Goal: Task Accomplishment & Management: Manage account settings

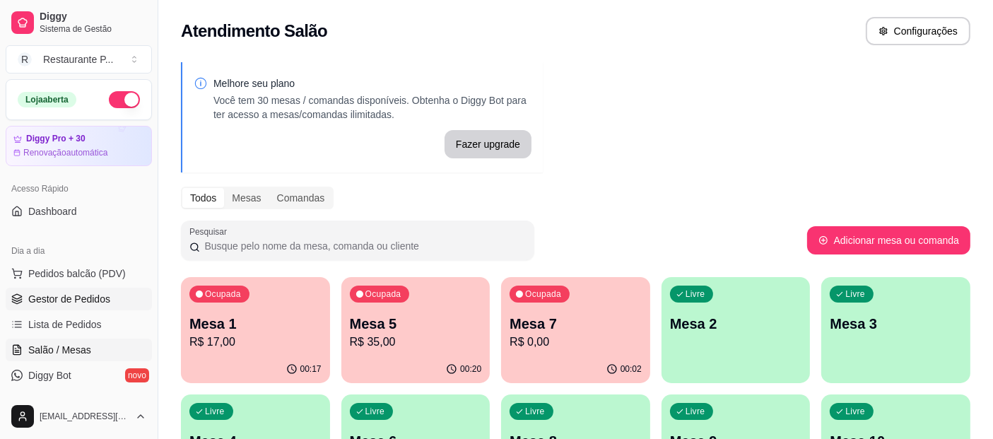
click at [80, 304] on span "Gestor de Pedidos" at bounding box center [69, 299] width 82 height 14
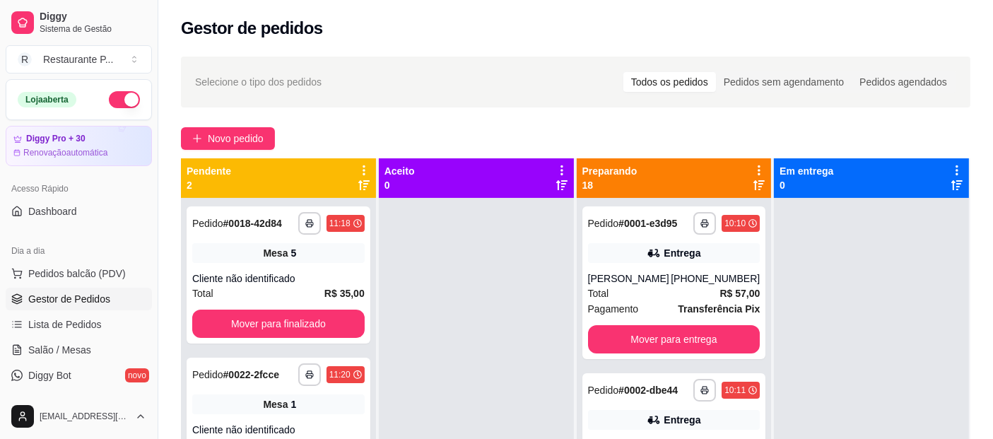
click at [220, 125] on div "**********" at bounding box center [575, 331] width 834 height 566
click at [231, 131] on span "Novo pedido" at bounding box center [236, 139] width 56 height 16
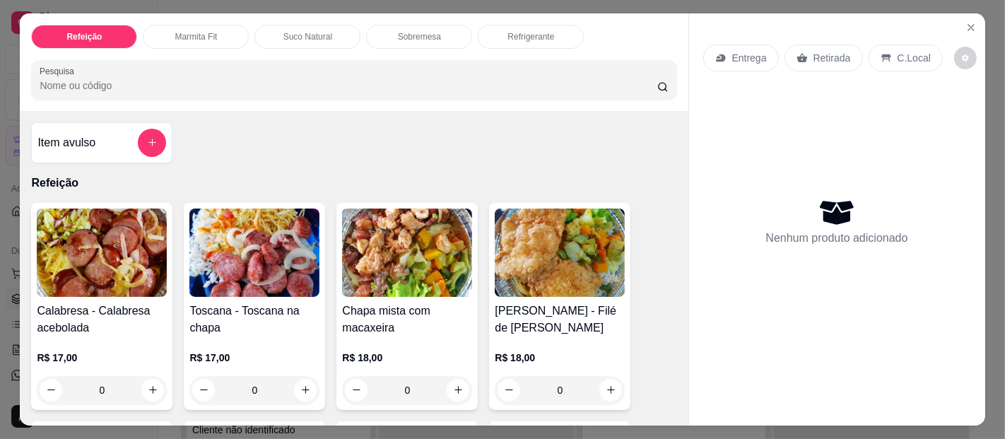
click at [393, 257] on img at bounding box center [407, 252] width 130 height 88
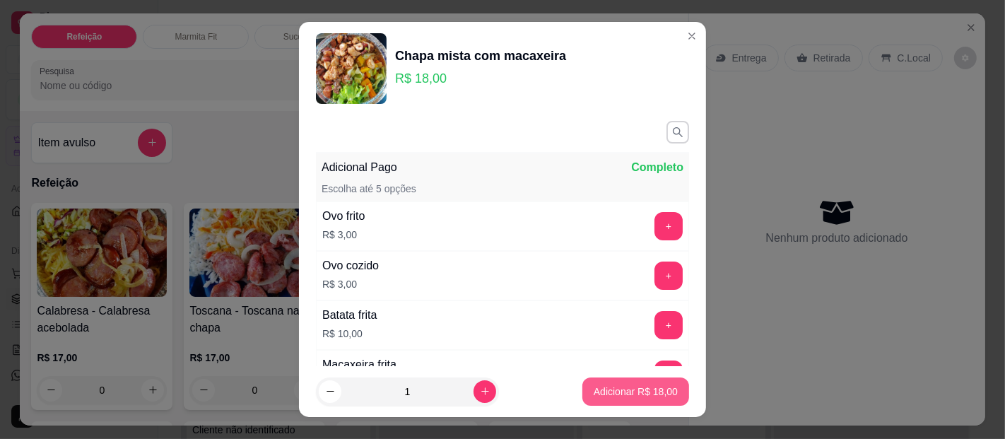
click at [601, 390] on p "Adicionar R$ 18,00" at bounding box center [635, 391] width 84 height 14
type input "1"
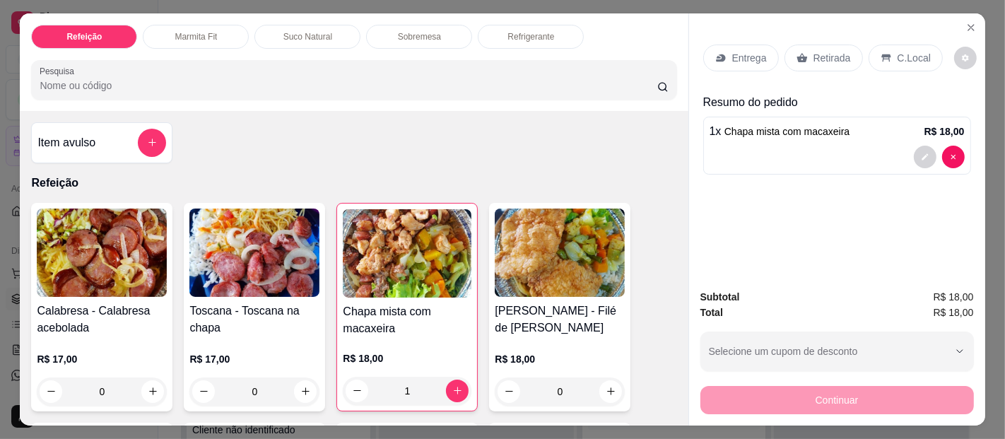
click at [288, 31] on p "Suco Natural" at bounding box center [307, 36] width 49 height 11
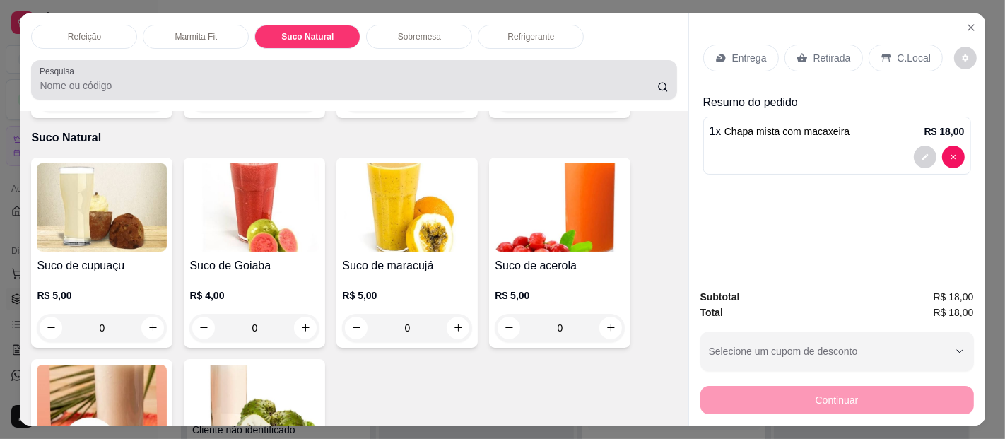
scroll to position [38, 0]
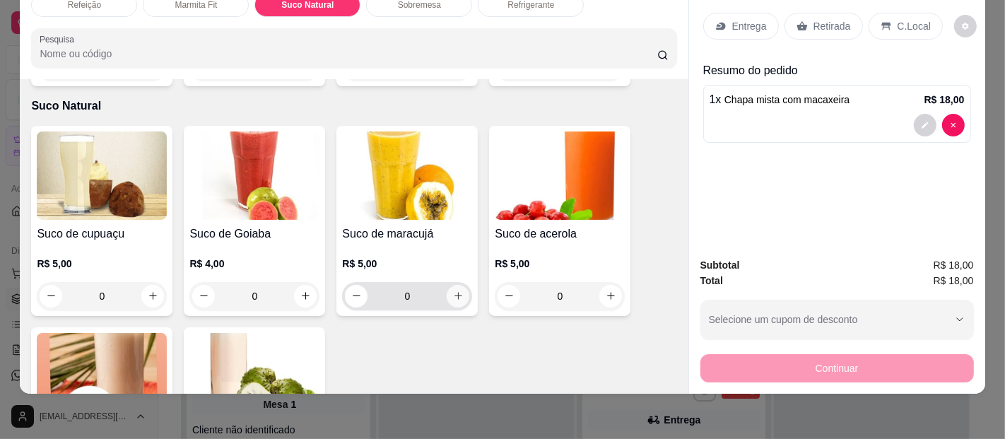
click at [453, 290] on icon "increase-product-quantity" at bounding box center [458, 295] width 11 height 11
type input "1"
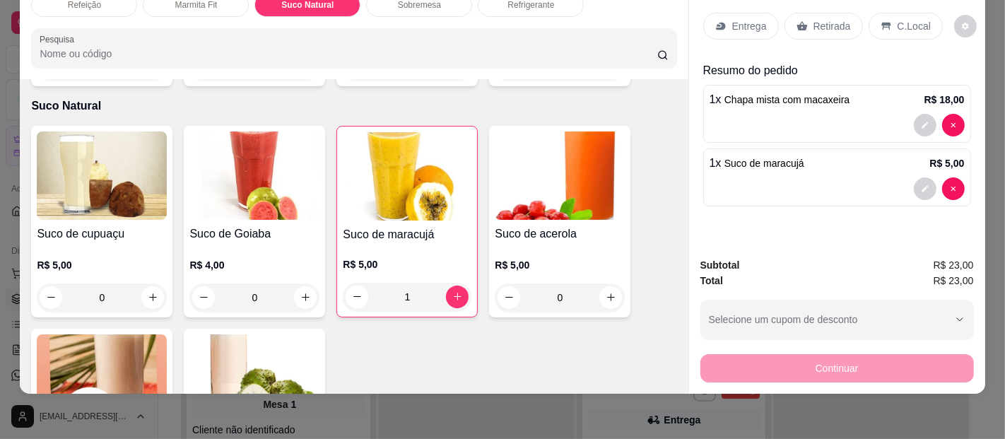
click at [752, 19] on p "Entrega" at bounding box center [749, 26] width 35 height 14
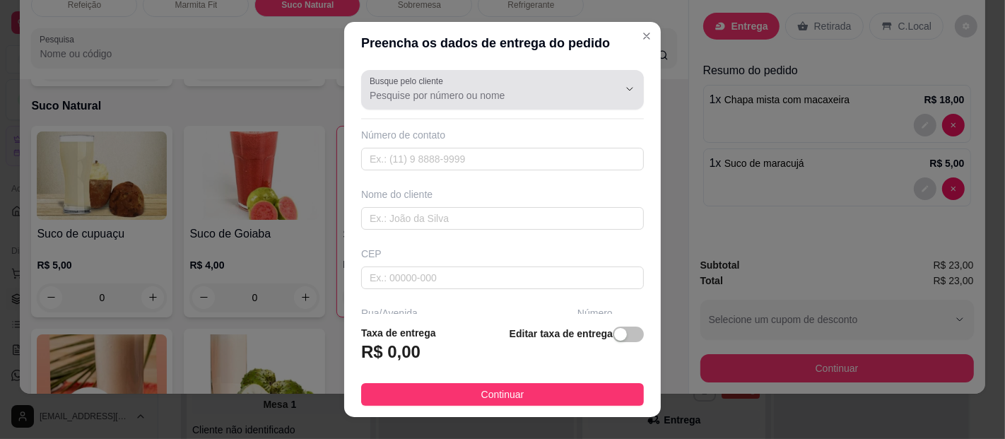
click at [444, 96] on input "Busque pelo cliente" at bounding box center [482, 95] width 226 height 14
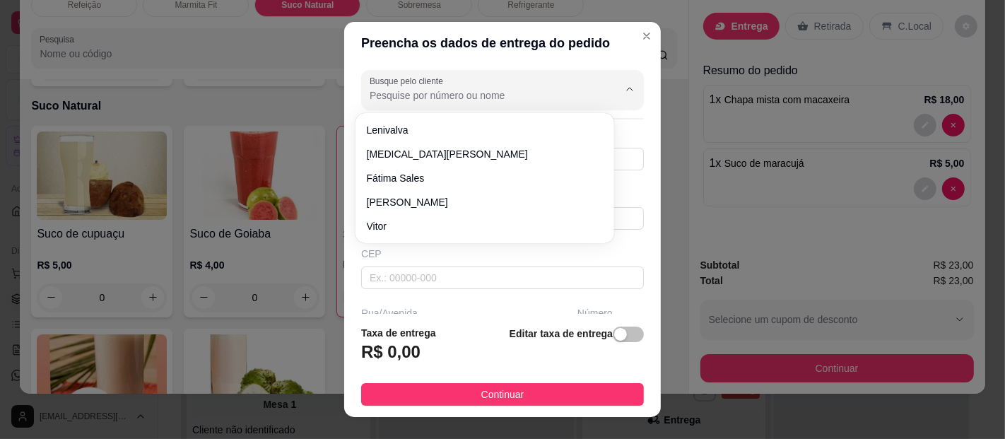
type input "o"
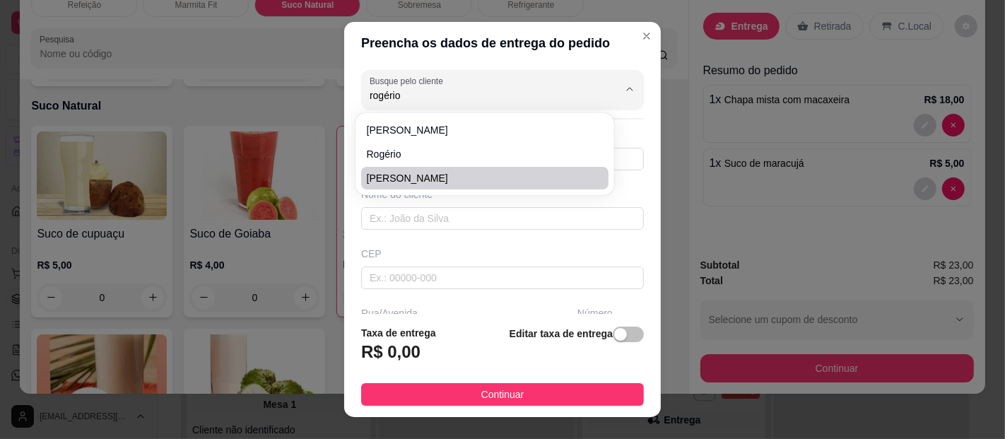
click at [427, 173] on span "[PERSON_NAME]" at bounding box center [478, 178] width 222 height 14
type input "[PERSON_NAME]"
type input "91989358230"
type input "[PERSON_NAME]"
type input "Fórum. Gabinete da vara cível e criminal"
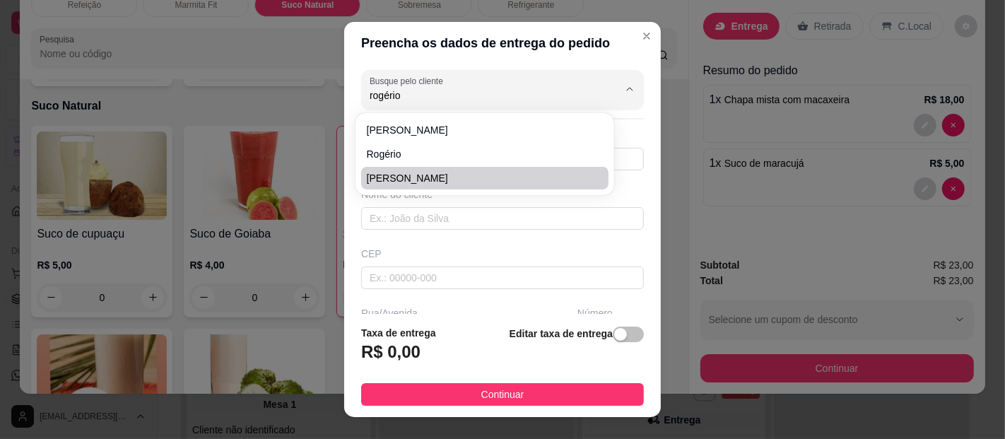
type input "[GEOGRAPHIC_DATA]"
type input "Fórum"
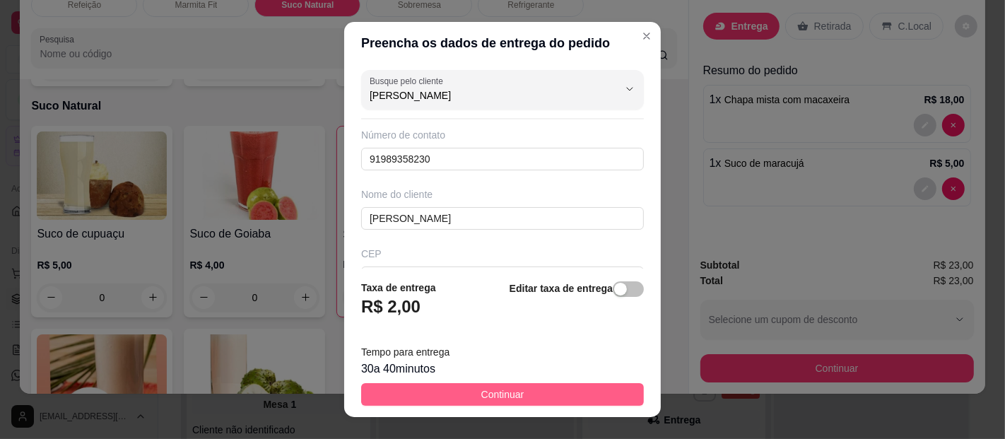
click at [521, 396] on button "Continuar" at bounding box center [502, 394] width 283 height 23
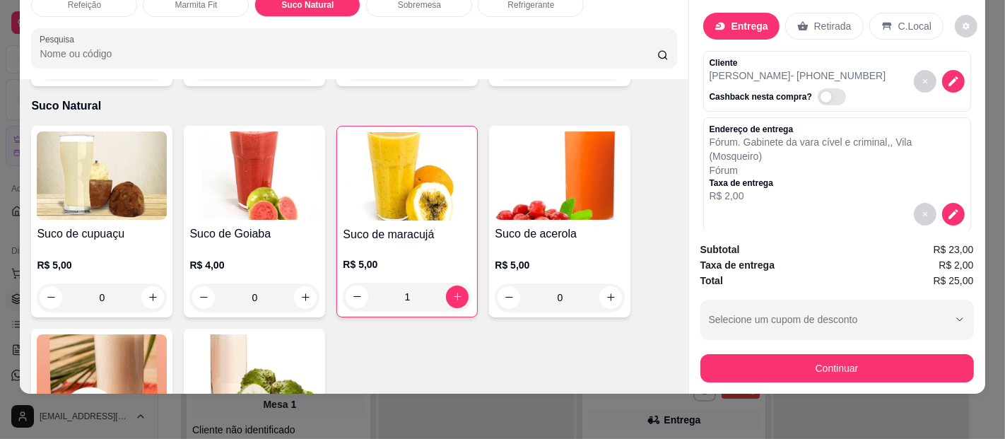
scroll to position [543, 0]
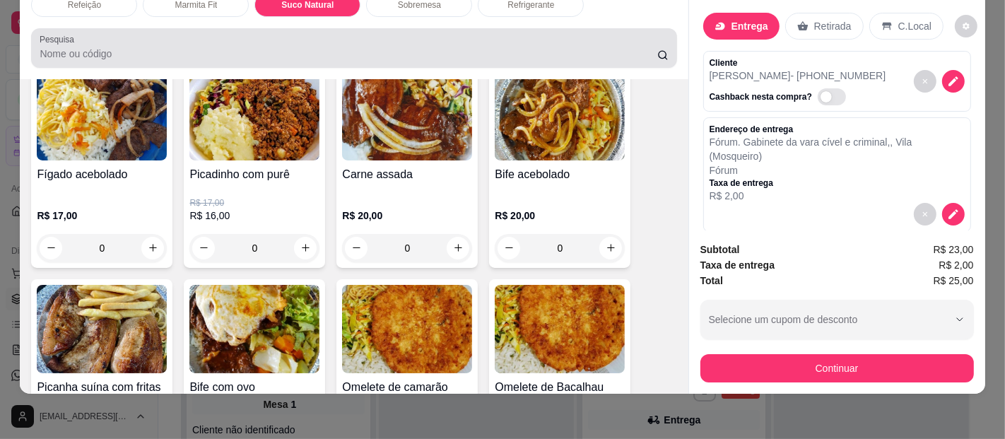
click at [206, 34] on div at bounding box center [354, 48] width 628 height 28
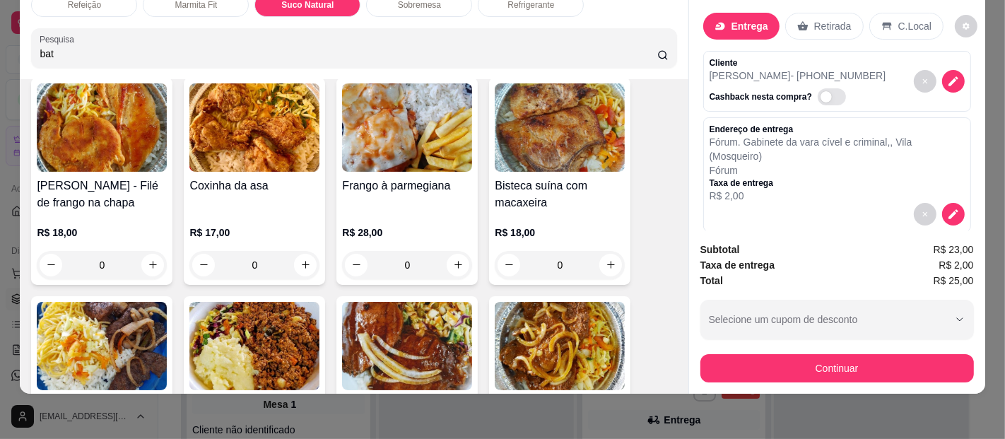
scroll to position [771, 0]
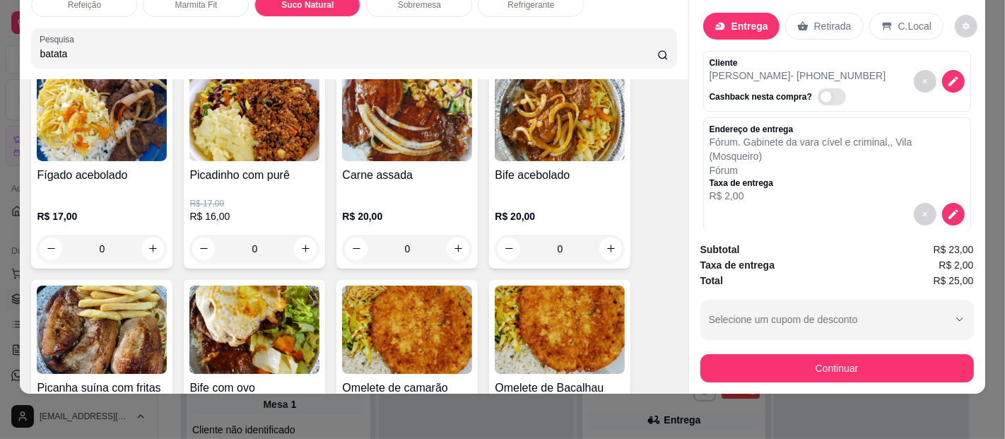
type input "batata"
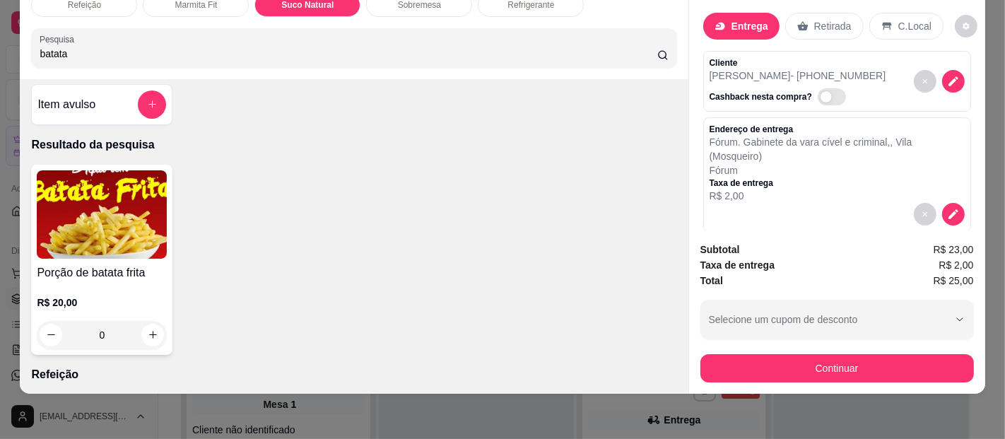
scroll to position [0, 0]
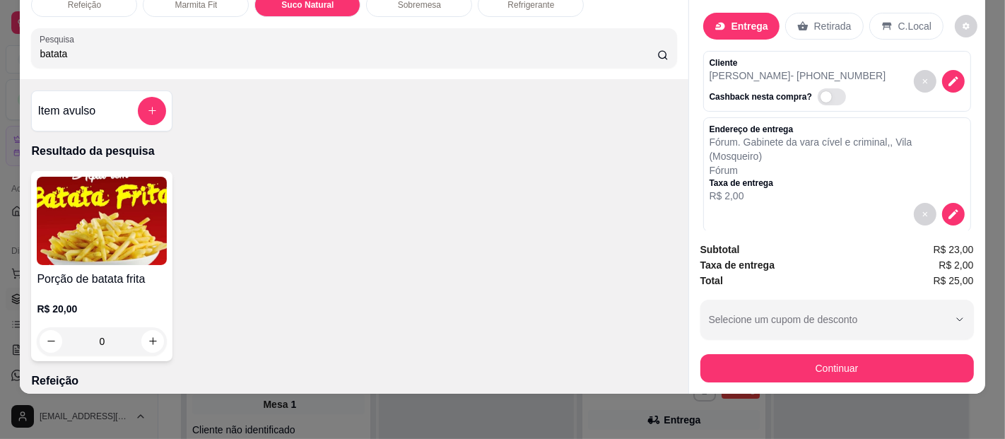
click at [117, 252] on div "Porção de batata frita R$ 20,00 0" at bounding box center [101, 266] width 141 height 190
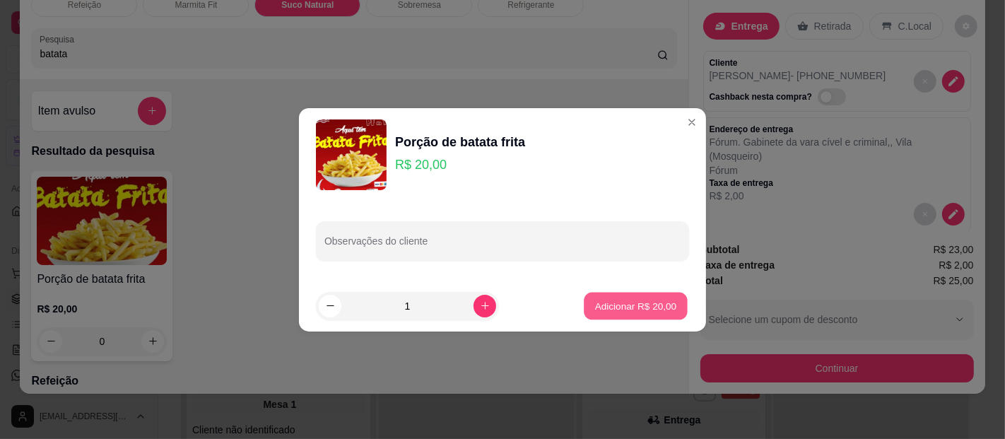
click at [611, 299] on p "Adicionar R$ 20,00" at bounding box center [636, 305] width 82 height 13
type input "1"
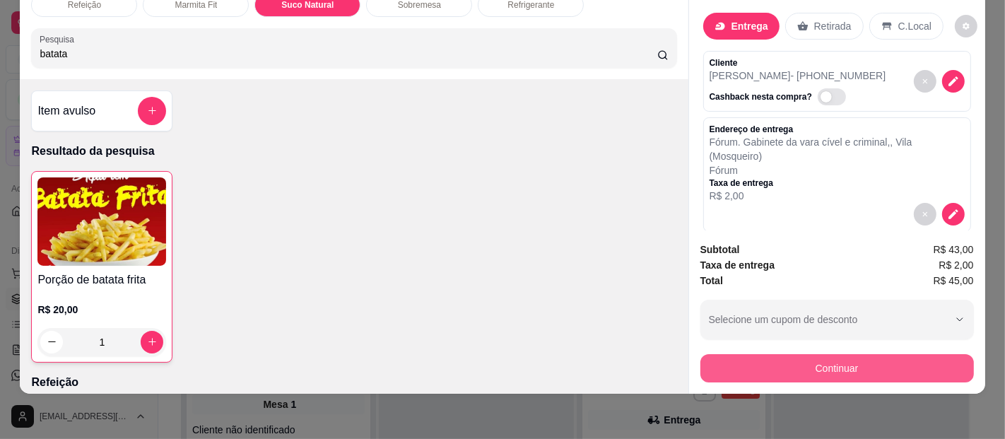
click at [833, 354] on button "Continuar" at bounding box center [836, 368] width 273 height 28
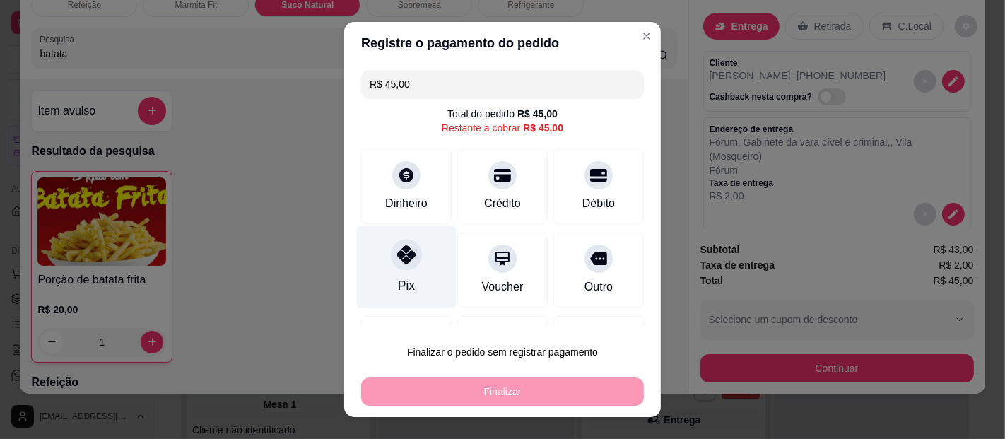
click at [398, 284] on div "Pix" at bounding box center [406, 285] width 17 height 18
type input "R$ 0,00"
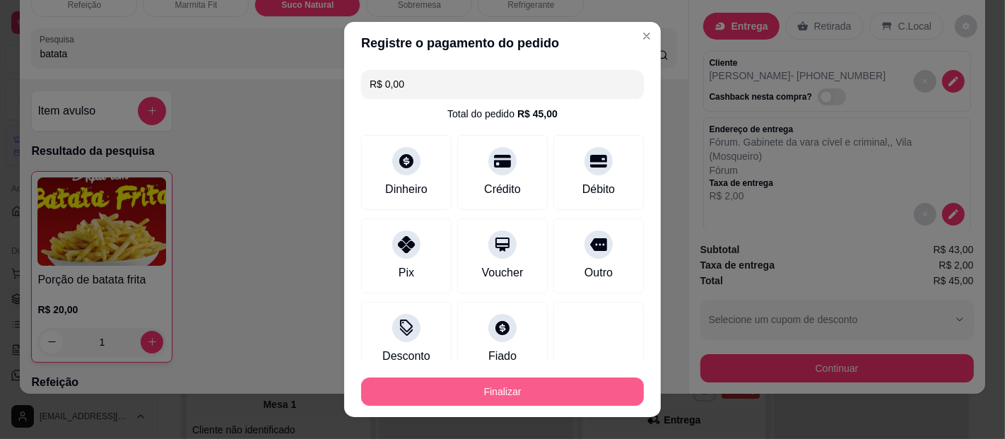
click at [461, 389] on button "Finalizar" at bounding box center [502, 391] width 283 height 28
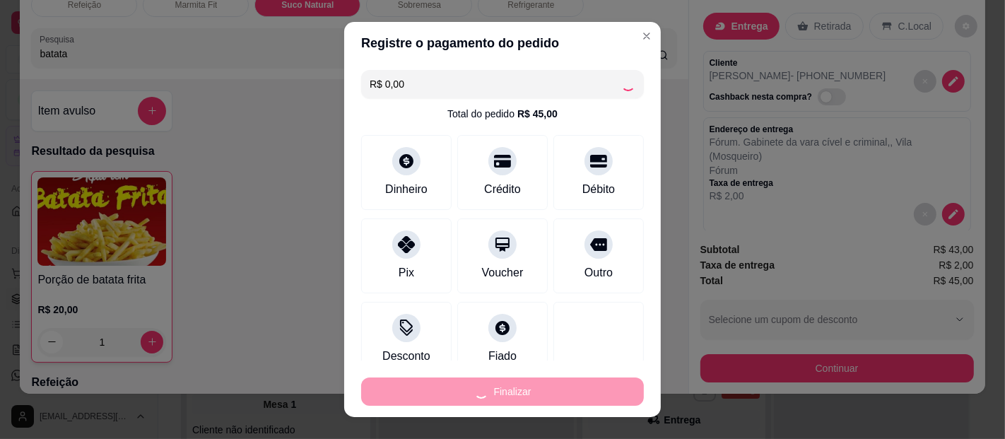
type input "0"
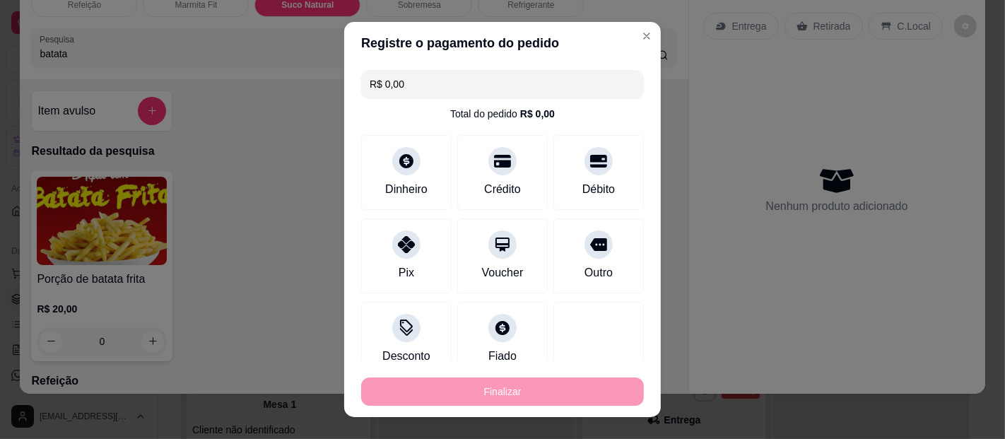
type input "-R$ 45,00"
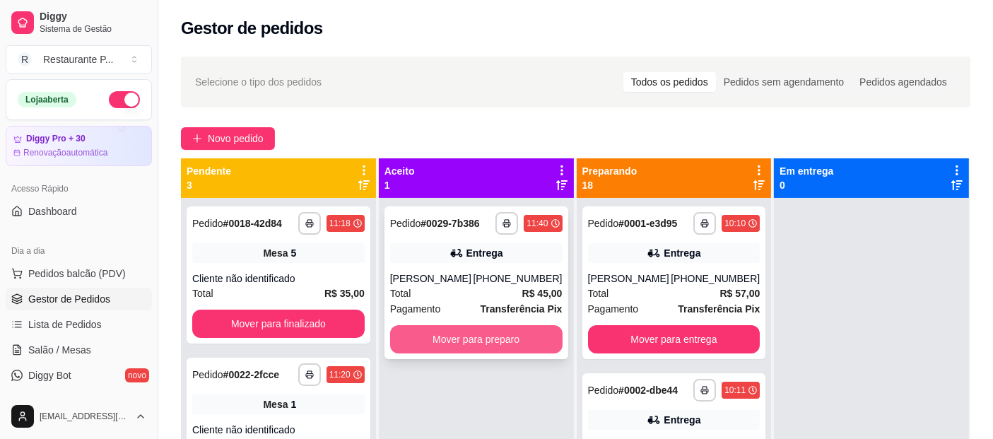
click at [442, 326] on button "Mover para preparo" at bounding box center [476, 339] width 172 height 28
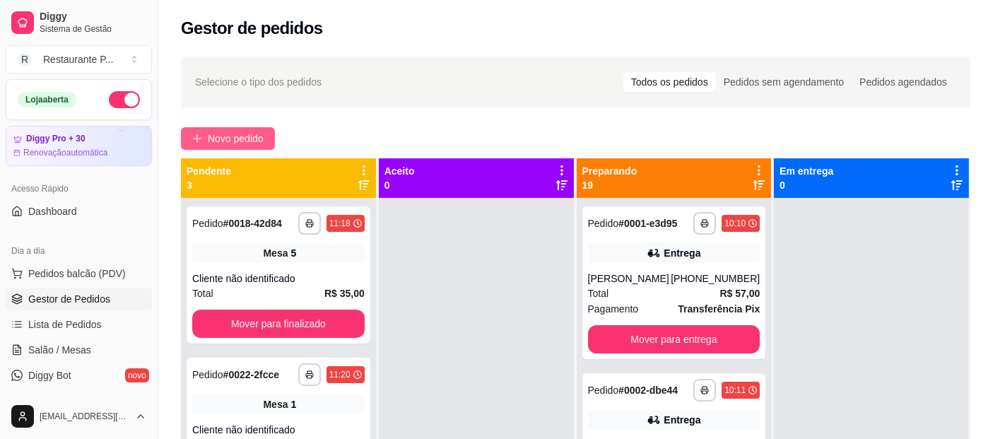
click at [225, 136] on span "Novo pedido" at bounding box center [236, 139] width 56 height 16
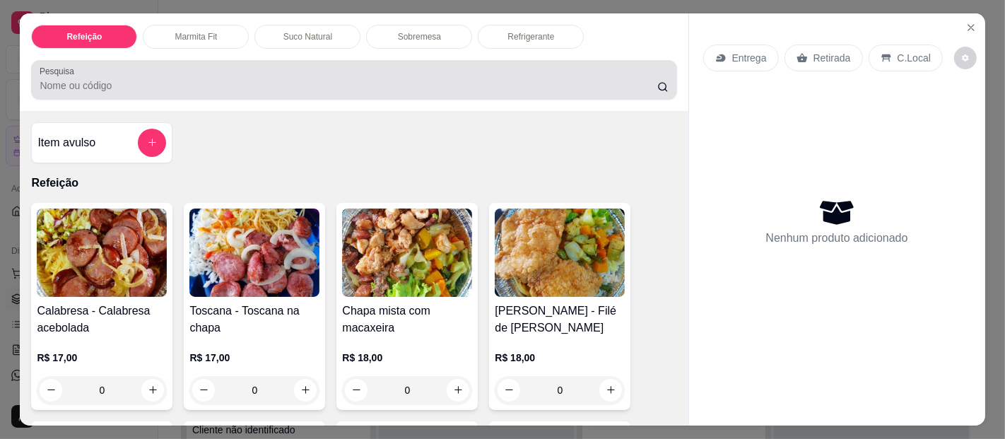
click at [171, 70] on div at bounding box center [354, 80] width 628 height 28
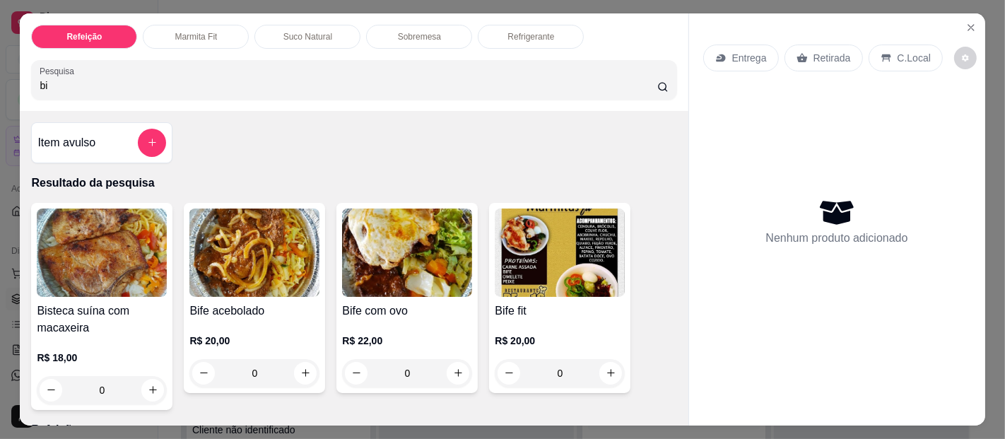
type input "bi"
click at [234, 278] on img at bounding box center [254, 252] width 130 height 88
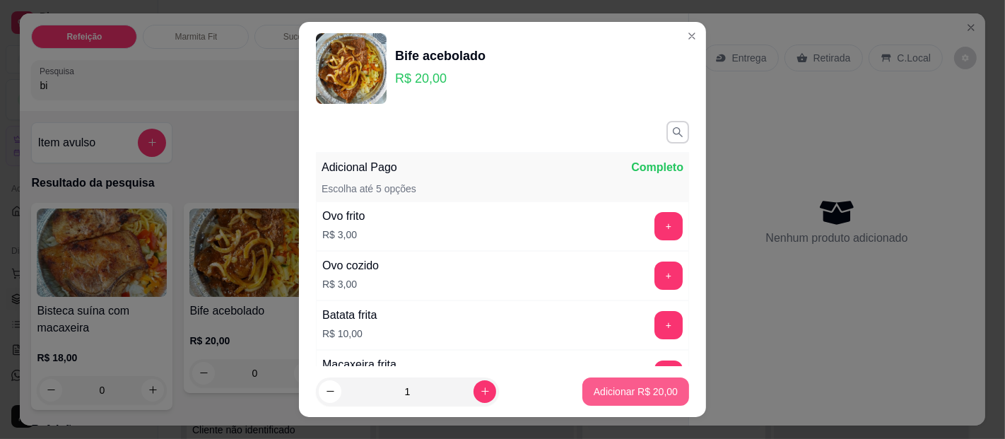
click at [595, 394] on p "Adicionar R$ 20,00" at bounding box center [635, 391] width 84 height 14
type input "1"
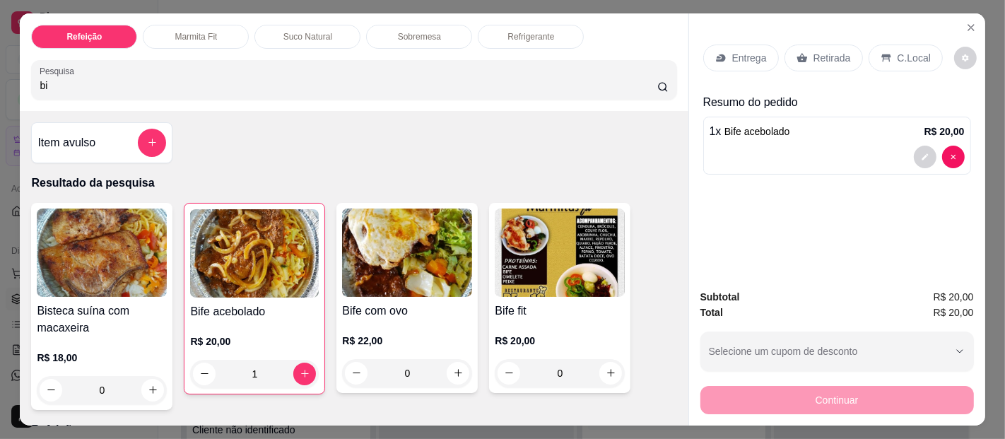
click at [386, 25] on div "Sobremesa" at bounding box center [419, 37] width 106 height 24
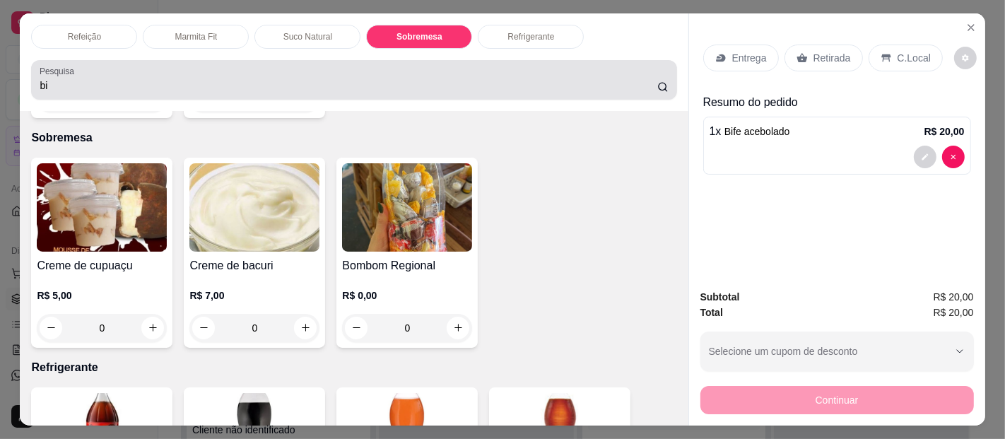
scroll to position [38, 0]
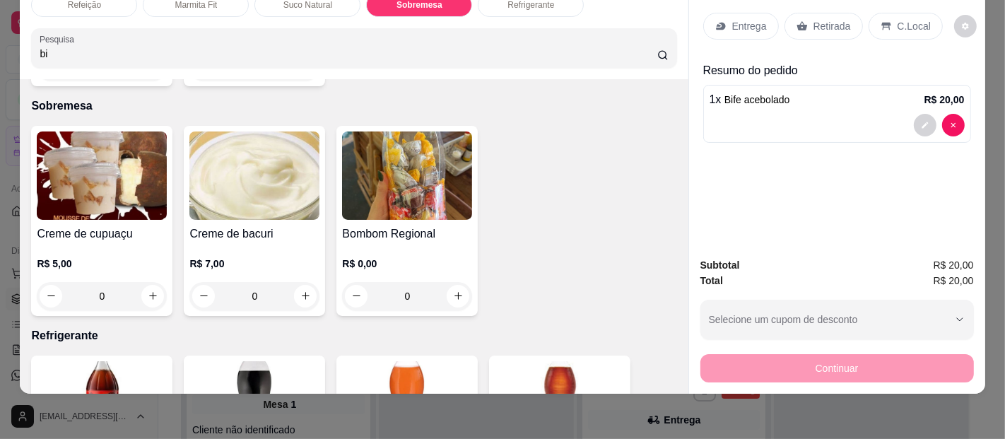
click at [300, 282] on div "0" at bounding box center [254, 296] width 130 height 28
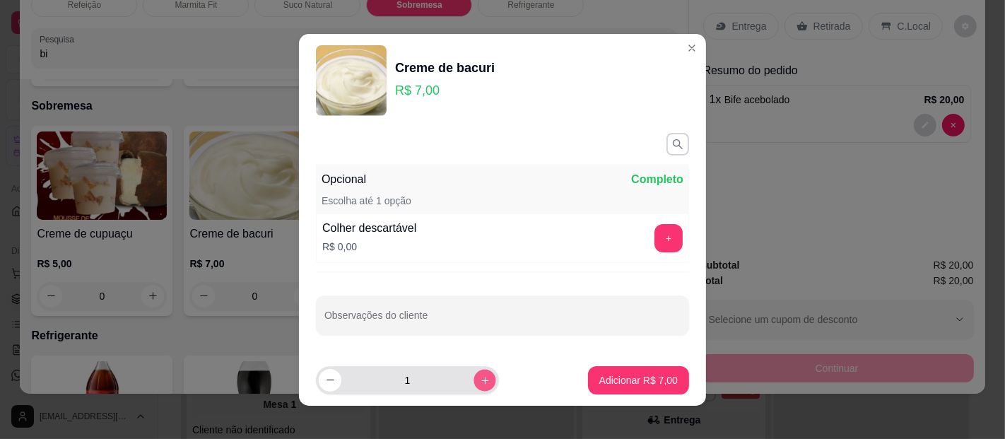
click at [480, 382] on icon "increase-product-quantity" at bounding box center [485, 379] width 11 height 11
type input "2"
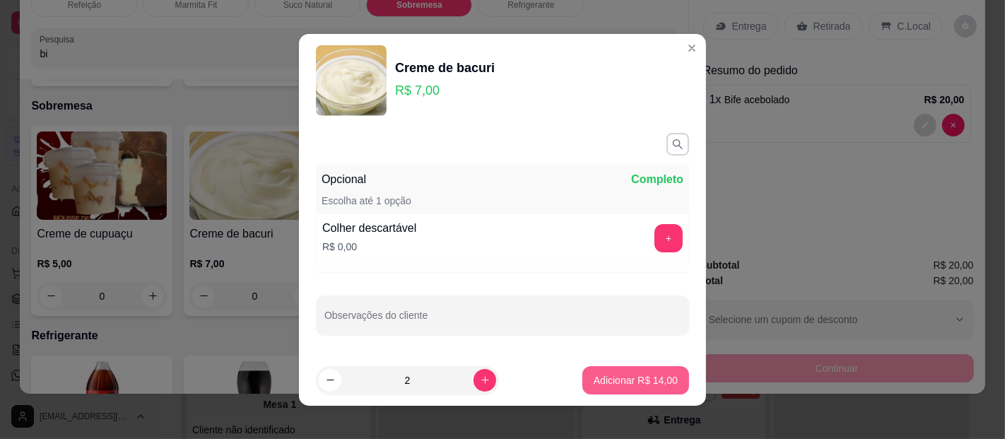
click at [616, 369] on button "Adicionar R$ 14,00" at bounding box center [635, 380] width 107 height 28
type input "2"
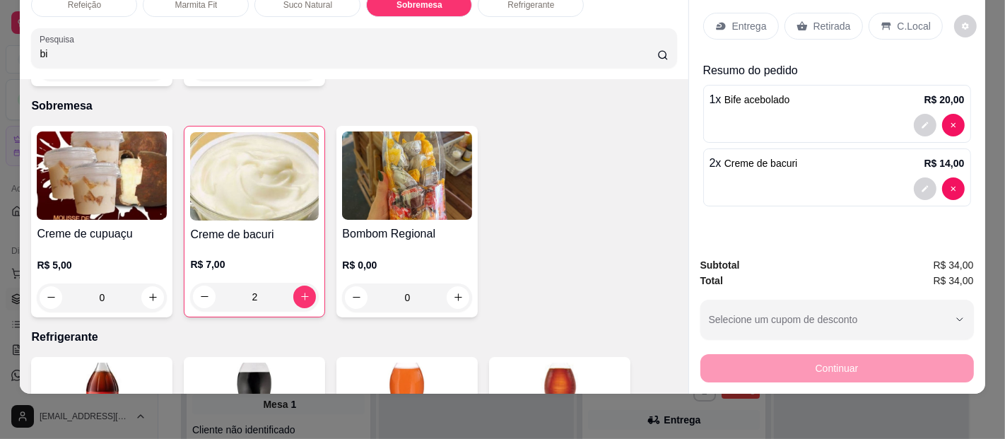
click at [737, 19] on p "Entrega" at bounding box center [749, 26] width 35 height 14
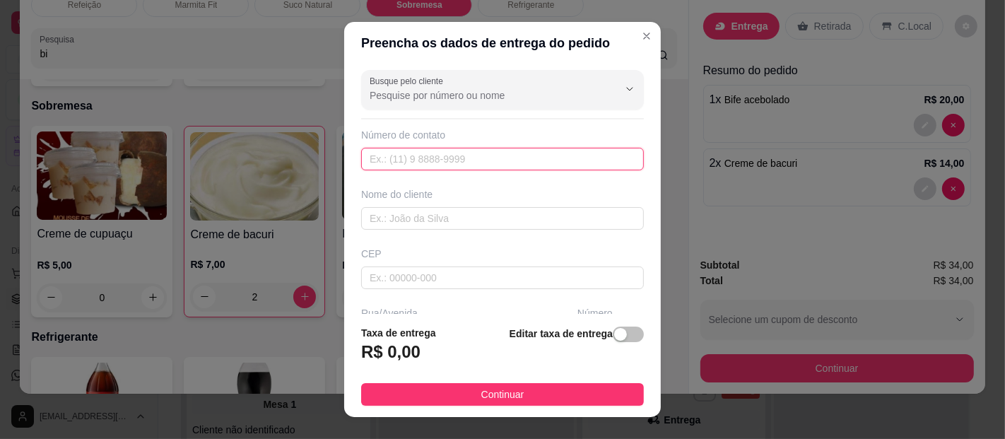
click at [396, 166] on input "text" at bounding box center [502, 159] width 283 height 23
click at [420, 218] on input "text" at bounding box center [502, 218] width 283 height 23
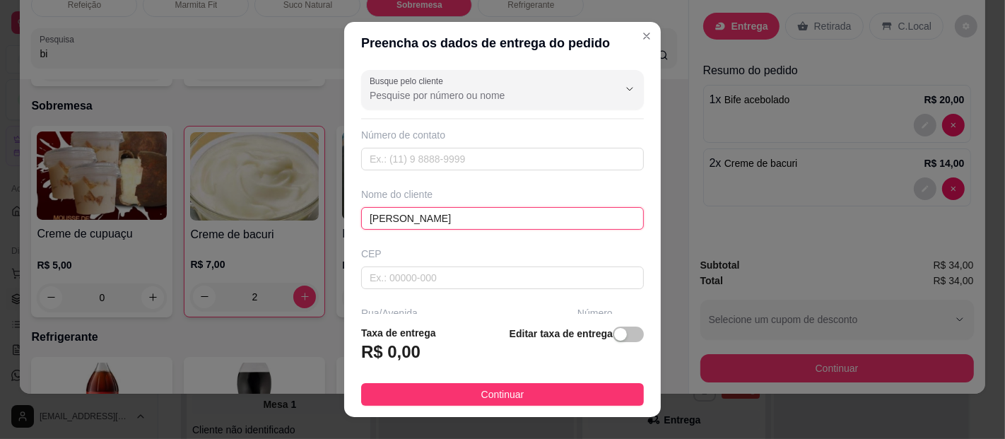
type input "[PERSON_NAME]"
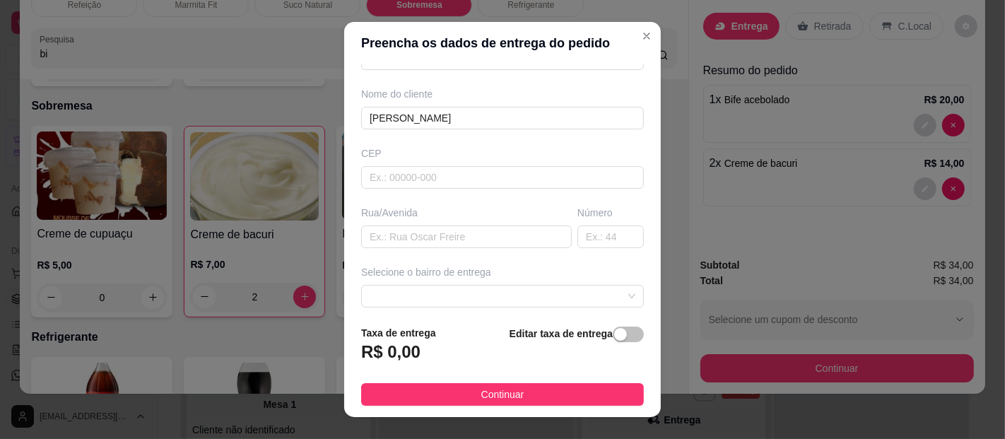
scroll to position [103, 0]
click at [386, 223] on input "text" at bounding box center [466, 234] width 211 height 23
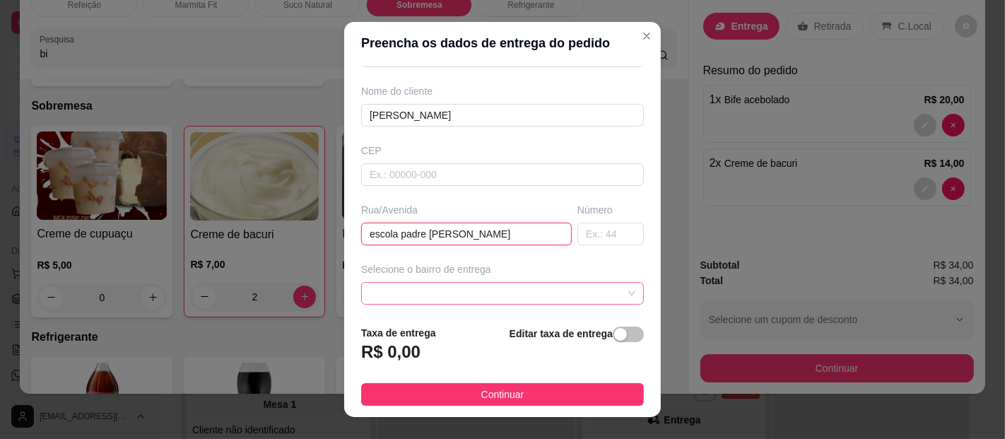
click at [452, 300] on span at bounding box center [502, 293] width 266 height 21
type input "escola padre [PERSON_NAME]"
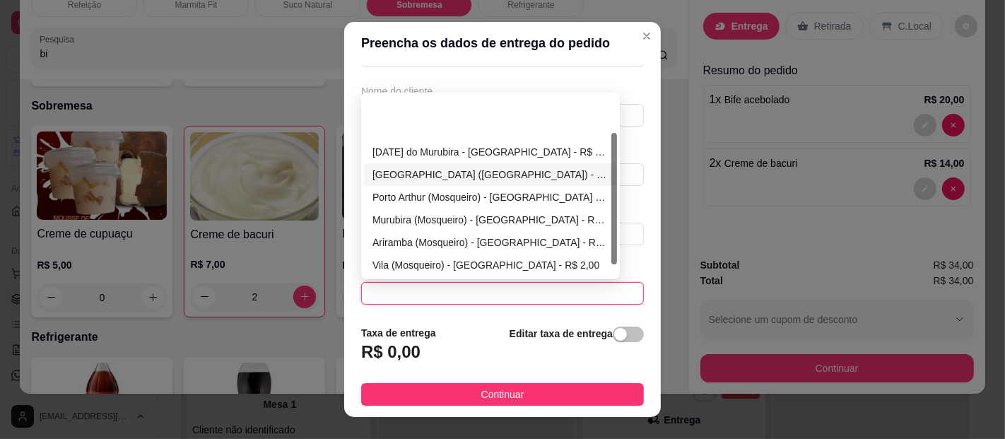
scroll to position [67, 0]
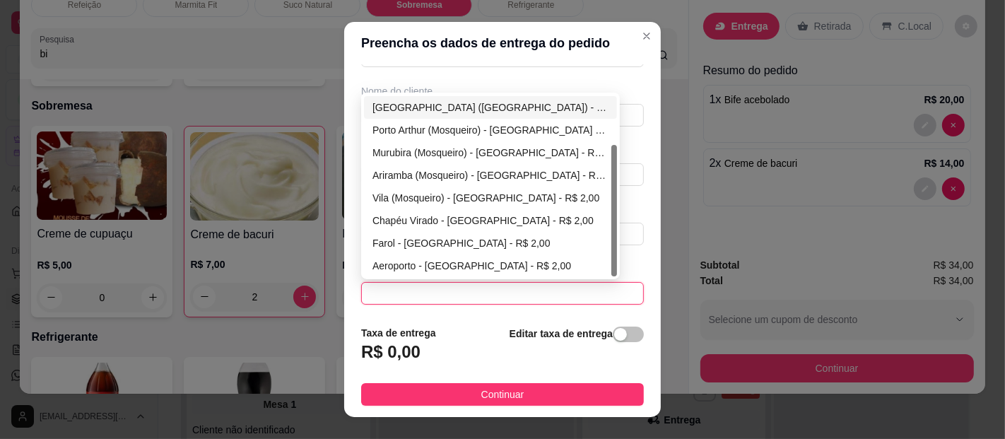
drag, startPoint x: 608, startPoint y: 170, endPoint x: 611, endPoint y: 245, distance: 75.7
click at [611, 245] on div "6452ba36ccd6e324125c1359 6452ba66ccd6e324125c135f 6452ba92ccd6e324125c1365 [DAT…" at bounding box center [490, 186] width 259 height 187
click at [476, 254] on div "Aeroporto - [GEOGRAPHIC_DATA] - R$ 2,00" at bounding box center [490, 265] width 253 height 23
type input "[GEOGRAPHIC_DATA]"
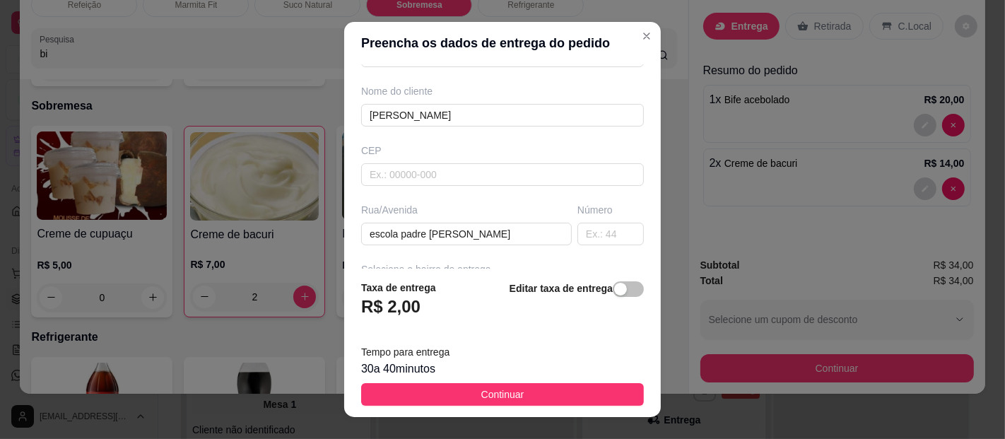
click at [487, 381] on footer "Taxa de entrega R$ 2,00 Editar taxa de entrega Tempo para entrega 30 a 40 minut…" at bounding box center [502, 342] width 316 height 148
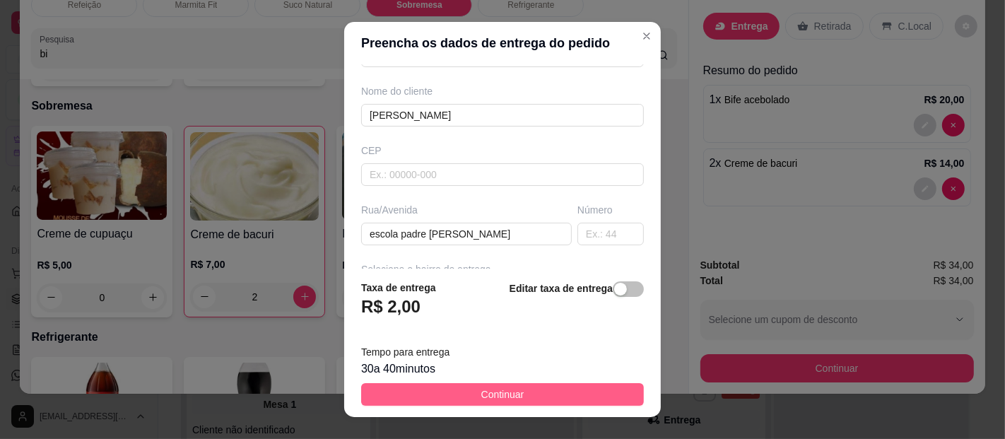
click at [482, 384] on button "Continuar" at bounding box center [502, 394] width 283 height 23
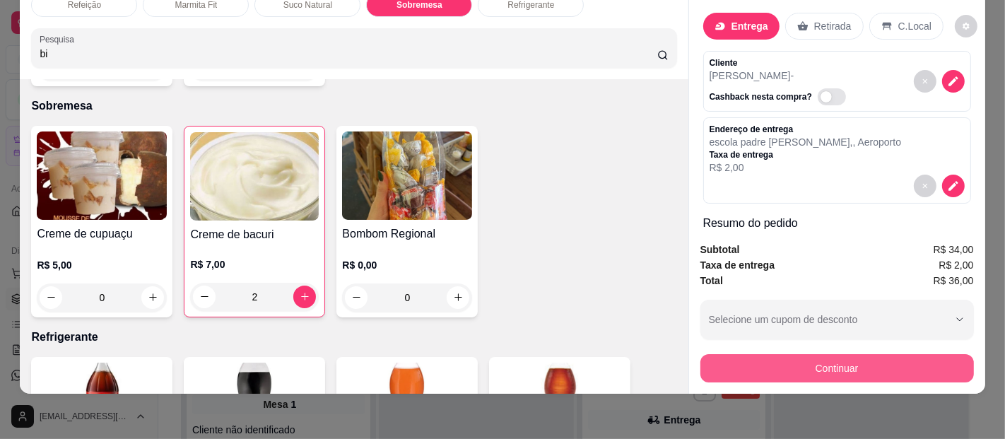
click at [827, 357] on button "Continuar" at bounding box center [836, 368] width 273 height 28
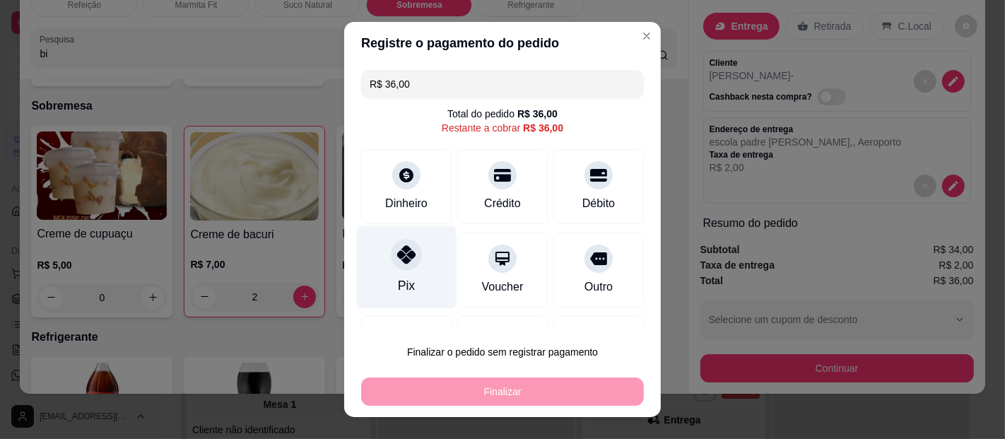
click at [406, 254] on div at bounding box center [406, 254] width 31 height 31
type input "R$ 0,00"
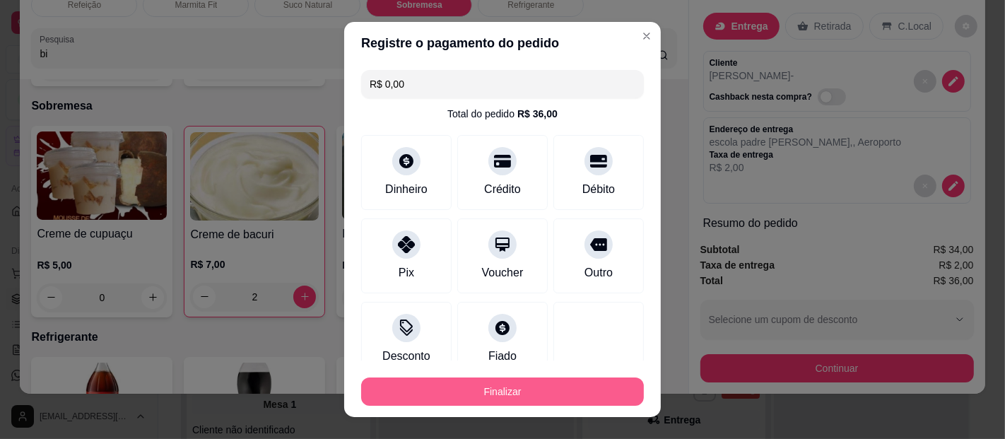
click at [519, 393] on button "Finalizar" at bounding box center [502, 391] width 283 height 28
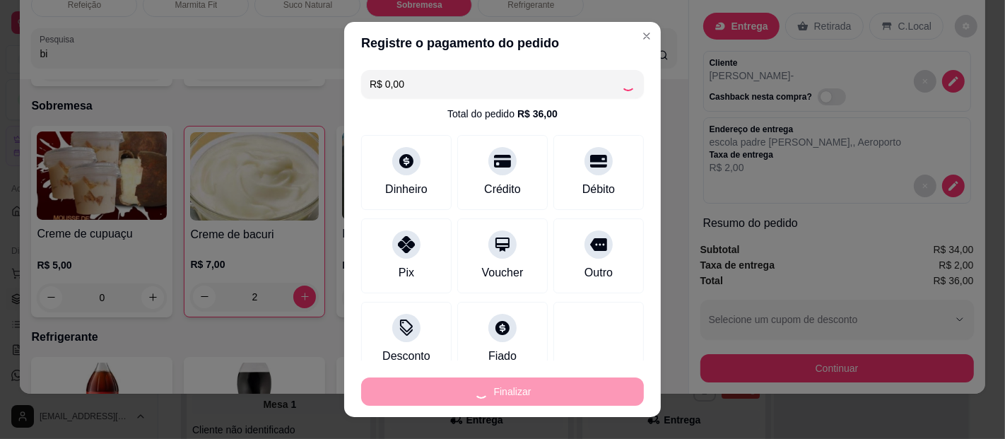
type input "0"
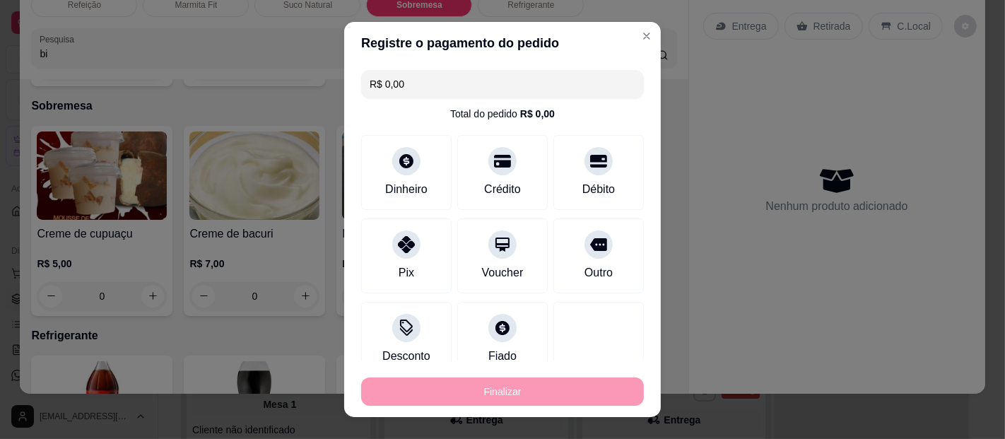
type input "-R$ 36,00"
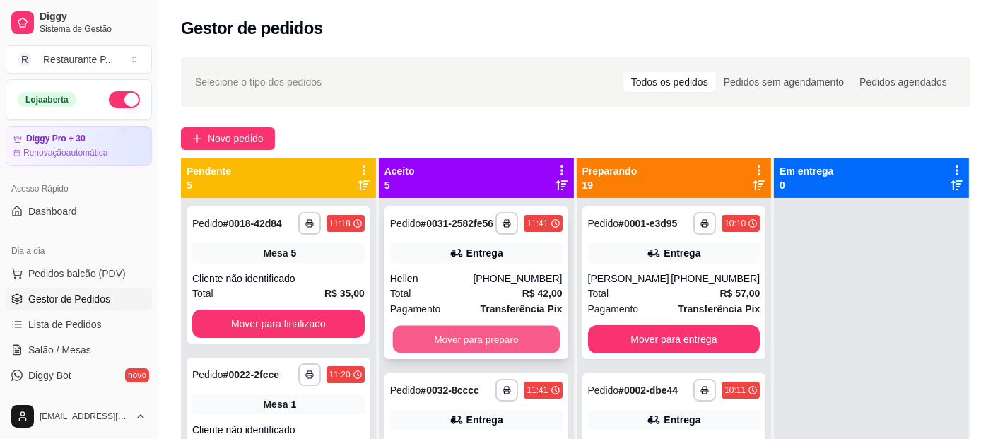
click at [422, 346] on button "Mover para preparo" at bounding box center [475, 340] width 167 height 28
click at [483, 347] on button "Mover para preparo" at bounding box center [476, 339] width 172 height 28
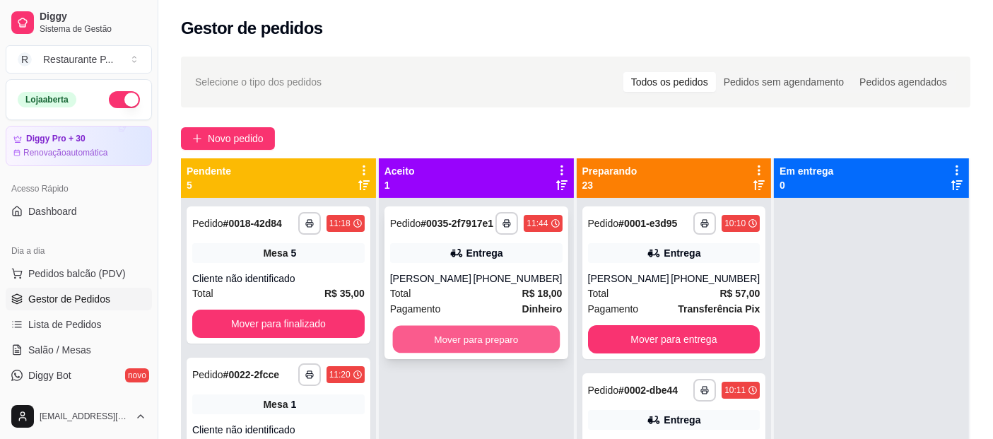
click at [485, 347] on button "Mover para preparo" at bounding box center [475, 340] width 167 height 28
click at [476, 336] on button "Mover para preparo" at bounding box center [475, 340] width 167 height 28
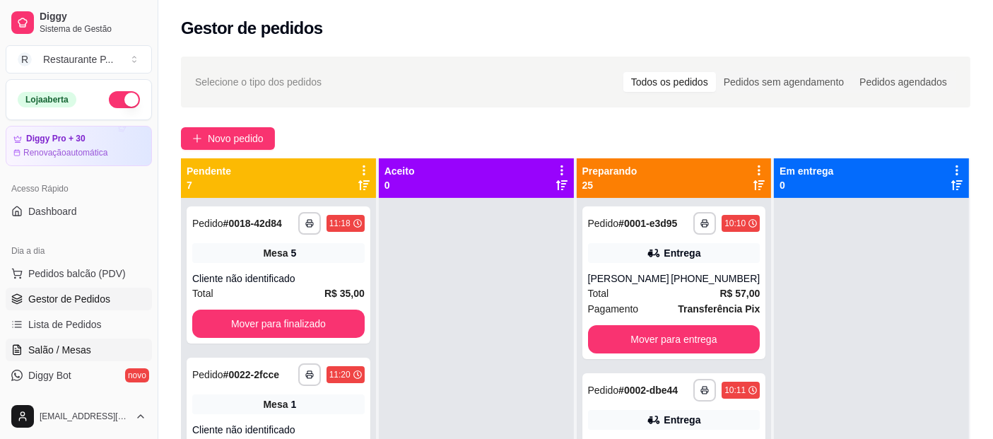
click at [76, 343] on span "Salão / Mesas" at bounding box center [59, 350] width 63 height 14
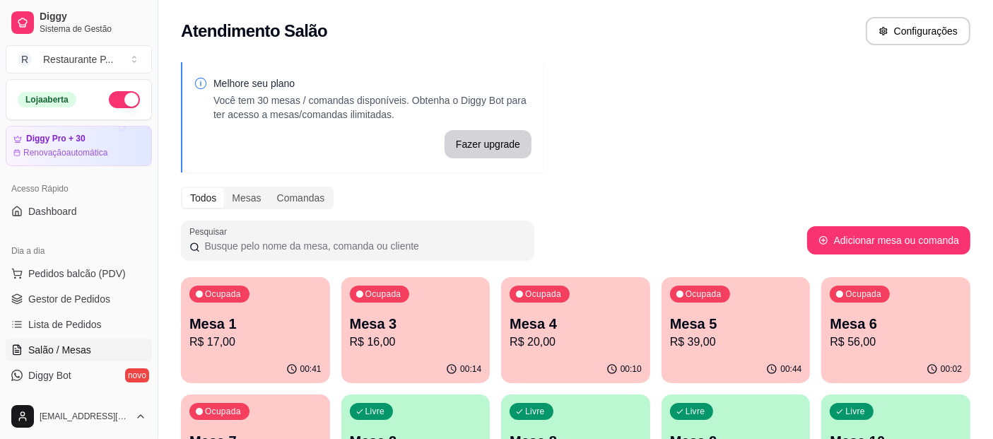
click at [879, 327] on p "Mesa 6" at bounding box center [895, 324] width 132 height 20
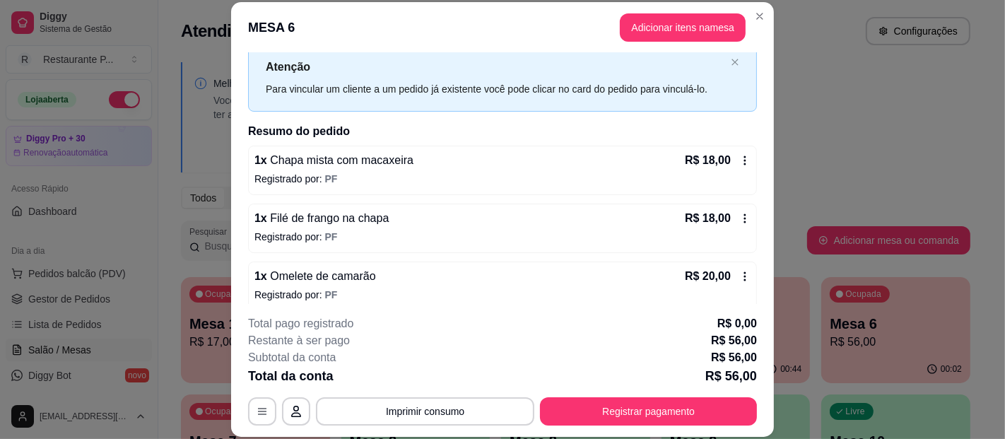
scroll to position [52, 0]
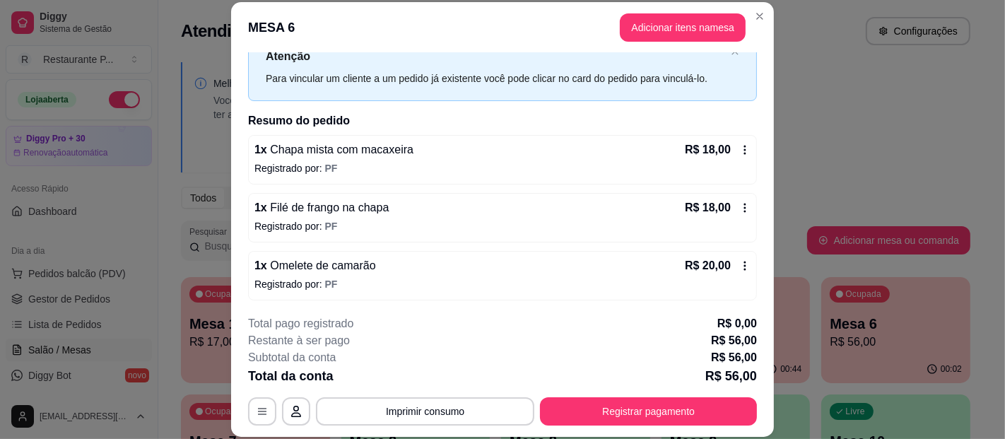
click at [744, 206] on icon at bounding box center [745, 207] width 2 height 9
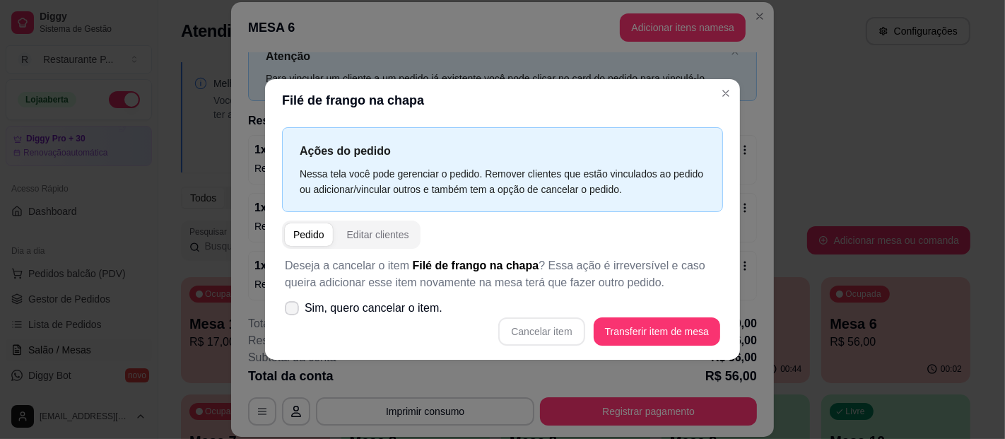
click at [295, 307] on icon at bounding box center [291, 308] width 11 height 8
click at [293, 310] on input "Sim, quero cancelar o item." at bounding box center [288, 314] width 9 height 9
checkbox input "true"
click at [547, 332] on button "Cancelar item" at bounding box center [541, 331] width 84 height 28
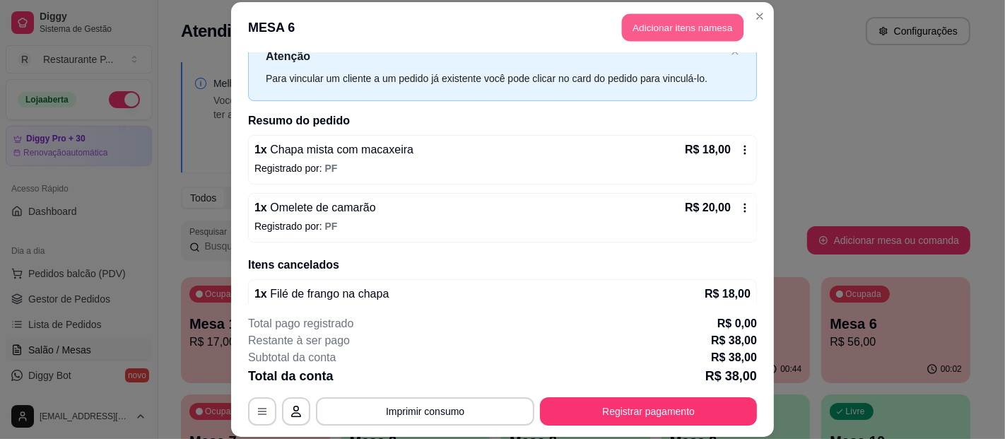
click at [682, 20] on button "Adicionar itens na mesa" at bounding box center [683, 28] width 122 height 28
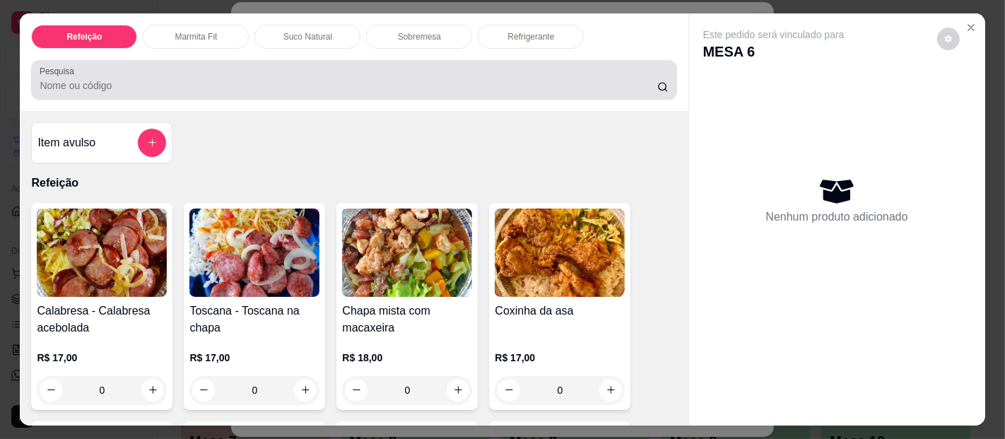
click at [180, 78] on input "Pesquisa" at bounding box center [348, 85] width 617 height 14
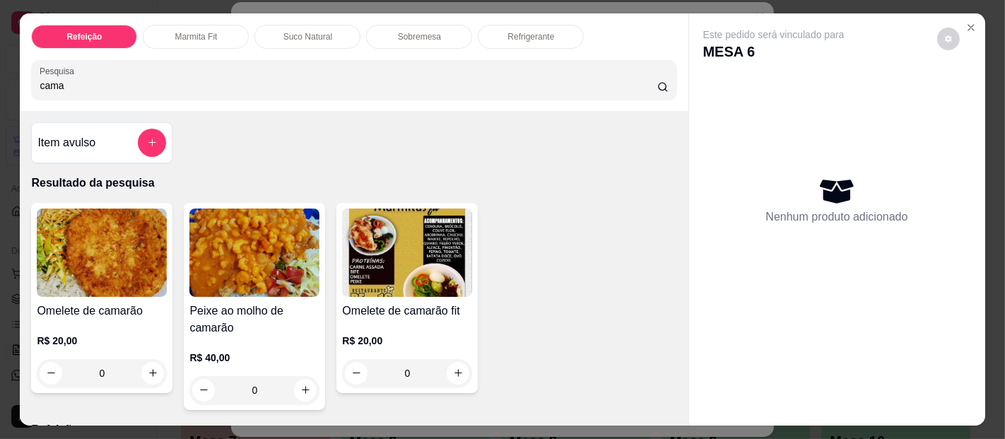
type input "cama"
click at [112, 264] on img at bounding box center [102, 252] width 130 height 88
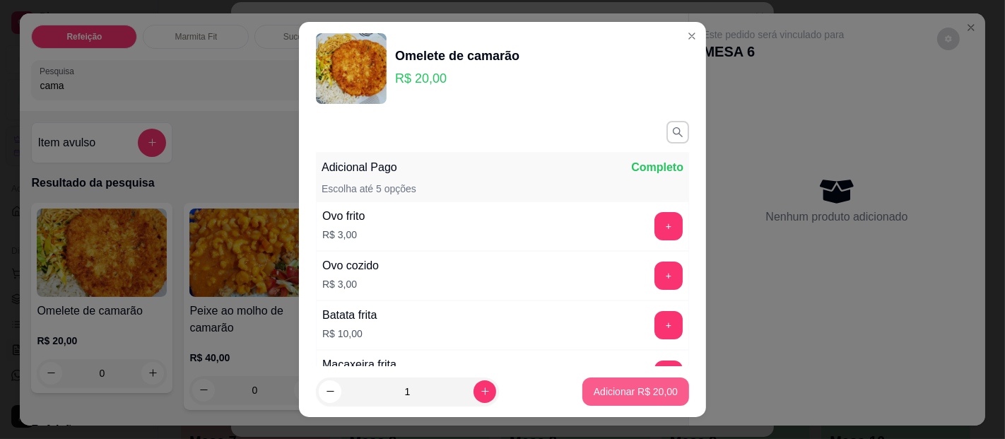
click at [656, 389] on p "Adicionar R$ 20,00" at bounding box center [635, 391] width 84 height 14
type input "1"
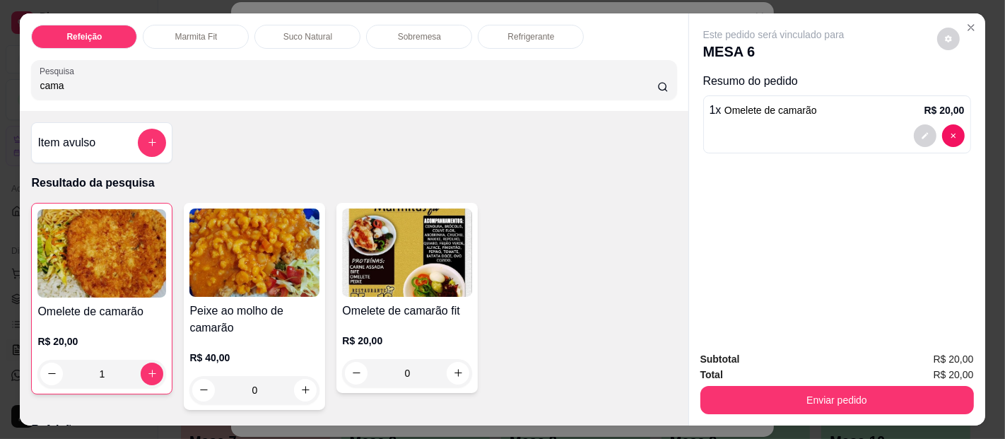
click at [944, 35] on icon "decrease-product-quantity" at bounding box center [948, 39] width 8 height 8
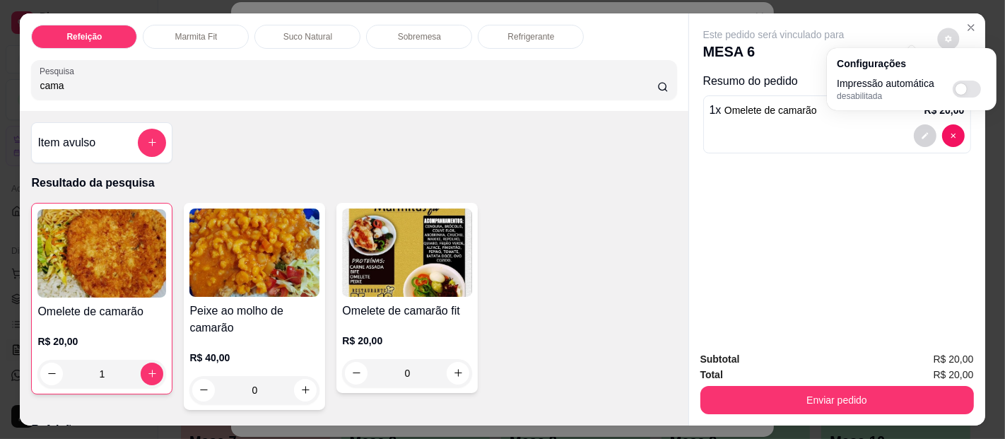
click at [944, 35] on icon "decrease-product-quantity" at bounding box center [948, 39] width 8 height 8
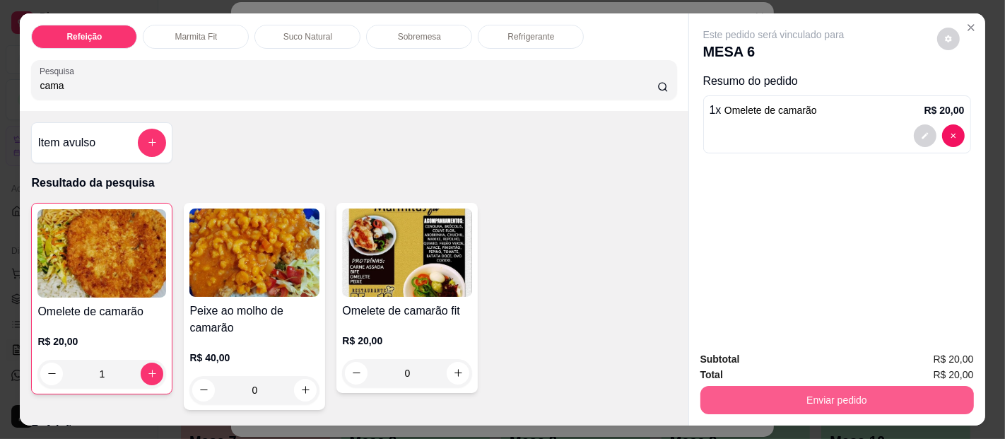
click at [823, 390] on button "Enviar pedido" at bounding box center [836, 400] width 273 height 28
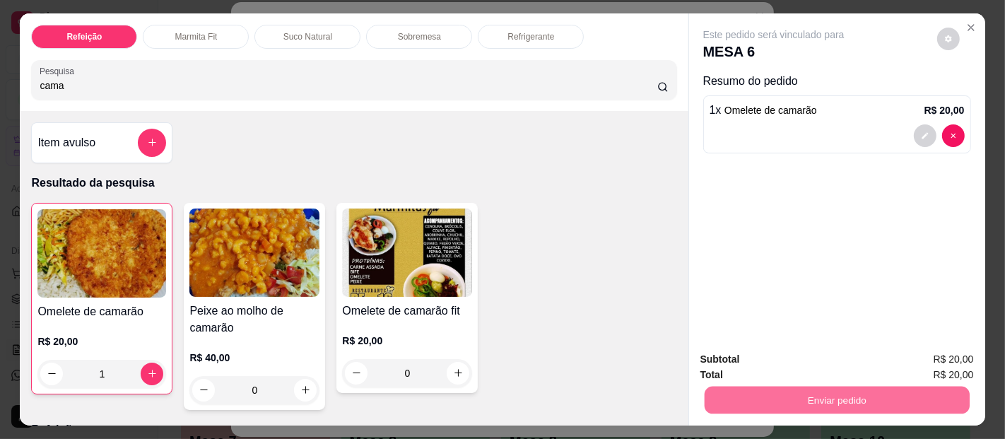
click at [849, 358] on button "Registrar cliente" at bounding box center [841, 359] width 90 height 26
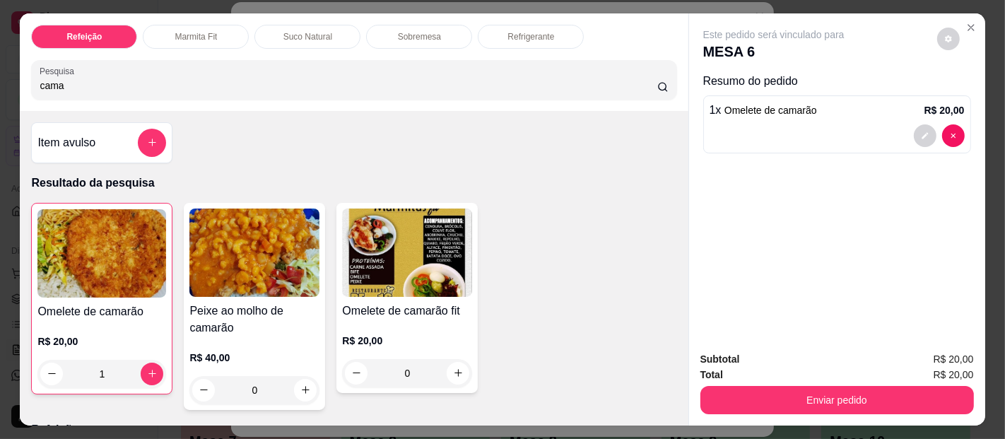
click at [876, 376] on div "Total R$ 20,00" at bounding box center [836, 375] width 273 height 16
click at [872, 386] on button "Enviar pedido" at bounding box center [836, 400] width 273 height 28
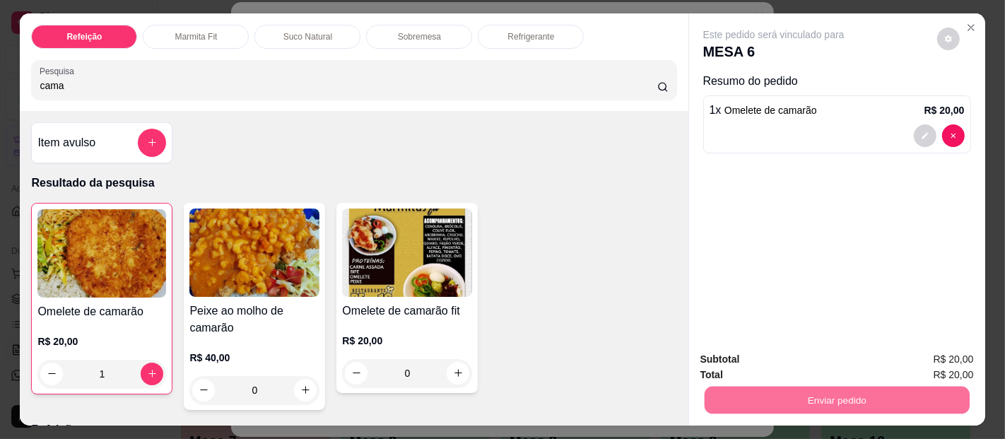
click at [948, 356] on button "Enviar pedido" at bounding box center [936, 359] width 80 height 27
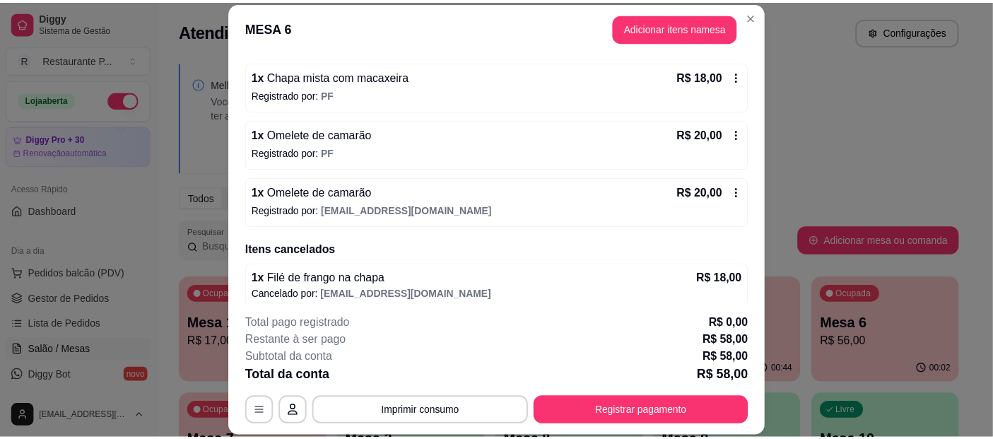
scroll to position [131, 0]
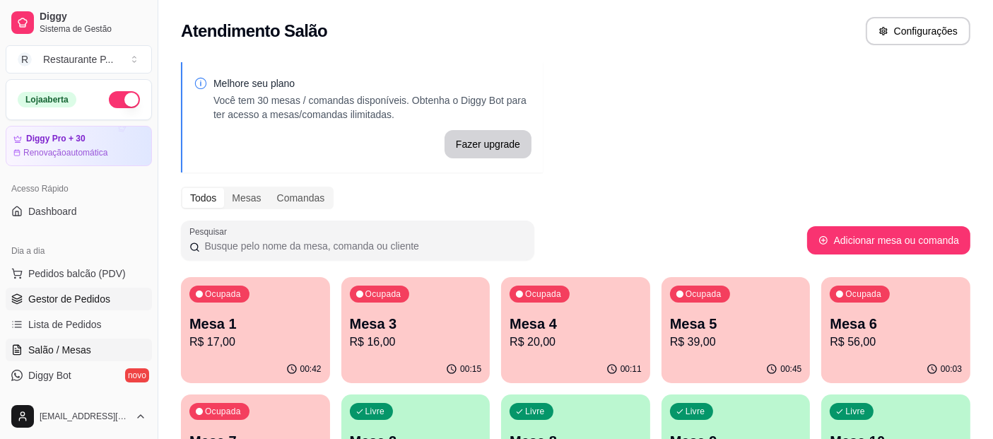
click at [73, 300] on span "Gestor de Pedidos" at bounding box center [69, 299] width 82 height 14
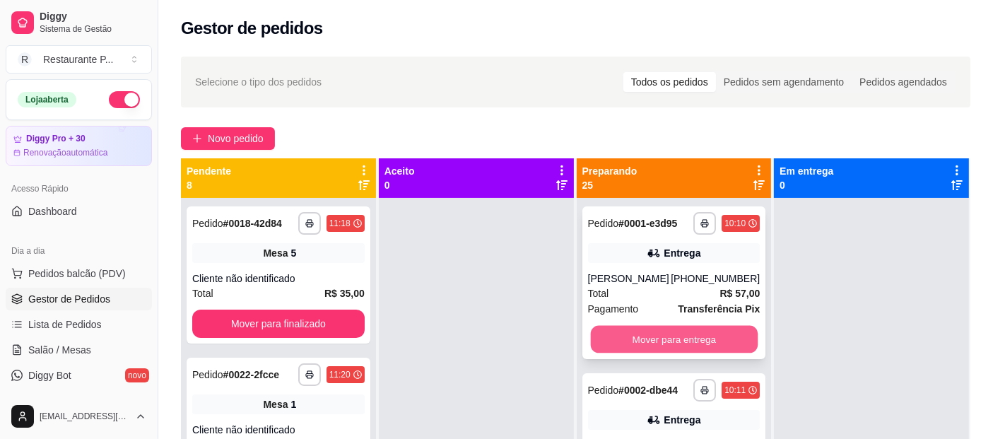
click at [683, 332] on button "Mover para entrega" at bounding box center [673, 340] width 167 height 28
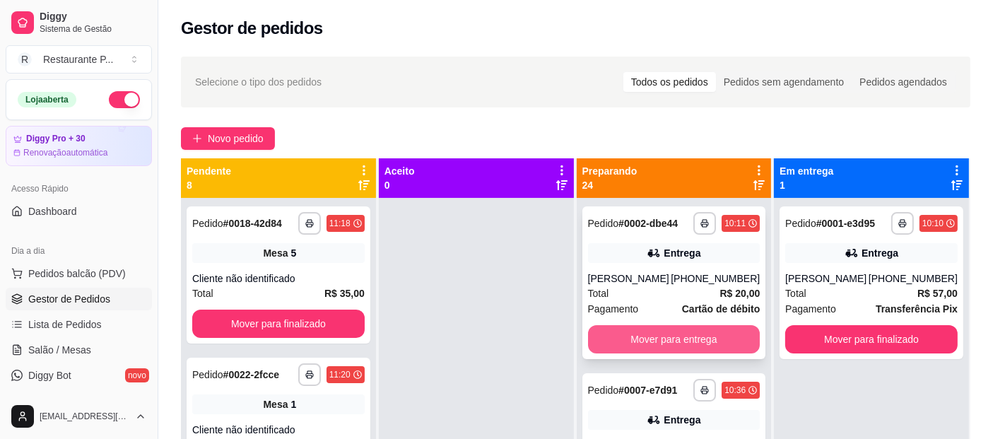
click at [698, 340] on button "Mover para entrega" at bounding box center [674, 339] width 172 height 28
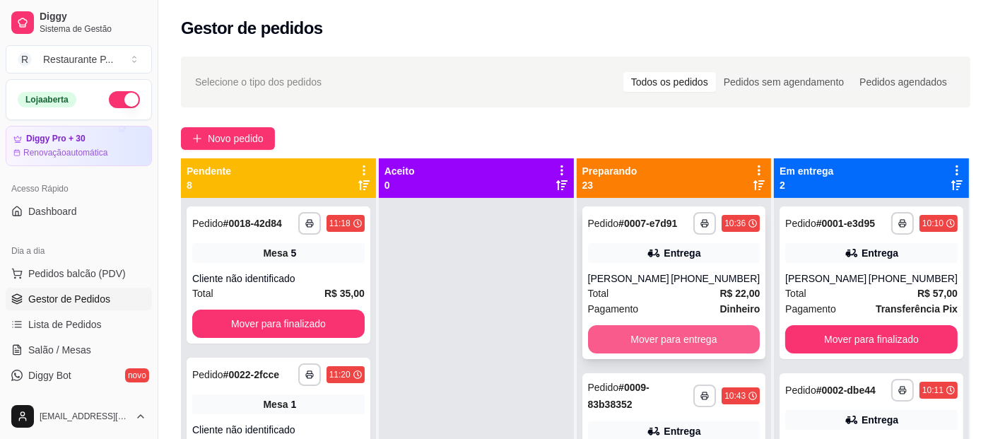
click at [680, 330] on button "Mover para entrega" at bounding box center [674, 339] width 172 height 28
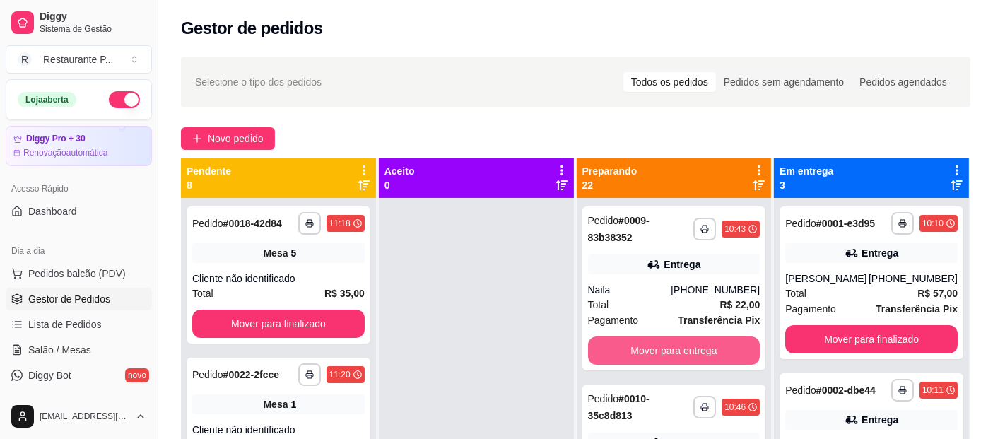
click at [693, 339] on button "Mover para entrega" at bounding box center [674, 350] width 172 height 28
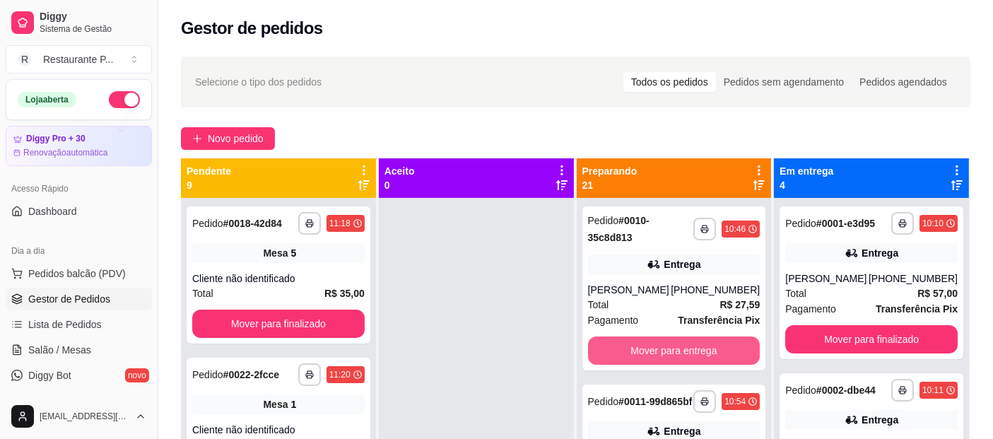
click at [693, 339] on button "Mover para entrega" at bounding box center [674, 350] width 172 height 28
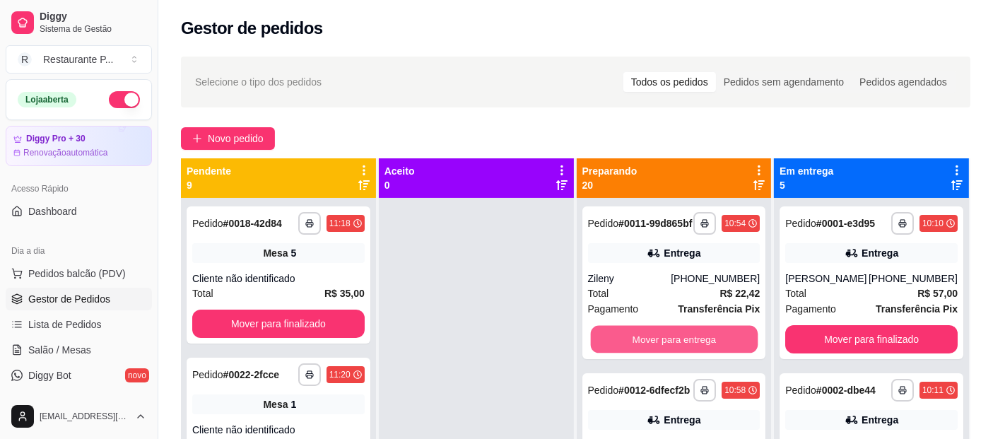
click at [693, 339] on button "Mover para entrega" at bounding box center [673, 340] width 167 height 28
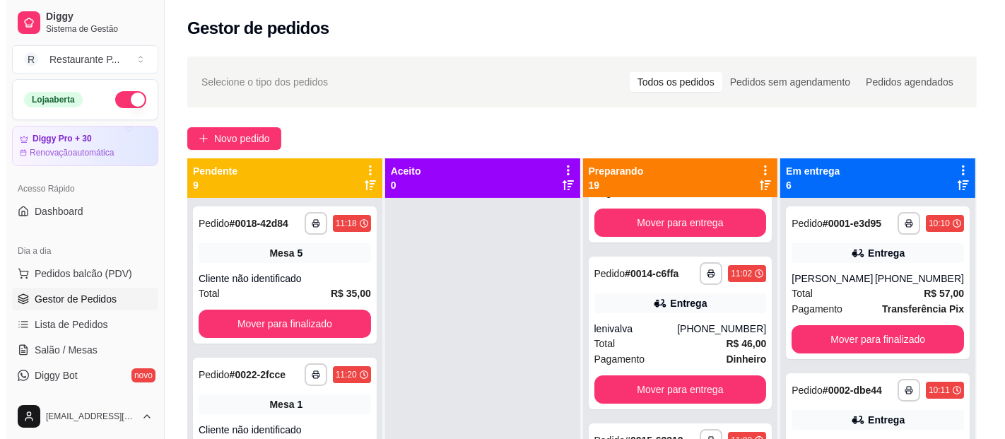
scroll to position [138, 0]
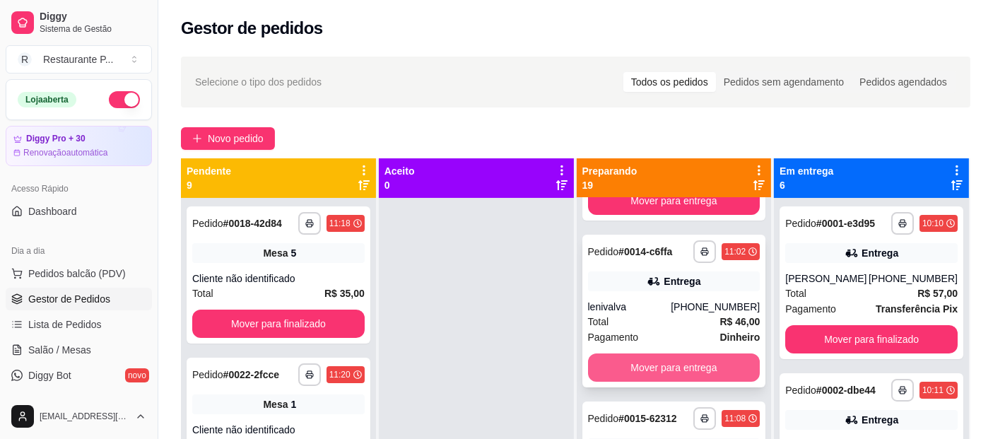
click at [659, 373] on button "Mover para entrega" at bounding box center [674, 367] width 172 height 28
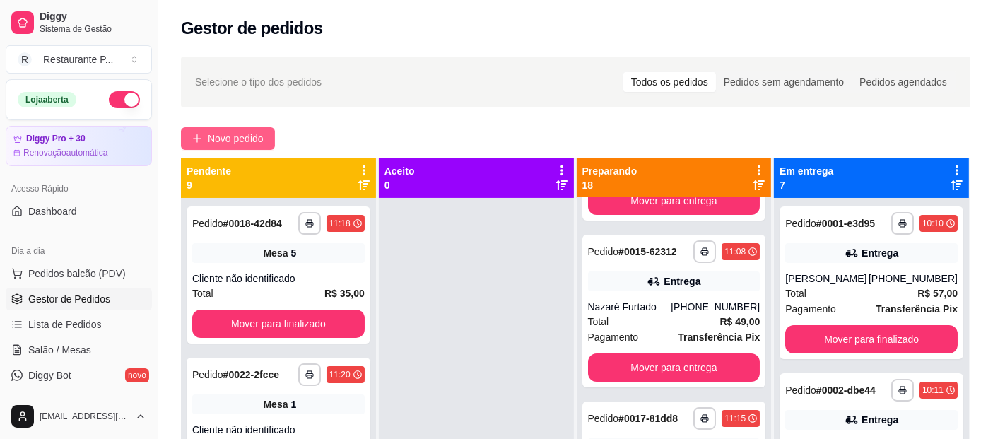
click at [227, 128] on button "Novo pedido" at bounding box center [228, 138] width 94 height 23
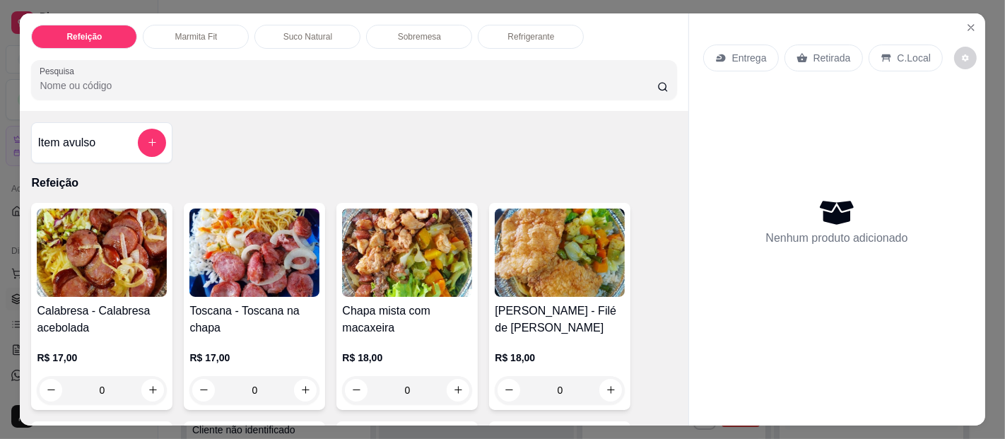
click at [170, 49] on div "Refeição Marmita Fit Suco Natural Sobremesa Refrigerante Pesquisa" at bounding box center [354, 61] width 668 height 97
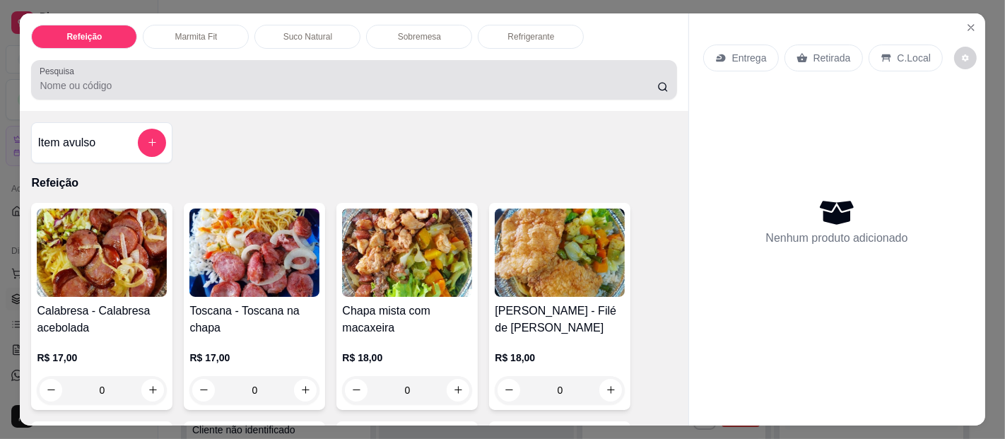
click at [168, 66] on div at bounding box center [354, 80] width 628 height 28
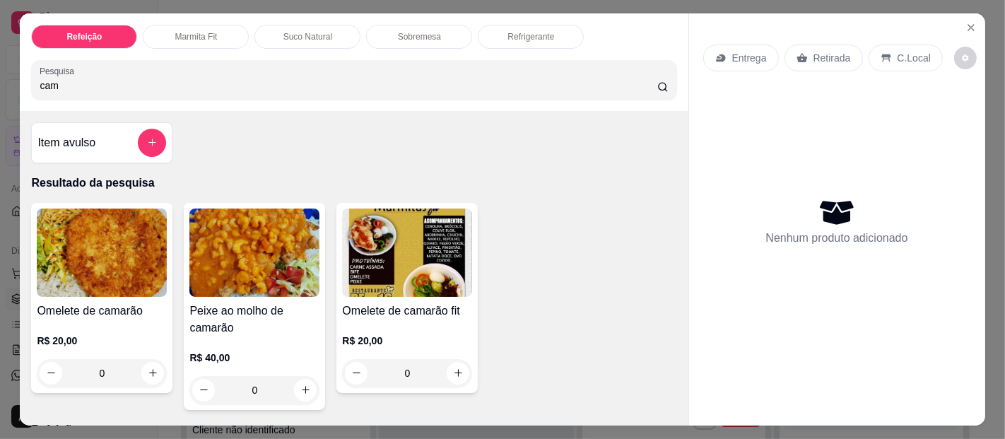
type input "cam"
click at [63, 241] on img at bounding box center [102, 252] width 130 height 88
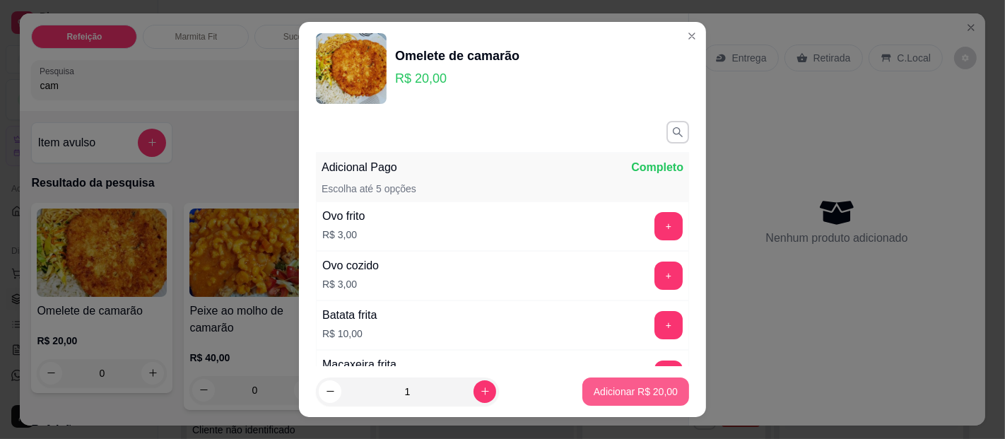
click at [597, 386] on p "Adicionar R$ 20,00" at bounding box center [635, 391] width 84 height 14
type input "1"
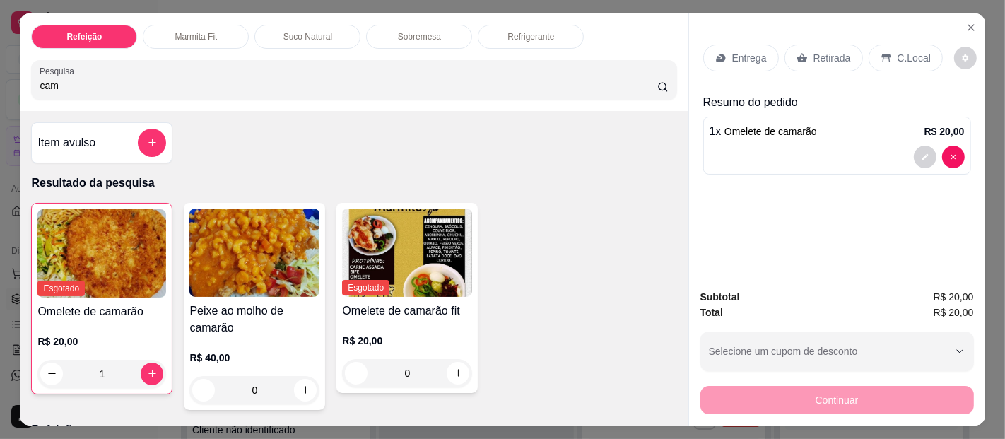
click at [755, 51] on p "Entrega" at bounding box center [749, 58] width 35 height 14
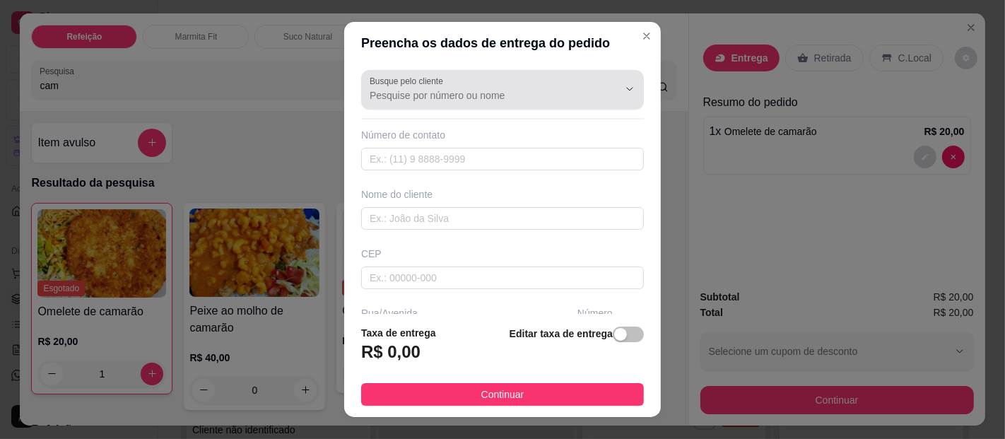
click at [444, 76] on div at bounding box center [502, 90] width 266 height 28
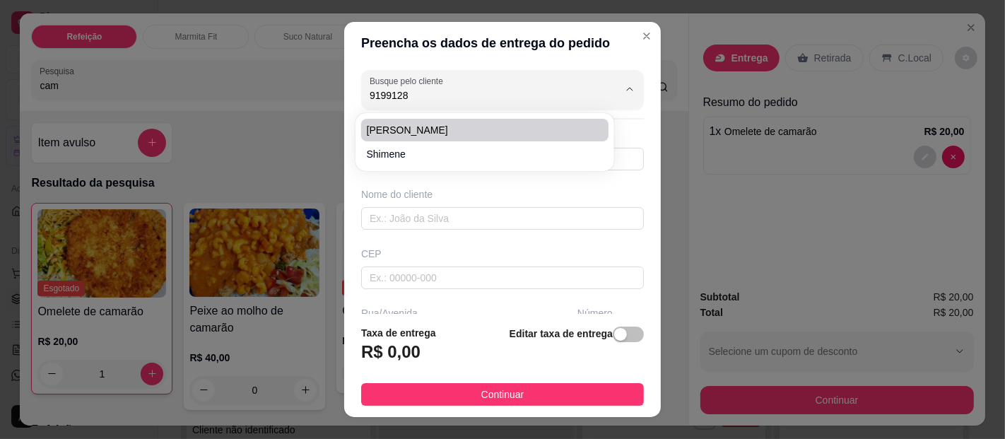
click at [415, 136] on span "[PERSON_NAME]" at bounding box center [478, 130] width 222 height 14
type input "[PERSON_NAME]"
type input "91991288896"
type input "[PERSON_NAME]"
type input "ALL GUIMARAES"
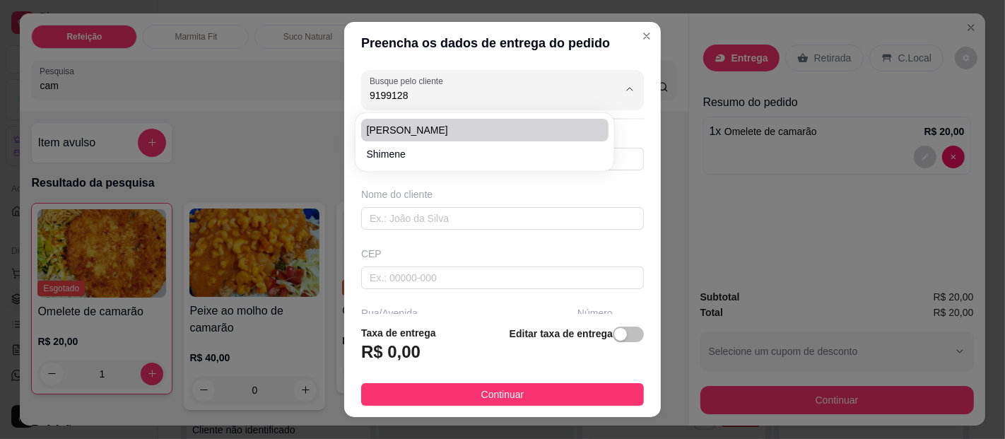
type input "[GEOGRAPHIC_DATA]"
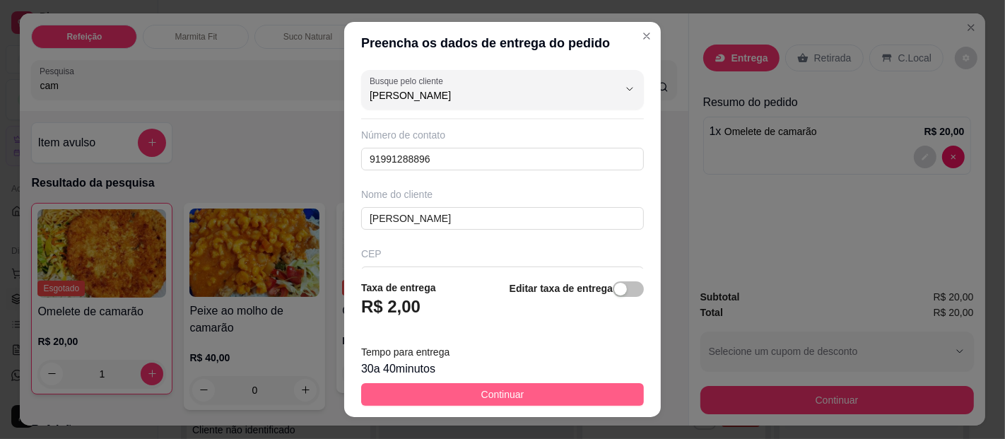
type input "[PERSON_NAME]"
click at [481, 393] on span "Continuar" at bounding box center [502, 394] width 43 height 16
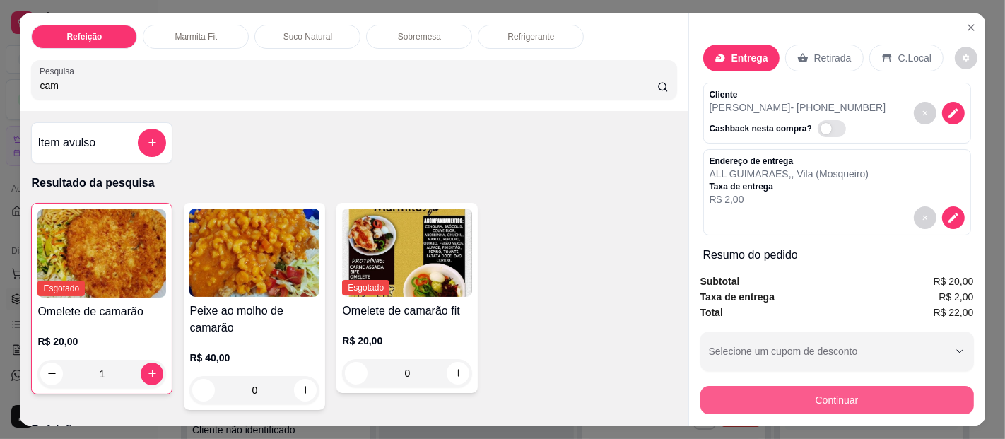
click at [733, 397] on button "Continuar" at bounding box center [836, 400] width 273 height 28
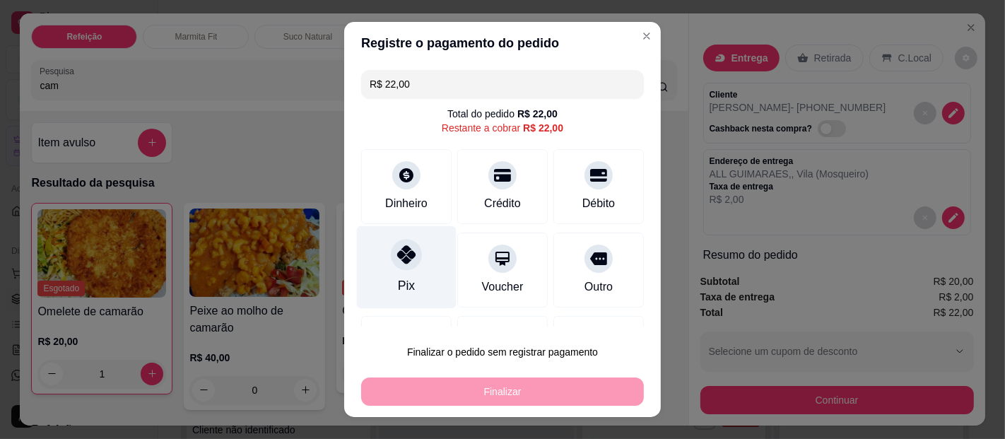
click at [397, 249] on icon at bounding box center [406, 254] width 18 height 18
type input "R$ 0,00"
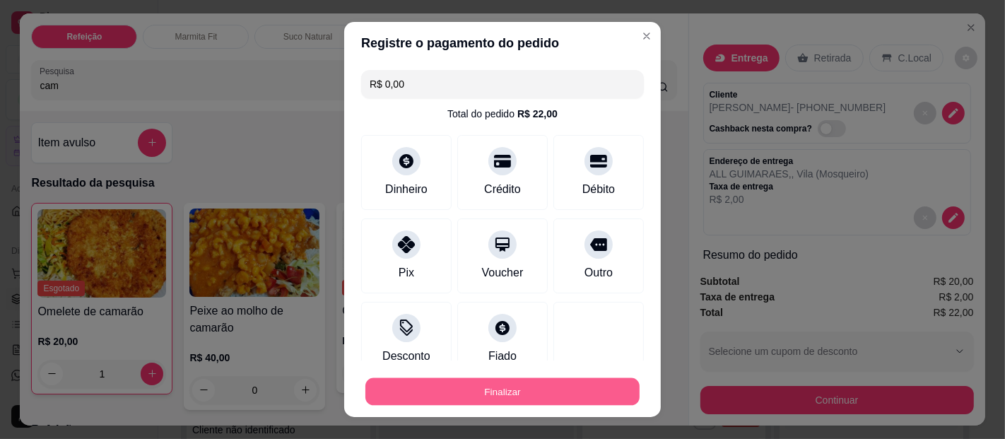
click at [535, 386] on button "Finalizar" at bounding box center [502, 392] width 274 height 28
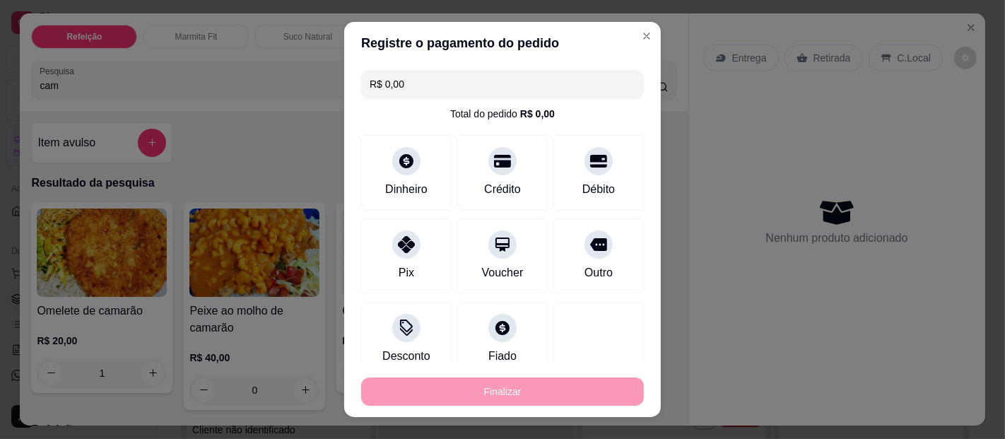
type input "0"
type input "-R$ 22,00"
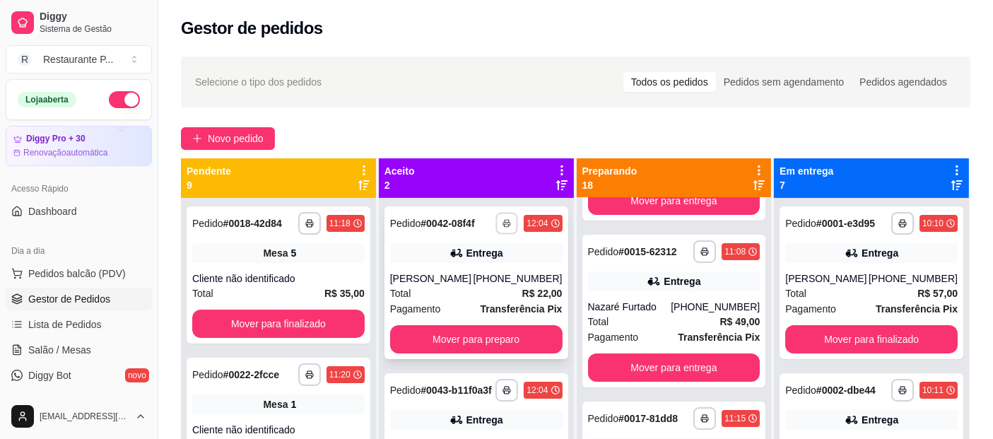
click at [496, 222] on button "button" at bounding box center [507, 223] width 22 height 22
click at [476, 261] on button "Impressora" at bounding box center [464, 272] width 102 height 23
click at [471, 329] on button "Mover para preparo" at bounding box center [476, 339] width 172 height 28
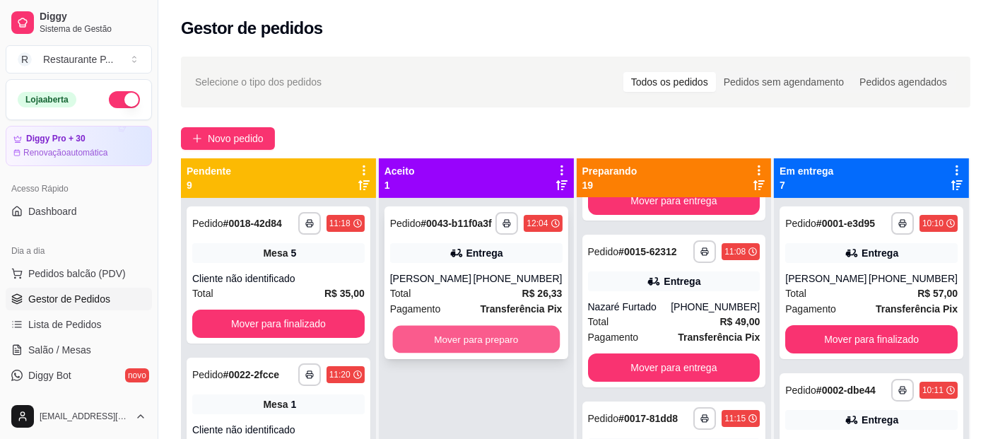
click at [470, 332] on button "Mover para preparo" at bounding box center [475, 340] width 167 height 28
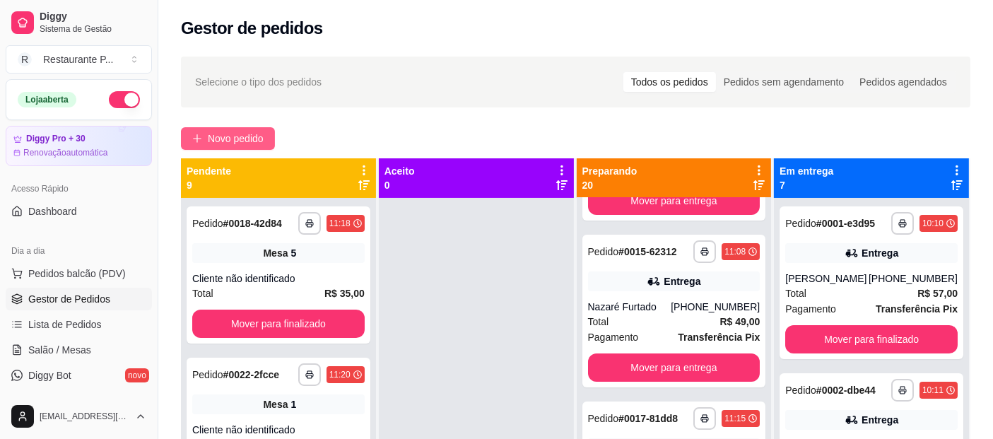
click at [215, 130] on button "Novo pedido" at bounding box center [228, 138] width 94 height 23
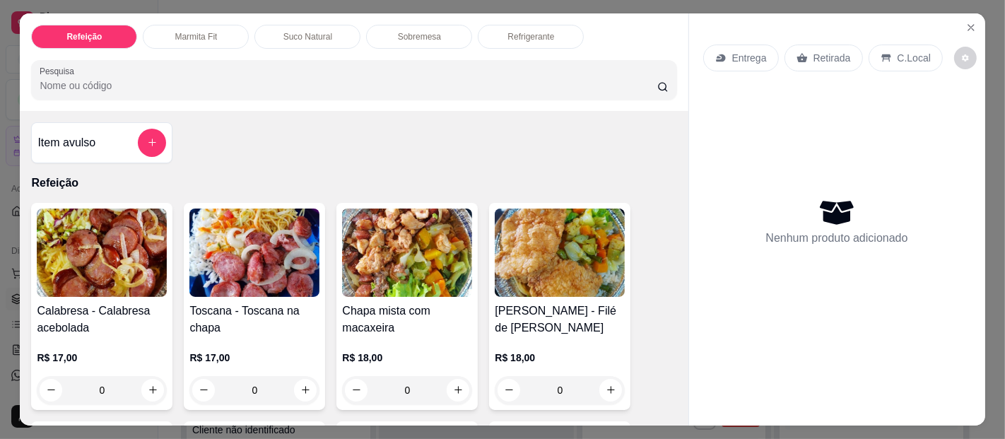
drag, startPoint x: 682, startPoint y: 135, endPoint x: 682, endPoint y: 143, distance: 8.5
click at [689, 143] on div "Entrega Retirada C.Local Nenhum produto adicionado" at bounding box center [837, 208] width 296 height 390
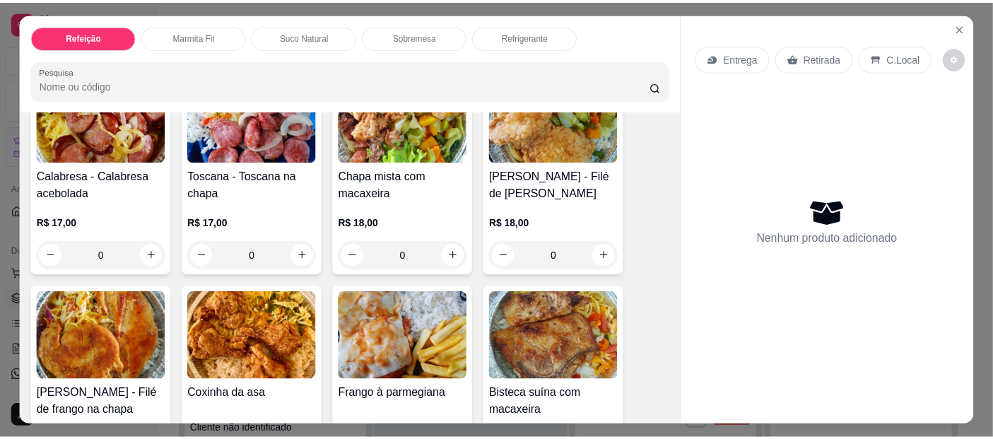
scroll to position [197, 0]
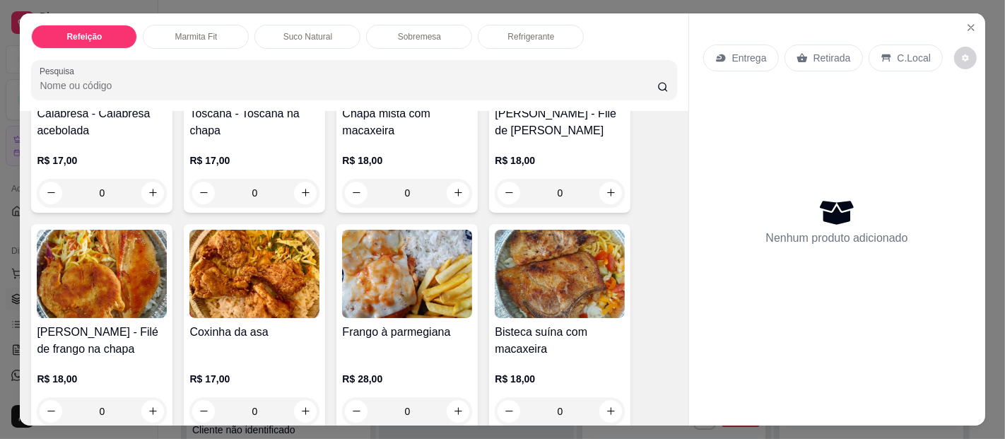
click at [434, 269] on img at bounding box center [407, 274] width 130 height 88
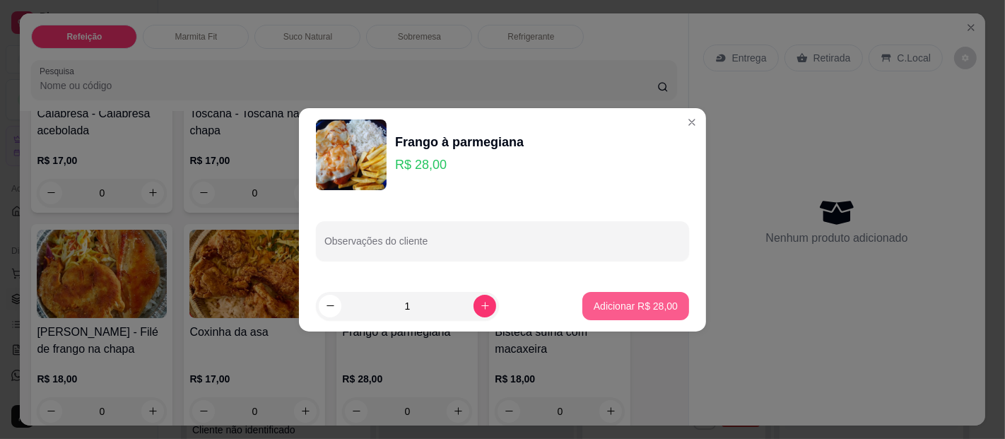
click at [641, 300] on p "Adicionar R$ 28,00" at bounding box center [635, 306] width 84 height 14
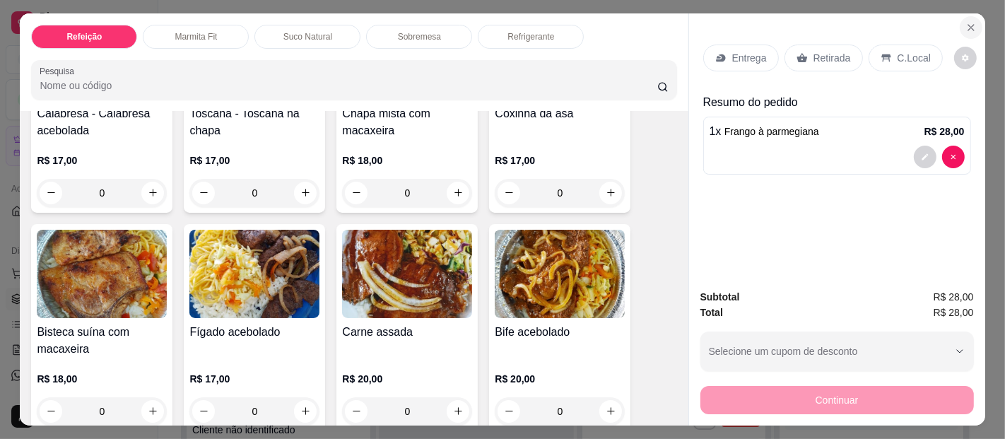
click at [965, 22] on icon "Close" at bounding box center [970, 27] width 11 height 11
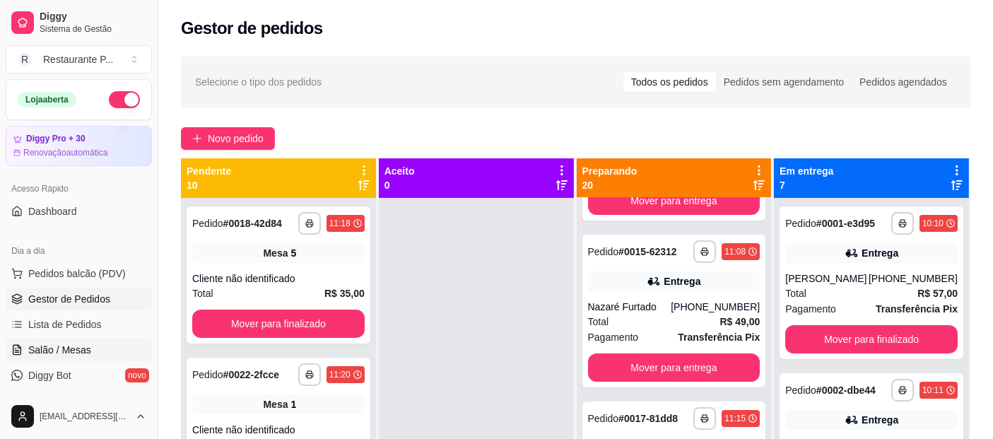
click at [73, 356] on link "Salão / Mesas" at bounding box center [79, 349] width 146 height 23
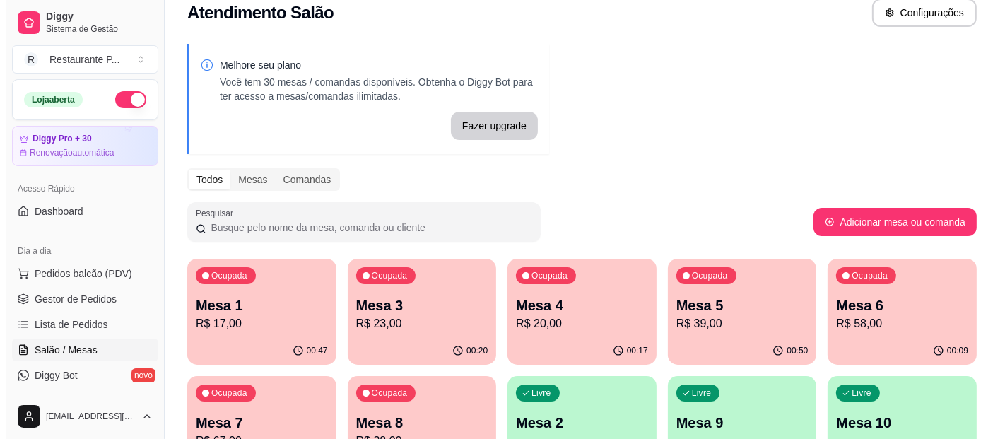
scroll to position [32, 0]
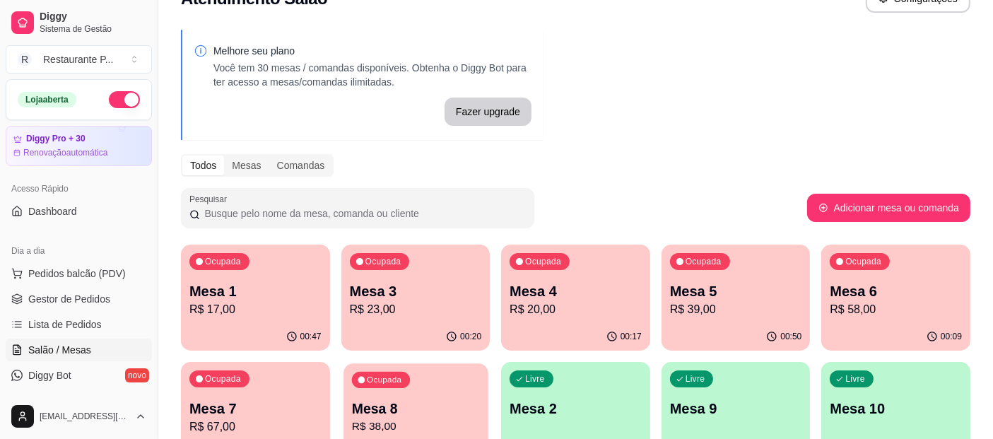
click at [449, 408] on p "Mesa 8" at bounding box center [415, 408] width 128 height 19
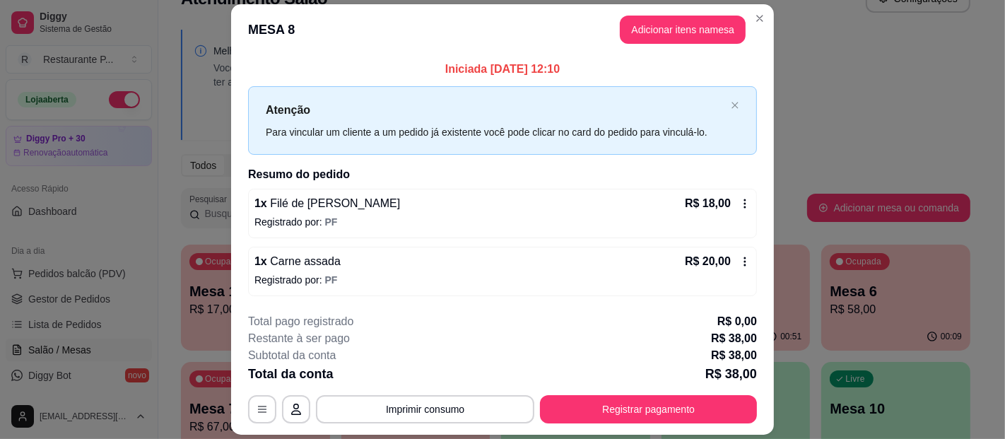
click at [745, 196] on div "1 x Filé de frango frito R$ 18,00 Registrado por: PF" at bounding box center [502, 213] width 509 height 49
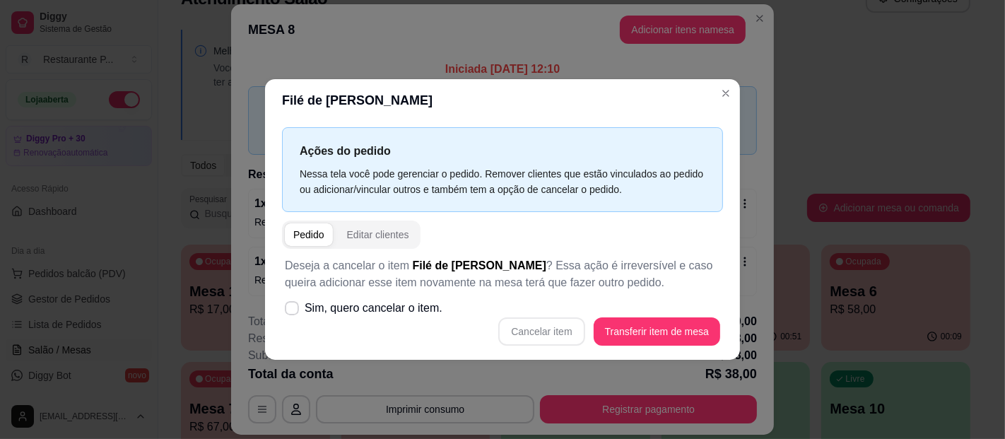
click at [557, 322] on div "Cancelar item Transferir item de mesa" at bounding box center [502, 331] width 435 height 28
click at [298, 306] on label "Sim, quero cancelar o item." at bounding box center [363, 308] width 169 height 28
click at [293, 310] on input "Sim, quero cancelar o item." at bounding box center [288, 314] width 9 height 9
checkbox input "true"
click at [551, 325] on button "Cancelar item" at bounding box center [541, 331] width 86 height 28
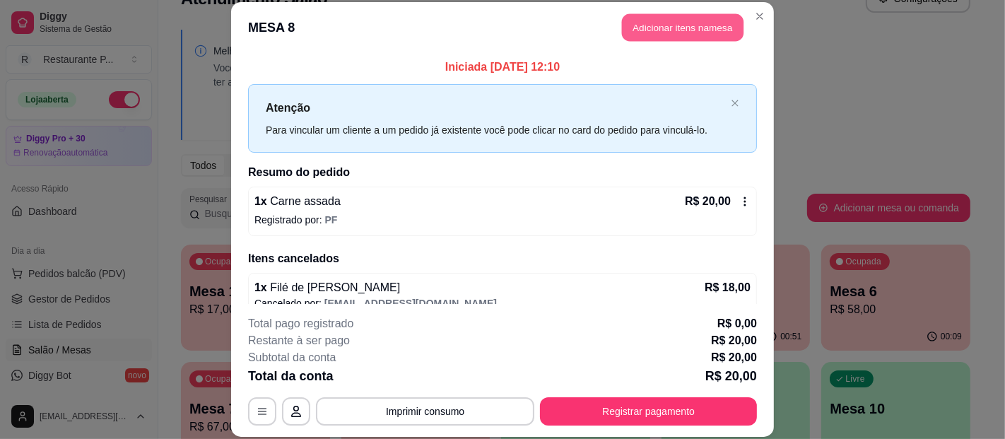
click at [668, 27] on button "Adicionar itens na mesa" at bounding box center [683, 28] width 122 height 28
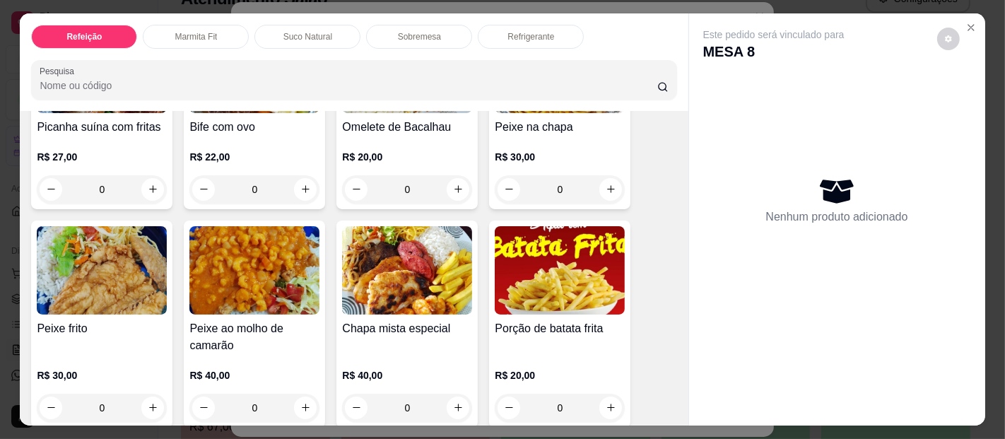
scroll to position [0, 0]
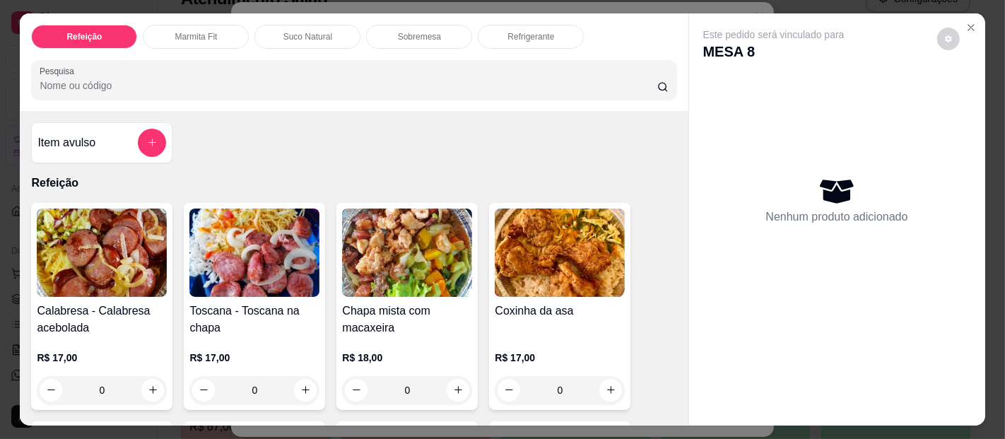
click at [298, 149] on div "Item avulso Refeição Calabresa - Calabresa acebolada R$ 17,00 0 Toscana - Tosca…" at bounding box center [354, 268] width 668 height 315
click at [138, 130] on div at bounding box center [152, 143] width 28 height 28
click at [964, 16] on button "Close" at bounding box center [970, 27] width 23 height 23
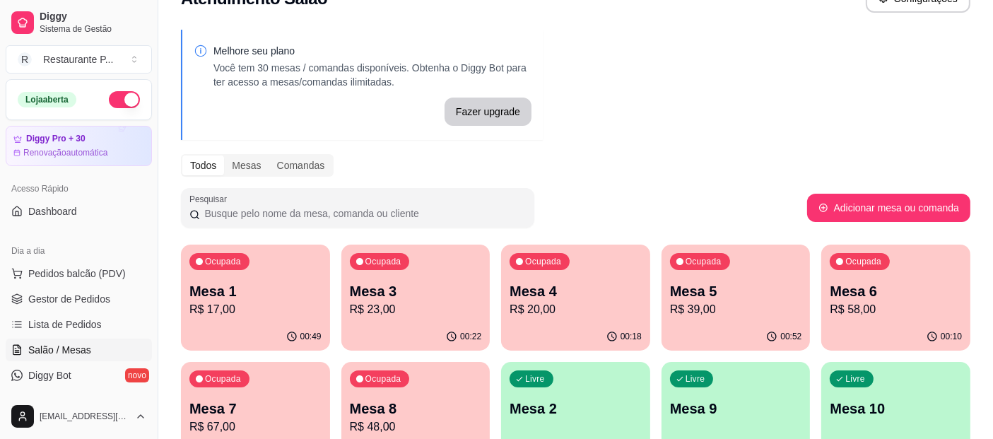
click at [249, 392] on div "Ocupada Mesa 7 R$ 67,00" at bounding box center [255, 401] width 149 height 78
click at [370, 425] on p "R$ 48,00" at bounding box center [416, 426] width 132 height 17
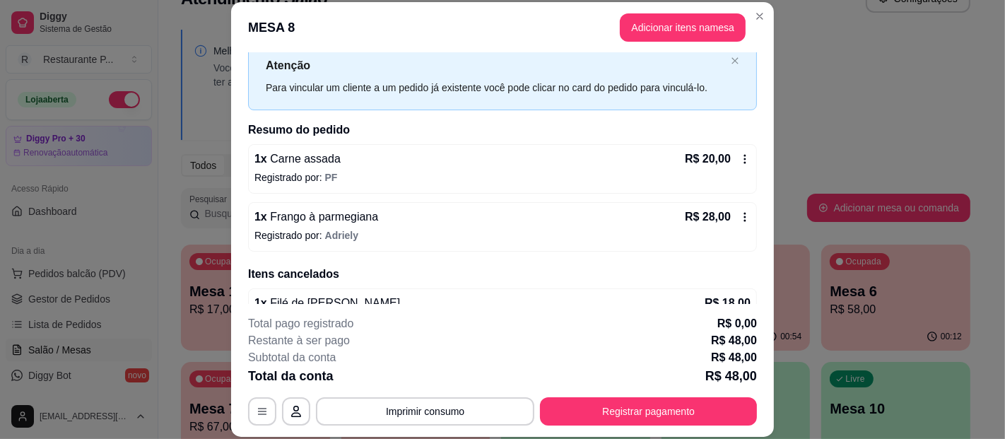
scroll to position [74, 0]
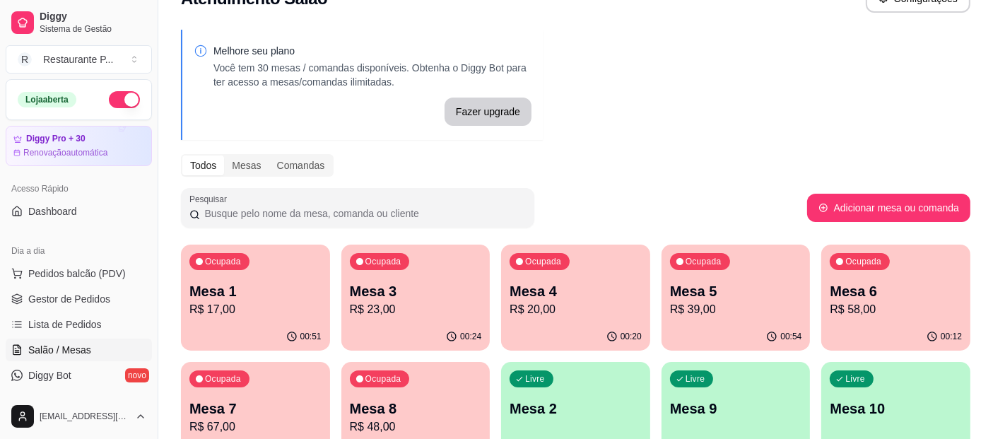
click at [904, 283] on p "Mesa 6" at bounding box center [895, 291] width 132 height 20
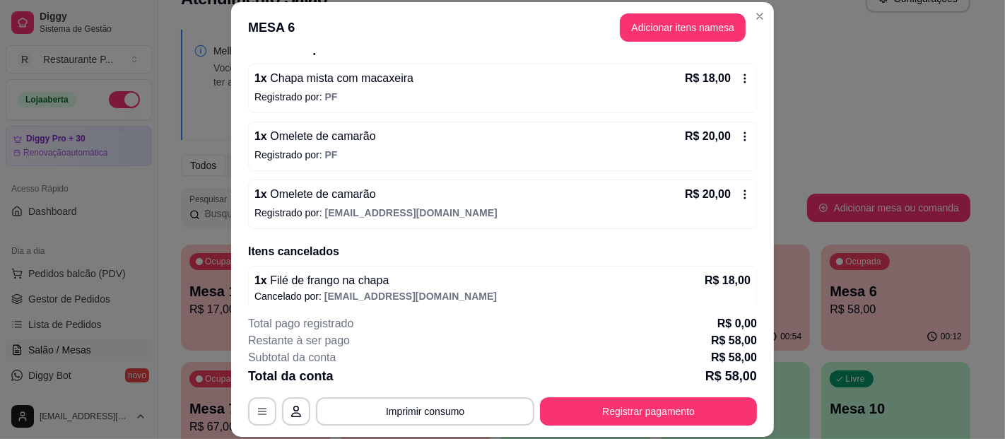
scroll to position [131, 0]
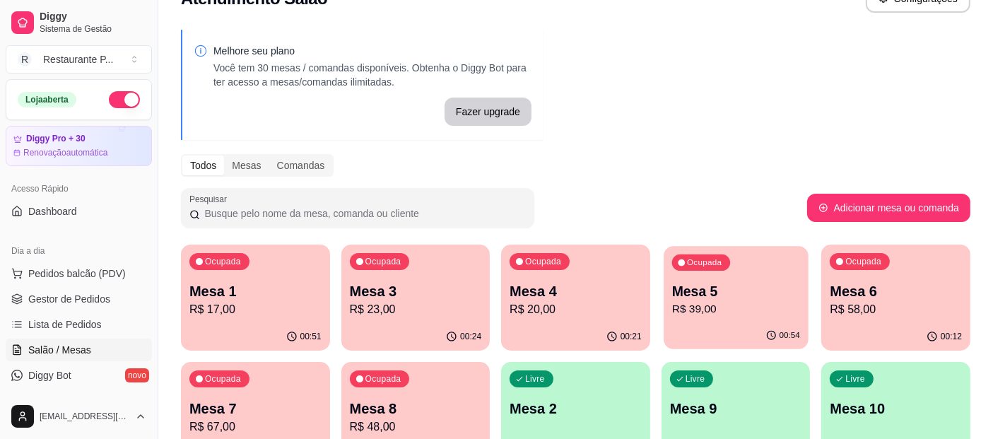
click at [735, 288] on p "Mesa 5" at bounding box center [736, 291] width 128 height 19
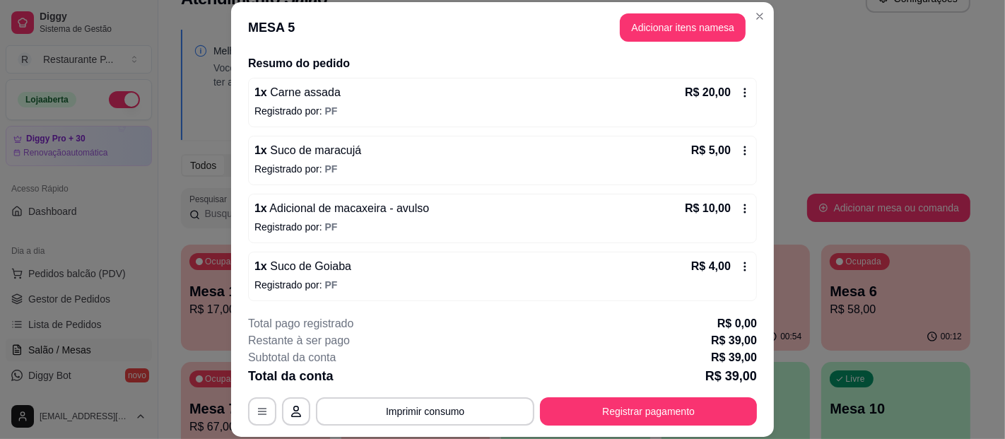
scroll to position [90, 0]
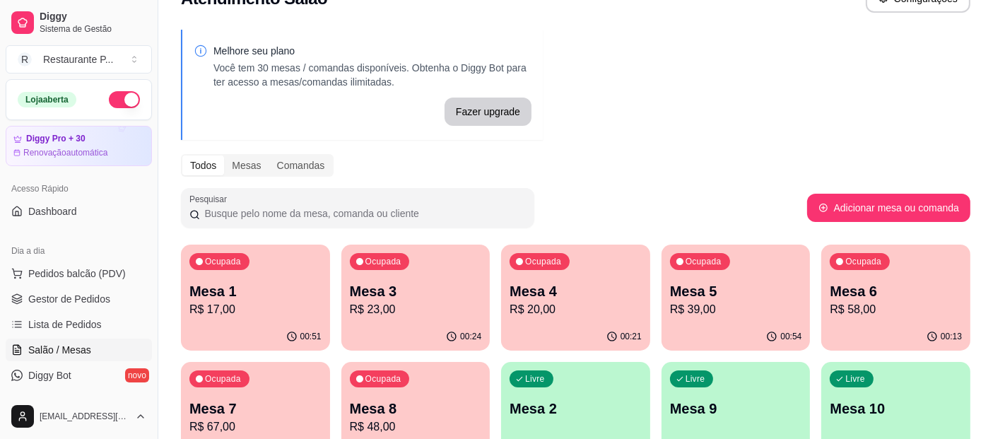
click at [598, 277] on div "Ocupada Mesa 4 R$ 20,00" at bounding box center [575, 283] width 149 height 78
click at [189, 321] on div "Ocupada Mesa 1 R$ 17,00" at bounding box center [255, 283] width 149 height 78
click at [360, 307] on p "R$ 23,00" at bounding box center [416, 309] width 132 height 17
click at [551, 305] on p "R$ 20,00" at bounding box center [575, 309] width 132 height 17
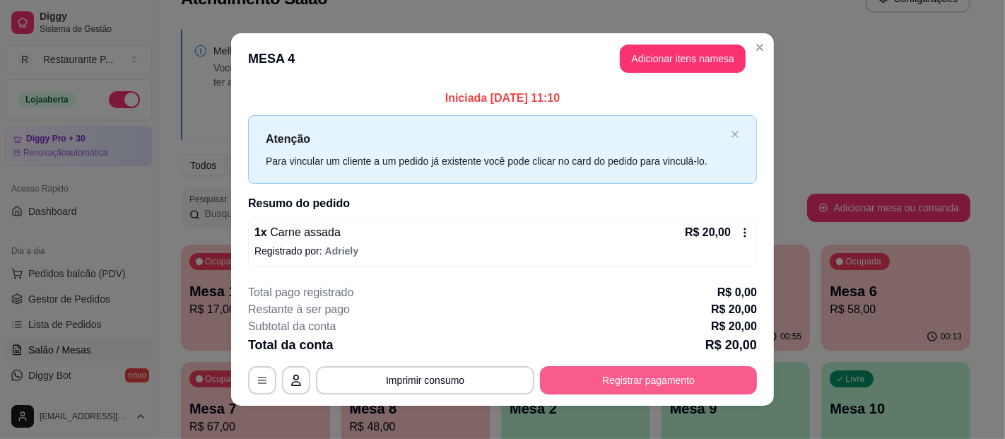
click at [636, 369] on button "Registrar pagamento" at bounding box center [648, 380] width 217 height 28
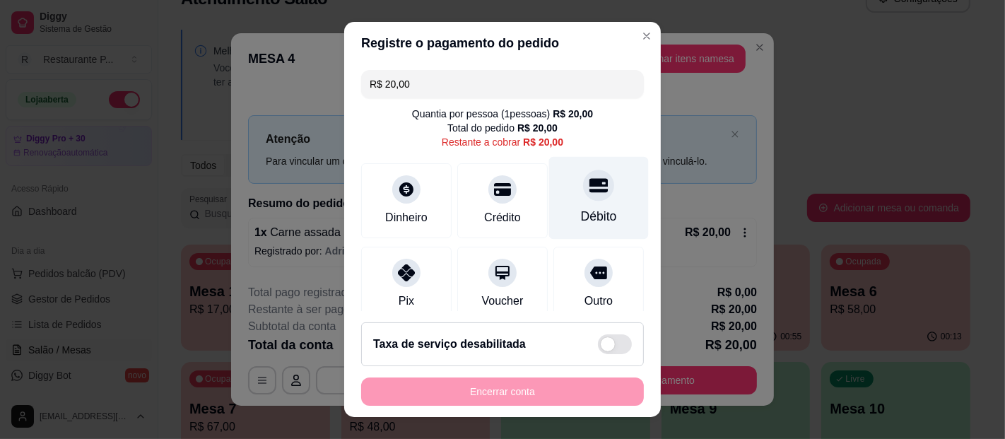
click at [549, 174] on div "Débito" at bounding box center [599, 198] width 100 height 83
click at [589, 189] on icon at bounding box center [598, 185] width 18 height 18
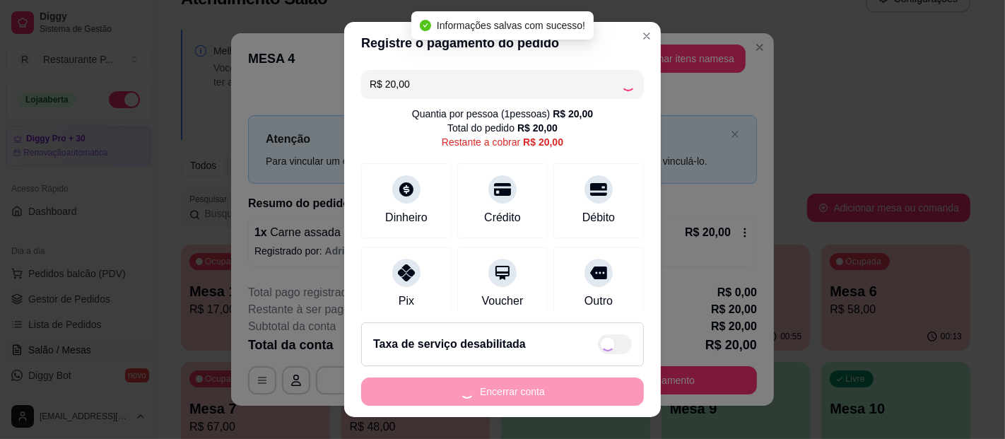
type input "R$ 0,00"
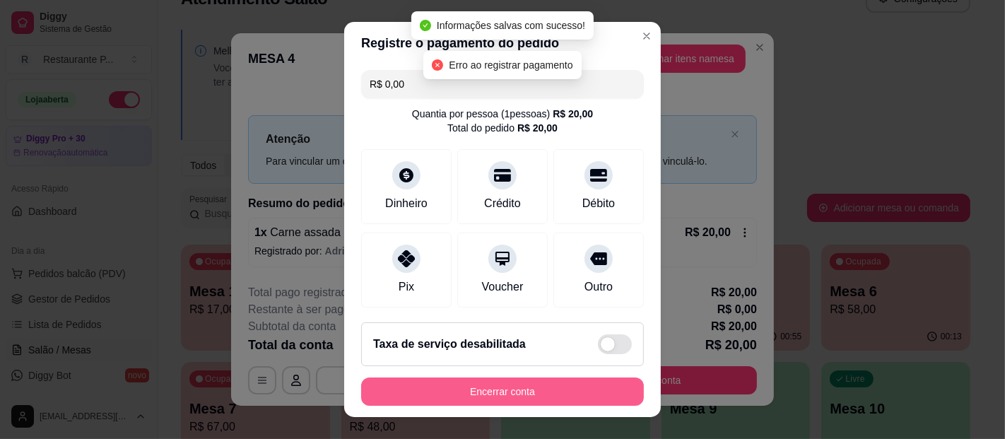
click at [520, 396] on button "Encerrar conta" at bounding box center [502, 391] width 283 height 28
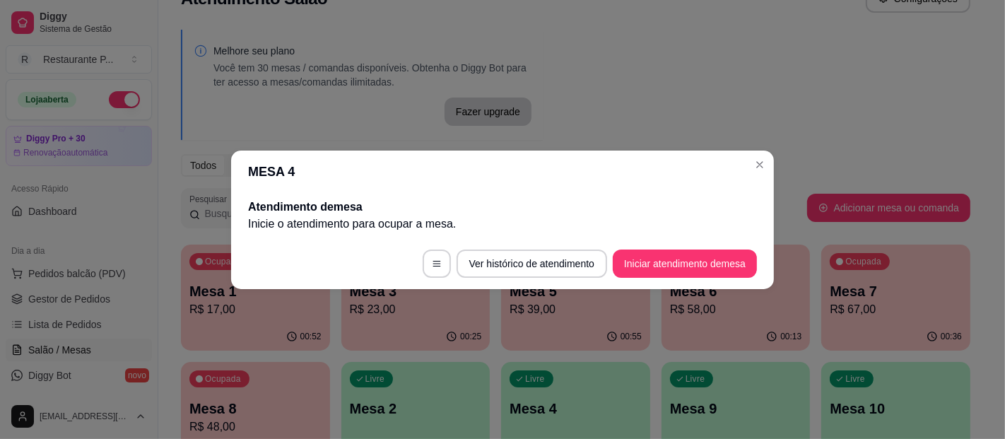
click at [746, 165] on header "MESA 4" at bounding box center [502, 171] width 543 height 42
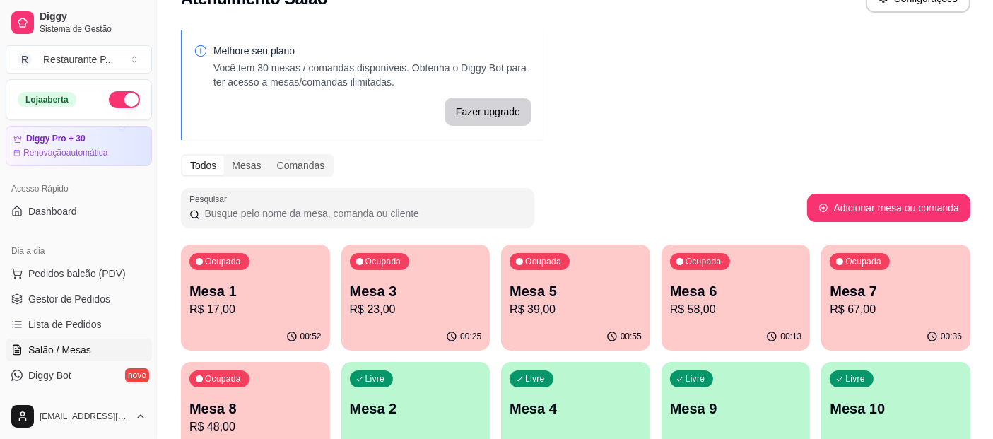
click at [570, 304] on p "R$ 39,00" at bounding box center [575, 309] width 132 height 17
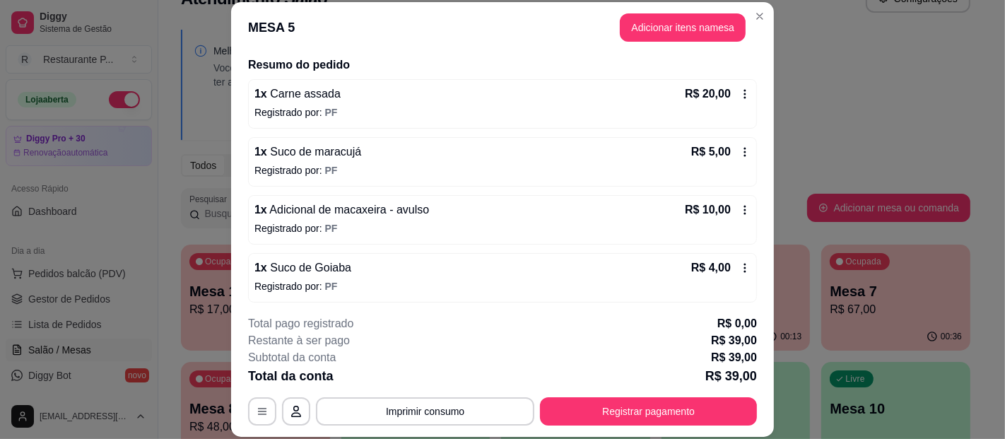
scroll to position [109, 0]
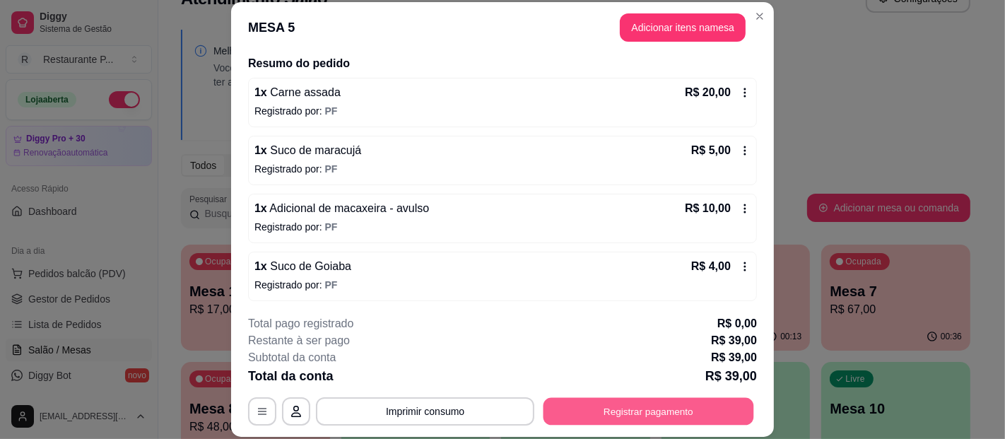
click at [605, 415] on button "Registrar pagamento" at bounding box center [648, 411] width 211 height 28
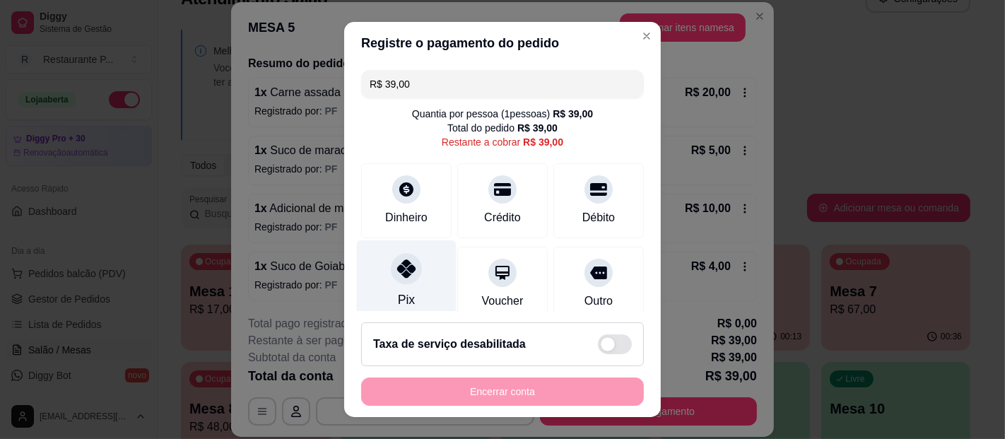
click at [391, 265] on div at bounding box center [406, 268] width 31 height 31
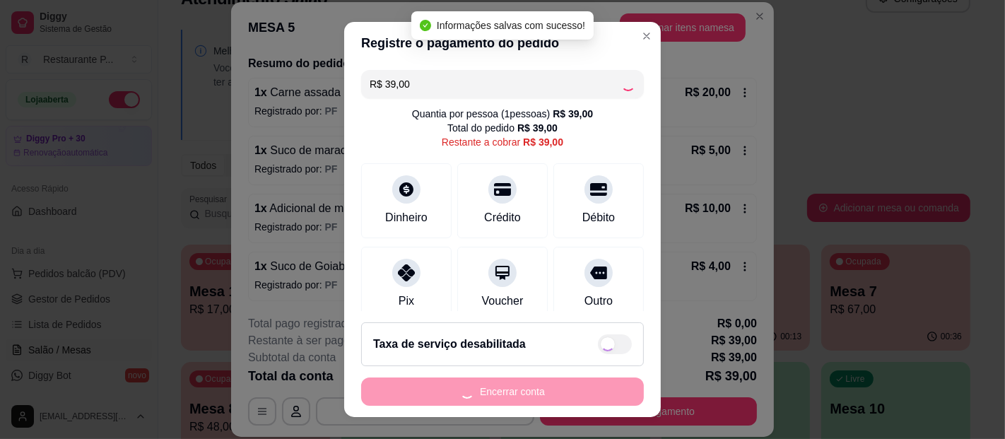
type input "R$ 0,00"
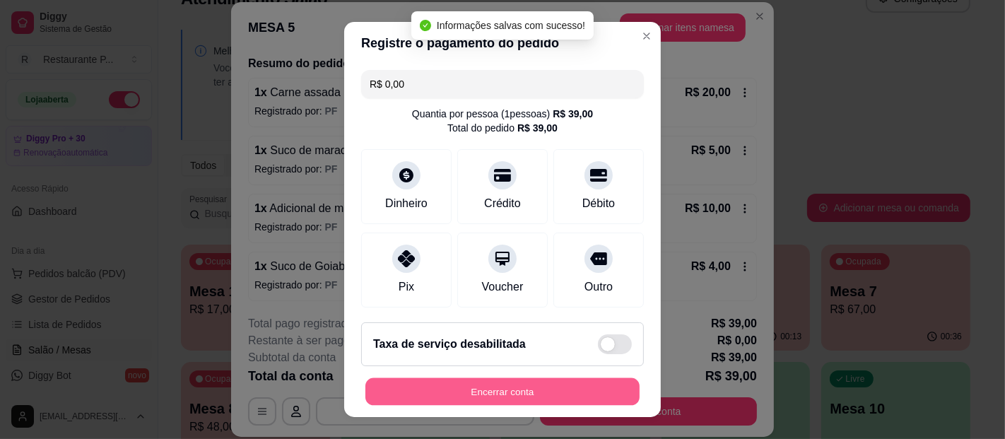
click at [499, 389] on button "Encerrar conta" at bounding box center [502, 392] width 274 height 28
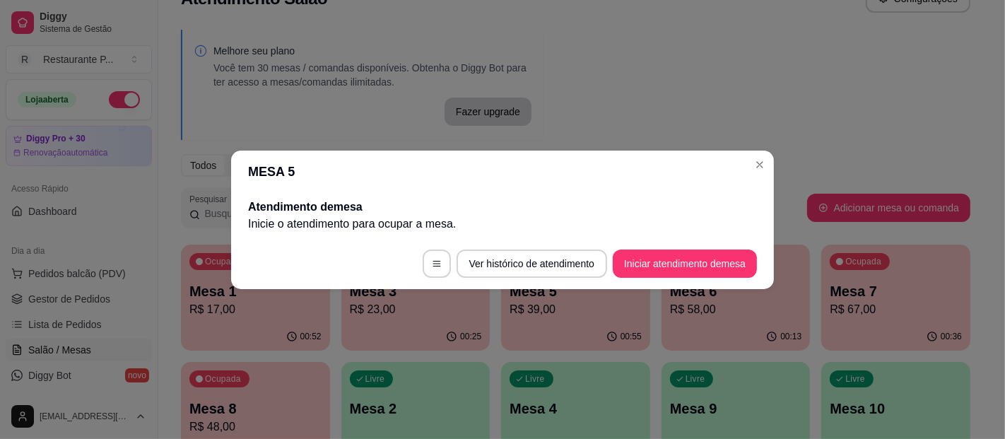
scroll to position [0, 0]
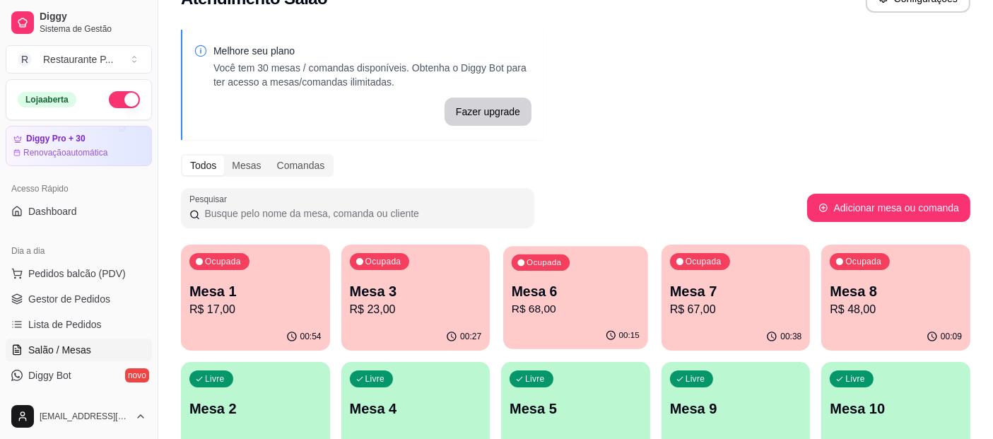
click at [572, 303] on p "R$ 68,00" at bounding box center [575, 309] width 128 height 16
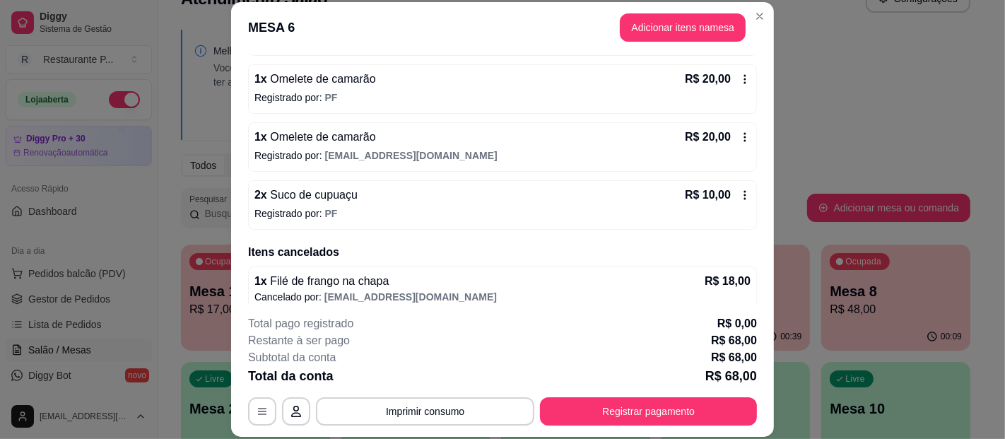
scroll to position [189, 0]
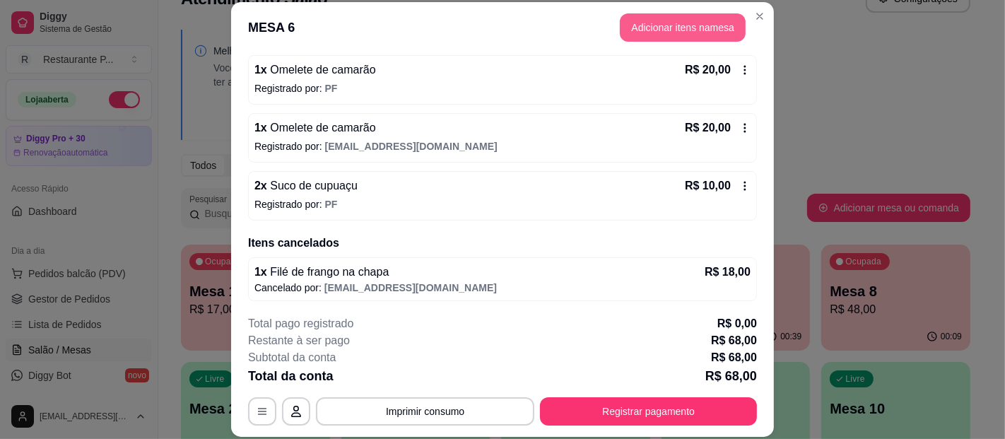
click at [644, 18] on button "Adicionar itens na mesa" at bounding box center [683, 27] width 126 height 28
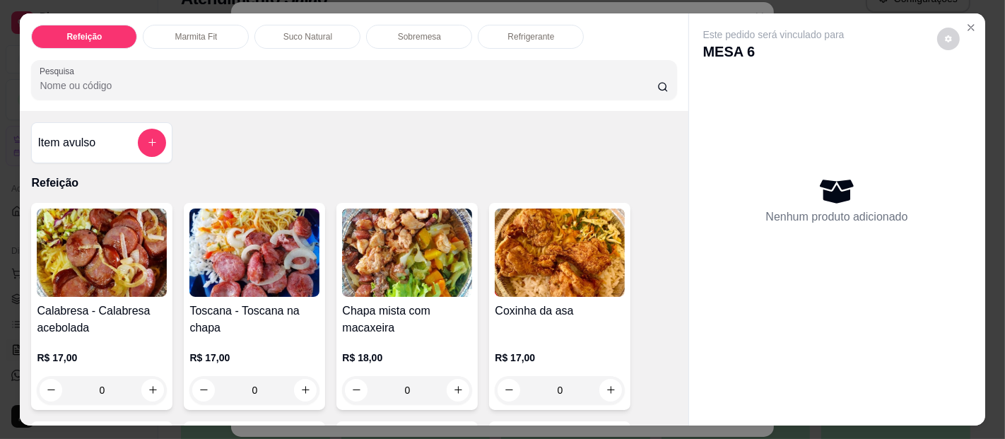
click at [315, 25] on div "Suco Natural" at bounding box center [307, 37] width 106 height 24
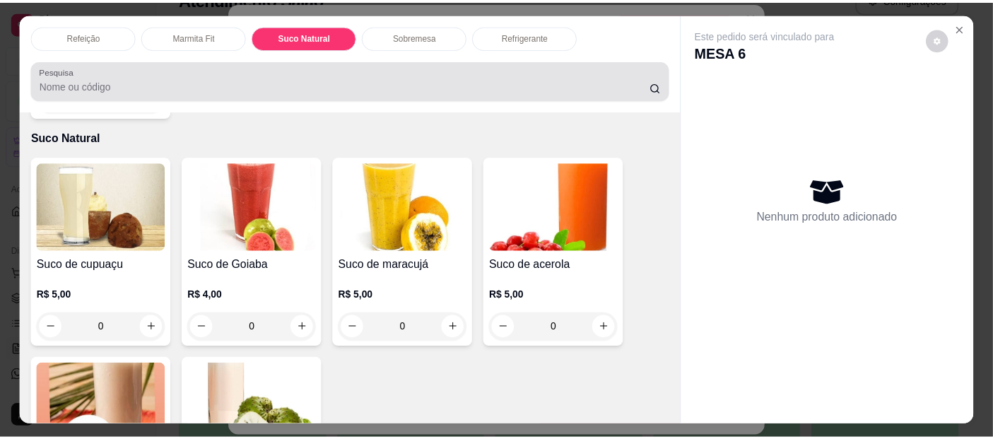
scroll to position [38, 0]
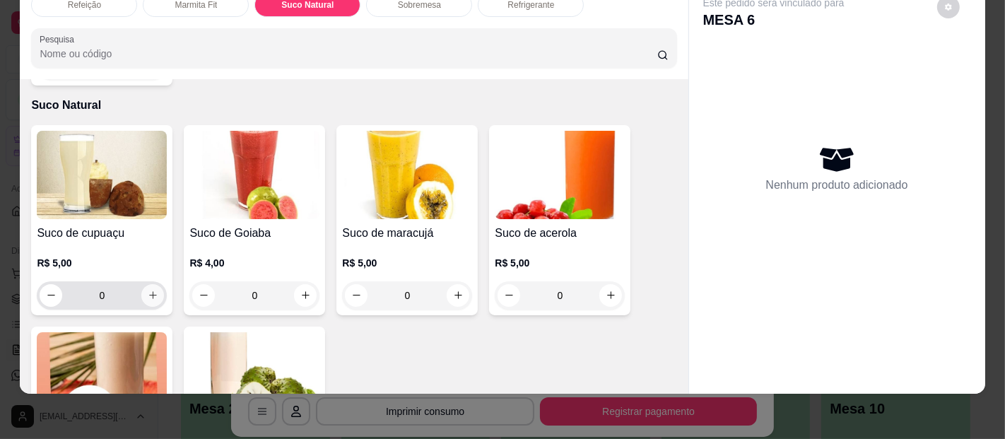
click at [153, 284] on button "increase-product-quantity" at bounding box center [152, 295] width 23 height 23
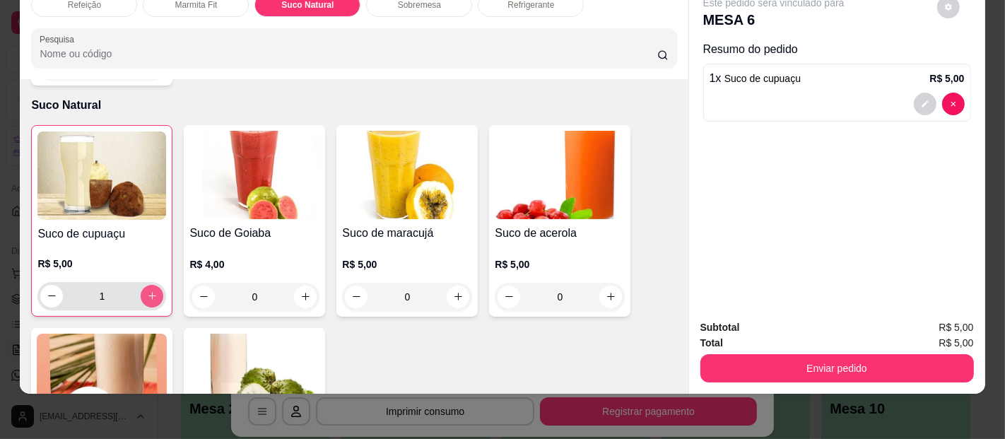
type input "1"
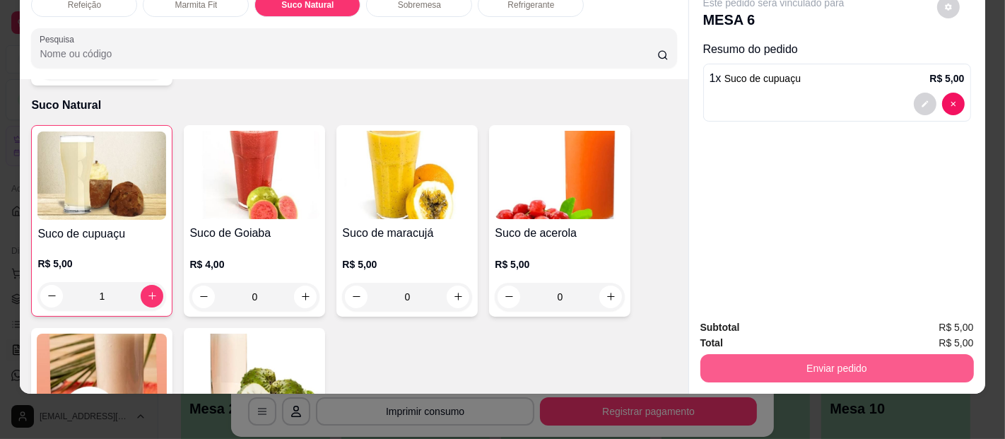
click at [853, 354] on button "Enviar pedido" at bounding box center [836, 368] width 273 height 28
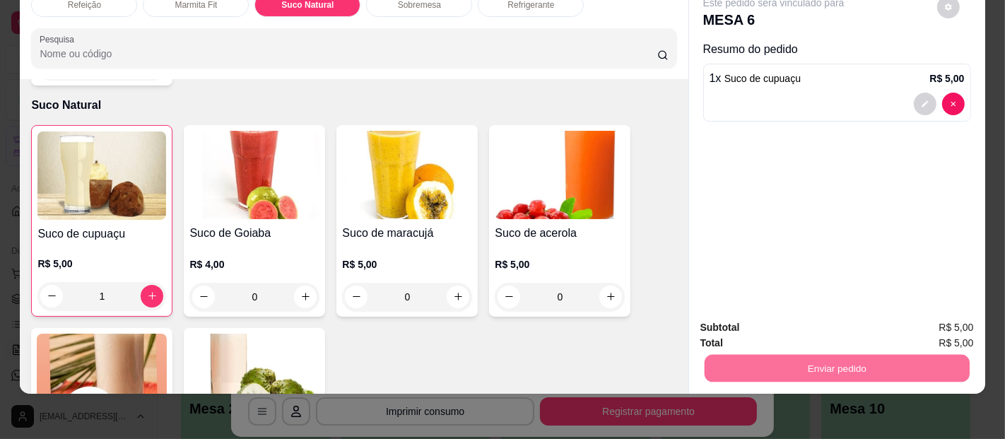
click at [965, 325] on button "Enviar pedido" at bounding box center [936, 322] width 80 height 27
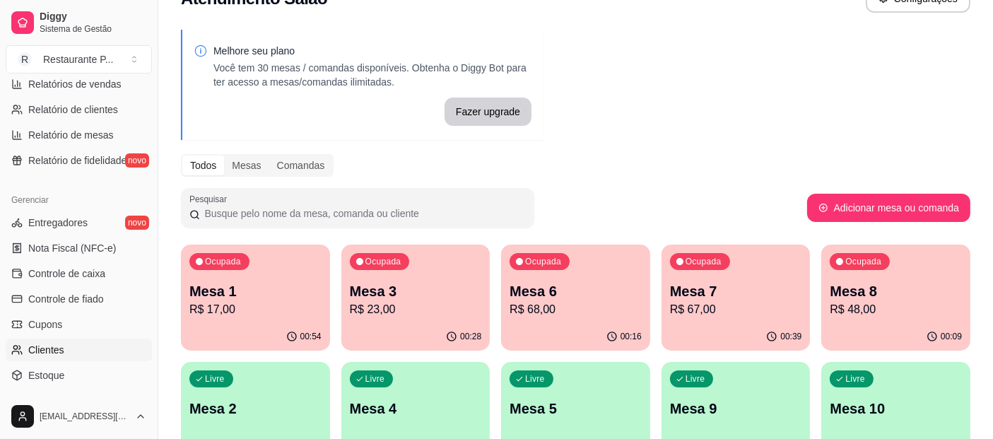
scroll to position [470, 0]
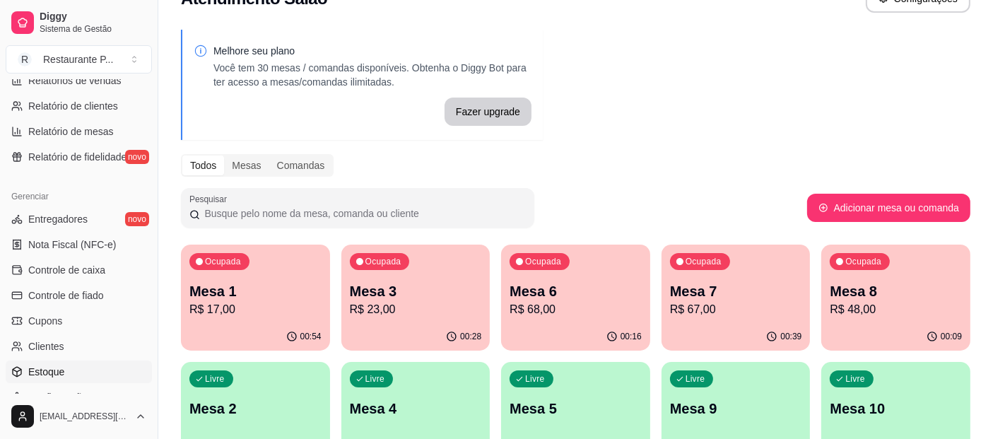
click at [64, 369] on link "Estoque" at bounding box center [79, 371] width 146 height 23
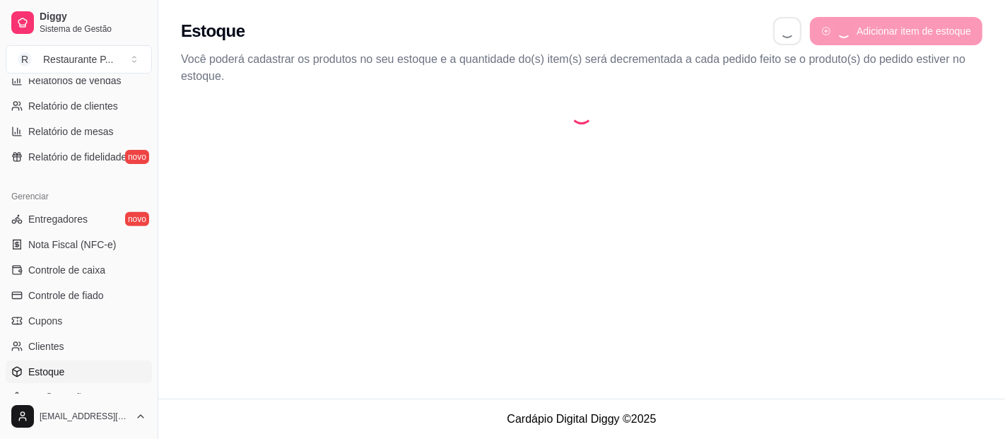
select select "QUANTITY_ORDER"
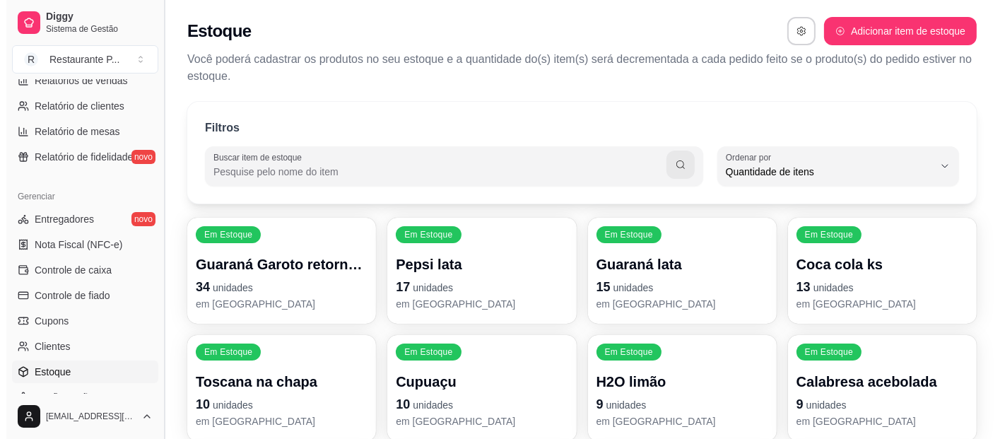
scroll to position [13, 0]
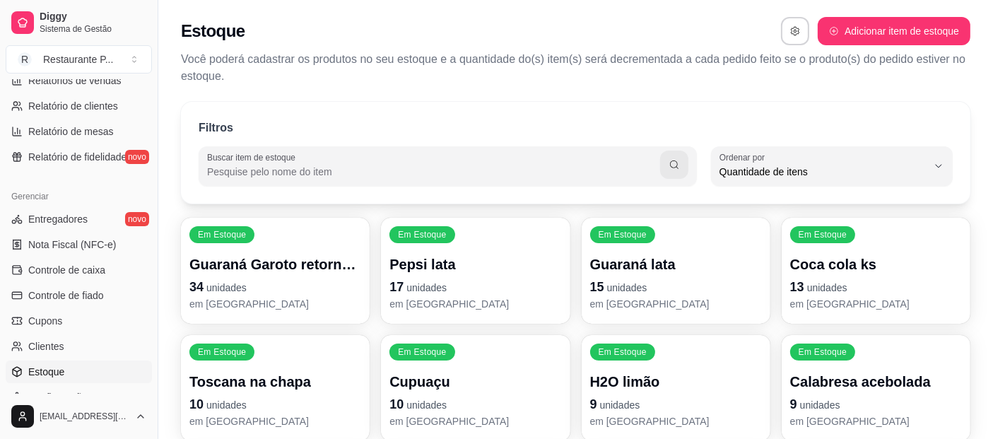
click at [270, 175] on input "Buscar item de estoque" at bounding box center [433, 172] width 453 height 14
type input "u"
click at [655, 165] on input "cupu" at bounding box center [439, 172] width 442 height 14
type input "cupu"
click at [666, 164] on button "button" at bounding box center [674, 164] width 28 height 28
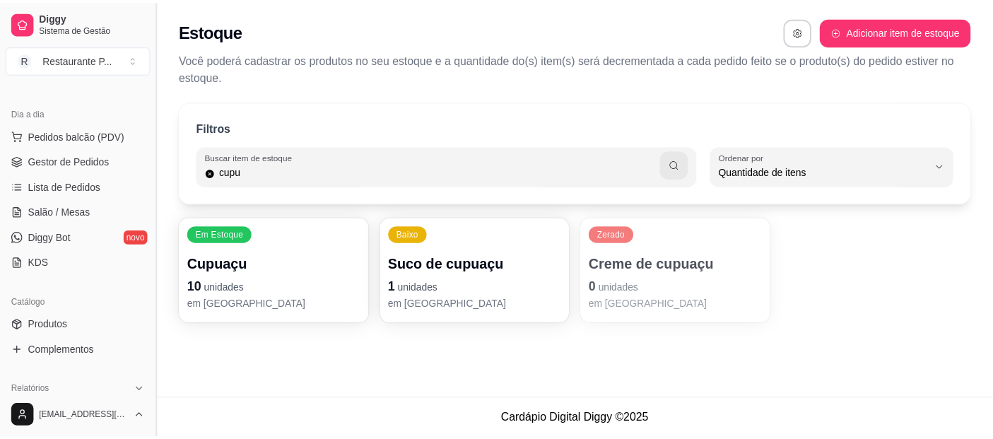
scroll to position [118, 0]
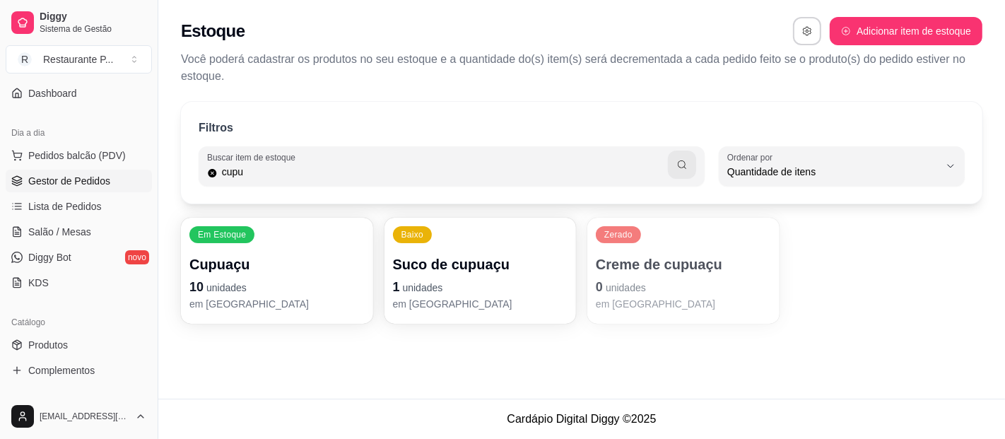
click at [107, 174] on span "Gestor de Pedidos" at bounding box center [69, 181] width 82 height 14
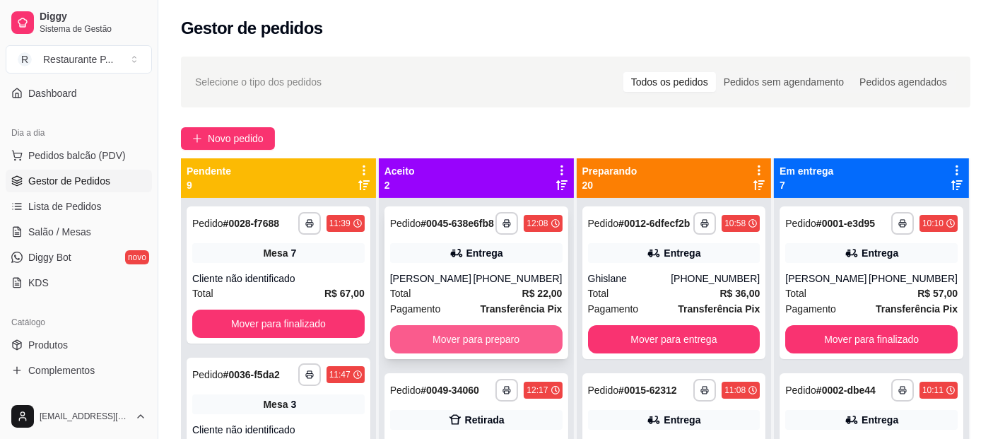
click at [455, 340] on button "Mover para preparo" at bounding box center [476, 339] width 172 height 28
click at [454, 341] on button "Mover para preparo" at bounding box center [476, 339] width 172 height 28
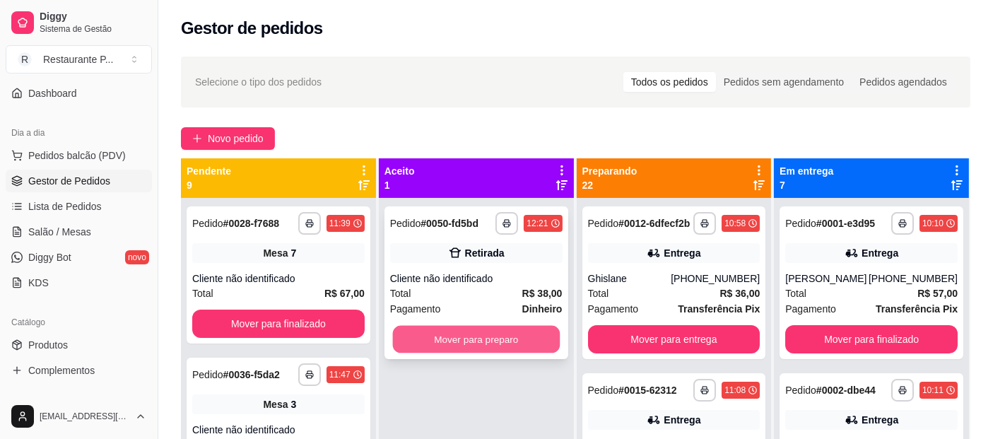
click at [464, 334] on button "Mover para preparo" at bounding box center [475, 340] width 167 height 28
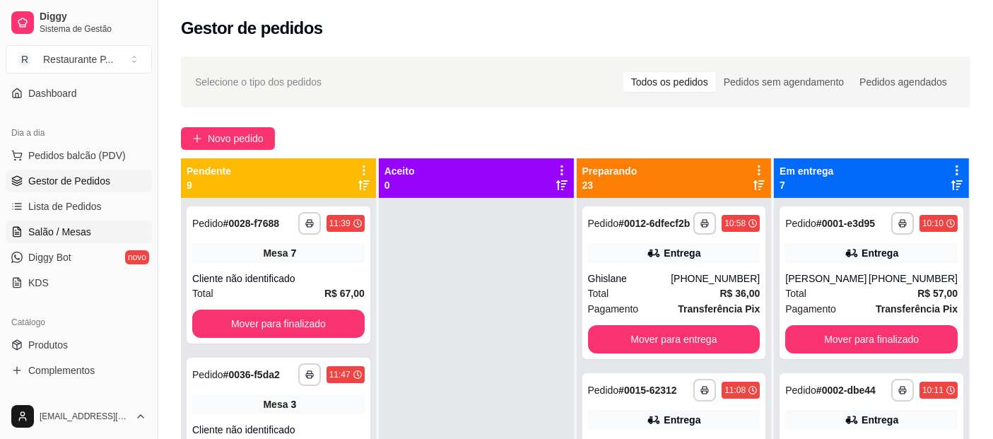
click at [62, 222] on link "Salão / Mesas" at bounding box center [79, 231] width 146 height 23
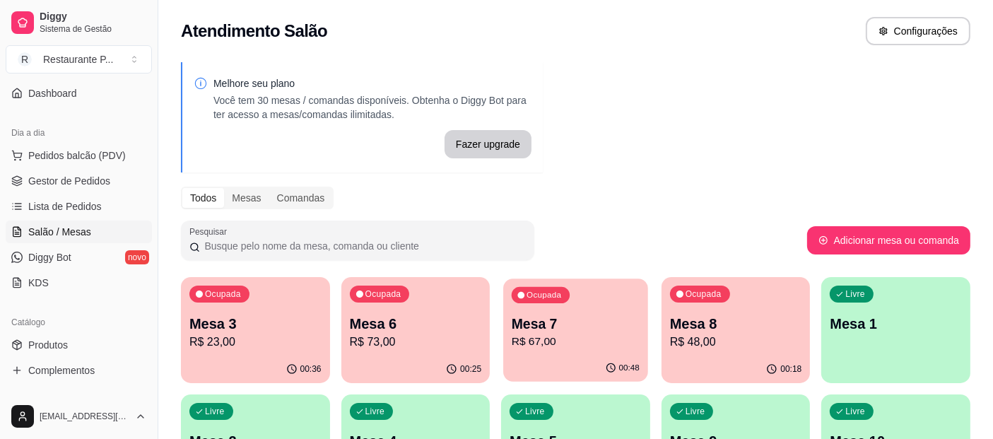
click at [585, 338] on p "R$ 67,00" at bounding box center [575, 341] width 128 height 16
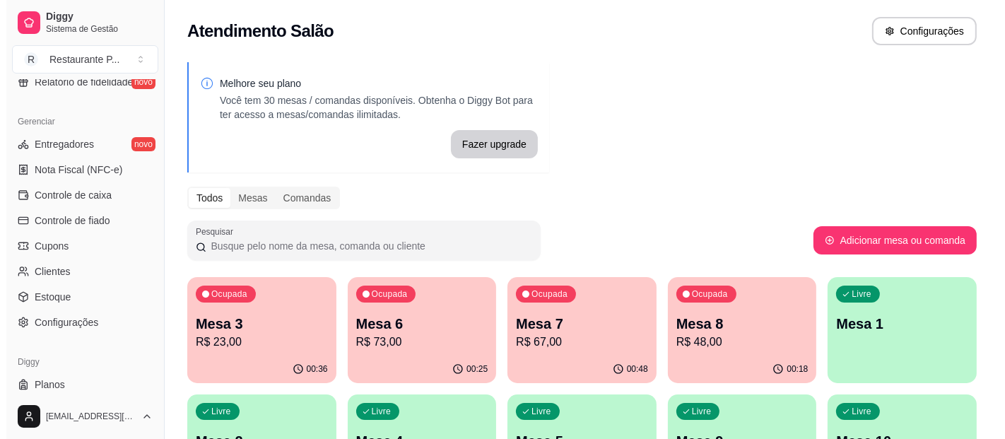
scroll to position [576, 0]
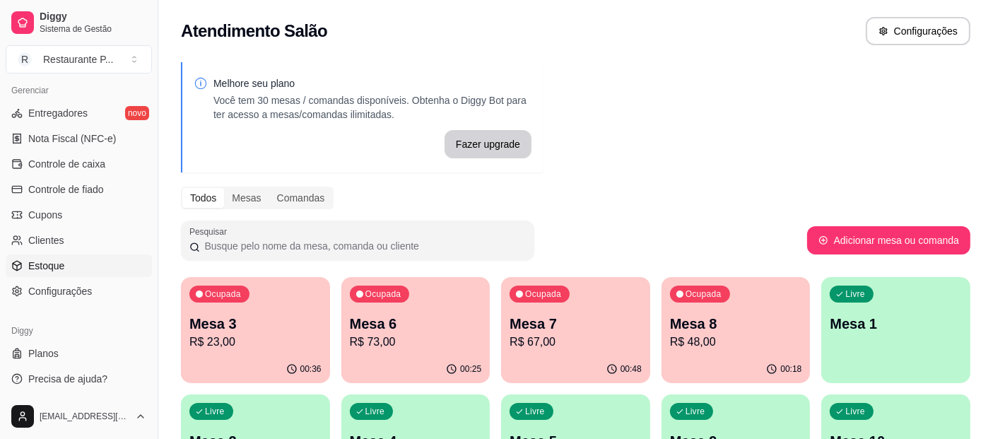
click at [61, 259] on span "Estoque" at bounding box center [46, 266] width 36 height 14
select select "QUANTITY_ORDER"
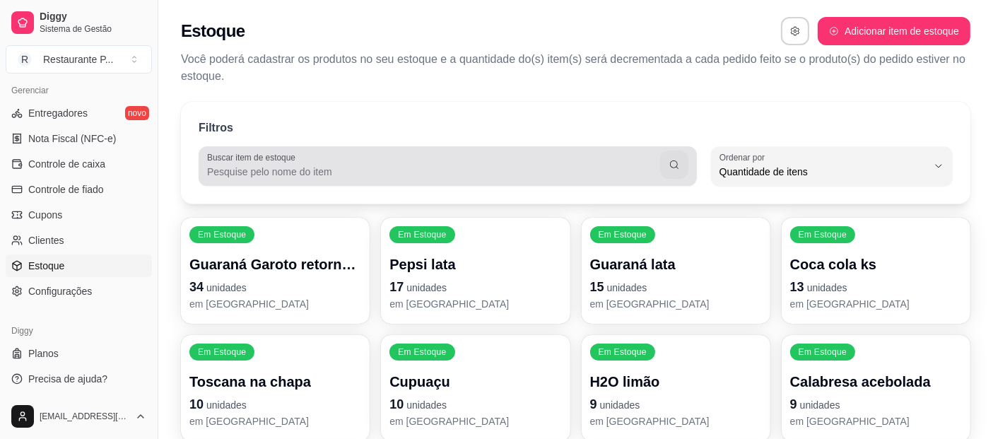
click at [304, 168] on input "Buscar item de estoque" at bounding box center [433, 172] width 453 height 14
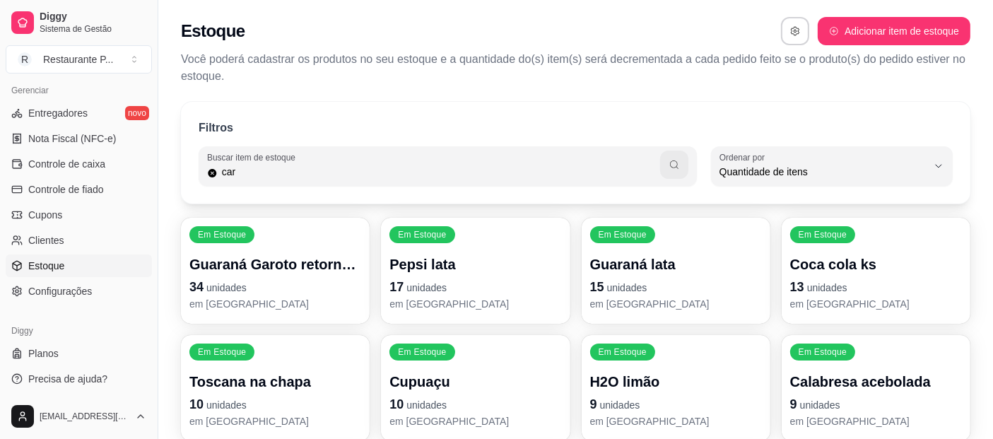
type input "car"
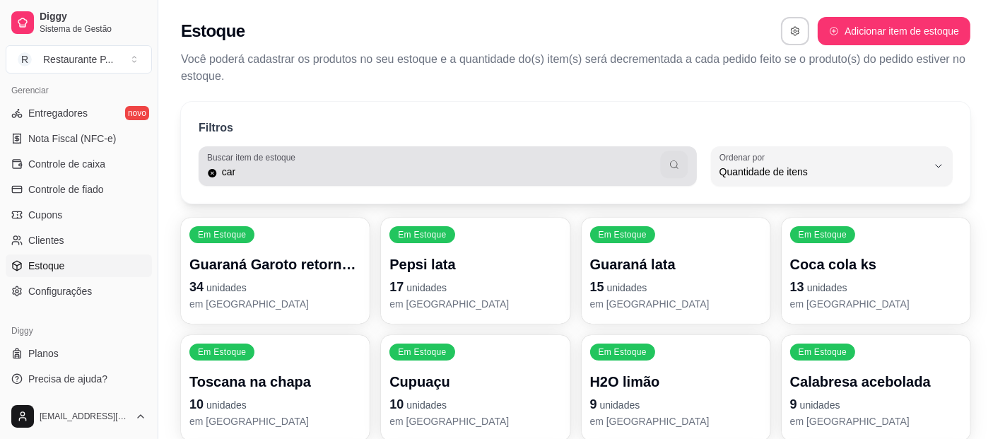
click at [670, 159] on icon "button" at bounding box center [673, 164] width 11 height 11
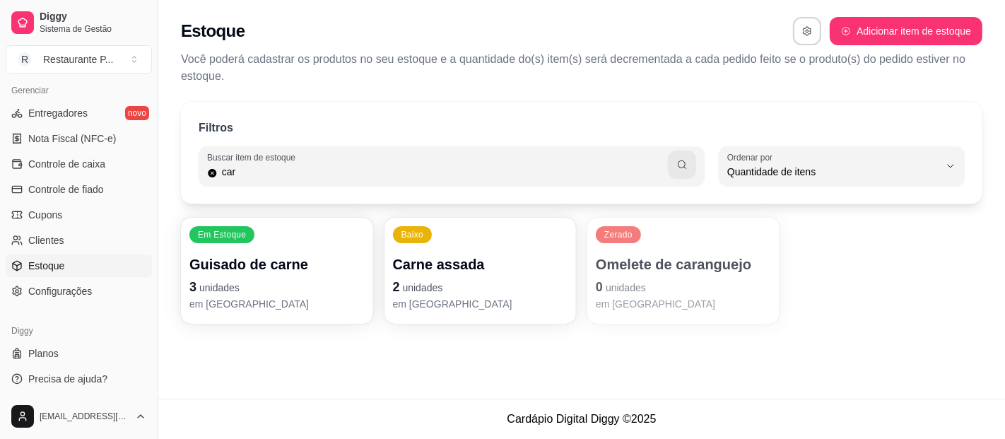
click at [500, 291] on p "2 unidades" at bounding box center [480, 287] width 175 height 20
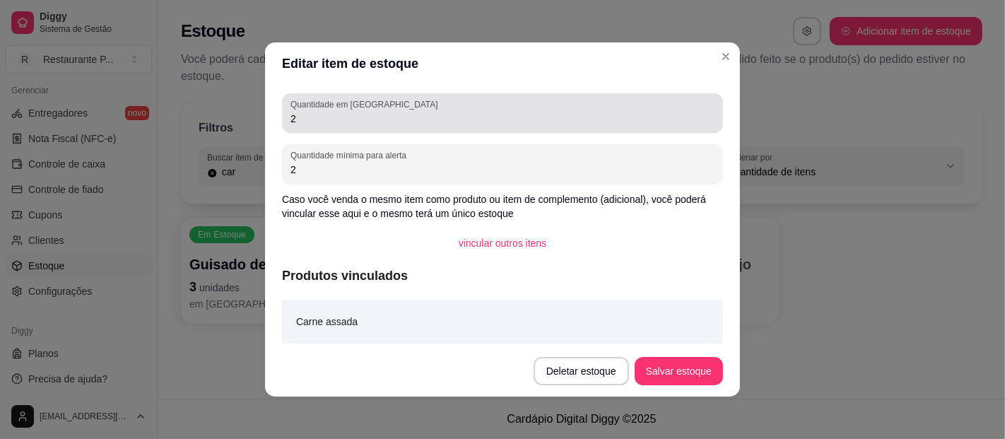
click at [326, 122] on input "2" at bounding box center [502, 119] width 424 height 14
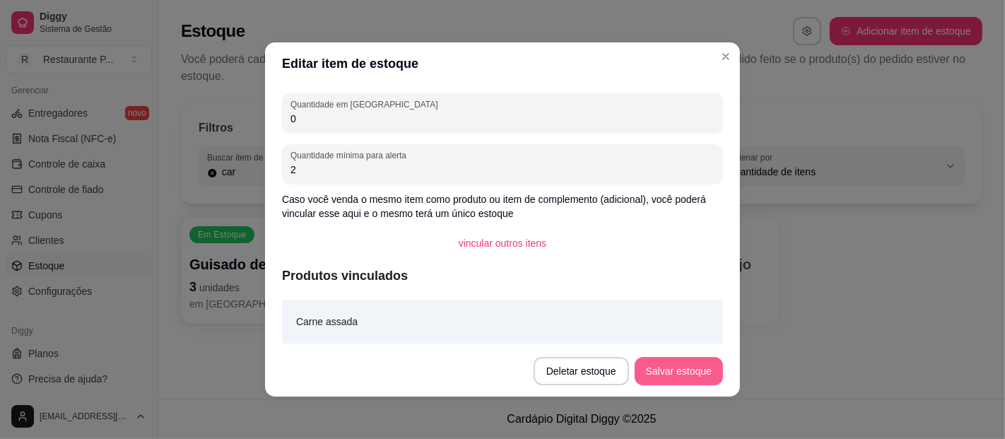
type input "0"
click at [651, 363] on button "Salvar estoque" at bounding box center [678, 371] width 88 height 28
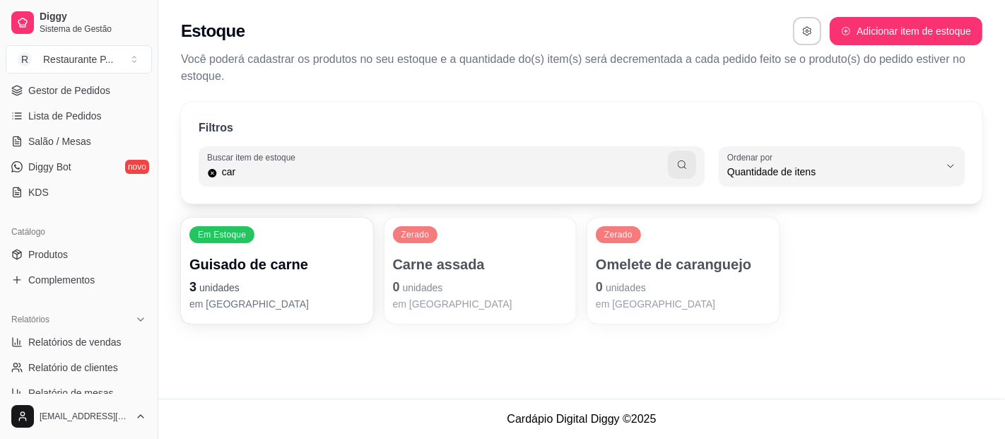
scroll to position [56, 0]
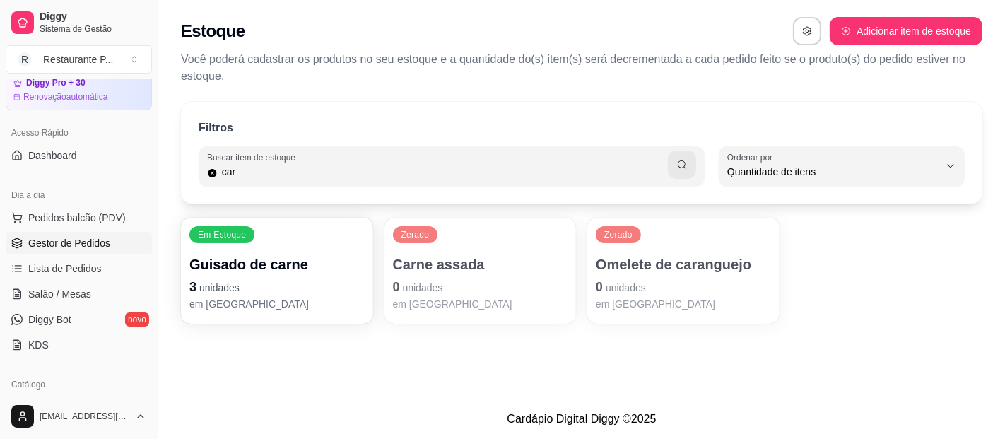
click at [110, 239] on link "Gestor de Pedidos" at bounding box center [79, 243] width 146 height 23
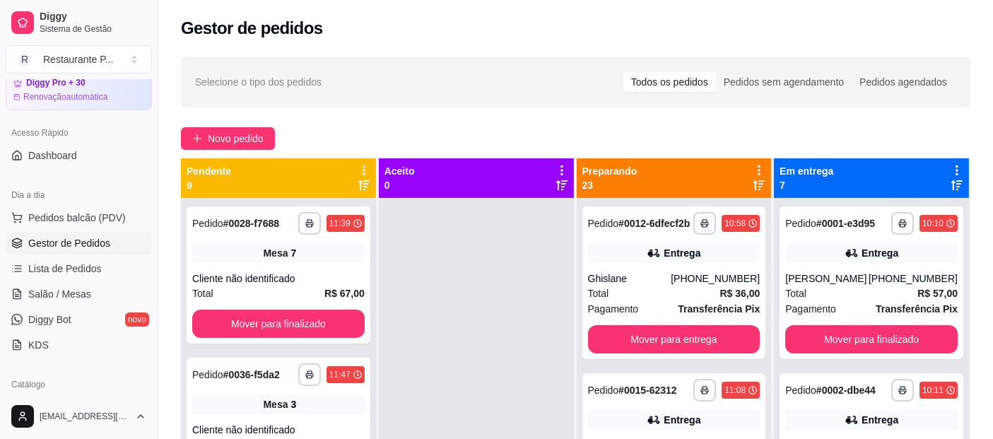
click at [100, 305] on ul "Pedidos balcão (PDV) Gestor de Pedidos Lista de Pedidos Salão / Mesas Diggy Bot…" at bounding box center [79, 281] width 146 height 150
click at [66, 295] on span "Salão / Mesas" at bounding box center [59, 294] width 63 height 14
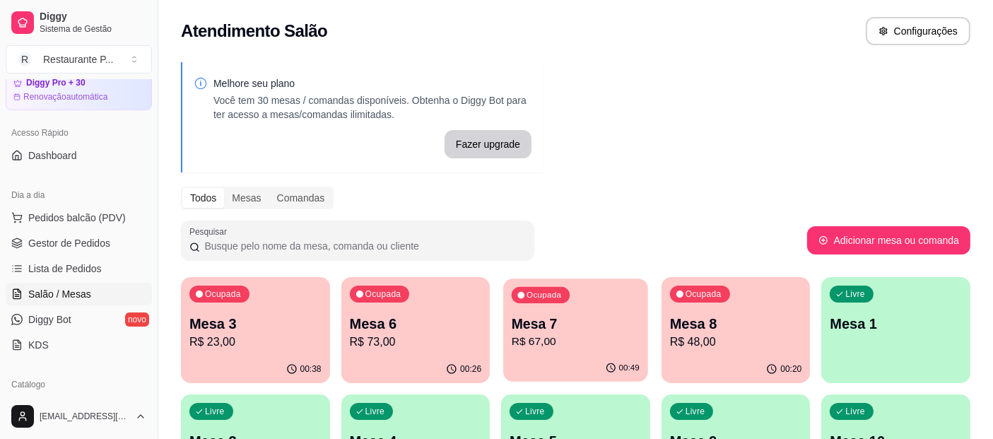
click at [597, 338] on p "R$ 67,00" at bounding box center [575, 341] width 128 height 16
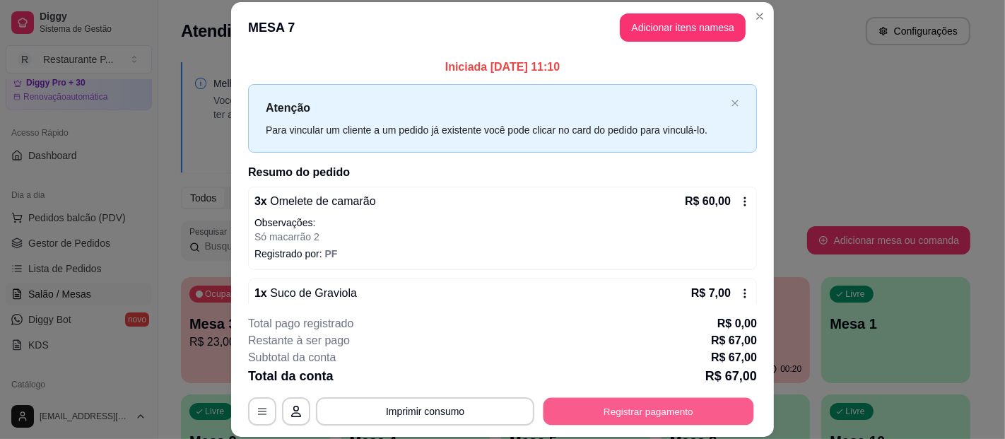
click at [636, 409] on button "Registrar pagamento" at bounding box center [648, 411] width 211 height 28
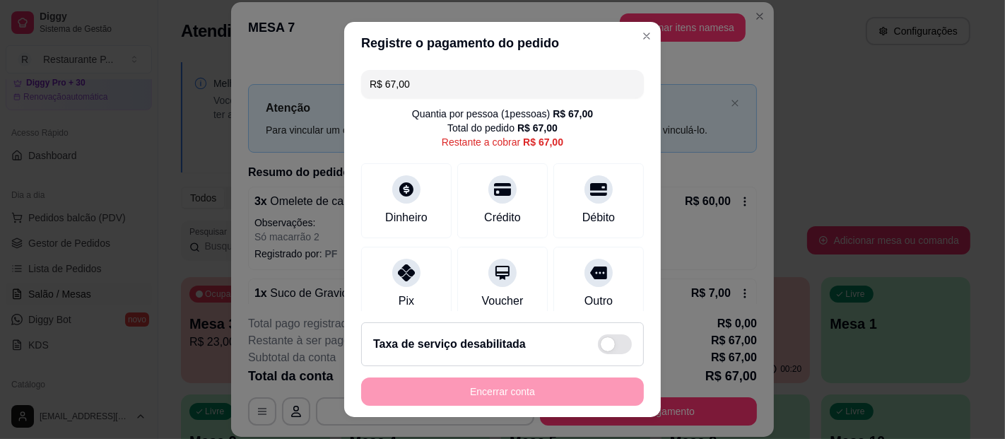
click at [432, 98] on div "R$ 67,00 Quantia por pessoa ( 1 pessoas) R$ 67,00 Total do pedido R$ 67,00 Rest…" at bounding box center [502, 187] width 316 height 247
click at [428, 81] on input "R$ 67,00" at bounding box center [502, 84] width 266 height 28
click at [384, 285] on div "Pix" at bounding box center [407, 281] width 100 height 83
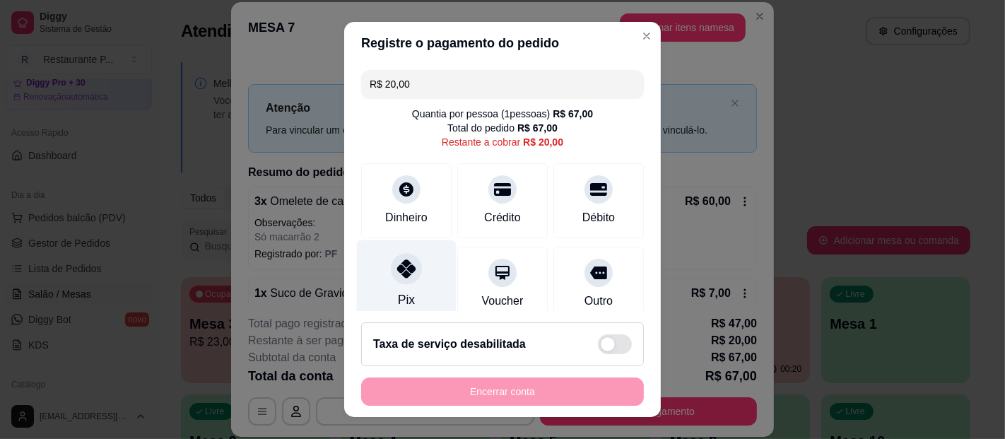
click at [396, 280] on div at bounding box center [406, 268] width 31 height 31
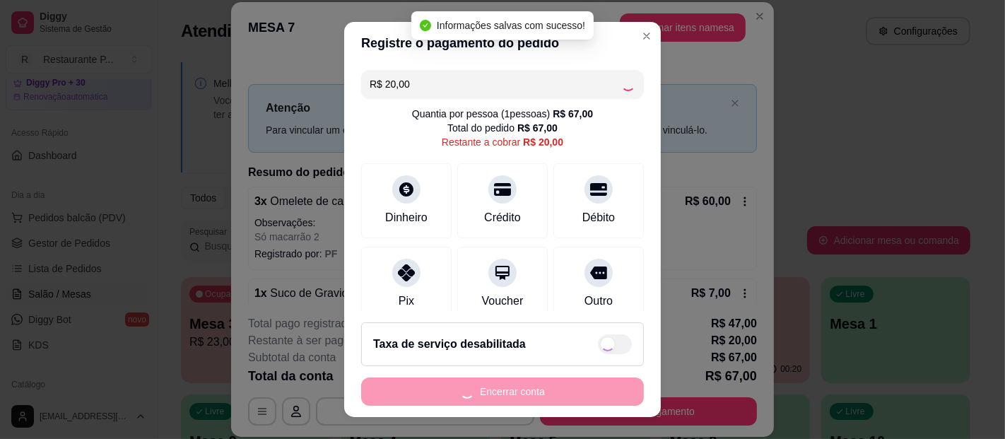
type input "R$ 0,00"
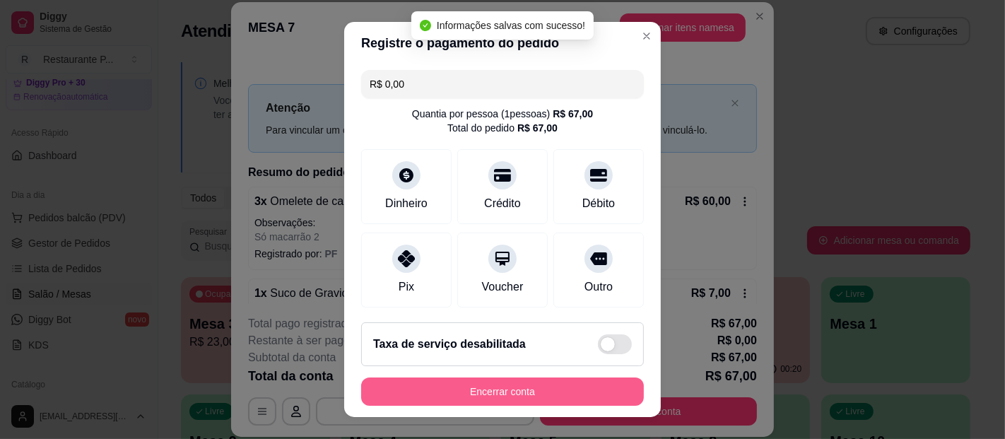
click at [507, 390] on button "Encerrar conta" at bounding box center [502, 391] width 283 height 28
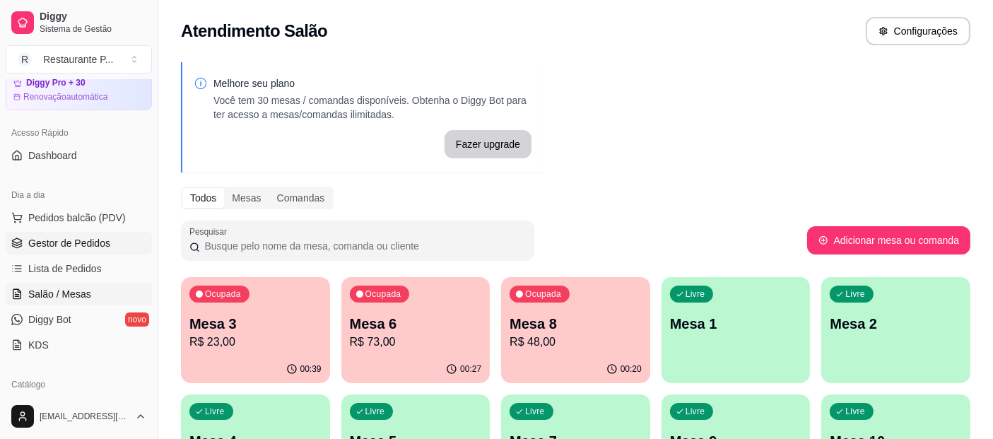
click at [74, 238] on span "Gestor de Pedidos" at bounding box center [69, 243] width 82 height 14
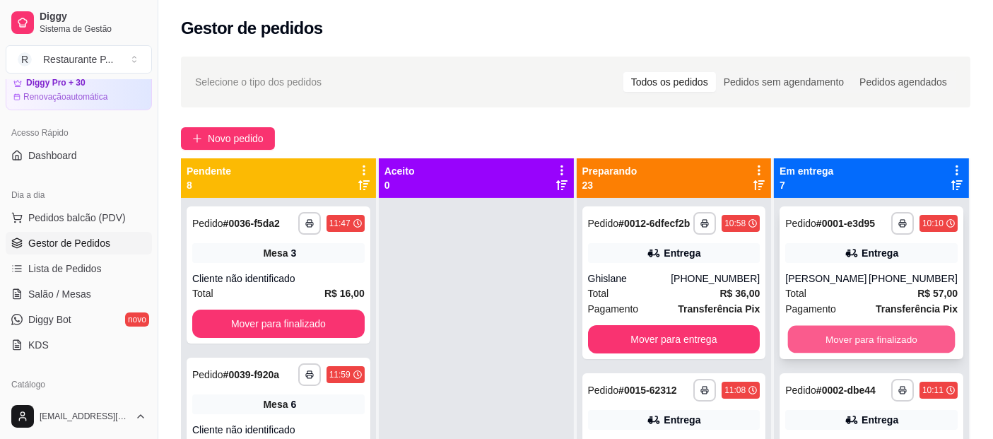
click at [891, 339] on button "Mover para finalizado" at bounding box center [871, 340] width 167 height 28
click at [884, 344] on button "Mover para finalizado" at bounding box center [871, 340] width 167 height 28
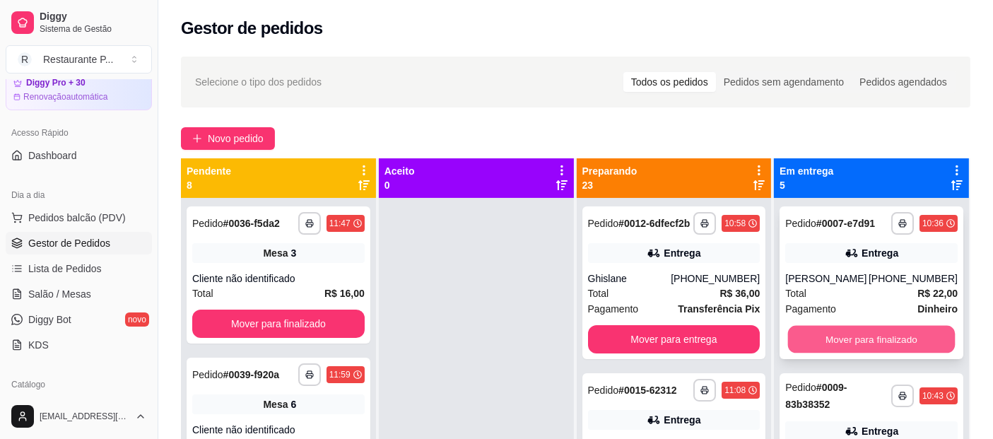
click at [862, 336] on button "Mover para finalizado" at bounding box center [871, 340] width 167 height 28
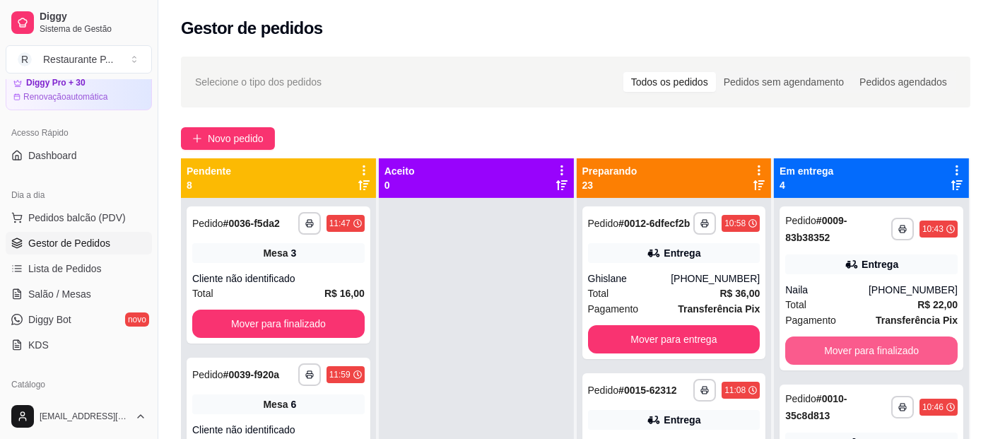
click at [862, 336] on button "Mover para finalizado" at bounding box center [871, 350] width 172 height 28
click at [858, 341] on button "Mover para finalizado" at bounding box center [871, 350] width 172 height 28
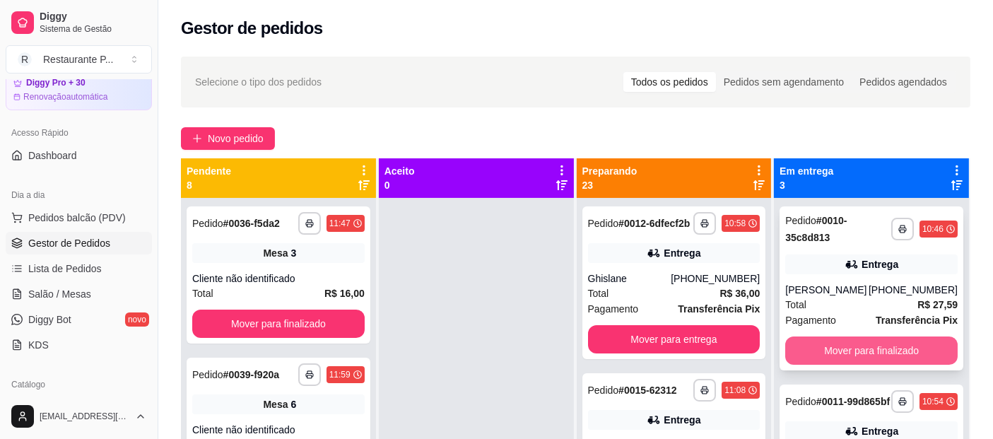
click at [865, 342] on button "Mover para finalizado" at bounding box center [871, 350] width 172 height 28
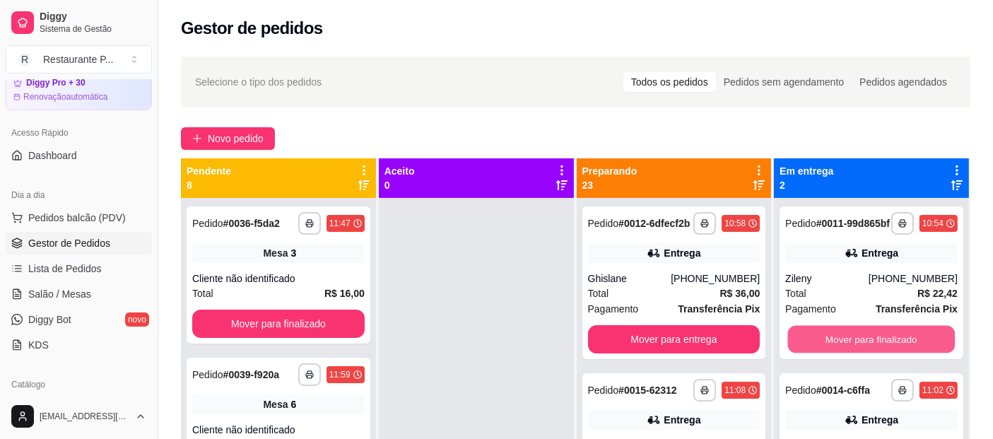
click at [865, 342] on button "Mover para finalizado" at bounding box center [871, 340] width 167 height 28
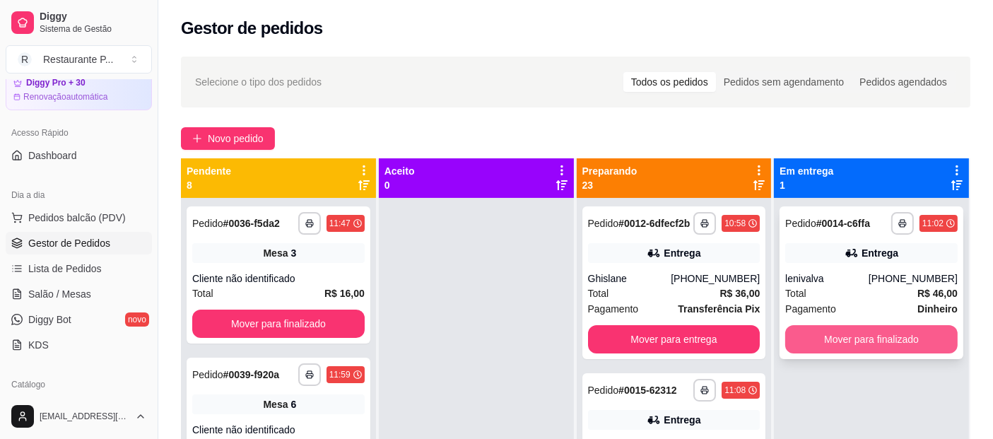
click at [870, 338] on button "Mover para finalizado" at bounding box center [871, 339] width 172 height 28
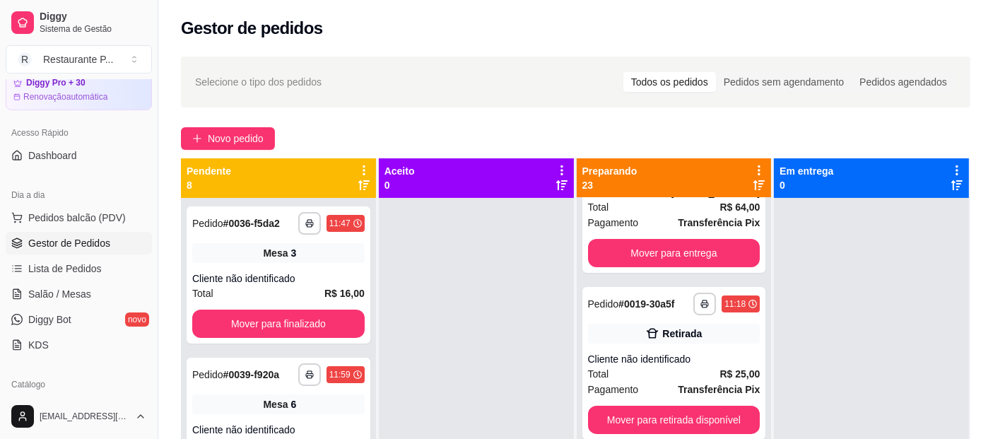
scroll to position [487, 0]
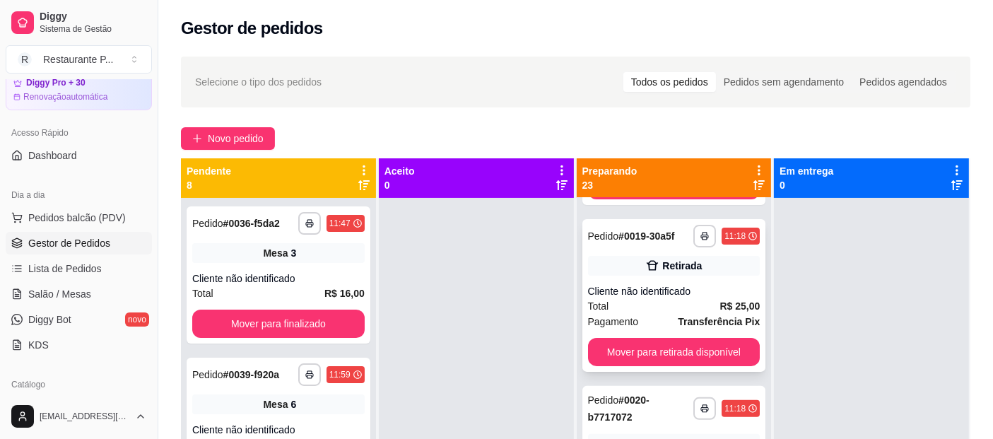
click at [678, 313] on div "Total R$ 25,00" at bounding box center [674, 306] width 172 height 16
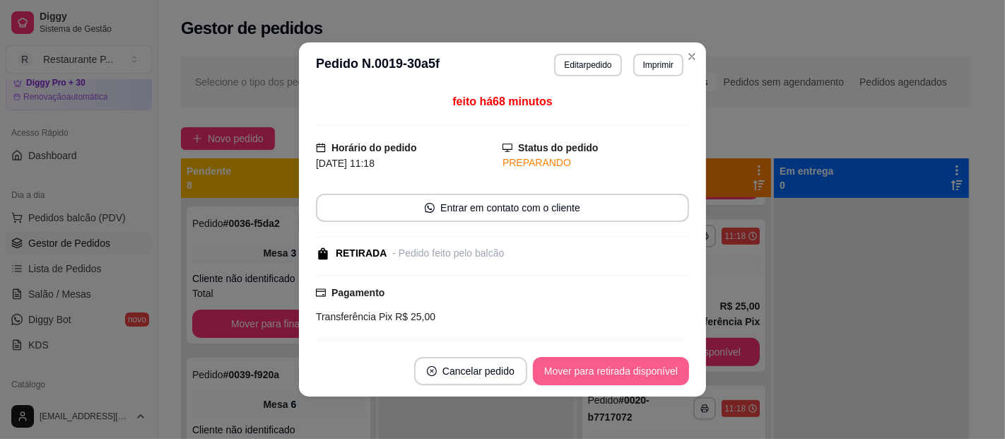
click at [639, 376] on button "Mover para retirada disponível" at bounding box center [611, 371] width 156 height 28
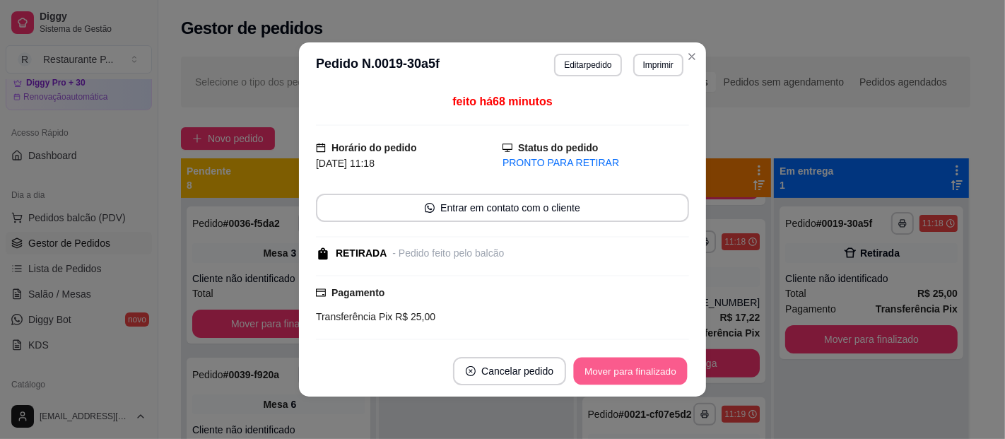
click at [597, 360] on button "Mover para finalizado" at bounding box center [631, 371] width 114 height 28
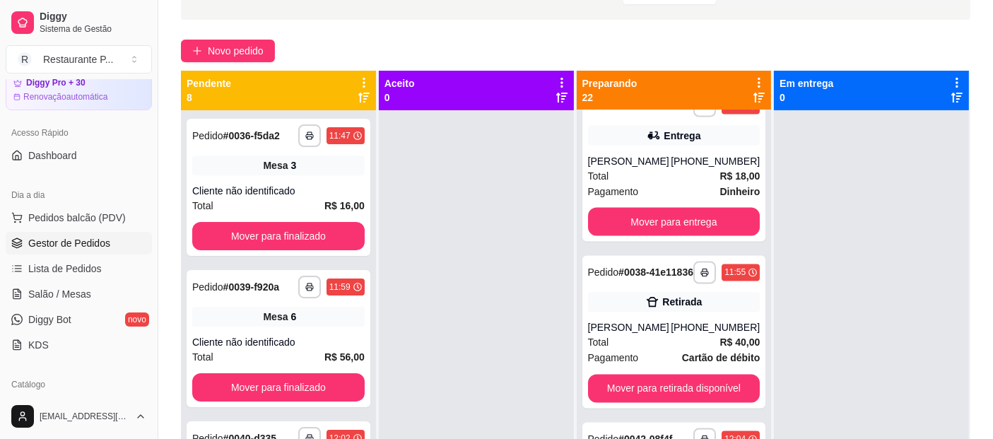
scroll to position [2716, 0]
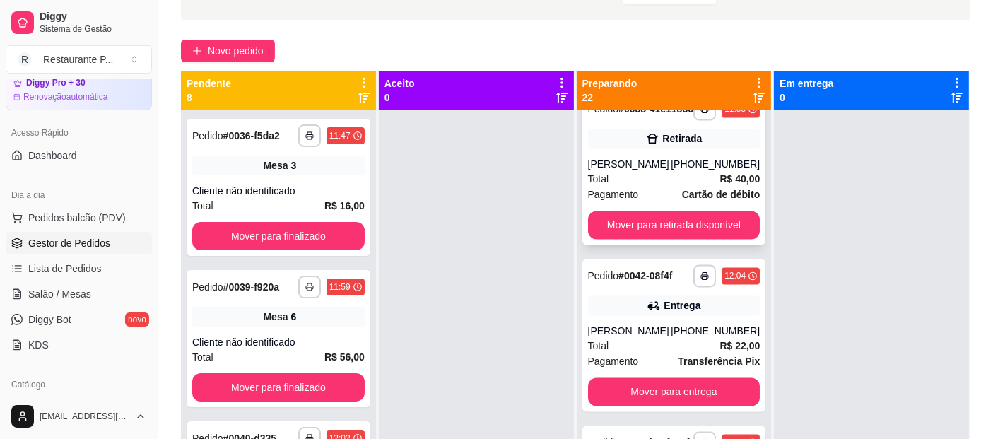
click at [670, 172] on div "[PHONE_NUMBER]" at bounding box center [714, 165] width 89 height 14
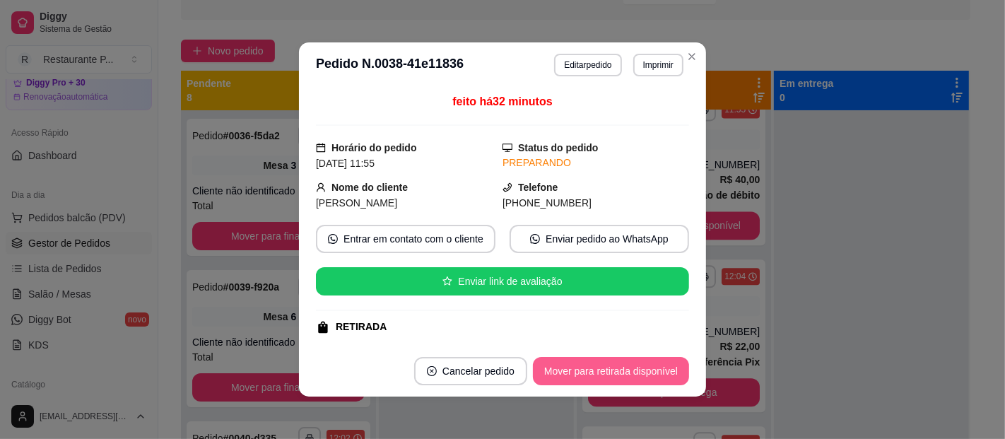
click at [676, 364] on button "Mover para retirada disponível" at bounding box center [611, 371] width 156 height 28
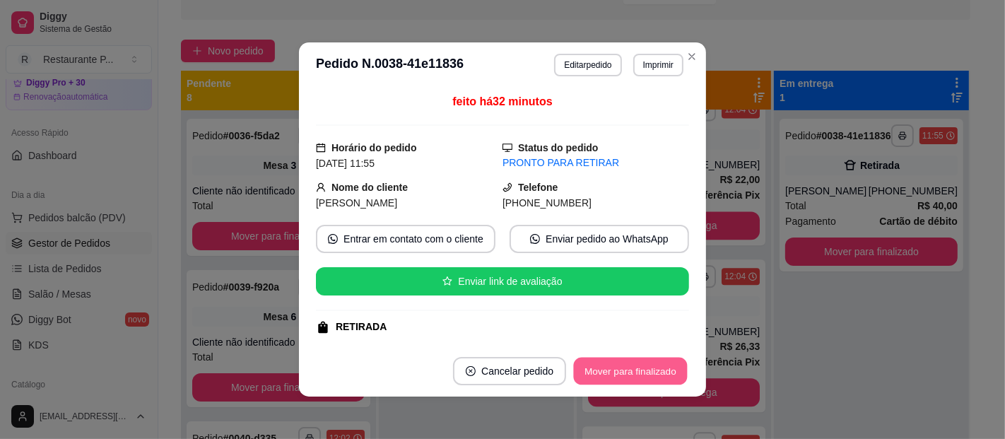
click at [608, 364] on button "Mover para finalizado" at bounding box center [631, 371] width 114 height 28
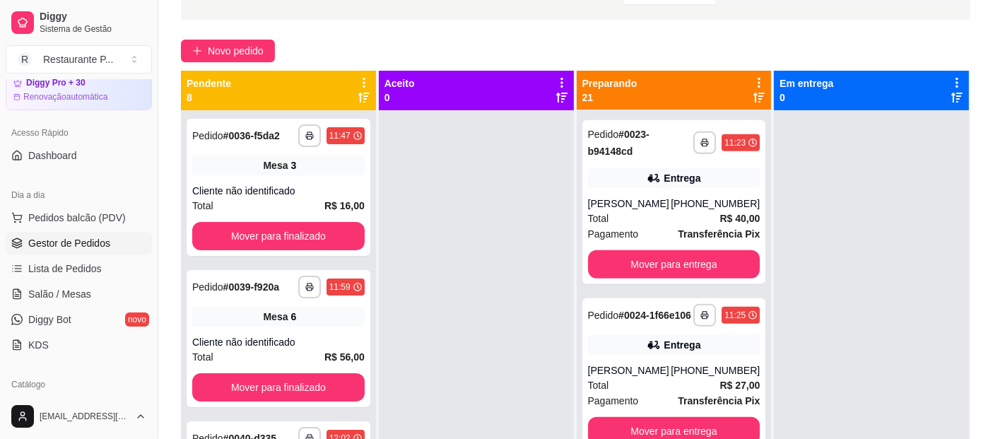
scroll to position [0, 0]
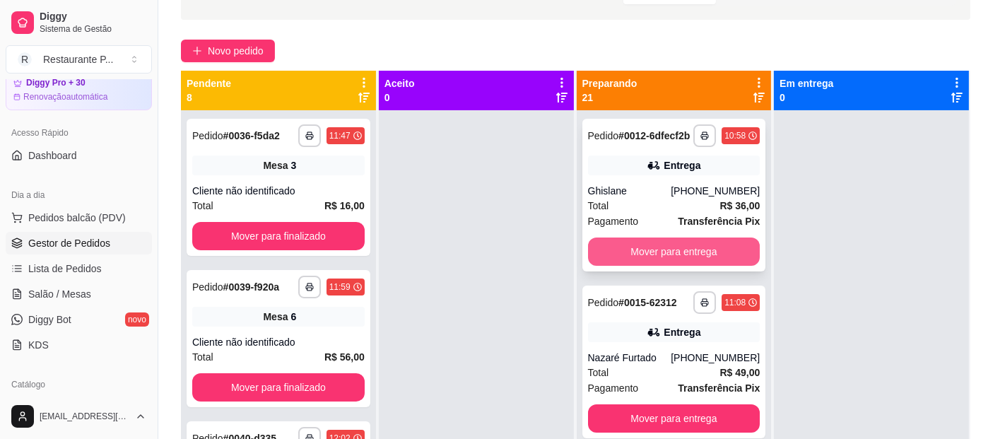
click at [670, 259] on button "Mover para entrega" at bounding box center [674, 251] width 172 height 28
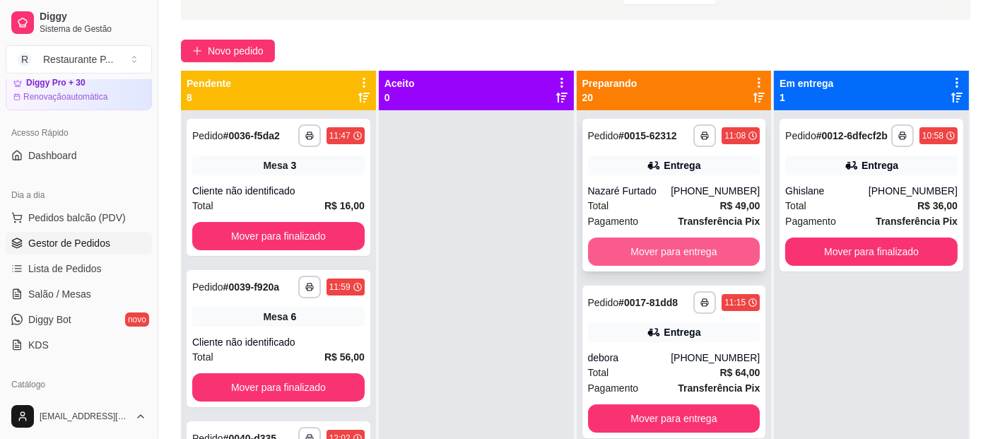
click at [625, 246] on button "Mover para entrega" at bounding box center [674, 251] width 172 height 28
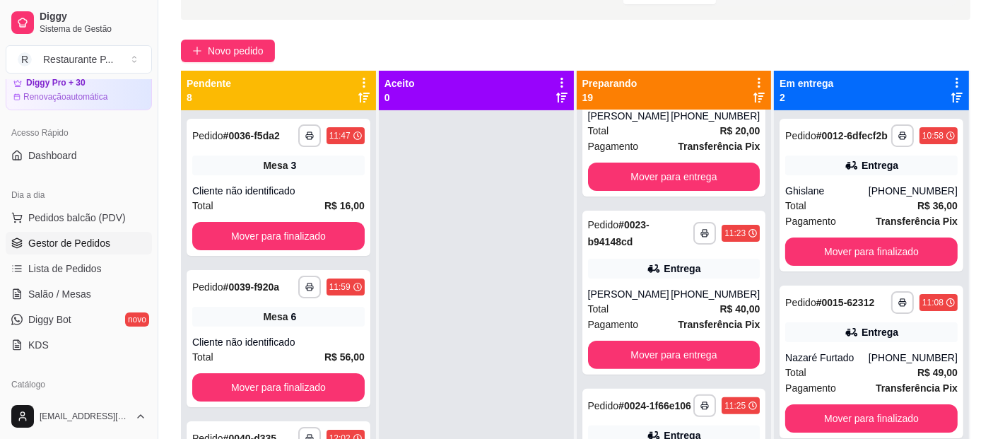
scroll to position [445, 0]
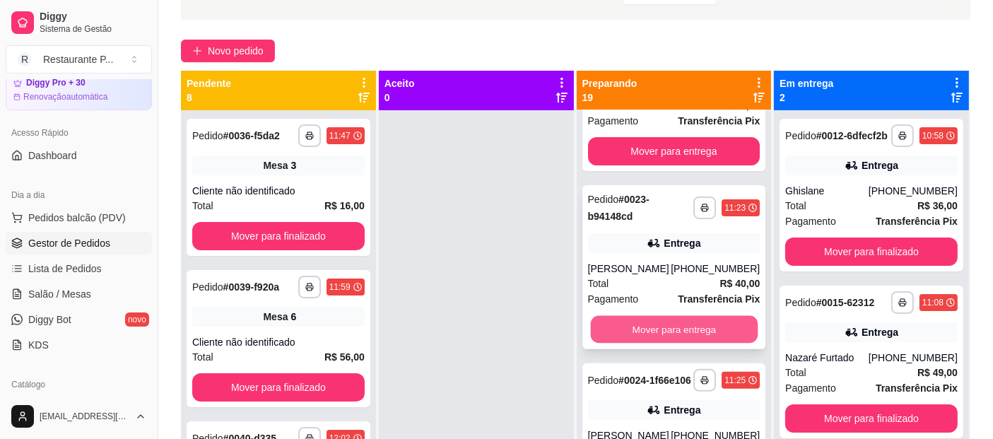
click at [678, 343] on button "Mover para entrega" at bounding box center [673, 330] width 167 height 28
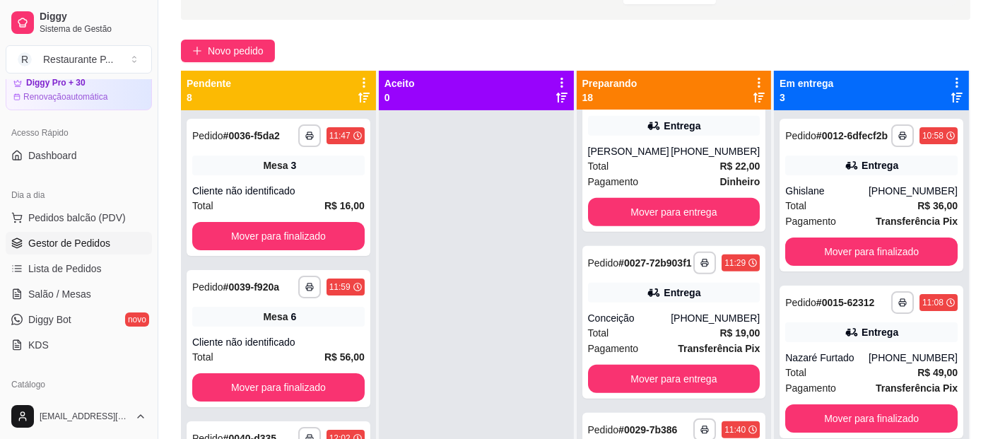
scroll to position [969, 0]
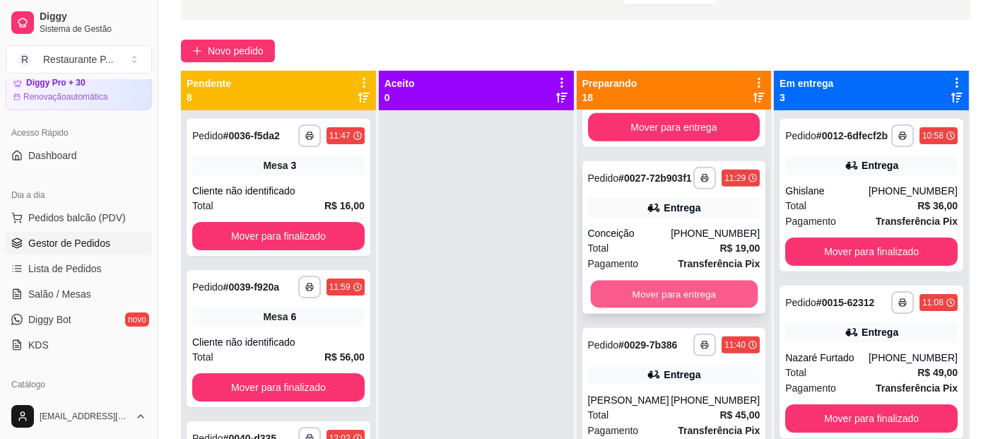
click at [718, 308] on button "Mover para entrega" at bounding box center [673, 294] width 167 height 28
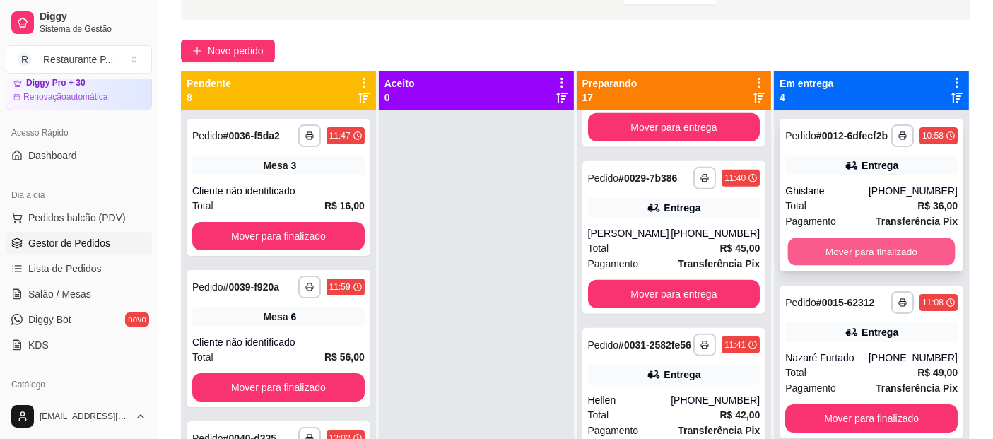
click at [865, 255] on button "Mover para finalizado" at bounding box center [871, 252] width 167 height 28
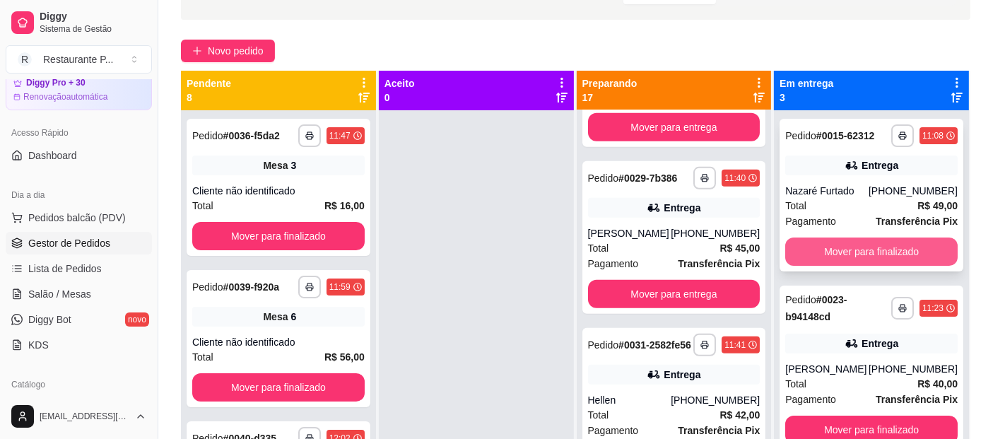
click at [868, 251] on button "Mover para finalizado" at bounding box center [871, 251] width 172 height 28
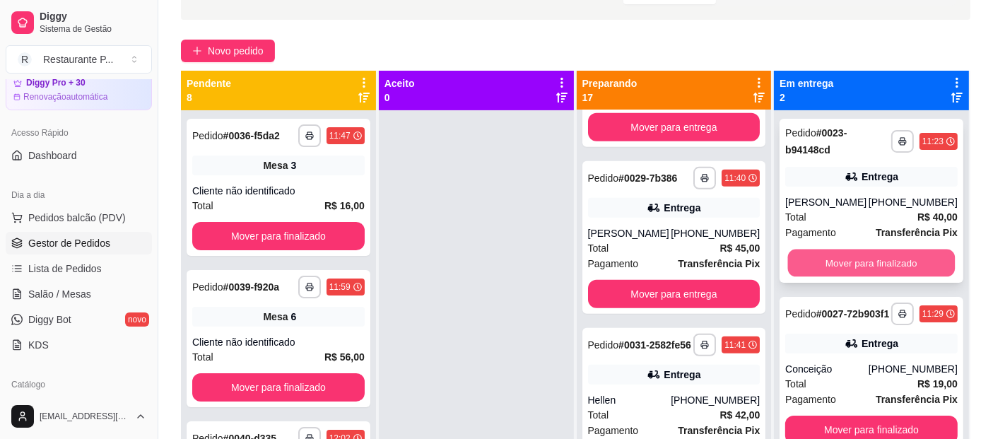
click at [862, 255] on button "Mover para finalizado" at bounding box center [871, 263] width 167 height 28
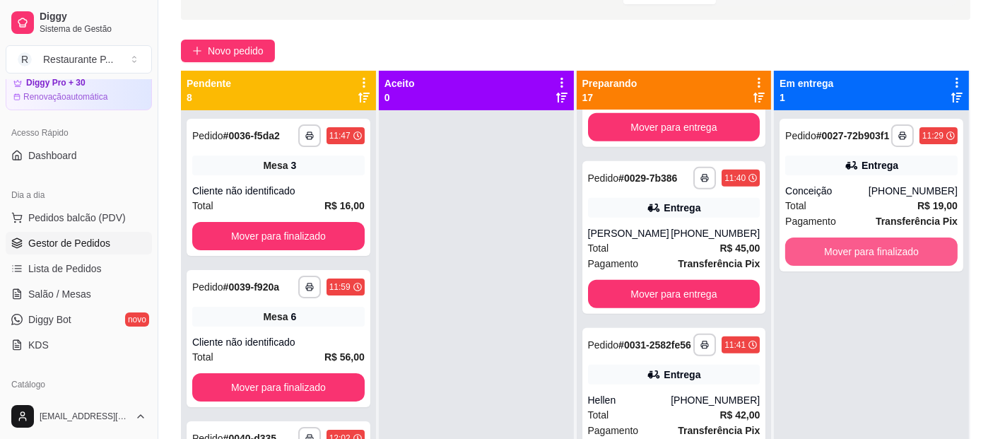
click at [862, 255] on button "Mover para finalizado" at bounding box center [871, 251] width 172 height 28
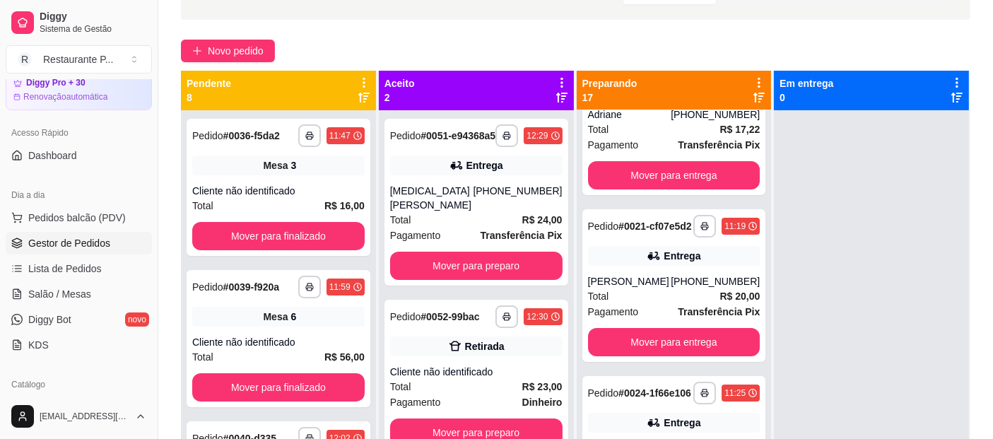
scroll to position [0, 0]
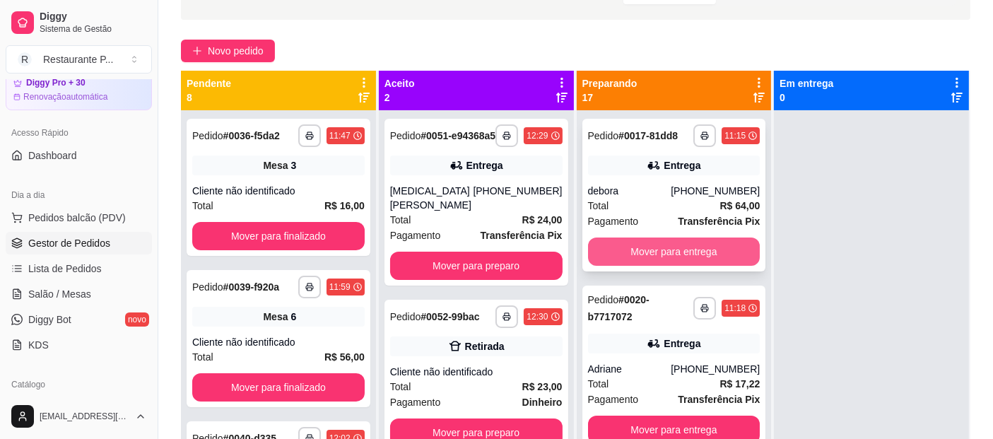
click at [697, 245] on button "Mover para entrega" at bounding box center [674, 251] width 172 height 28
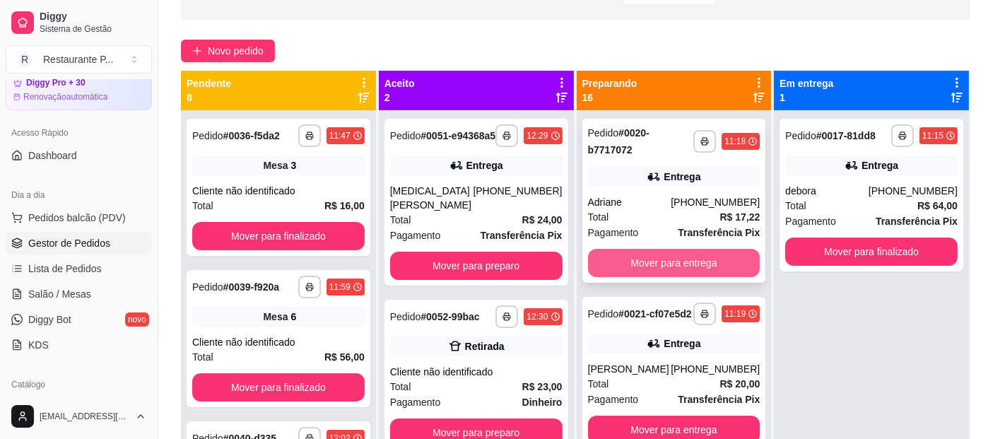
click at [704, 254] on button "Mover para entrega" at bounding box center [674, 263] width 172 height 28
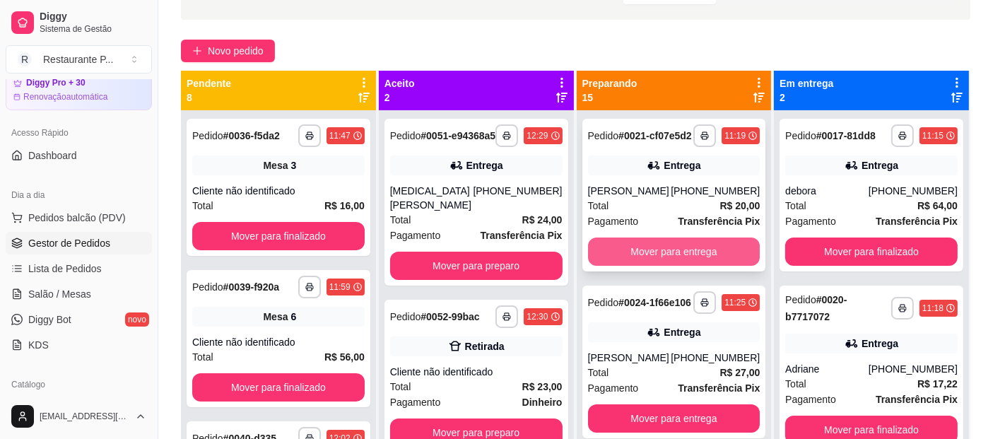
click at [711, 254] on button "Mover para entrega" at bounding box center [674, 251] width 172 height 28
click at [668, 257] on button "Mover para entrega" at bounding box center [674, 251] width 172 height 28
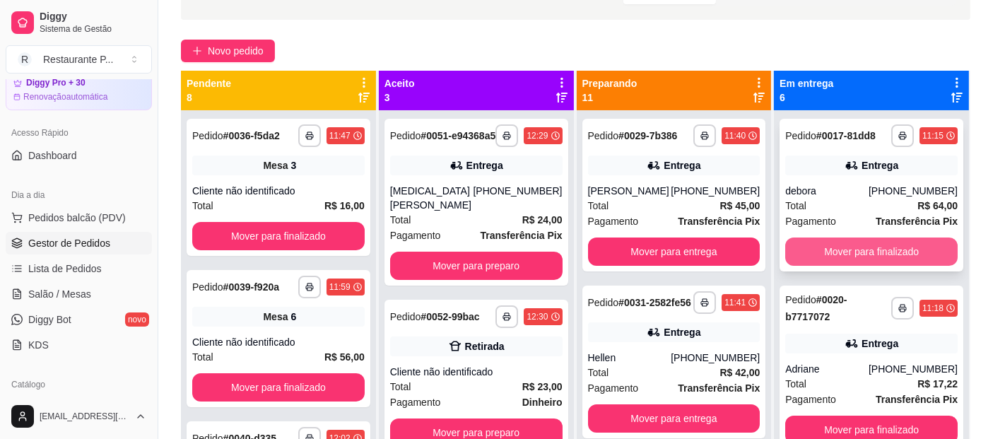
click at [863, 244] on button "Mover para finalizado" at bounding box center [871, 251] width 172 height 28
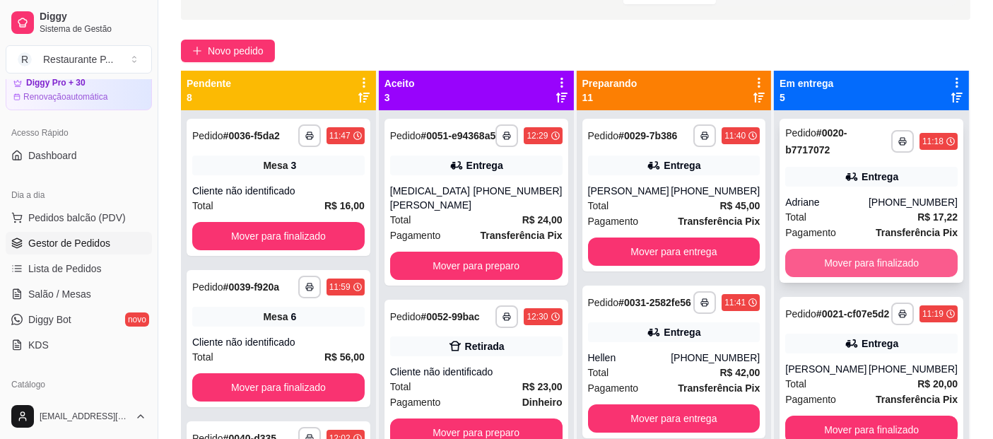
click at [858, 262] on button "Mover para finalizado" at bounding box center [871, 263] width 172 height 28
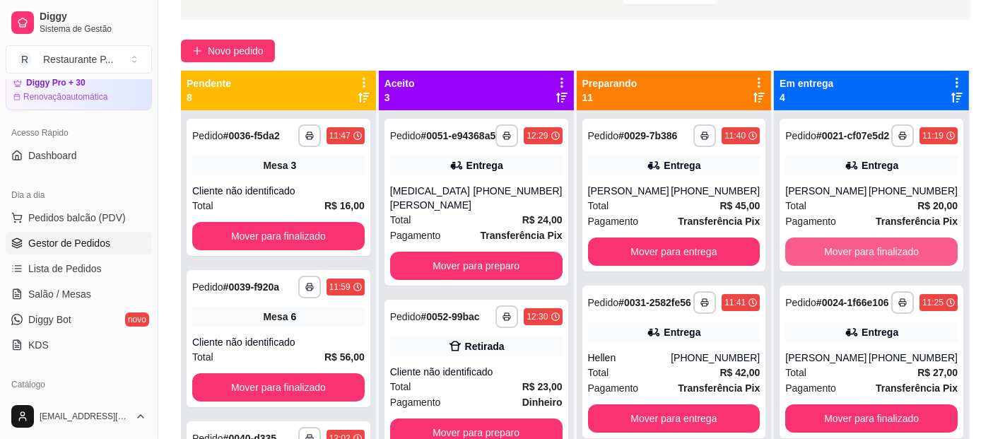
click at [858, 262] on button "Mover para finalizado" at bounding box center [871, 251] width 172 height 28
click at [851, 250] on button "Mover para finalizado" at bounding box center [871, 252] width 167 height 28
click at [852, 250] on button "Mover para finalizado" at bounding box center [871, 251] width 172 height 28
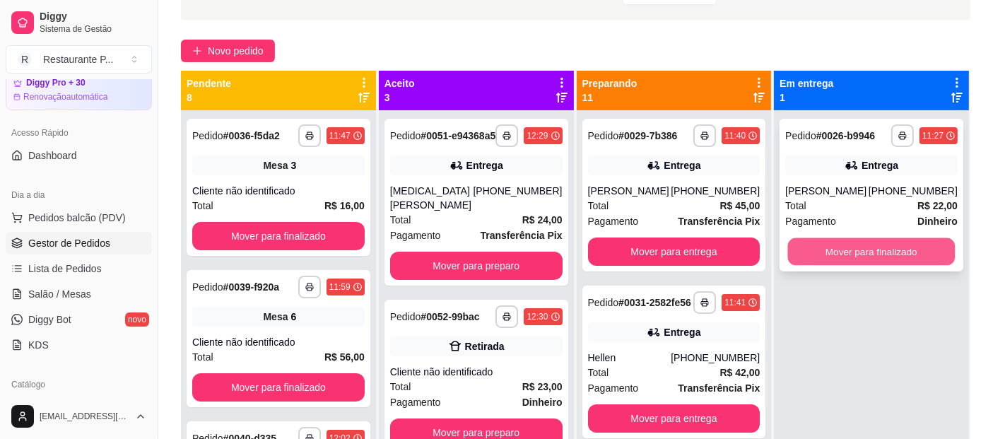
click at [872, 244] on button "Mover para finalizado" at bounding box center [871, 252] width 167 height 28
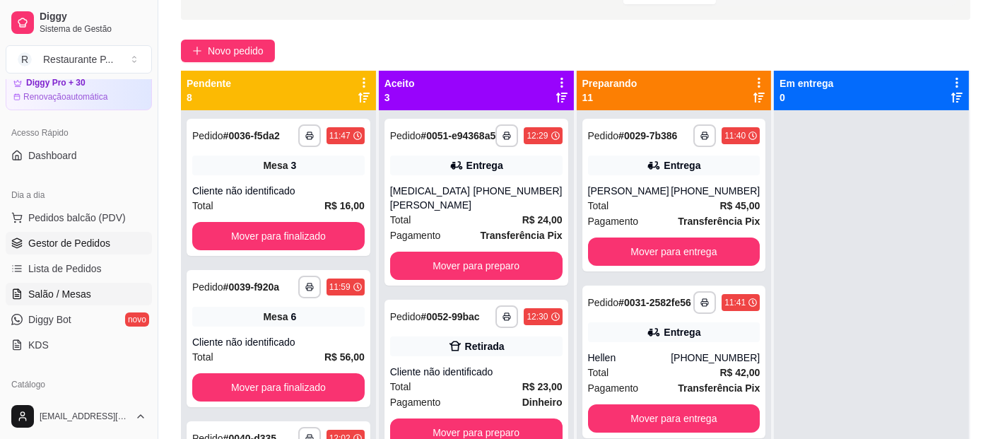
click at [46, 288] on span "Salão / Mesas" at bounding box center [59, 294] width 63 height 14
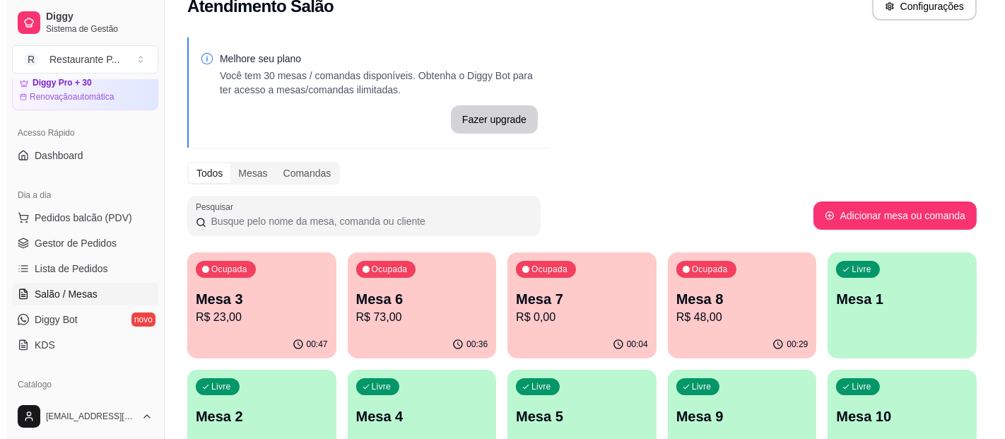
scroll to position [45, 0]
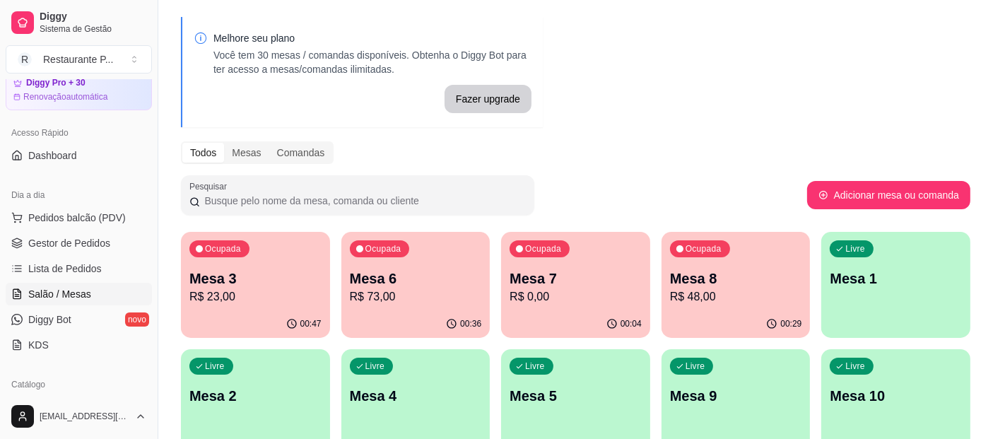
click at [378, 297] on p "R$ 73,00" at bounding box center [416, 296] width 132 height 17
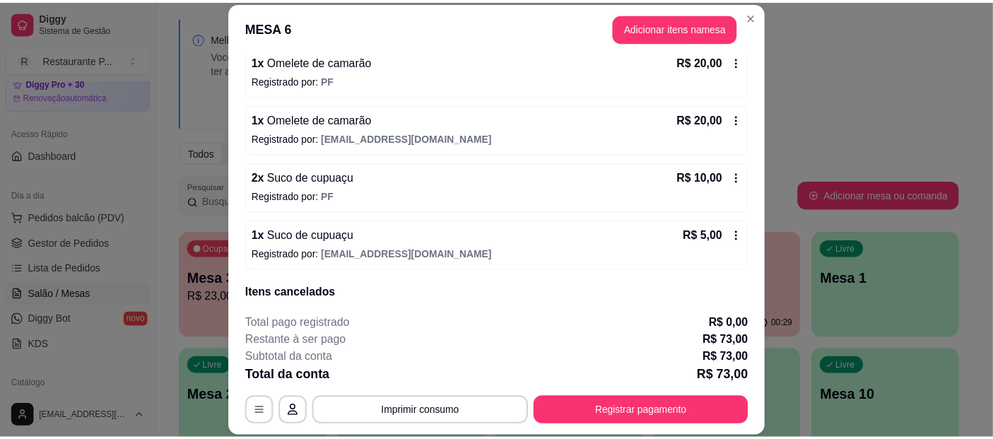
scroll to position [199, 0]
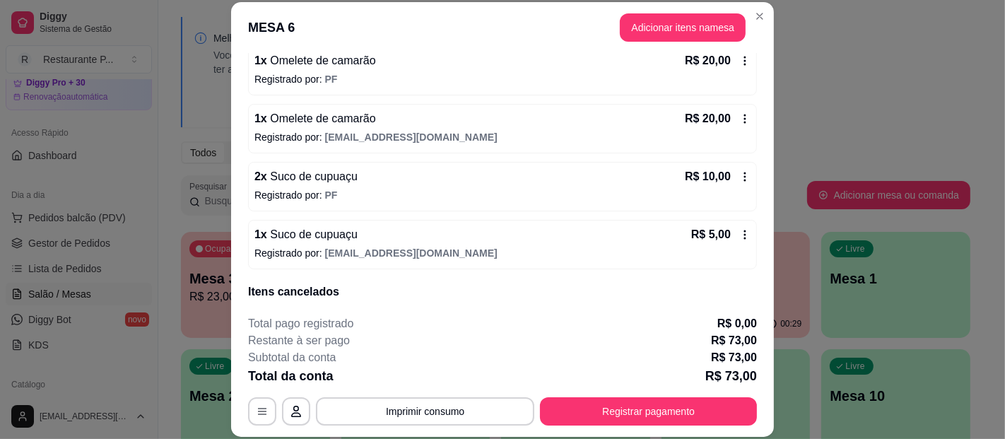
click at [420, 70] on div "1 x Omelete de camarão R$ 20,00 Registrado por: PF" at bounding box center [502, 70] width 509 height 49
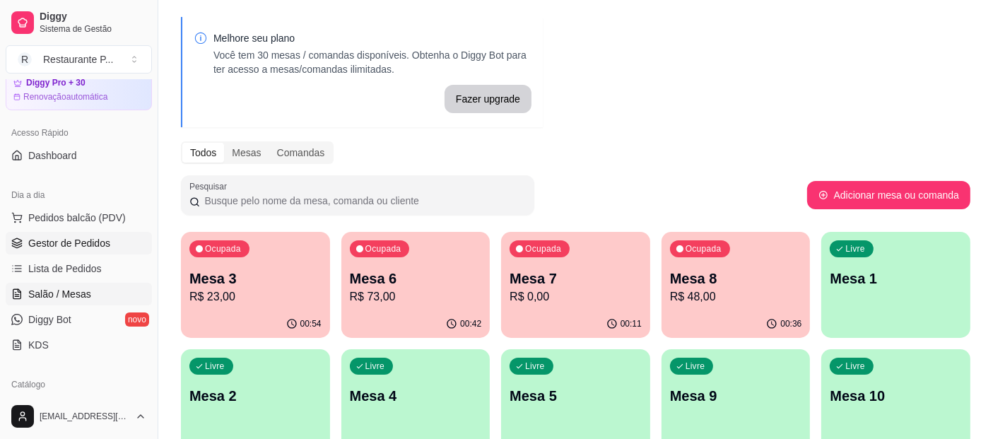
click at [73, 239] on span "Gestor de Pedidos" at bounding box center [69, 243] width 82 height 14
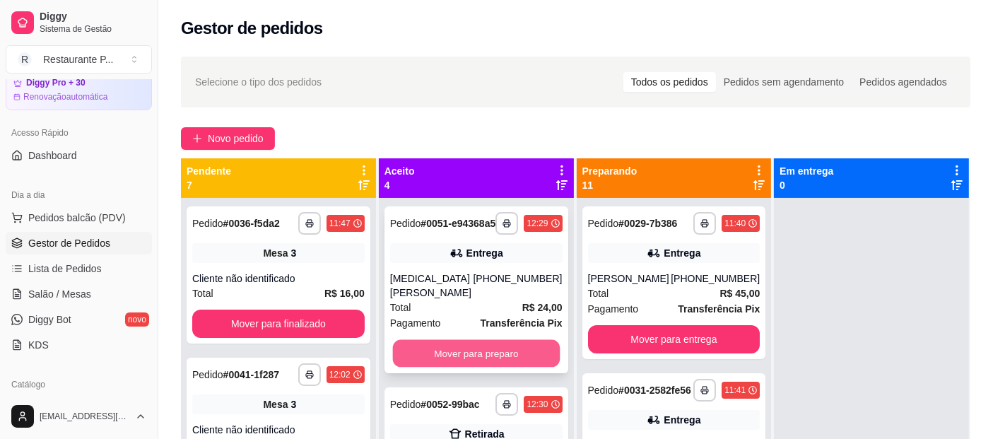
click at [448, 348] on button "Mover para preparo" at bounding box center [475, 354] width 167 height 28
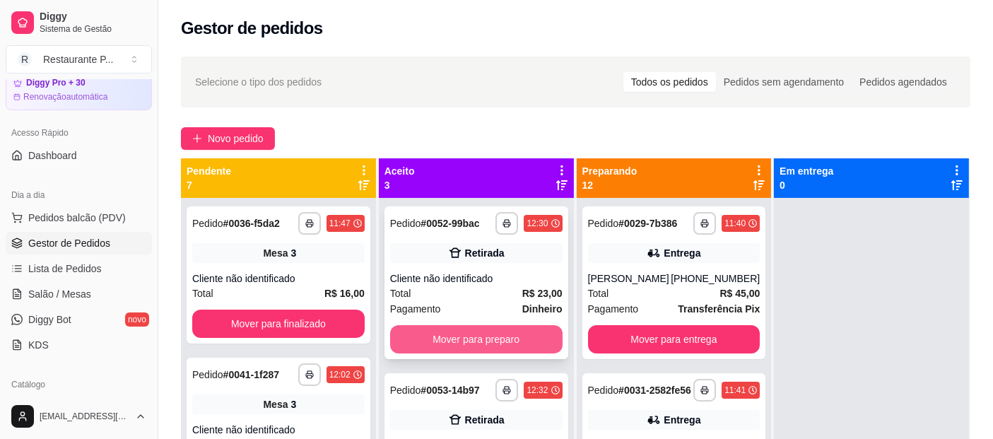
click at [450, 333] on button "Mover para preparo" at bounding box center [476, 339] width 172 height 28
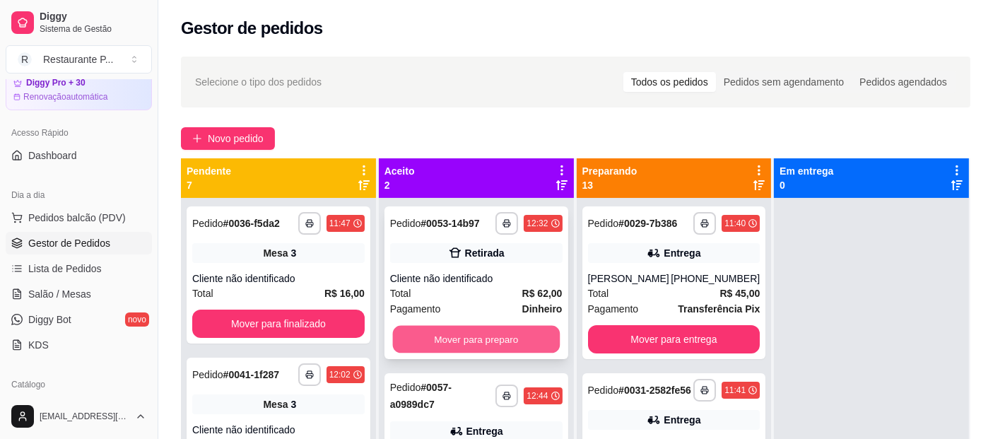
click at [458, 336] on button "Mover para preparo" at bounding box center [475, 340] width 167 height 28
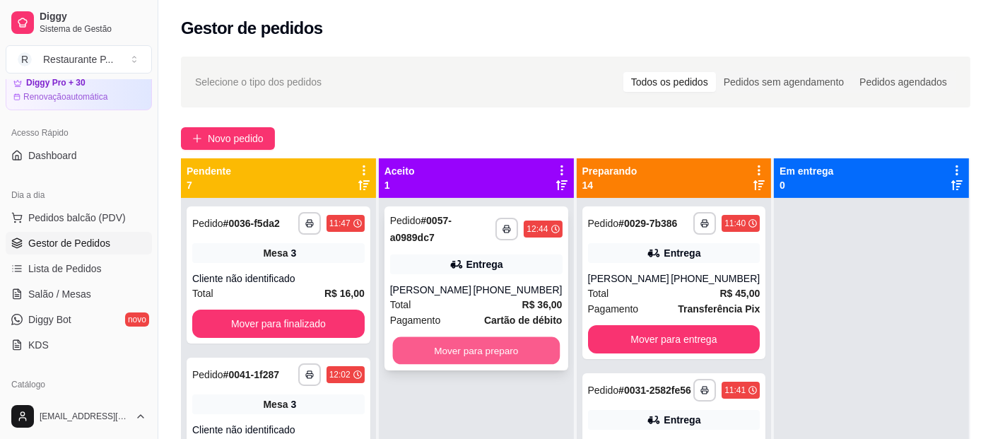
click at [472, 345] on button "Mover para preparo" at bounding box center [475, 351] width 167 height 28
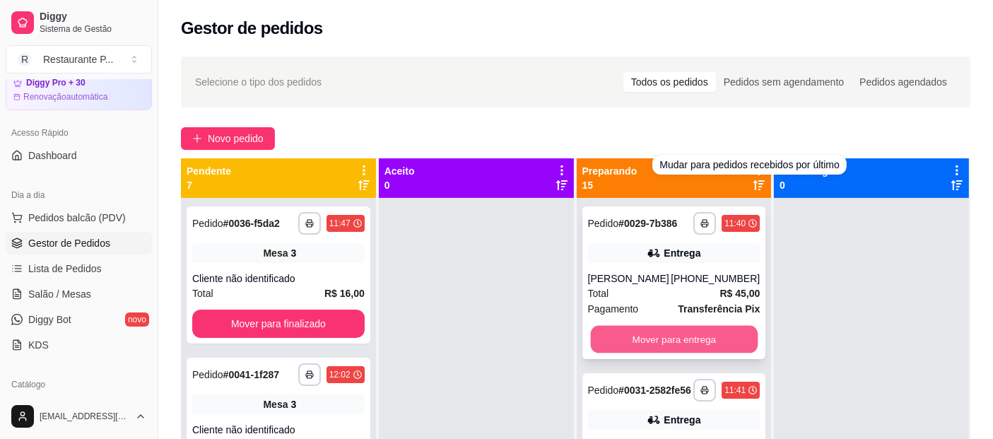
click at [658, 342] on button "Mover para entrega" at bounding box center [673, 340] width 167 height 28
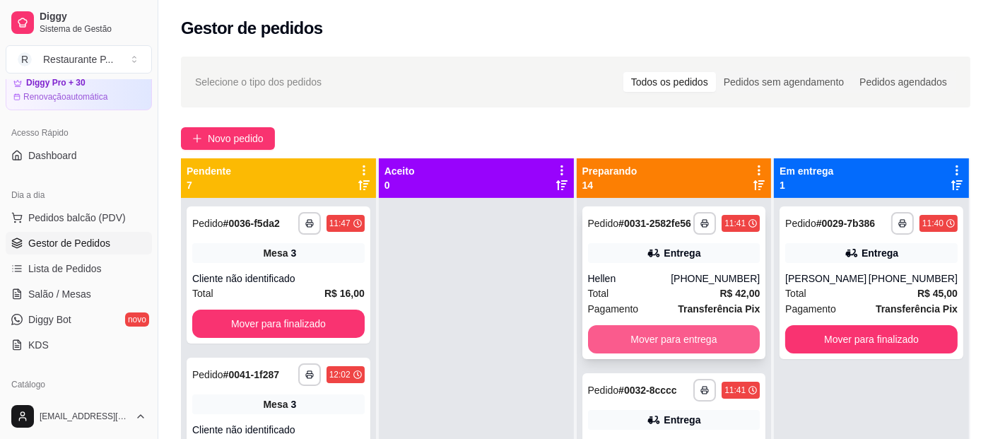
click at [664, 353] on button "Mover para entrega" at bounding box center [674, 339] width 172 height 28
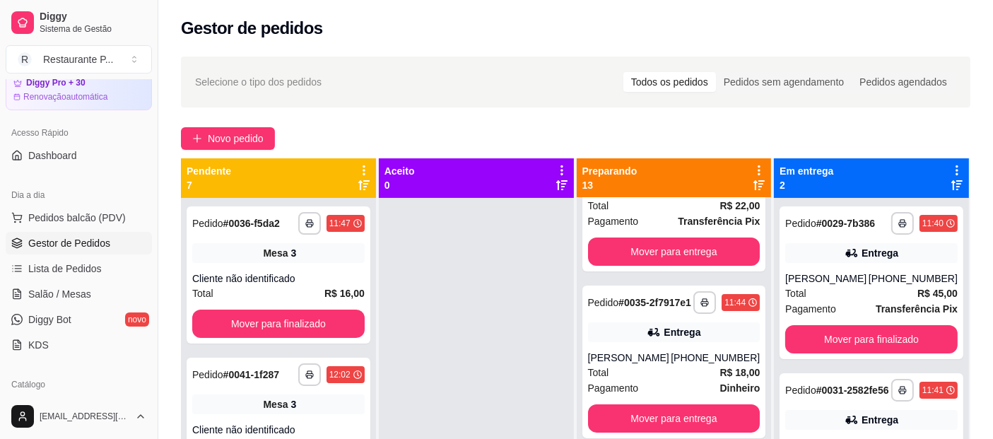
scroll to position [474, 0]
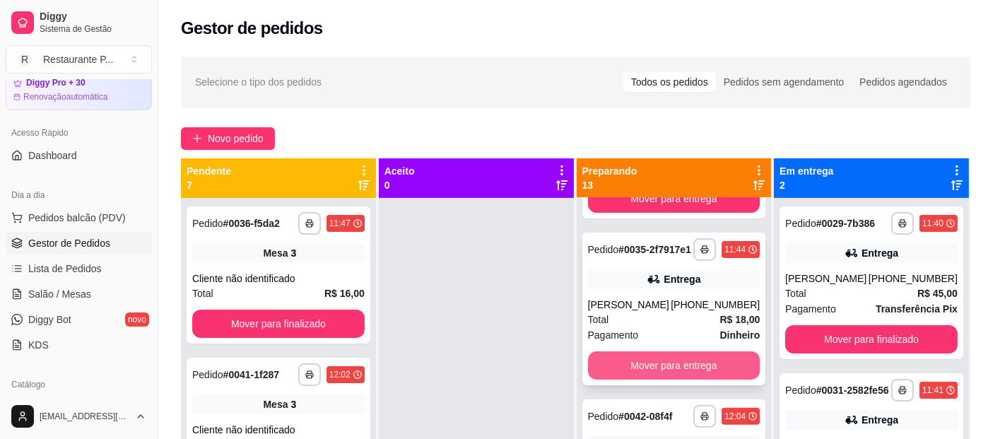
click at [686, 379] on button "Mover para entrega" at bounding box center [674, 365] width 172 height 28
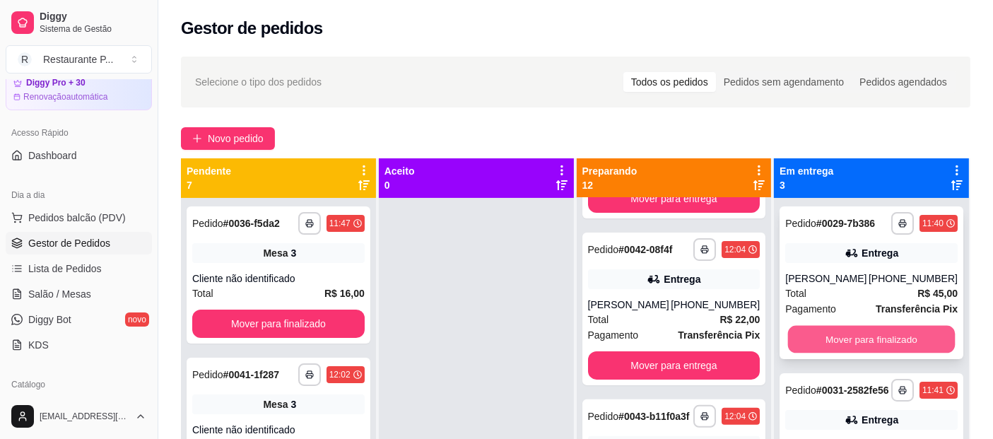
click at [873, 336] on button "Mover para finalizado" at bounding box center [871, 340] width 167 height 28
click at [872, 336] on button "Mover para finalizado" at bounding box center [871, 339] width 172 height 28
click at [882, 342] on button "Mover para finalizado" at bounding box center [871, 339] width 172 height 28
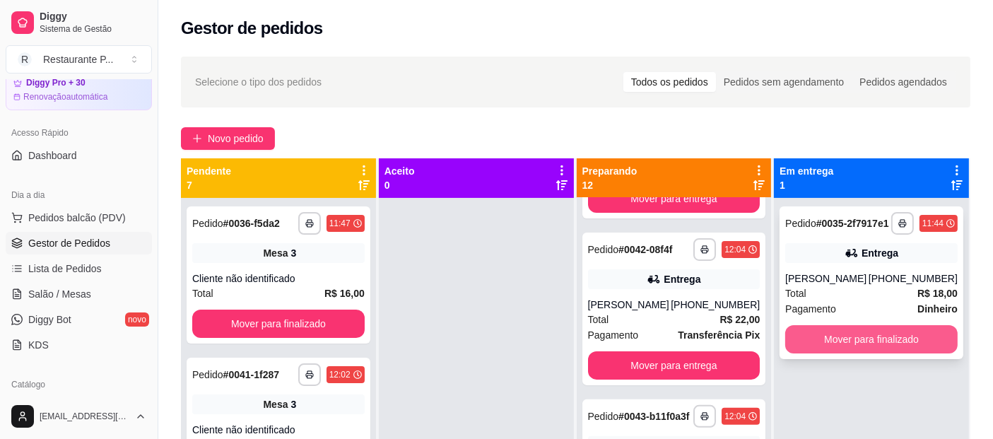
click at [877, 338] on button "Mover para finalizado" at bounding box center [871, 339] width 172 height 28
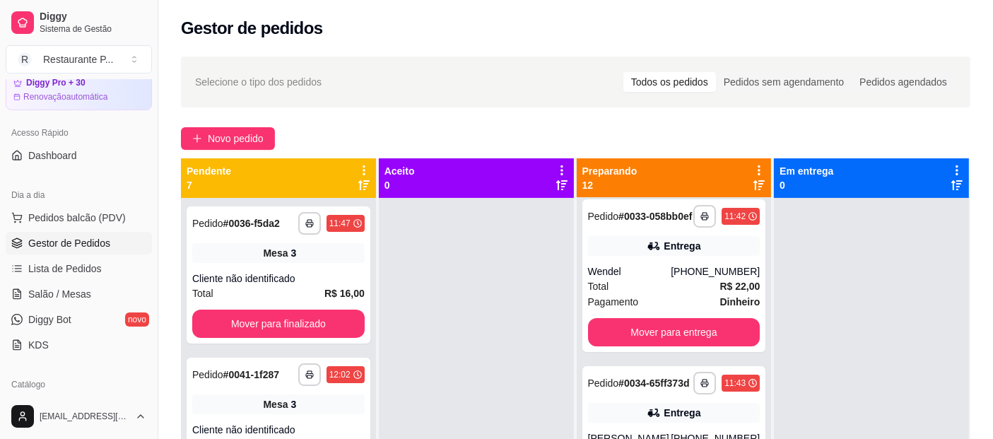
scroll to position [0, 0]
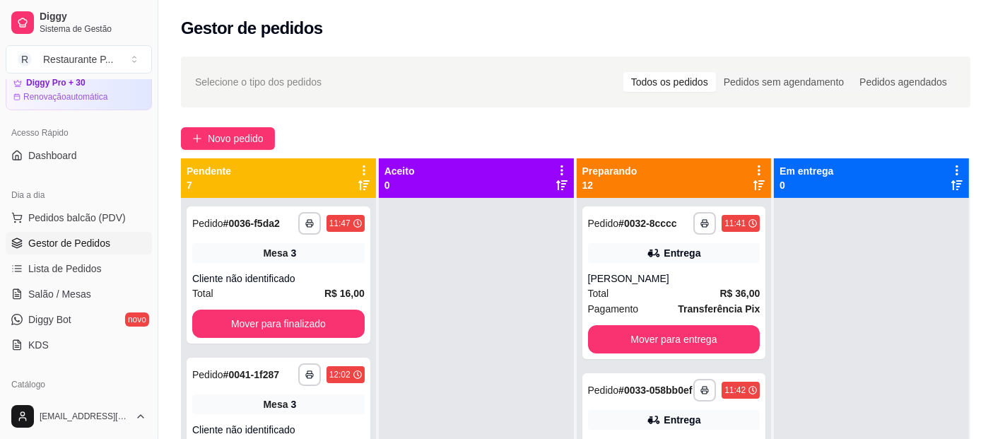
click at [741, 182] on div "Preparando 12" at bounding box center [674, 178] width 184 height 28
click at [753, 184] on icon at bounding box center [758, 184] width 11 height 11
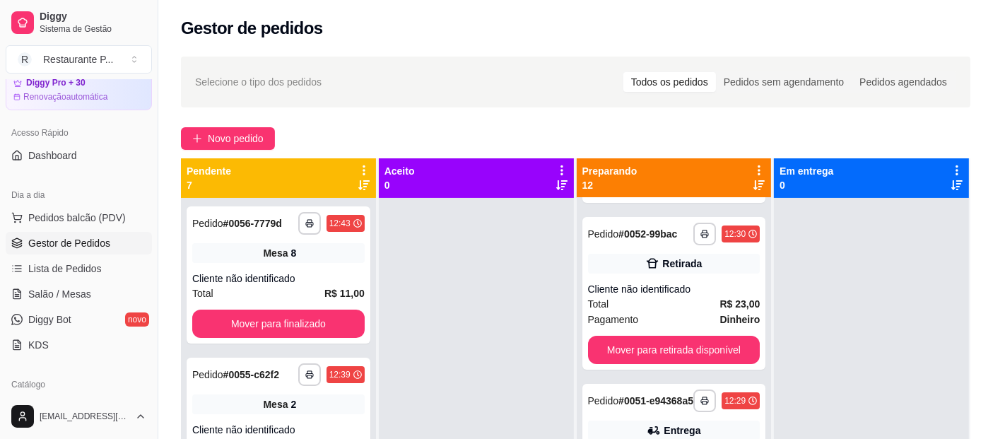
scroll to position [342, 0]
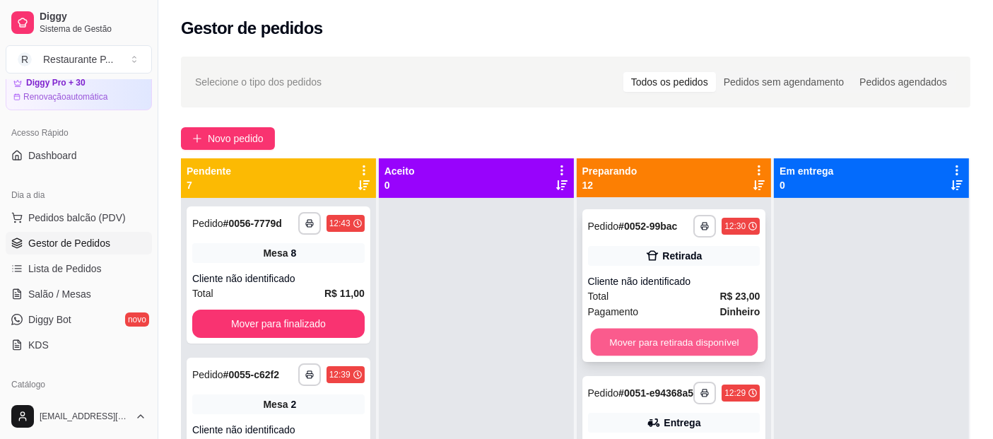
click at [692, 342] on button "Mover para retirada disponível" at bounding box center [673, 343] width 167 height 28
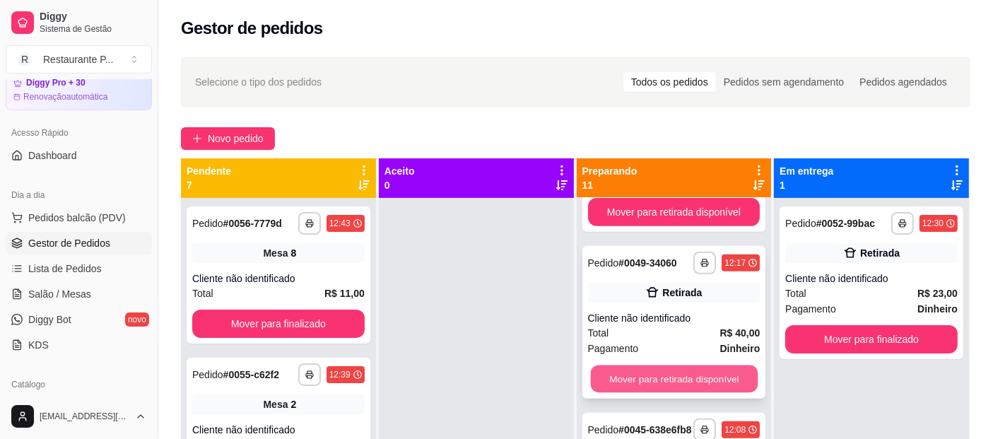
click at [697, 393] on button "Mover para retirada disponível" at bounding box center [673, 379] width 167 height 28
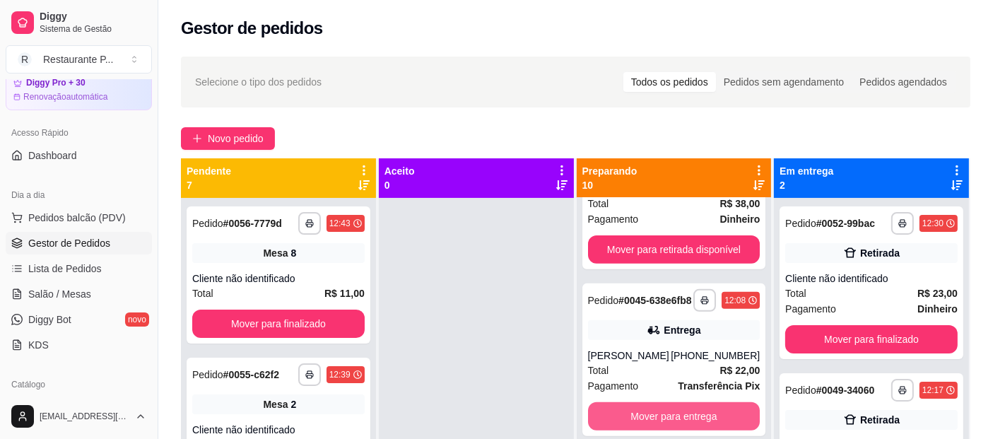
scroll to position [653, 0]
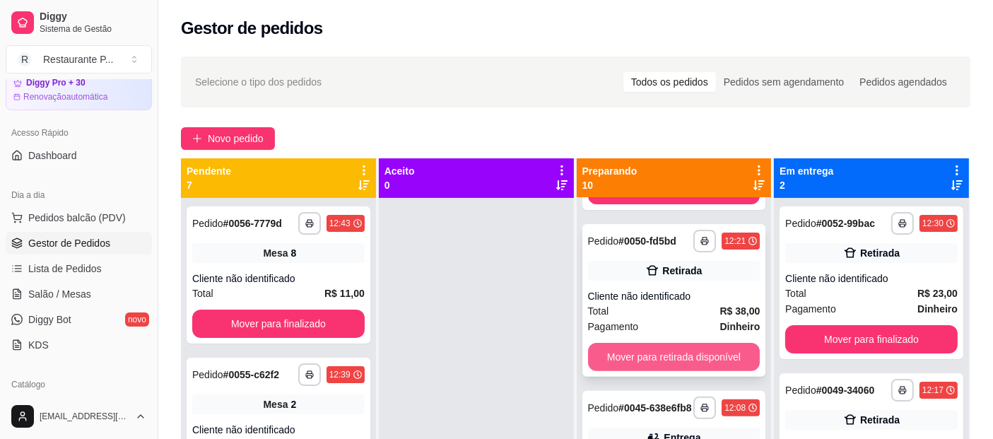
click at [722, 364] on button "Mover para retirada disponível" at bounding box center [674, 357] width 172 height 28
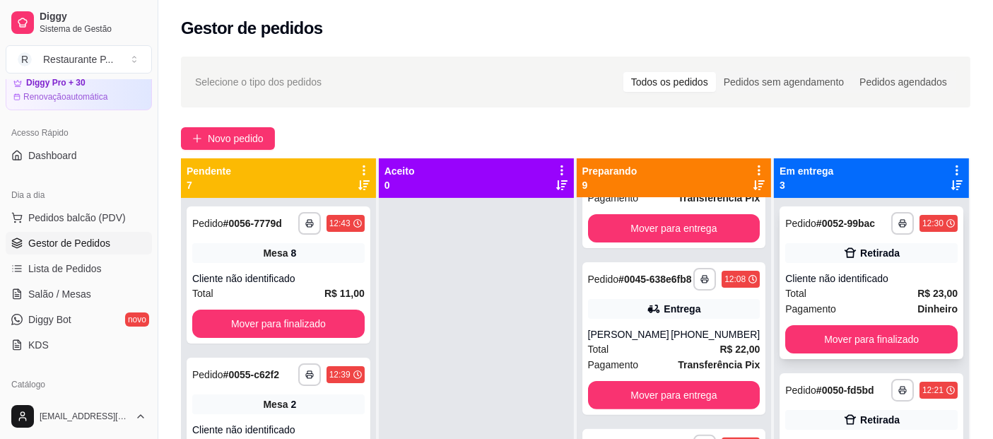
scroll to position [508, 0]
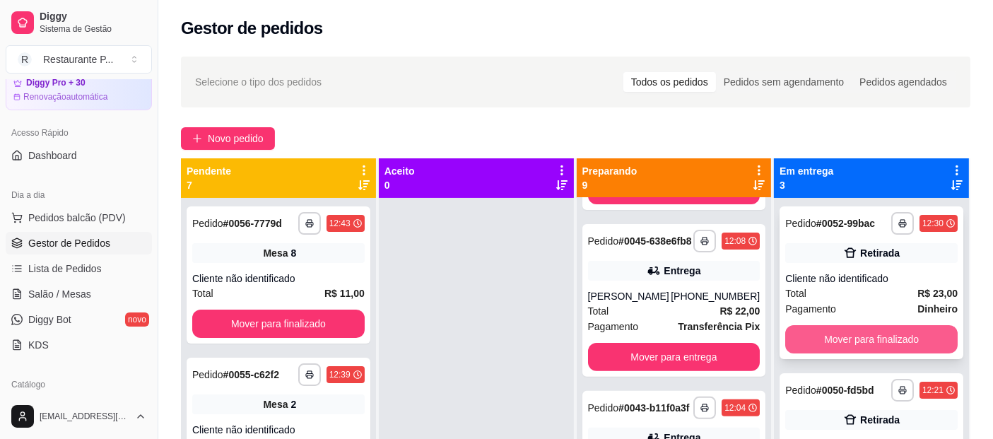
click at [836, 338] on button "Mover para finalizado" at bounding box center [871, 339] width 172 height 28
click at [846, 332] on button "Mover para finalizado" at bounding box center [871, 339] width 172 height 28
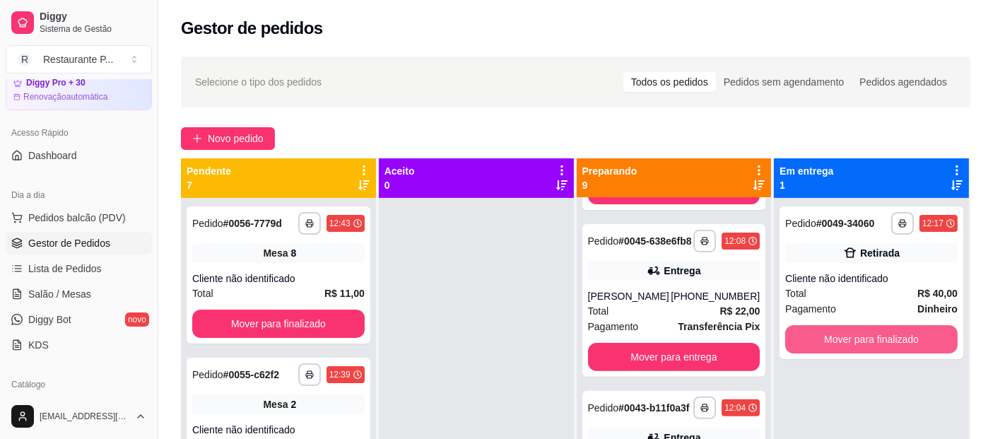
click at [846, 332] on button "Mover para finalizado" at bounding box center [871, 339] width 172 height 28
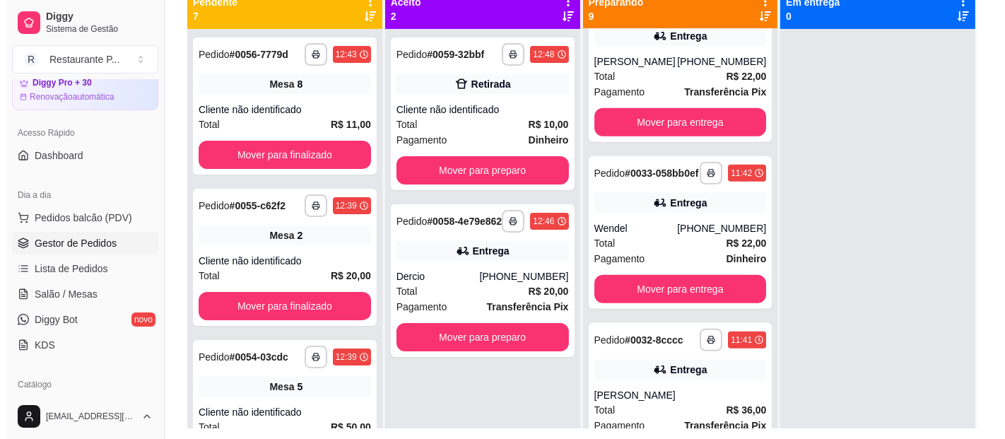
scroll to position [1145, 0]
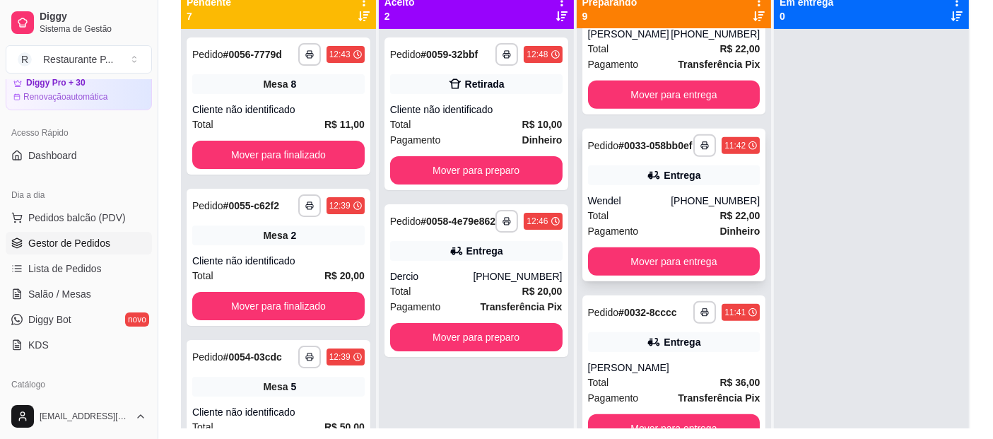
click at [665, 208] on div "Wendel" at bounding box center [629, 201] width 83 height 14
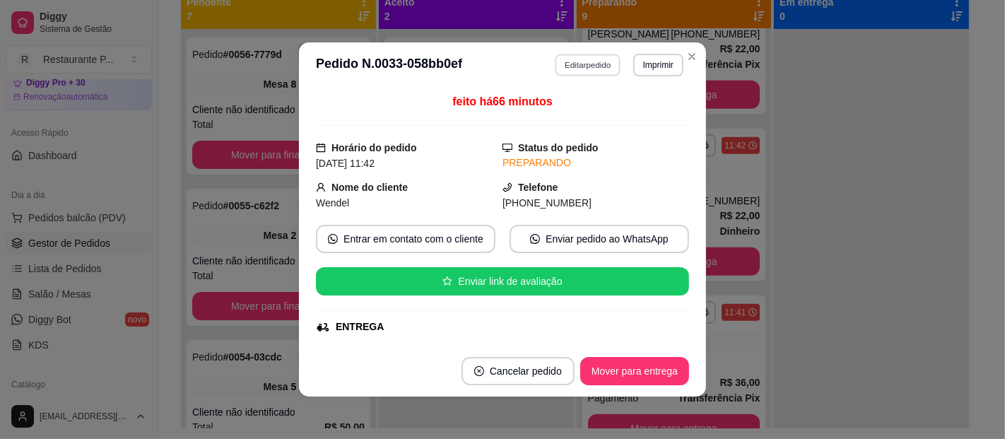
click at [587, 61] on button "Editar pedido" at bounding box center [588, 65] width 66 height 22
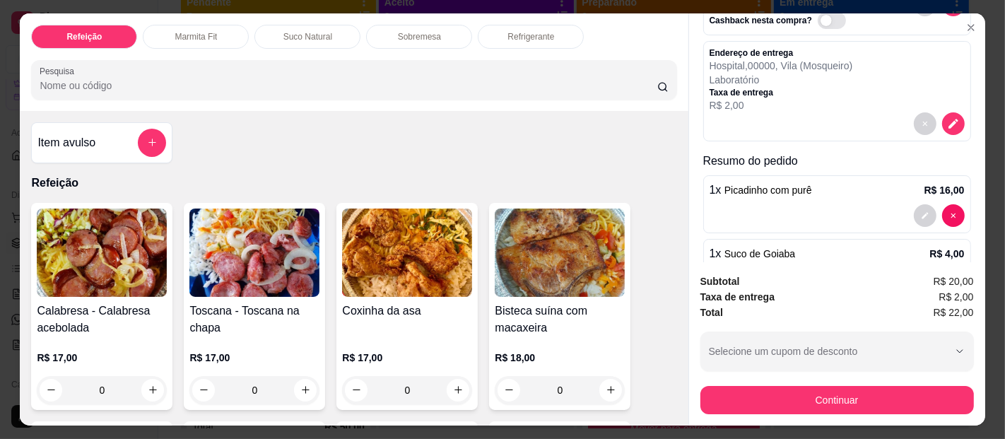
scroll to position [140, 0]
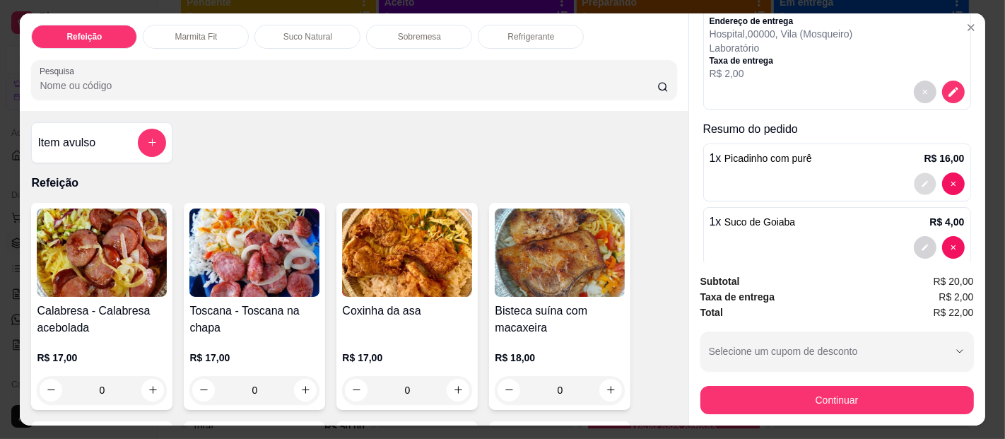
click at [913, 172] on button "decrease-product-quantity" at bounding box center [924, 183] width 22 height 22
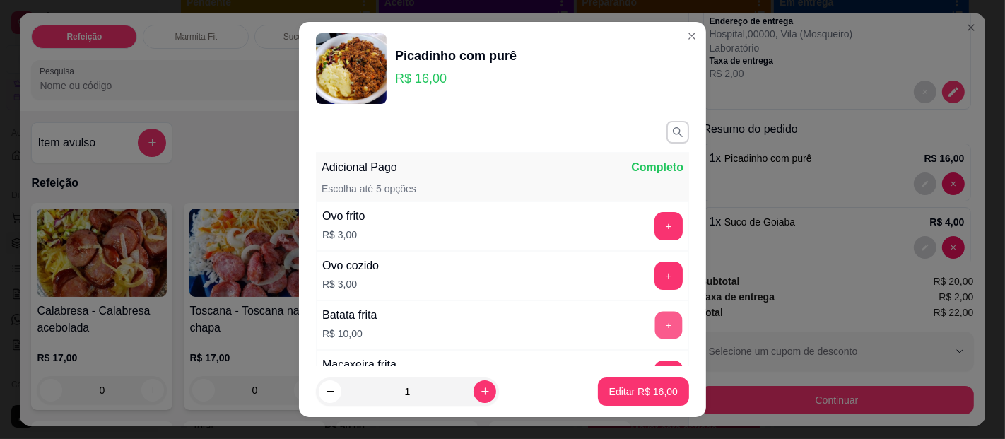
click at [655, 316] on button "+" at bounding box center [669, 326] width 28 height 28
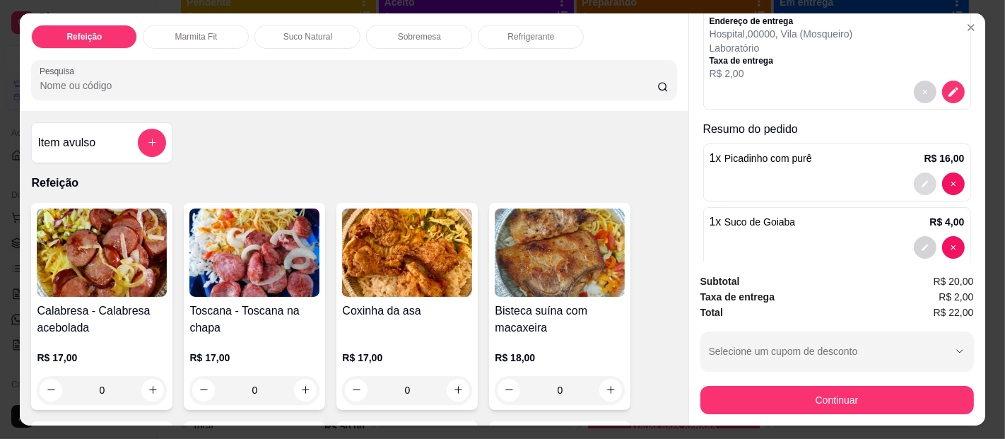
click at [913, 172] on button "decrease-product-quantity" at bounding box center [924, 183] width 23 height 23
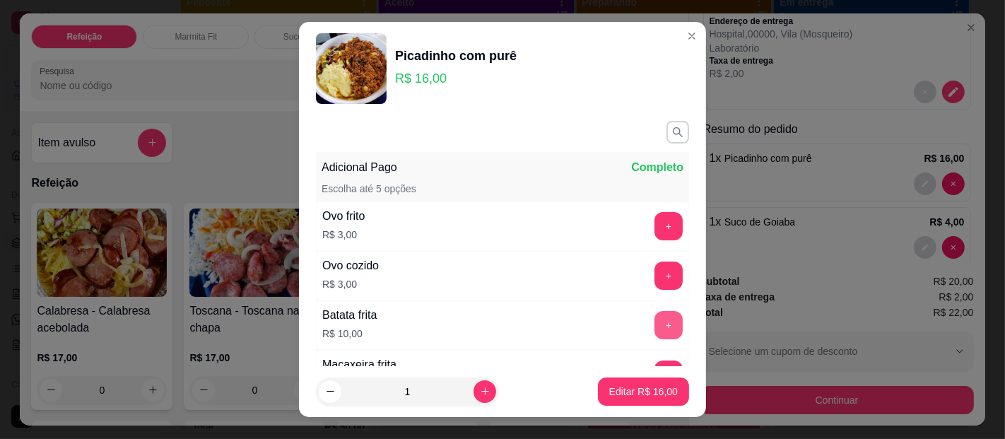
click at [654, 322] on button "+" at bounding box center [668, 325] width 28 height 28
click at [634, 384] on p "Editar R$ 26,00" at bounding box center [643, 391] width 69 height 14
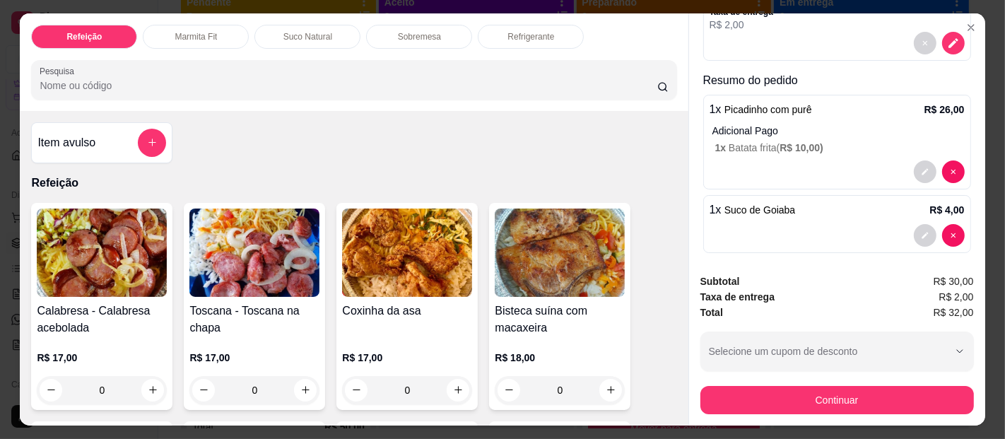
scroll to position [196, 0]
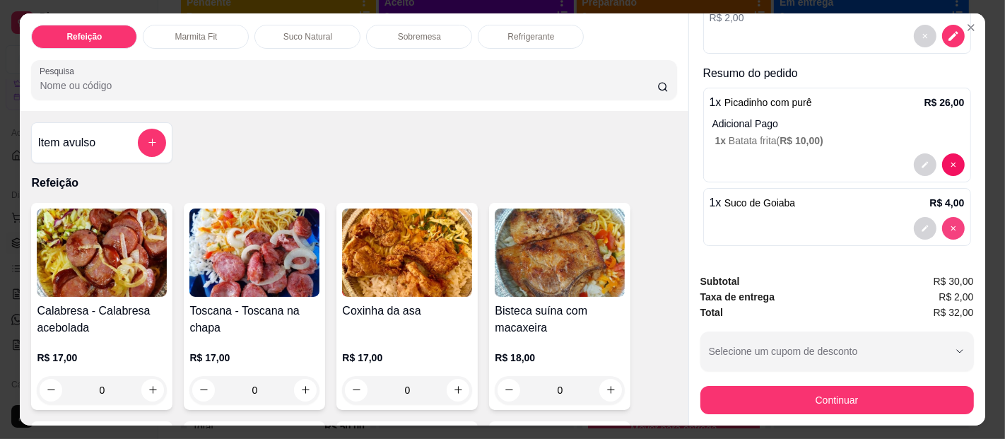
type input "0"
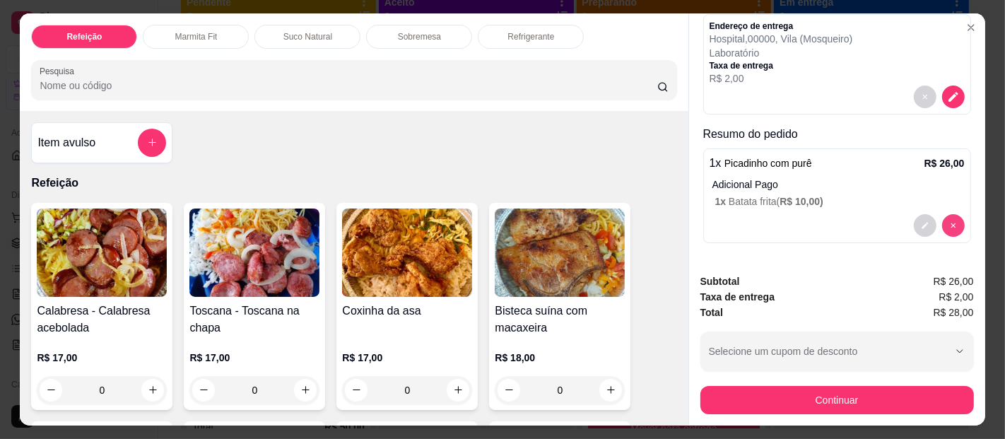
scroll to position [133, 0]
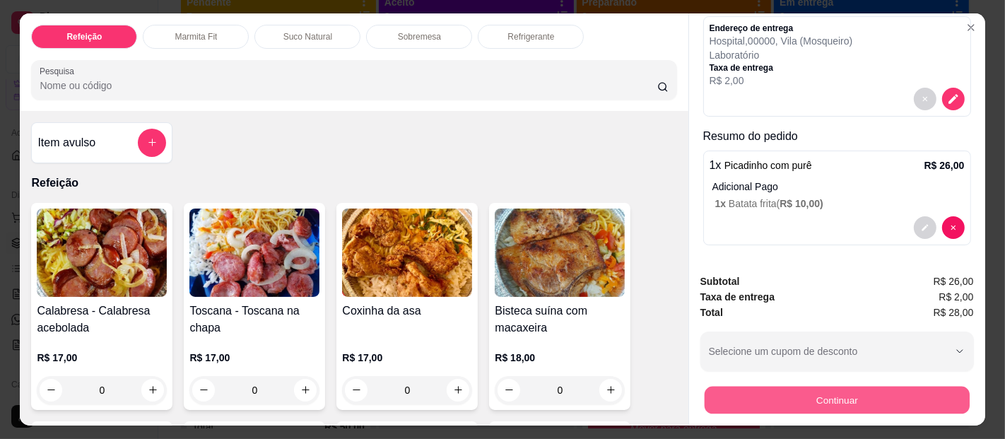
click at [827, 389] on button "Continuar" at bounding box center [836, 400] width 265 height 28
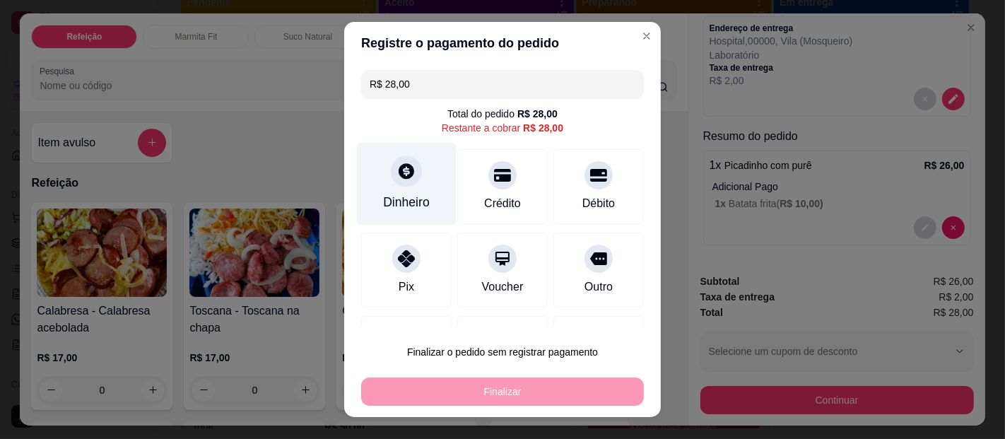
click at [400, 174] on icon at bounding box center [406, 171] width 16 height 16
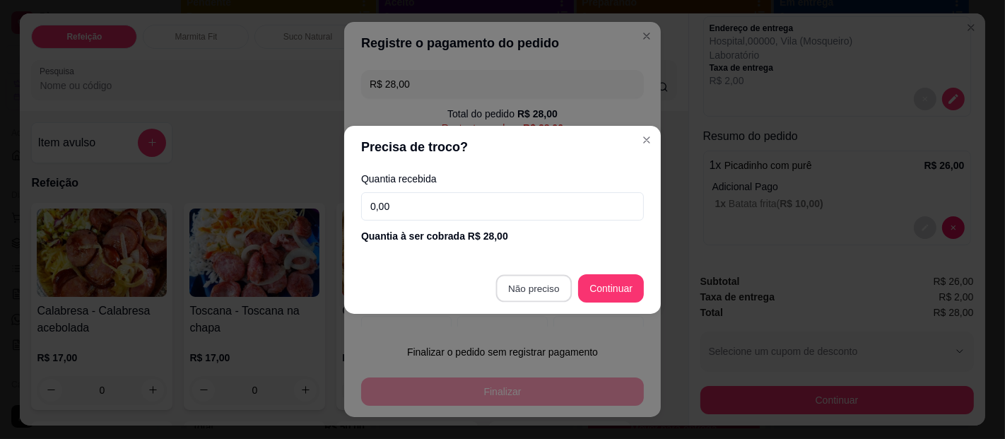
type input "R$ 0,00"
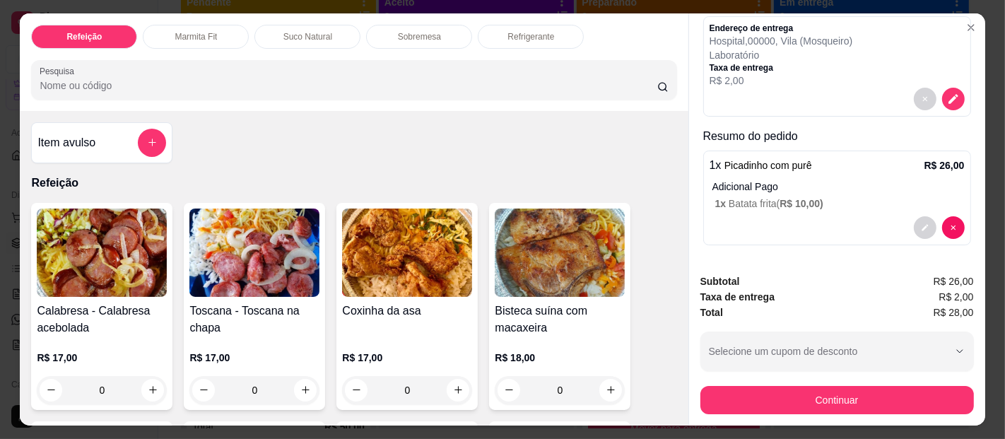
scroll to position [0, 0]
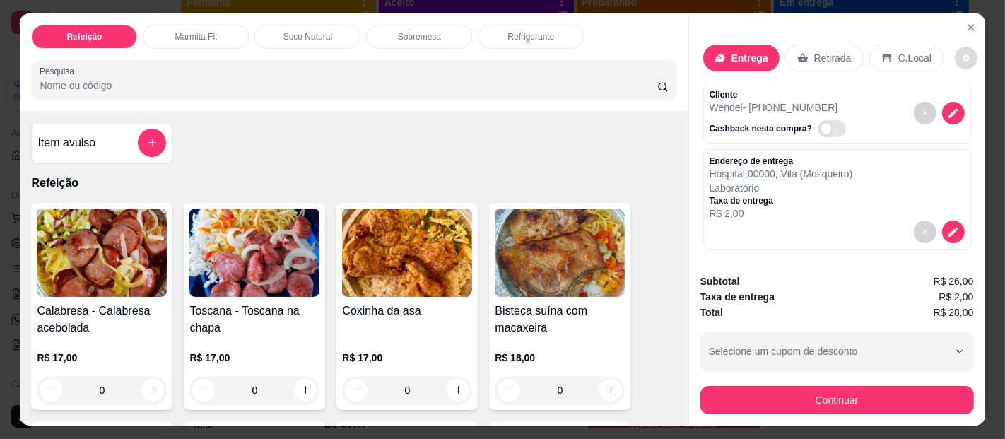
click at [961, 54] on icon "decrease-product-quantity" at bounding box center [965, 58] width 8 height 8
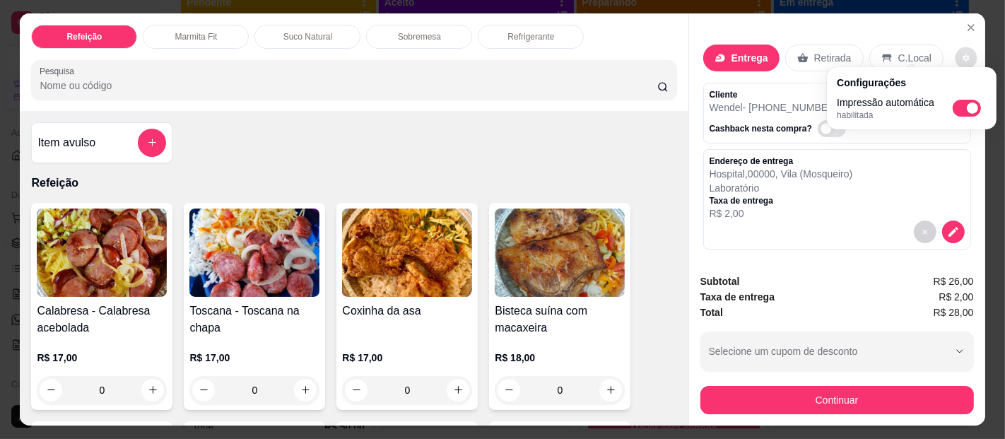
click at [971, 104] on span "Automatic updates" at bounding box center [971, 107] width 11 height 11
click at [961, 108] on input "Automatic updates" at bounding box center [956, 112] width 9 height 9
checkbox input "false"
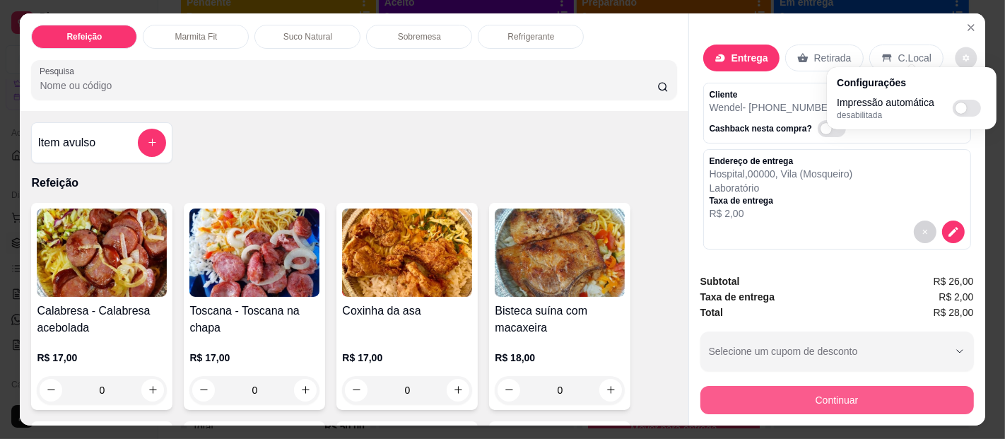
click at [821, 389] on button "Continuar" at bounding box center [836, 400] width 273 height 28
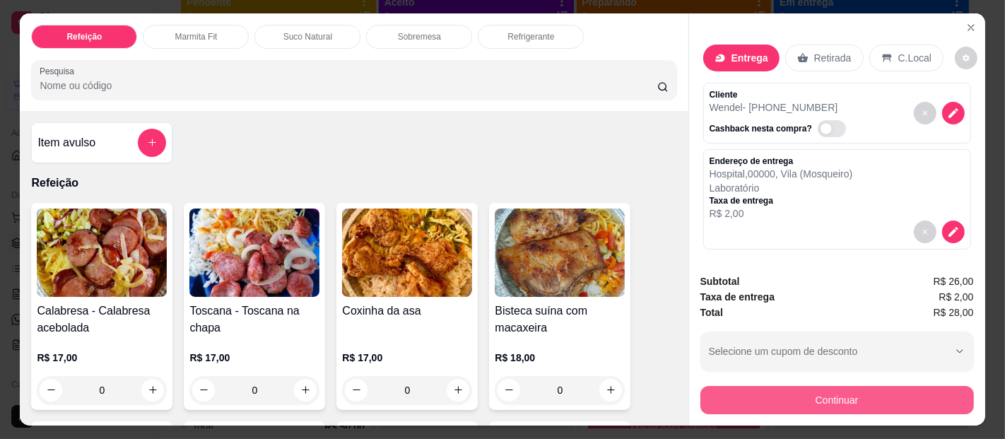
click at [868, 393] on button "Continuar" at bounding box center [836, 400] width 273 height 28
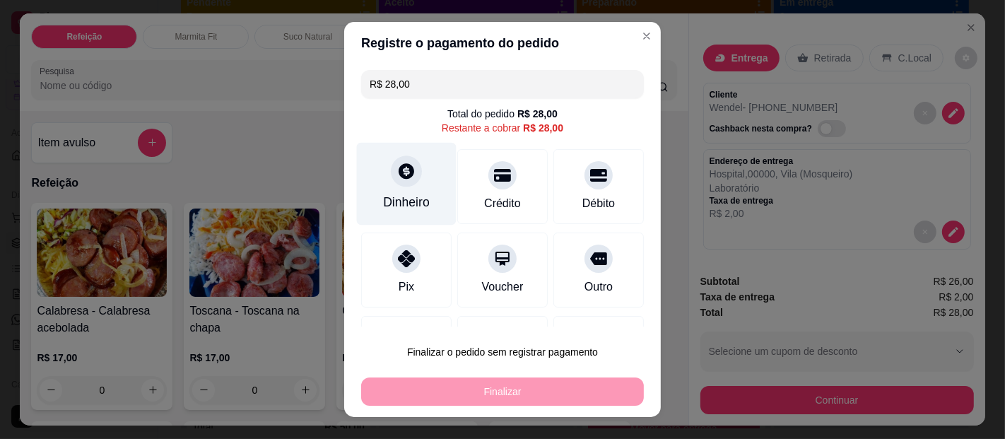
click at [406, 175] on div at bounding box center [406, 170] width 31 height 31
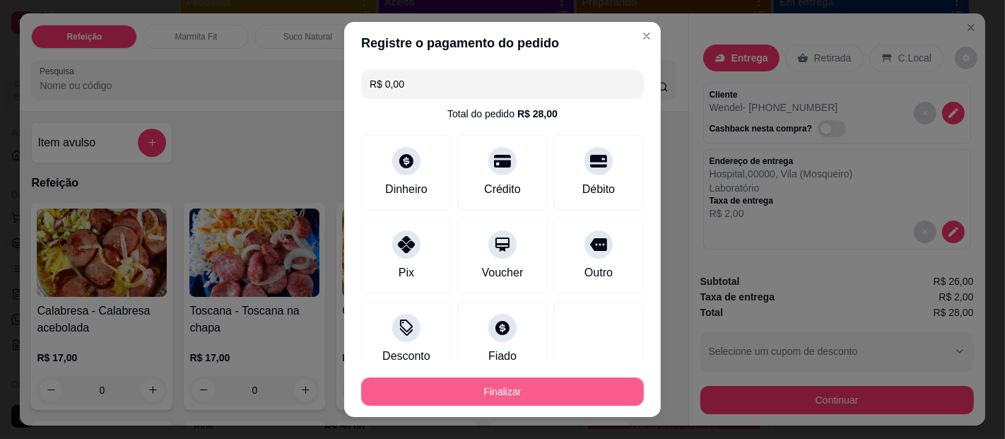
click at [512, 387] on button "Finalizar" at bounding box center [502, 391] width 283 height 28
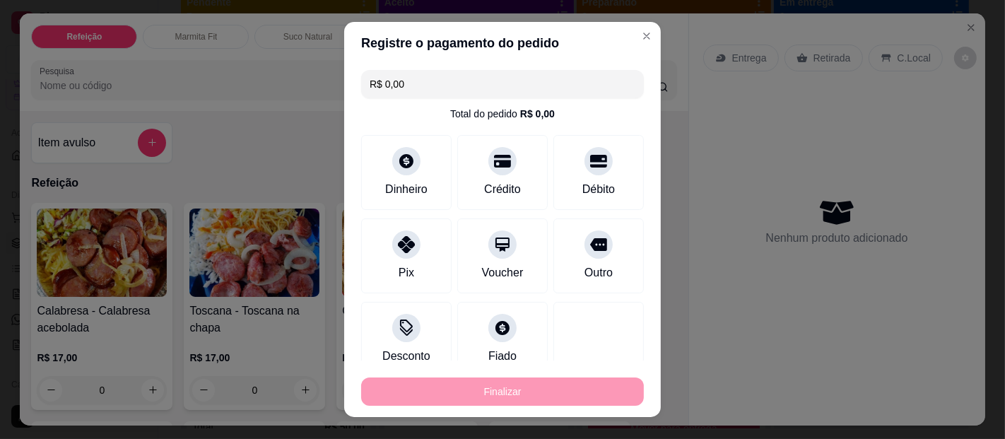
type input "-R$ 28,00"
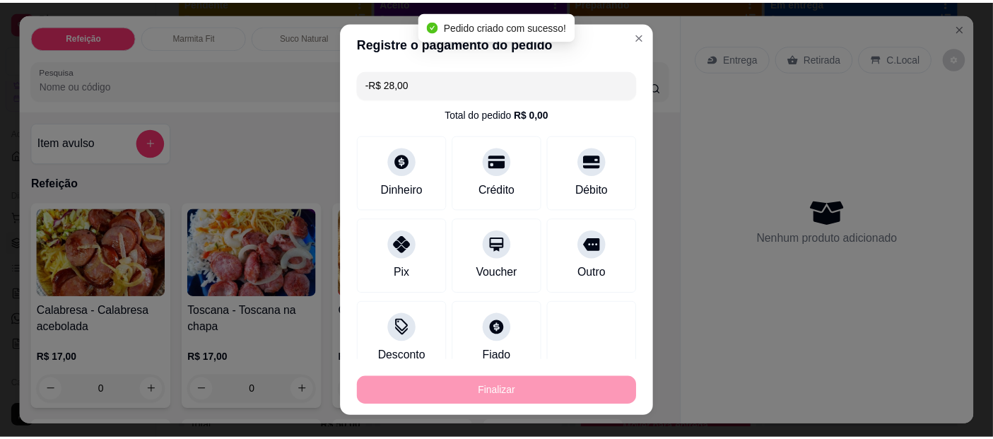
scroll to position [981, 0]
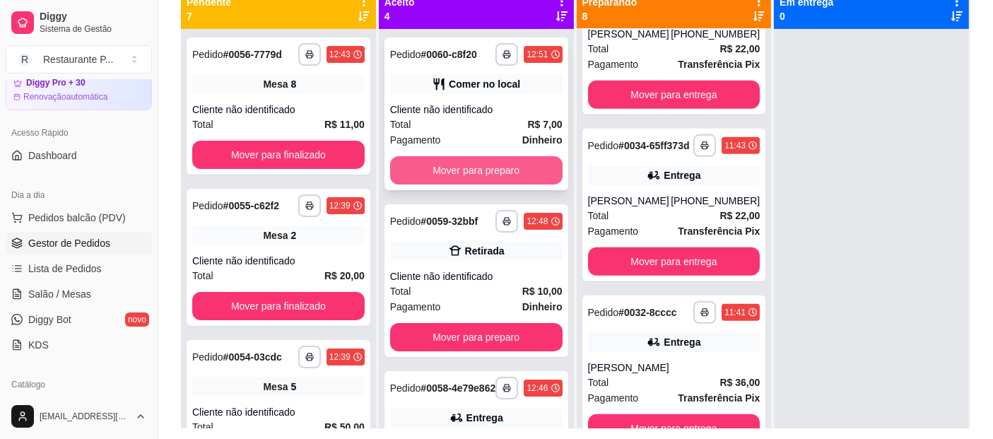
click at [431, 170] on button "Mover para preparo" at bounding box center [476, 170] width 172 height 28
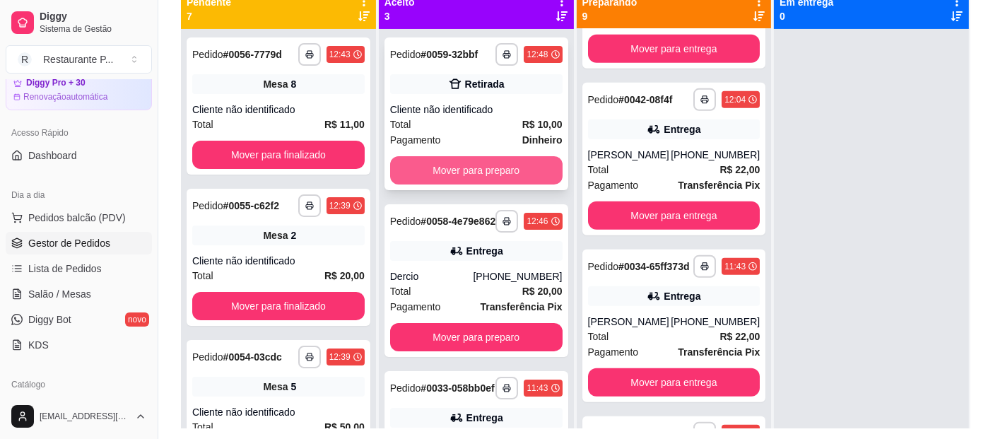
scroll to position [1147, 0]
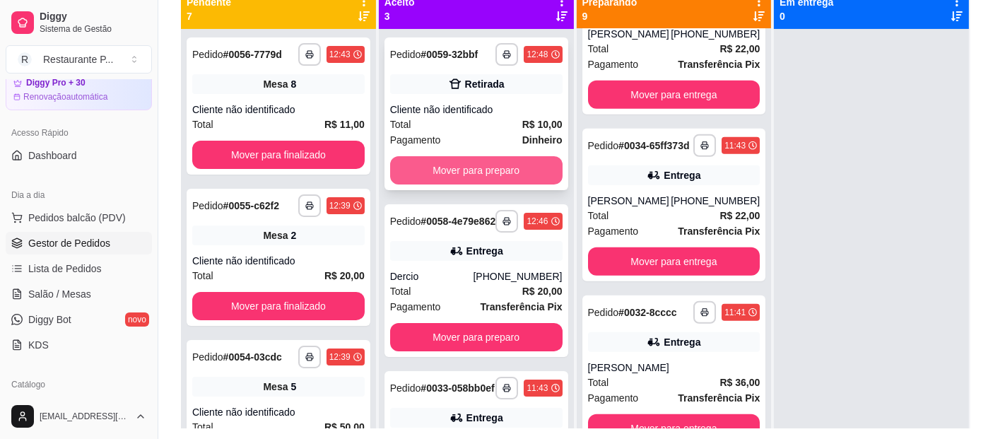
click at [449, 164] on button "Mover para preparo" at bounding box center [476, 170] width 172 height 28
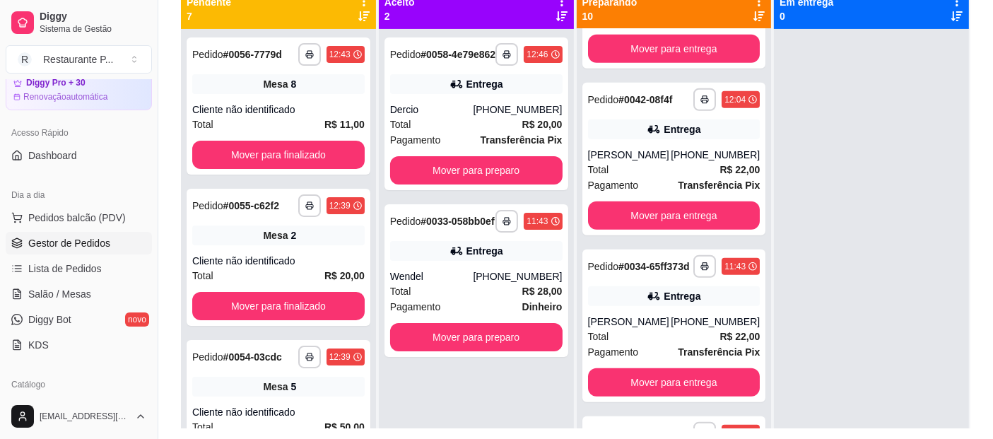
scroll to position [1314, 0]
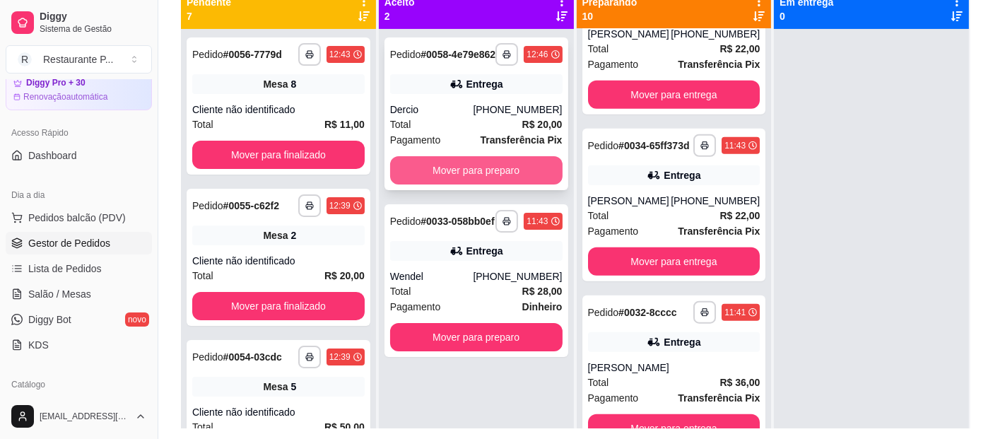
click at [476, 184] on button "Mover para preparo" at bounding box center [476, 170] width 172 height 28
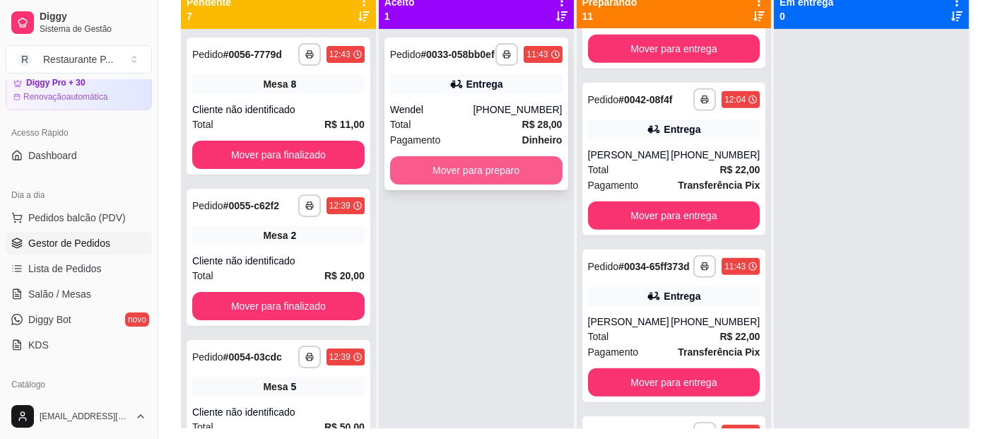
scroll to position [1492, 0]
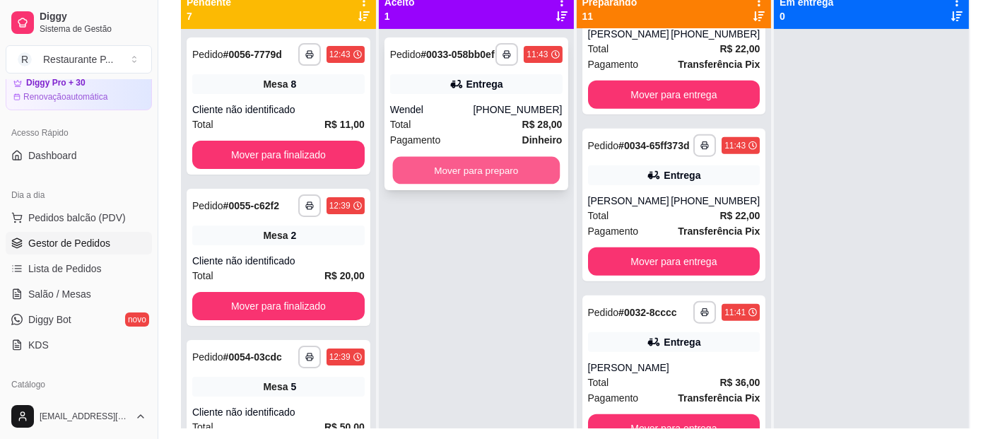
click at [492, 183] on button "Mover para preparo" at bounding box center [475, 171] width 167 height 28
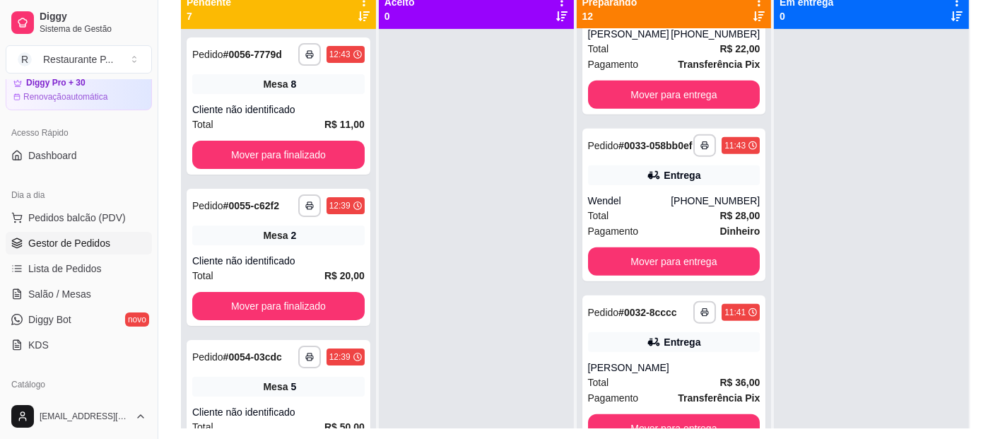
scroll to position [1670, 0]
drag, startPoint x: 954, startPoint y: 247, endPoint x: 1004, endPoint y: 386, distance: 147.9
click at [992, 270] on html "**********" at bounding box center [496, 50] width 993 height 439
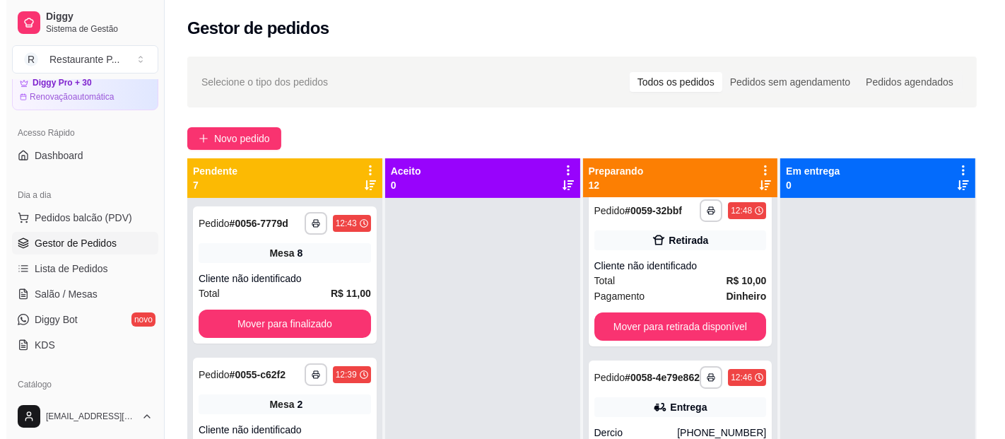
scroll to position [0, 0]
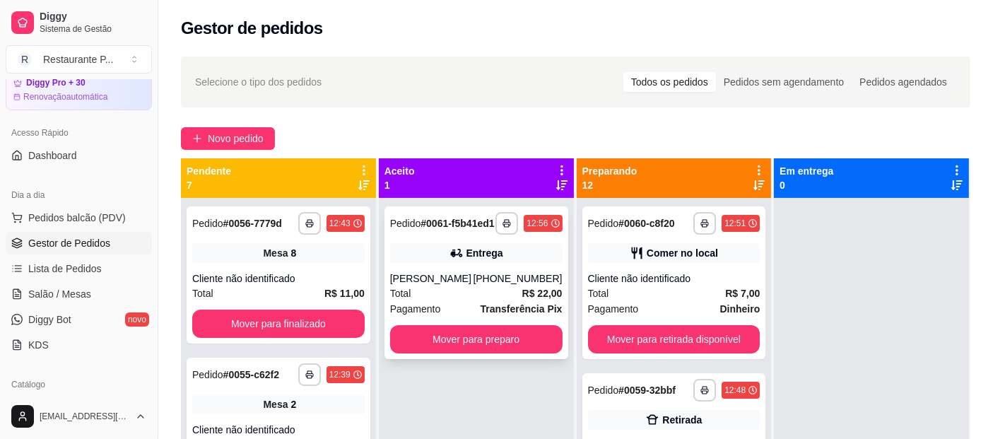
click at [452, 278] on div "[PERSON_NAME]" at bounding box center [431, 278] width 83 height 14
click at [523, 275] on div "[PHONE_NUMBER]" at bounding box center [517, 278] width 89 height 14
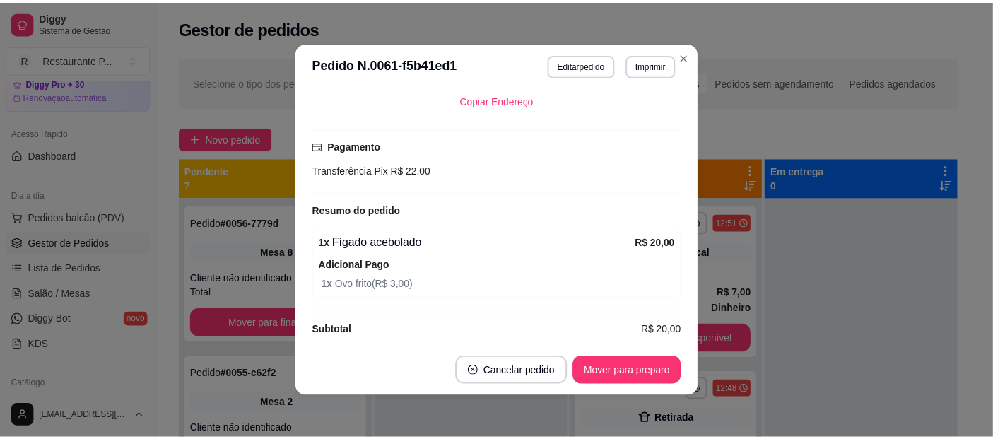
scroll to position [357, 0]
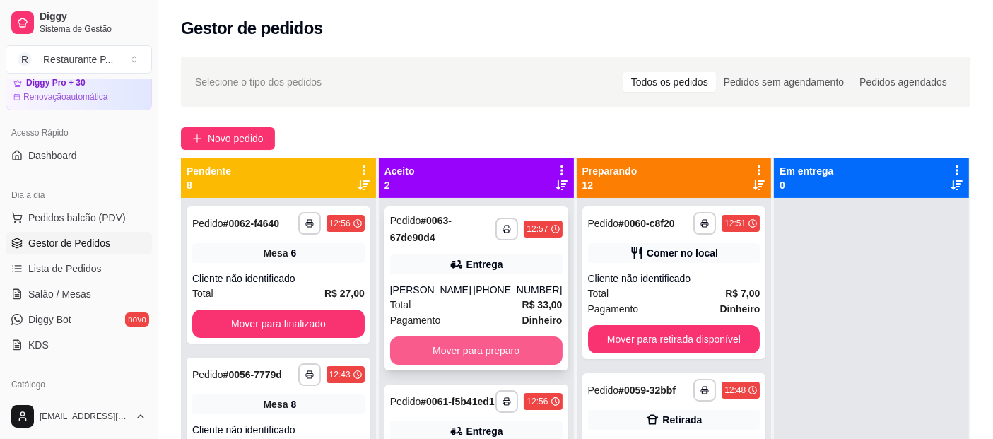
click at [476, 346] on button "Mover para preparo" at bounding box center [476, 350] width 172 height 28
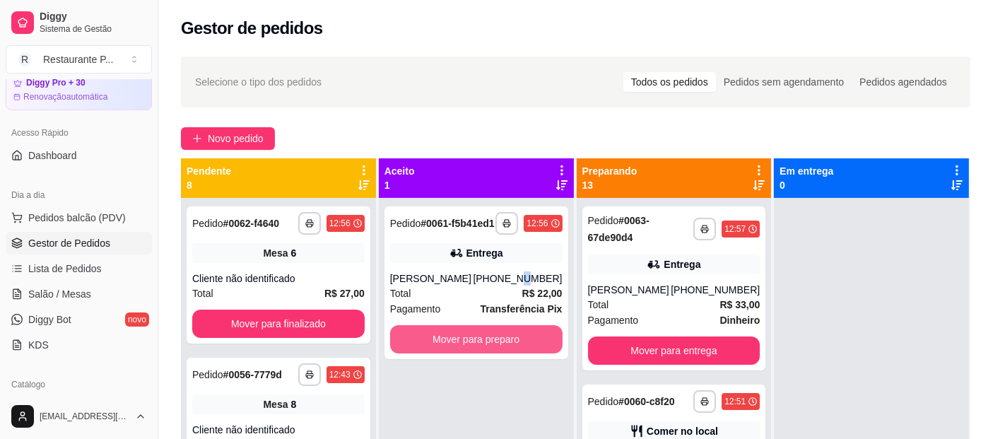
click at [476, 345] on button "Mover para preparo" at bounding box center [476, 339] width 172 height 28
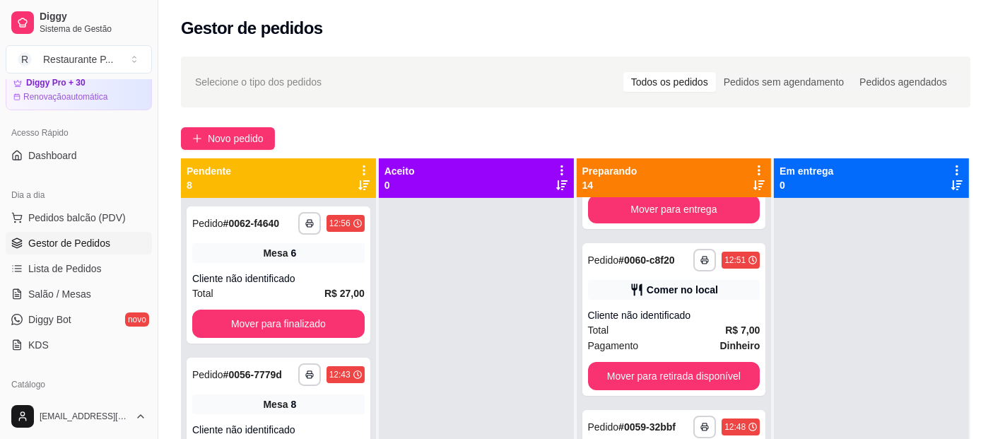
scroll to position [339, 0]
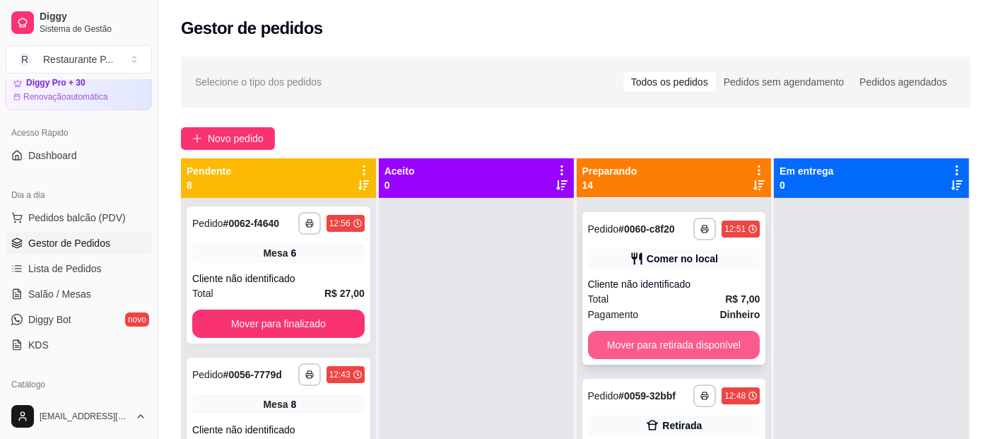
click at [684, 359] on button "Mover para retirada disponível" at bounding box center [674, 345] width 172 height 28
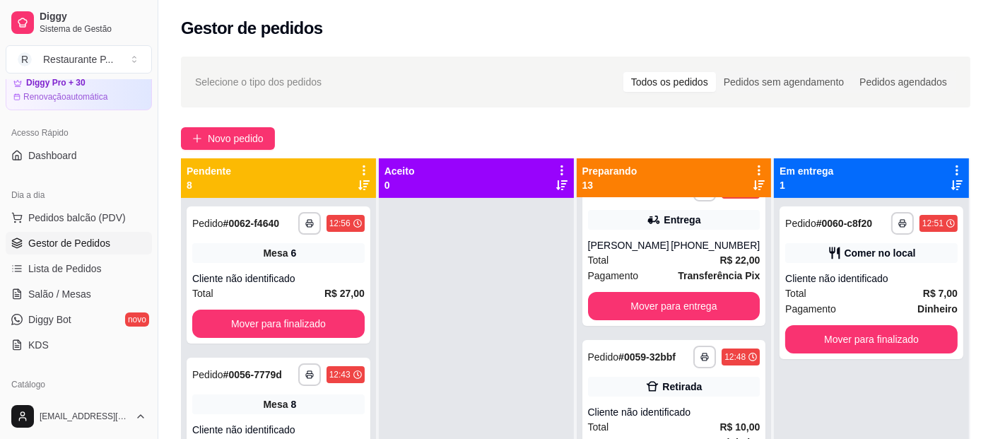
scroll to position [0, 0]
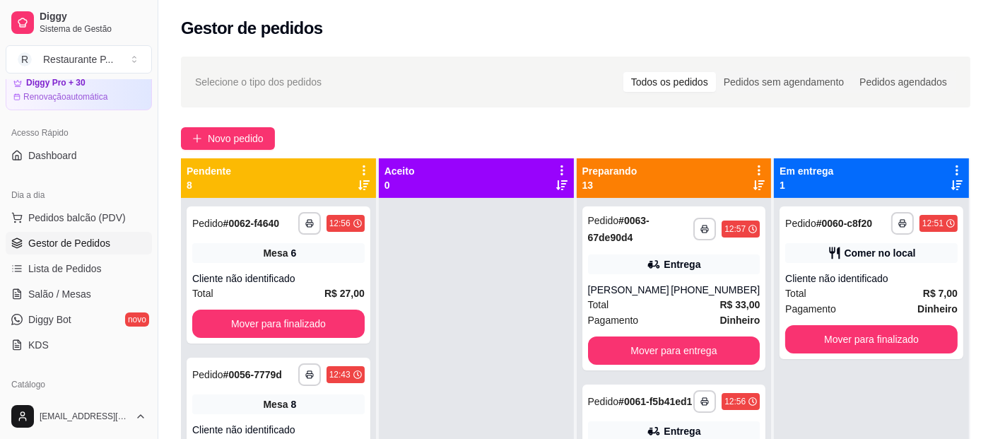
click at [752, 187] on div at bounding box center [758, 177] width 13 height 27
click at [753, 186] on icon at bounding box center [758, 185] width 11 height 10
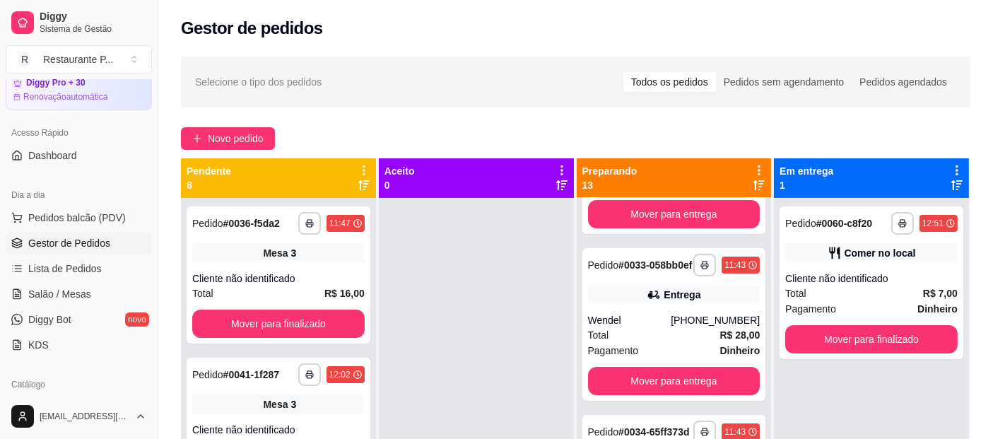
scroll to position [172, 0]
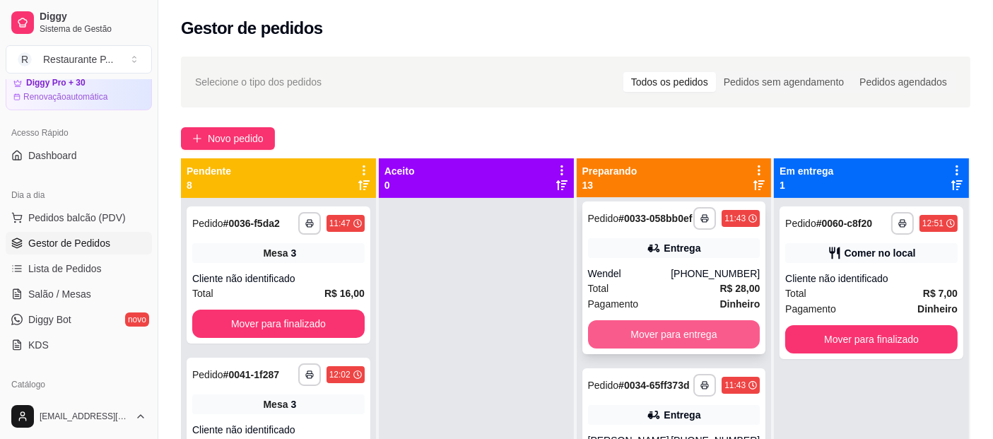
click at [680, 331] on button "Mover para entrega" at bounding box center [674, 334] width 172 height 28
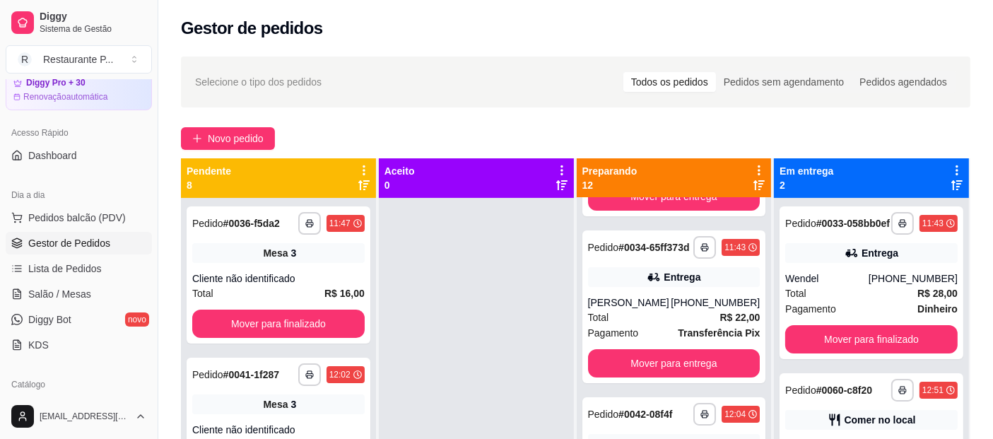
scroll to position [151, 0]
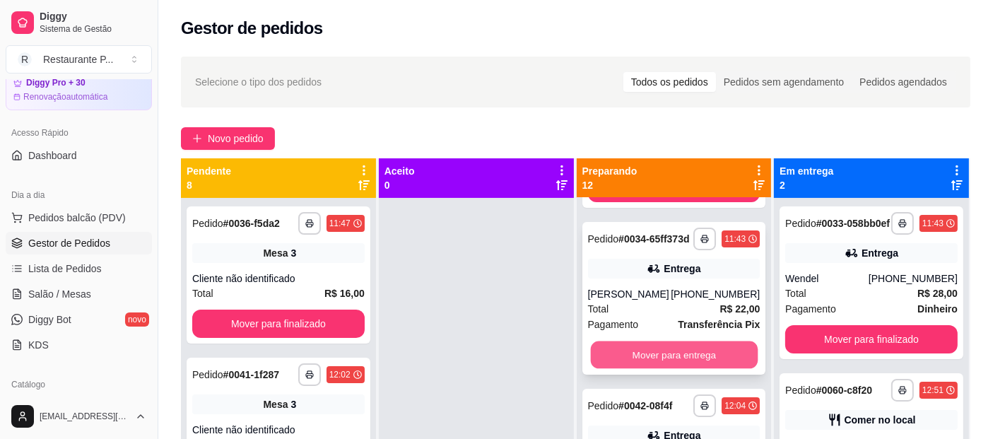
click at [690, 354] on button "Mover para entrega" at bounding box center [673, 355] width 167 height 28
click at [702, 348] on button "Mover para entrega" at bounding box center [674, 355] width 172 height 28
click at [668, 358] on button "Mover para entrega" at bounding box center [674, 355] width 172 height 28
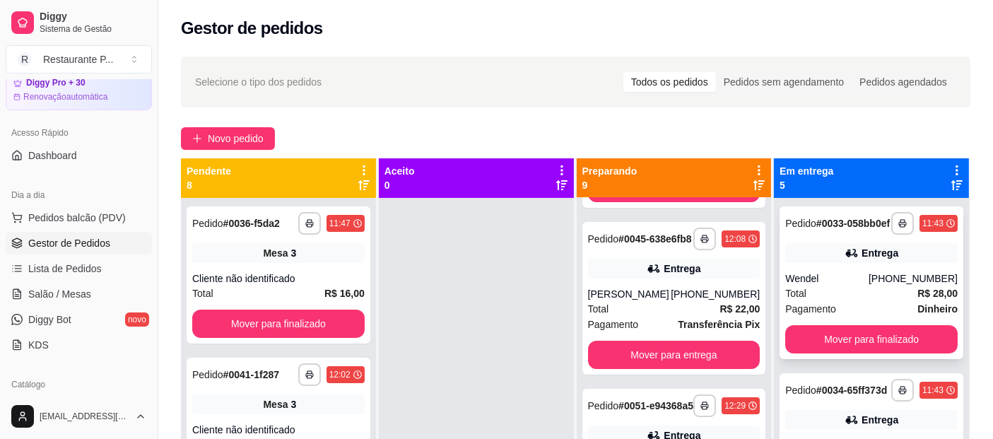
click at [857, 333] on div "**********" at bounding box center [871, 282] width 184 height 153
click at [878, 347] on button "Mover para finalizado" at bounding box center [871, 340] width 167 height 28
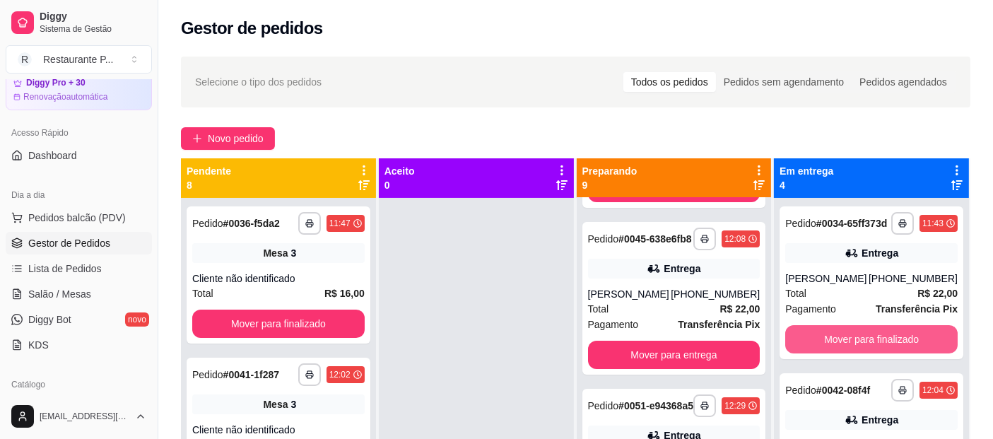
click at [878, 347] on button "Mover para finalizado" at bounding box center [871, 339] width 172 height 28
click at [876, 338] on button "Mover para finalizado" at bounding box center [871, 339] width 172 height 28
click at [844, 329] on button "Mover para finalizado" at bounding box center [871, 340] width 167 height 28
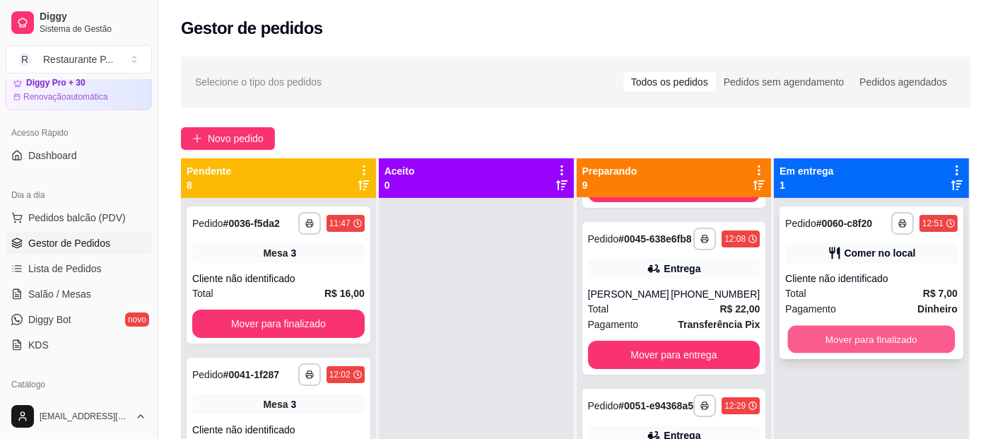
click at [901, 328] on button "Mover para finalizado" at bounding box center [871, 340] width 167 height 28
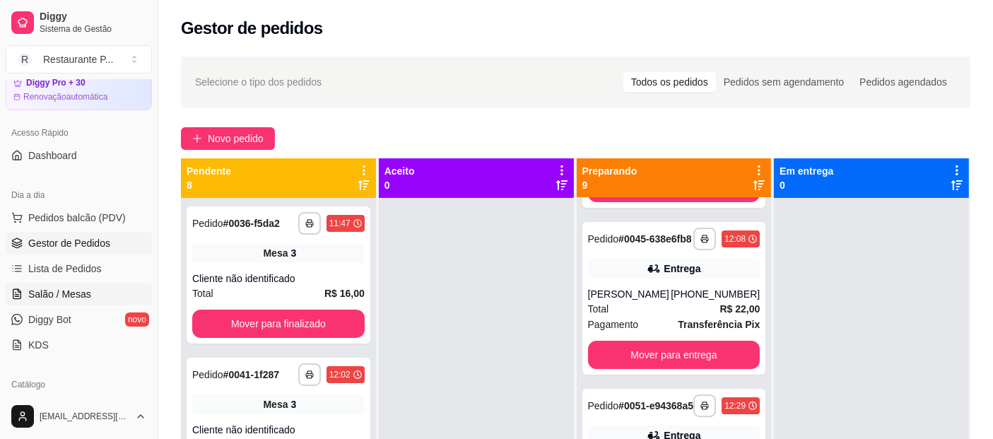
click at [74, 283] on link "Salão / Mesas" at bounding box center [79, 294] width 146 height 23
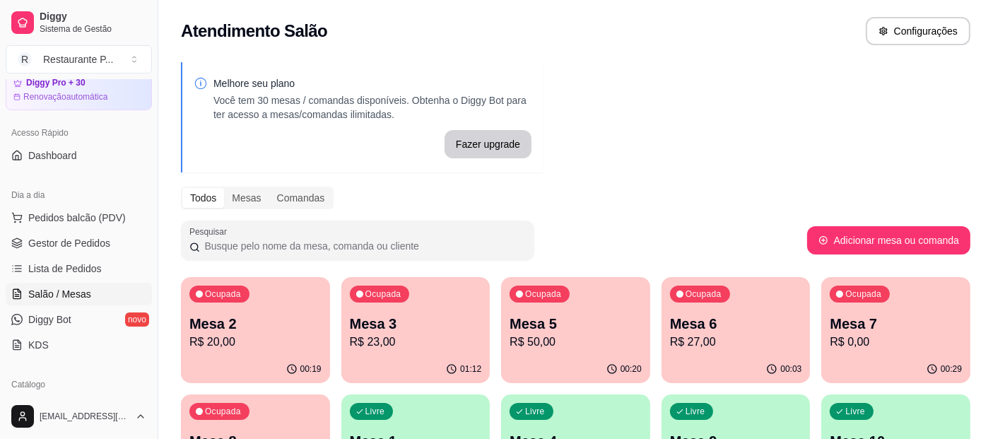
click at [290, 415] on div "Ocupada Mesa 8 R$ 59,00" at bounding box center [255, 433] width 149 height 78
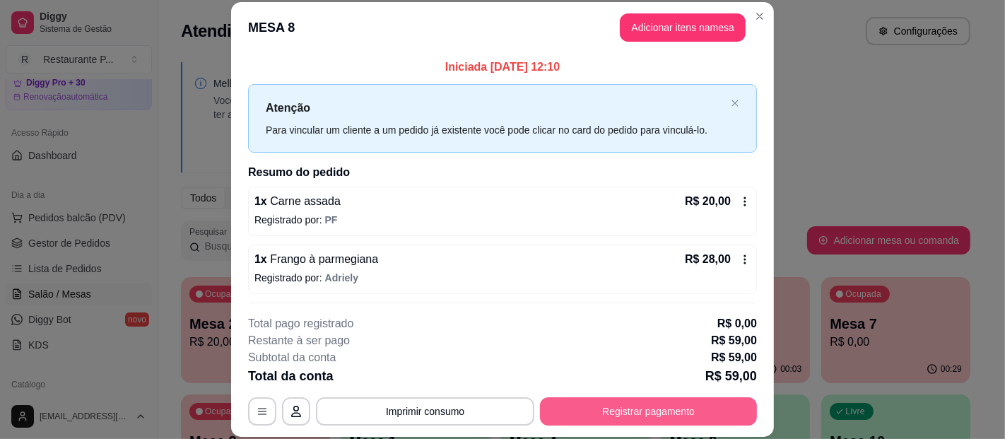
click at [681, 407] on button "Registrar pagamento" at bounding box center [648, 411] width 217 height 28
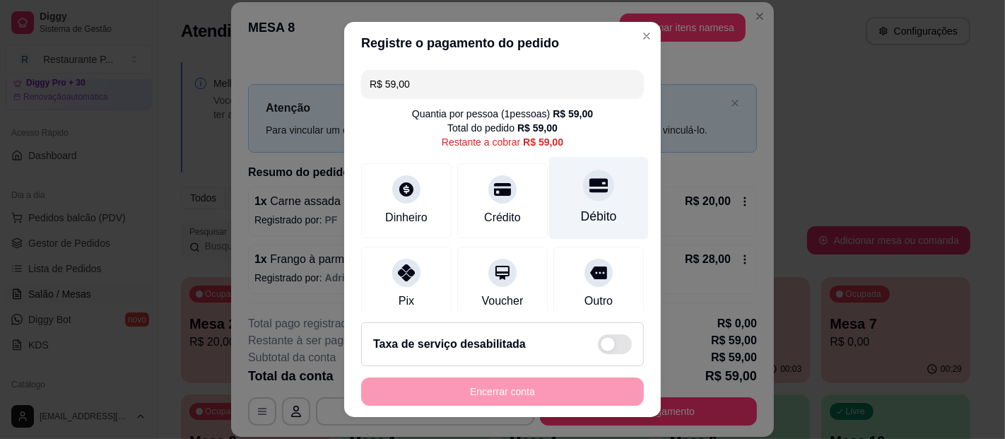
click at [583, 209] on div "Débito" at bounding box center [599, 216] width 36 height 18
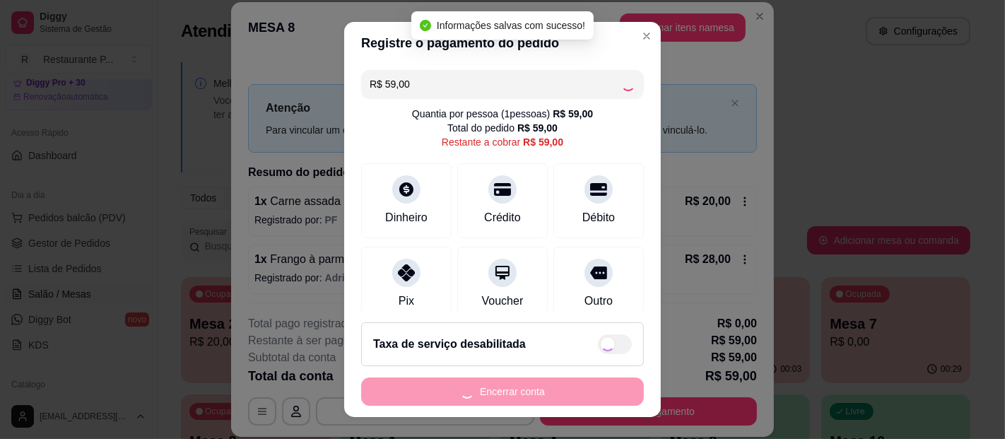
type input "R$ 0,00"
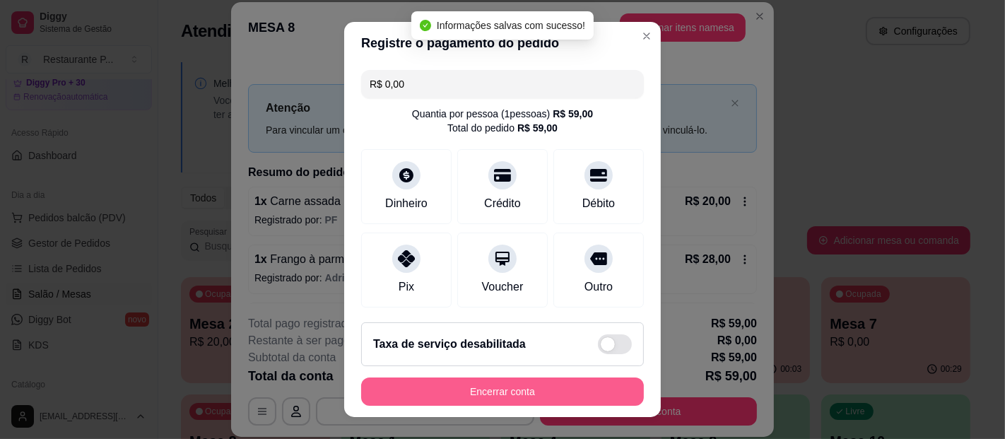
click at [524, 390] on button "Encerrar conta" at bounding box center [502, 391] width 283 height 28
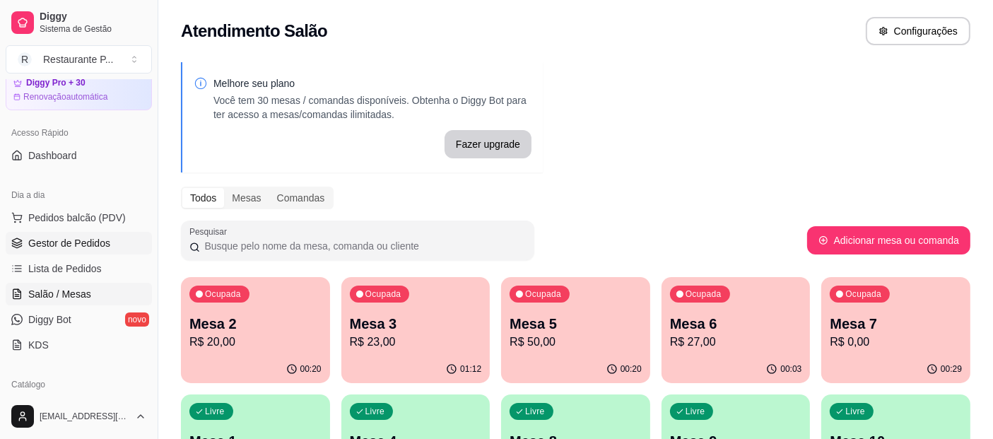
click at [76, 233] on link "Gestor de Pedidos" at bounding box center [79, 243] width 146 height 23
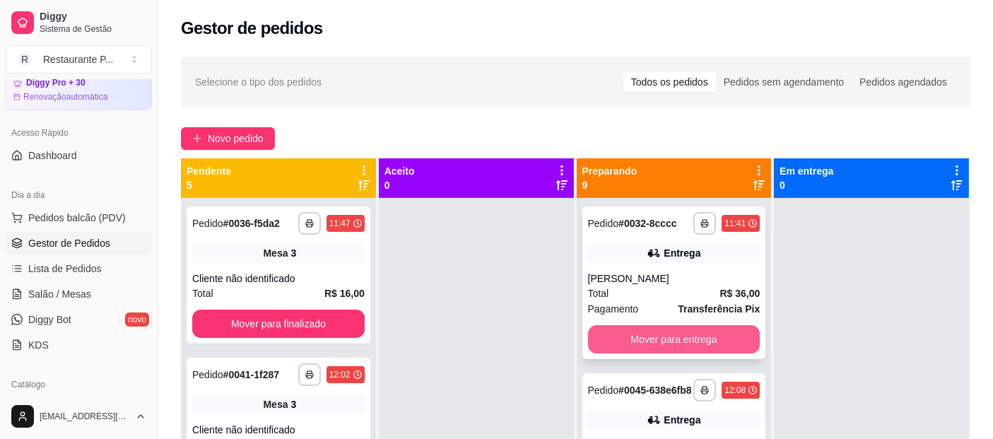
click at [676, 331] on button "Mover para entrega" at bounding box center [674, 339] width 172 height 28
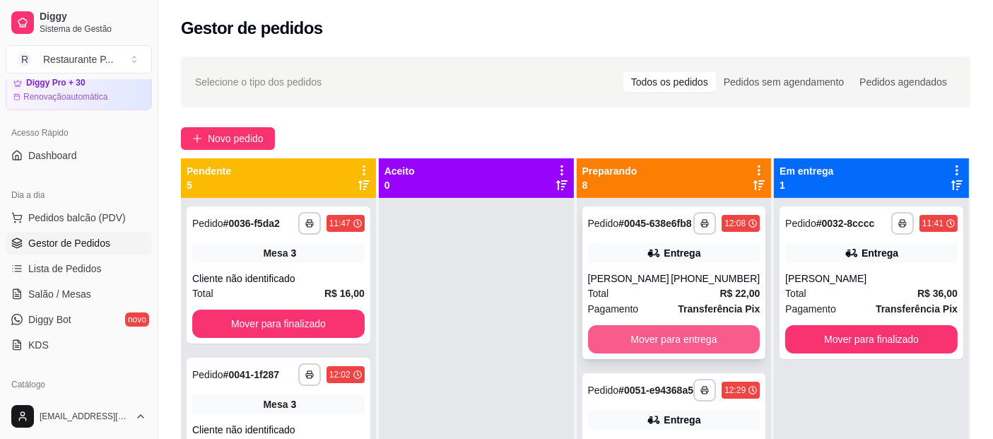
click at [694, 341] on button "Mover para entrega" at bounding box center [674, 339] width 172 height 28
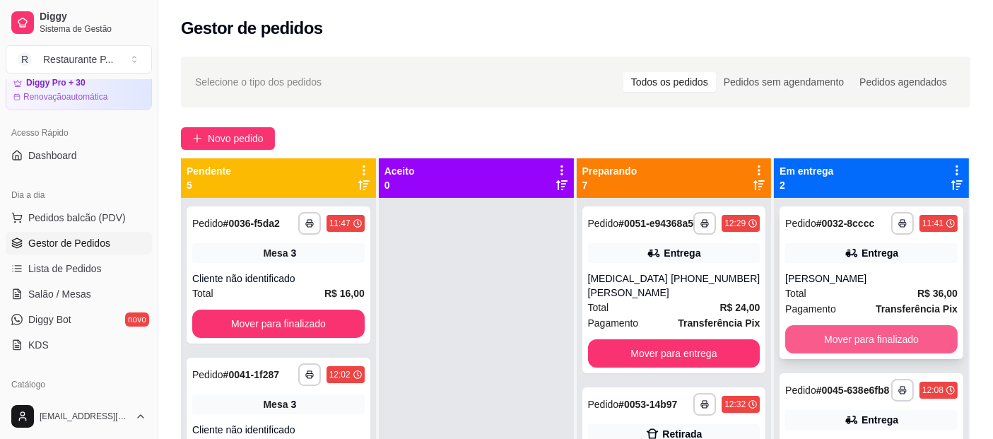
click at [859, 336] on button "Mover para finalizado" at bounding box center [871, 339] width 172 height 28
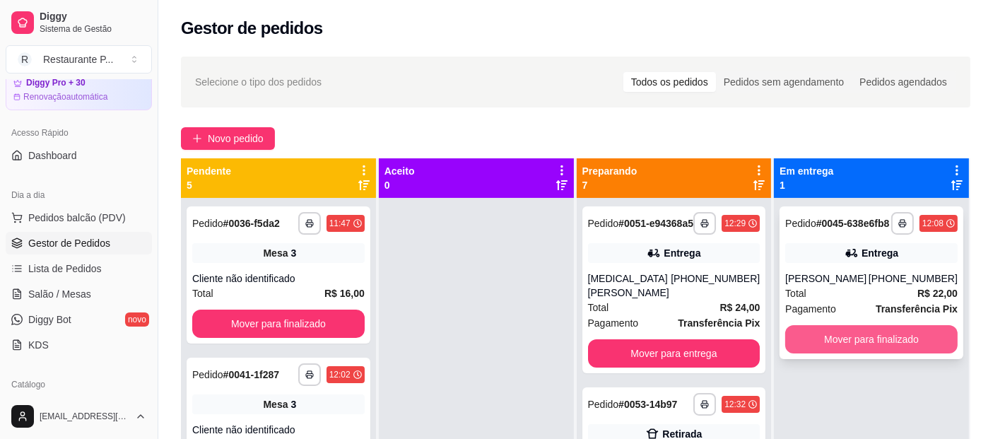
click at [860, 341] on button "Mover para finalizado" at bounding box center [871, 339] width 172 height 28
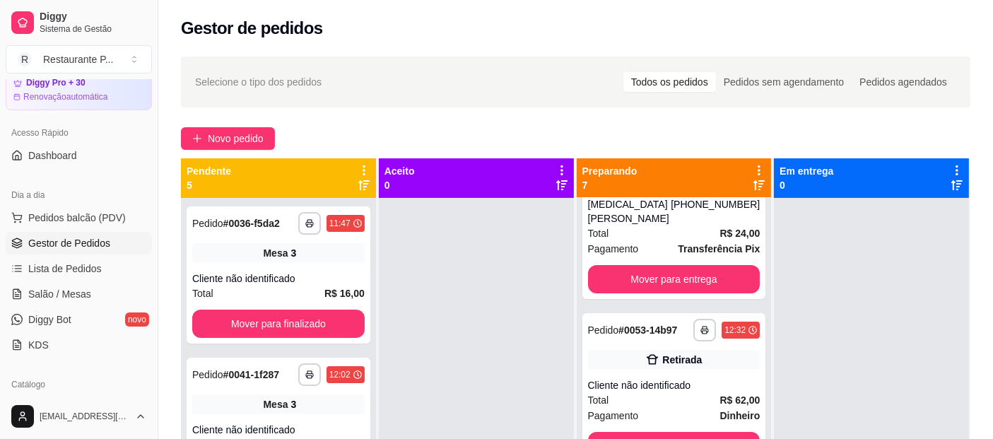
scroll to position [119, 0]
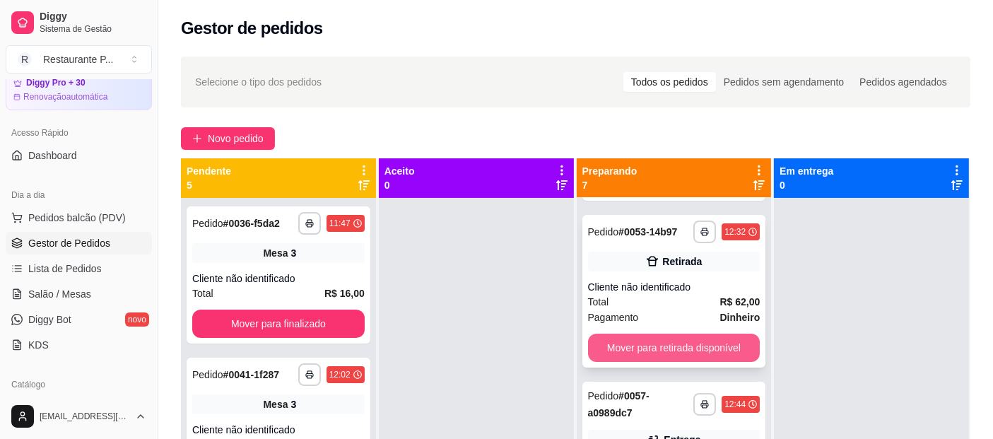
click at [688, 345] on button "Mover para retirada disponível" at bounding box center [674, 347] width 172 height 28
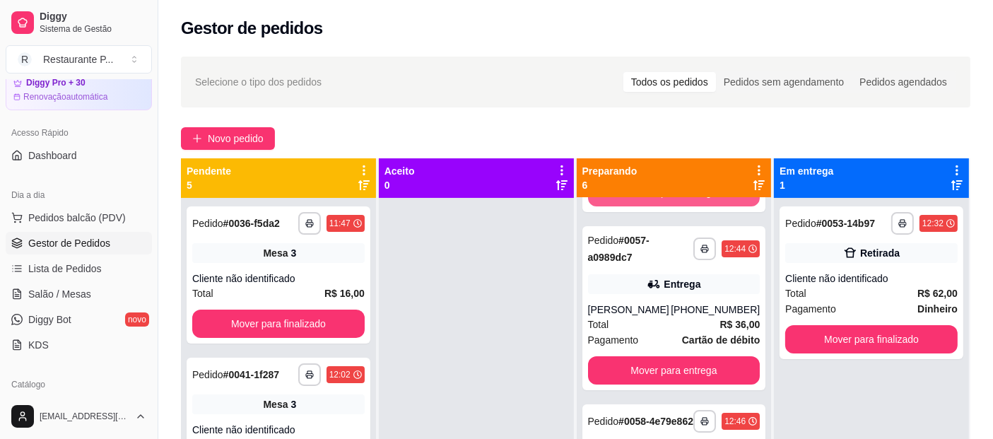
scroll to position [6, 0]
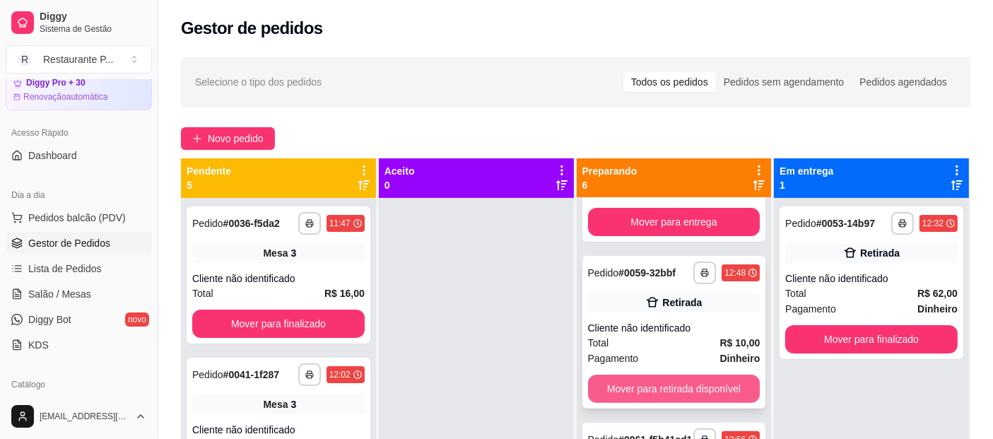
click at [708, 403] on button "Mover para retirada disponível" at bounding box center [674, 388] width 172 height 28
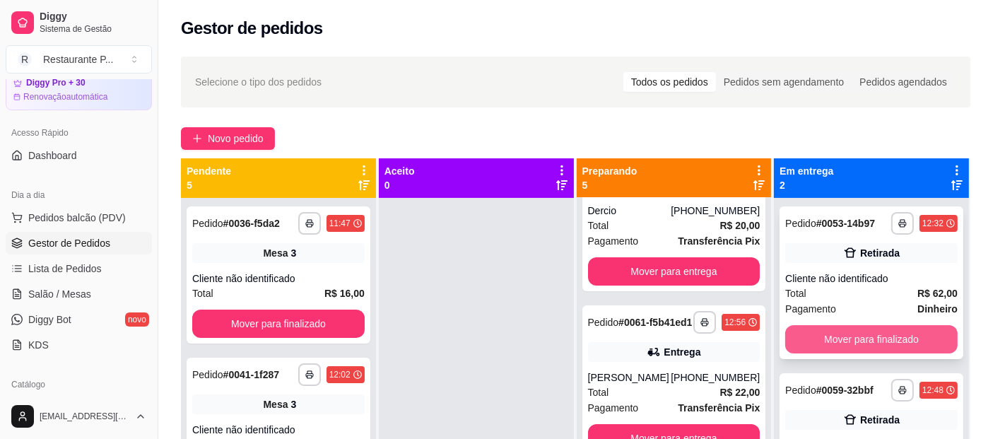
scroll to position [476, 0]
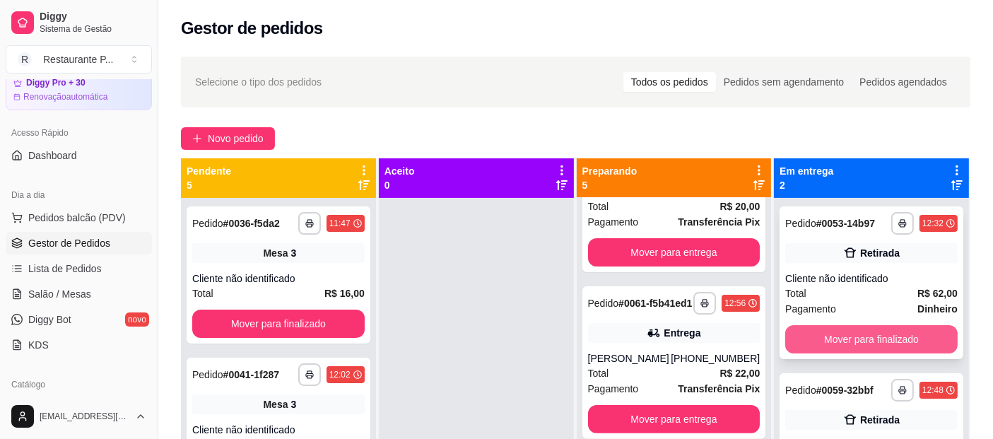
click at [882, 329] on button "Mover para finalizado" at bounding box center [871, 339] width 172 height 28
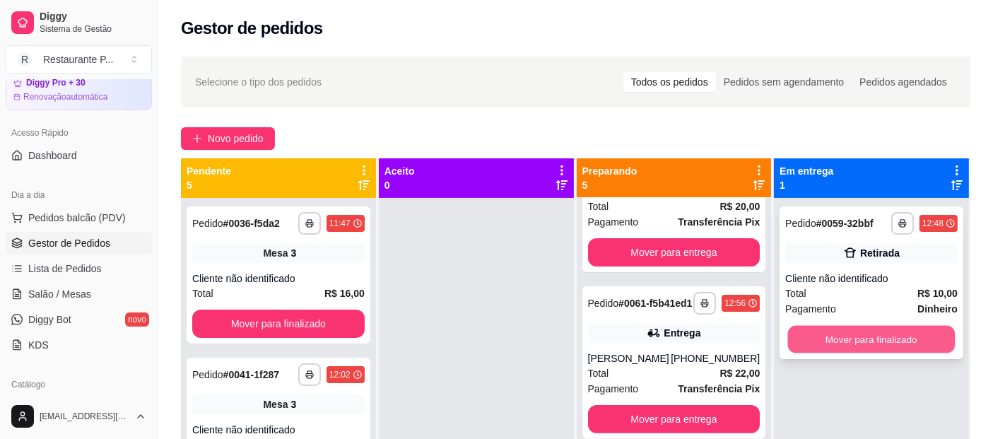
click at [880, 329] on button "Mover para finalizado" at bounding box center [871, 340] width 167 height 28
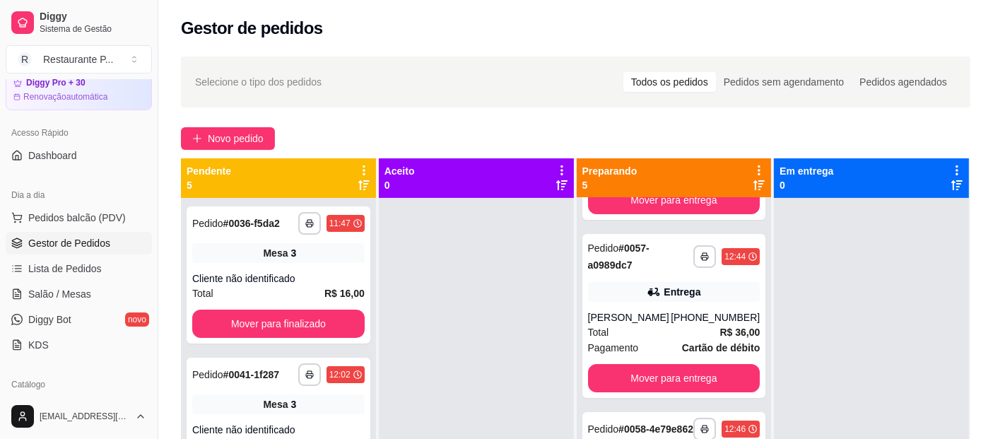
scroll to position [0, 0]
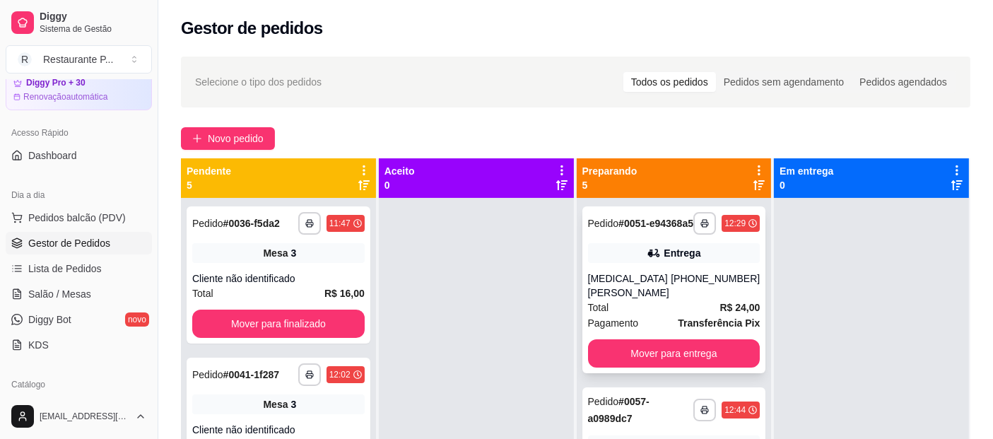
click at [703, 263] on div "Entrega" at bounding box center [674, 253] width 172 height 20
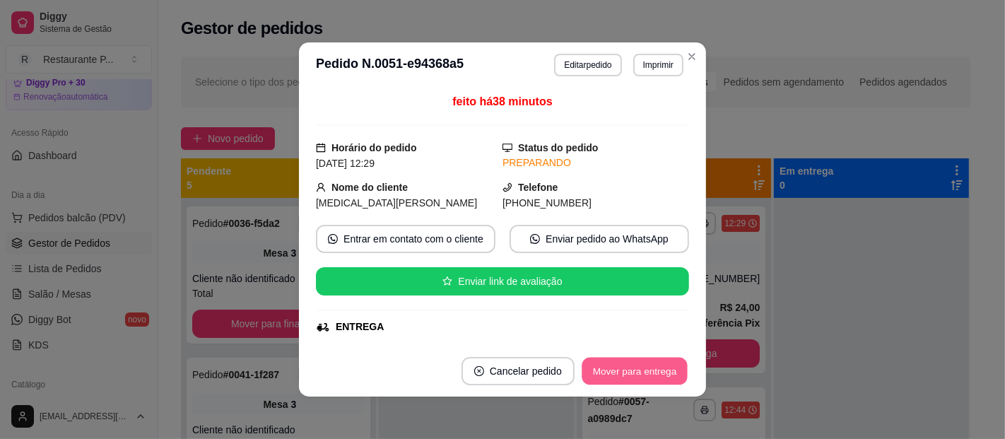
click at [656, 362] on button "Mover para entrega" at bounding box center [634, 371] width 106 height 28
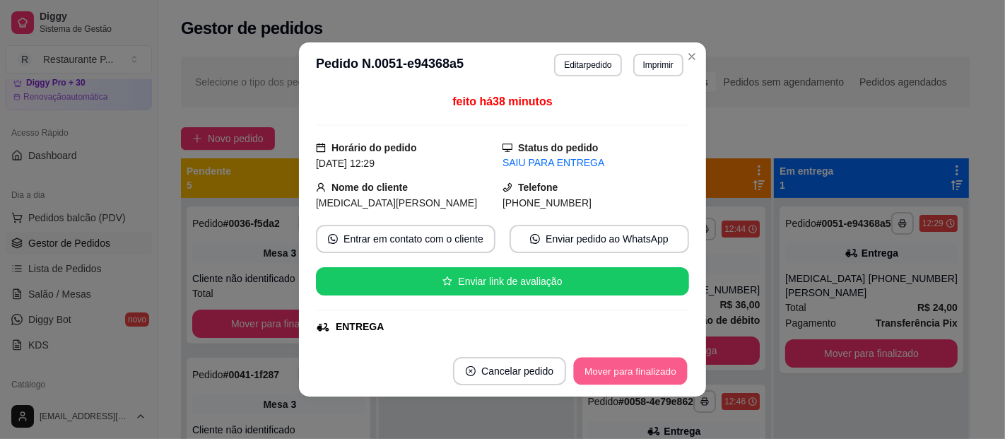
click at [656, 364] on button "Mover para finalizado" at bounding box center [631, 371] width 114 height 28
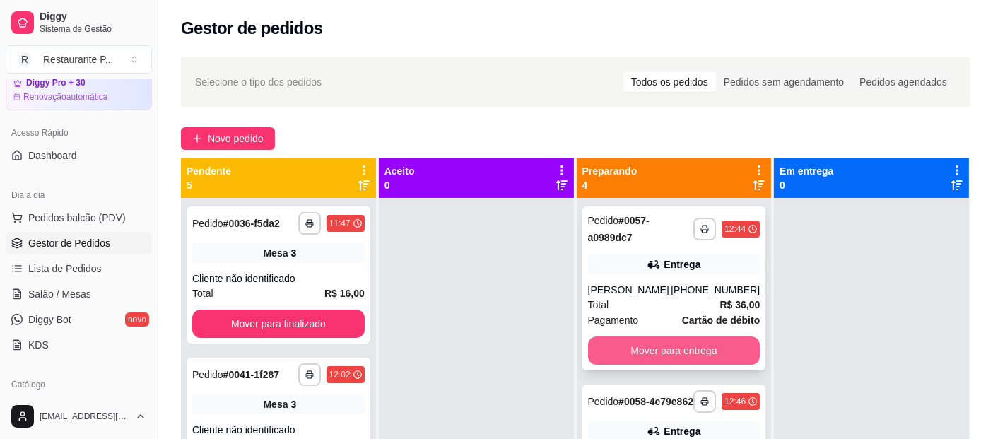
click at [704, 356] on button "Mover para entrega" at bounding box center [674, 350] width 172 height 28
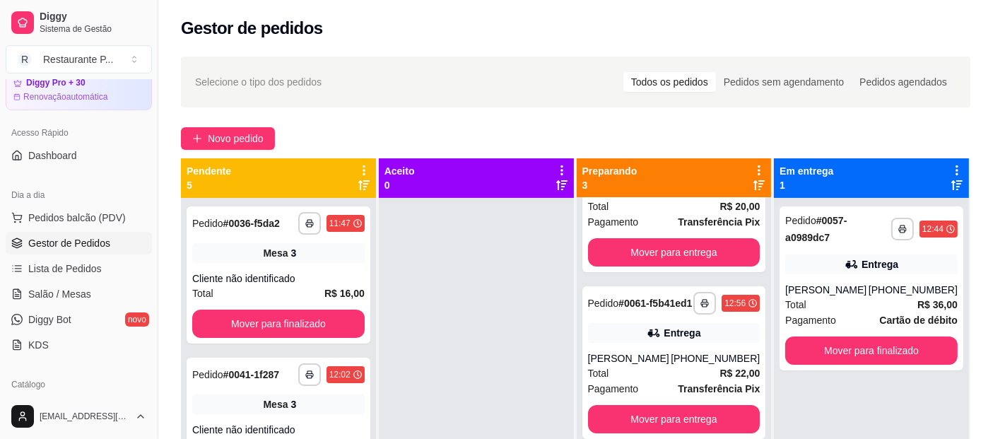
scroll to position [124, 0]
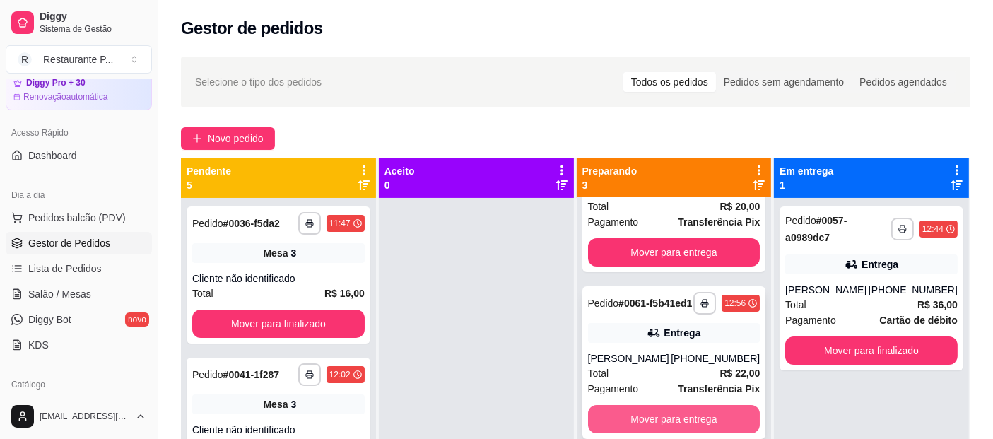
click at [702, 420] on button "Mover para entrega" at bounding box center [674, 419] width 172 height 28
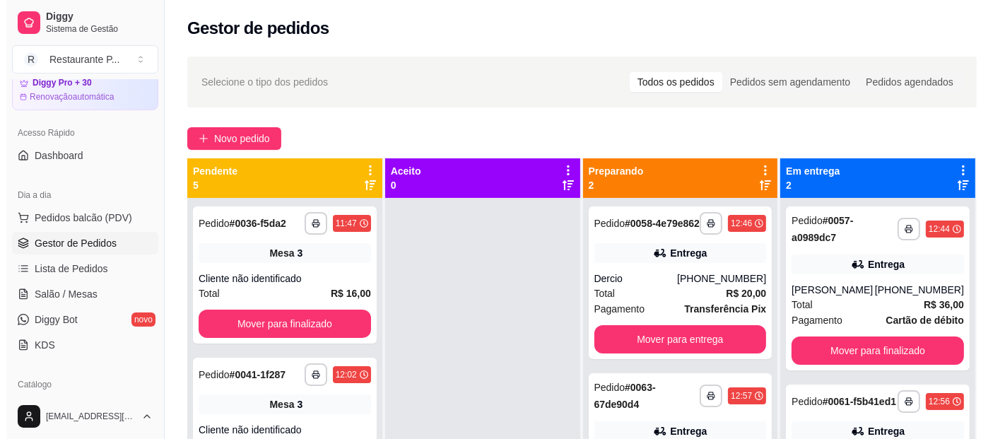
scroll to position [0, 0]
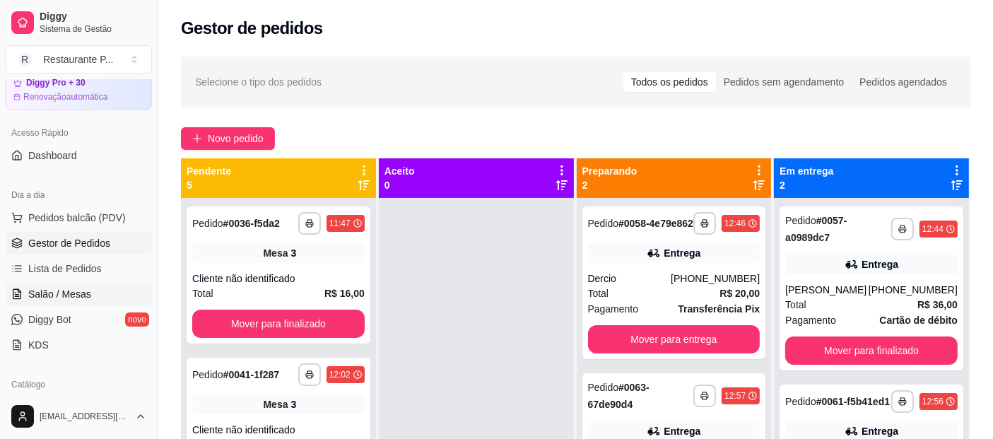
click at [99, 298] on link "Salão / Mesas" at bounding box center [79, 294] width 146 height 23
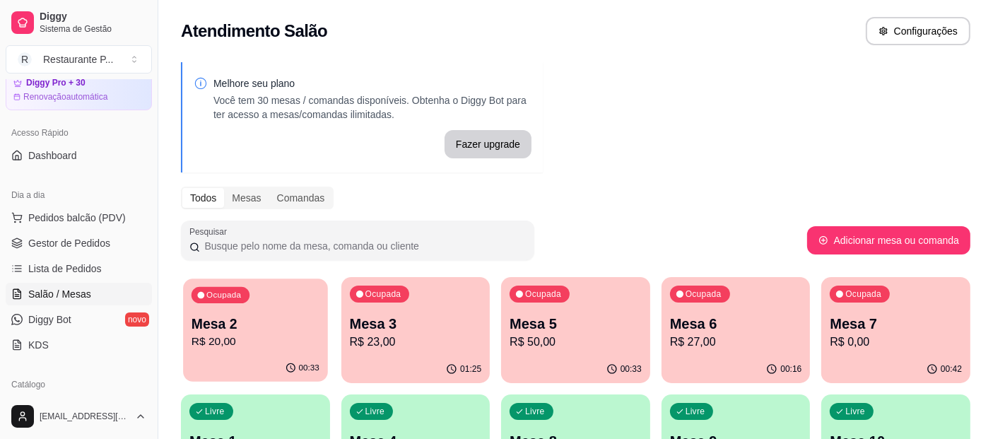
click at [246, 329] on p "Mesa 2" at bounding box center [255, 323] width 128 height 19
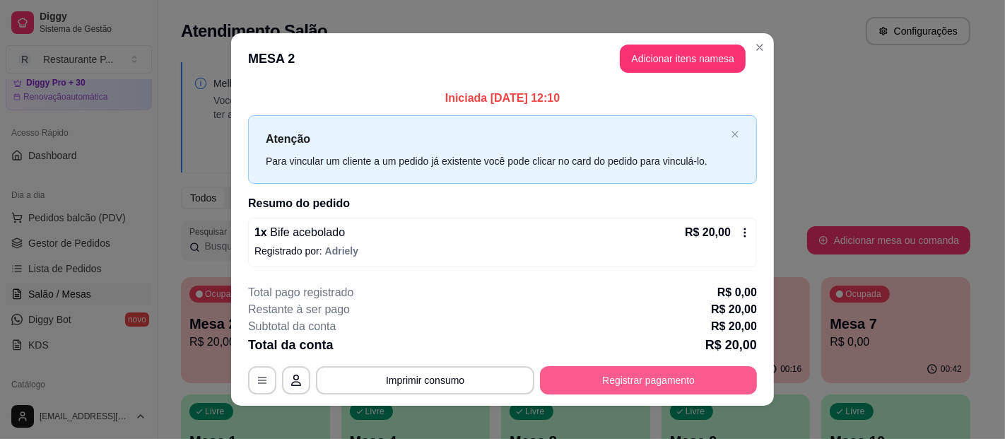
click at [629, 379] on button "Registrar pagamento" at bounding box center [648, 380] width 217 height 28
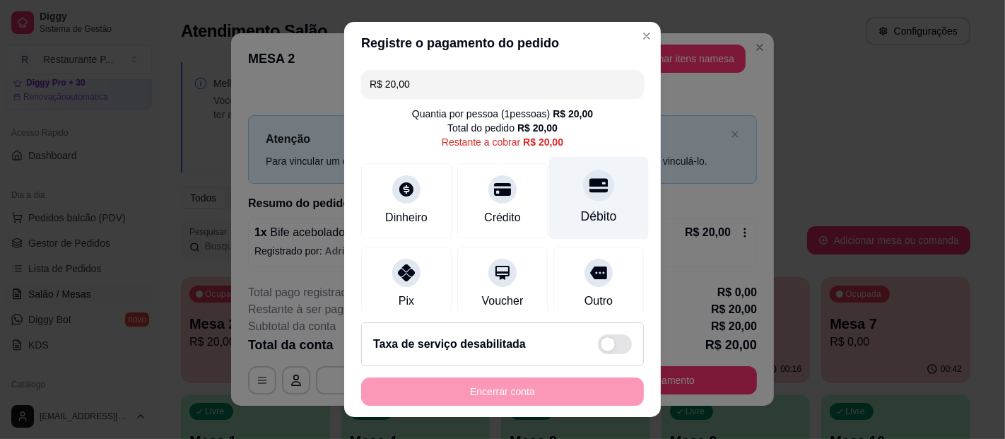
click at [591, 211] on div "Débito" at bounding box center [599, 216] width 36 height 18
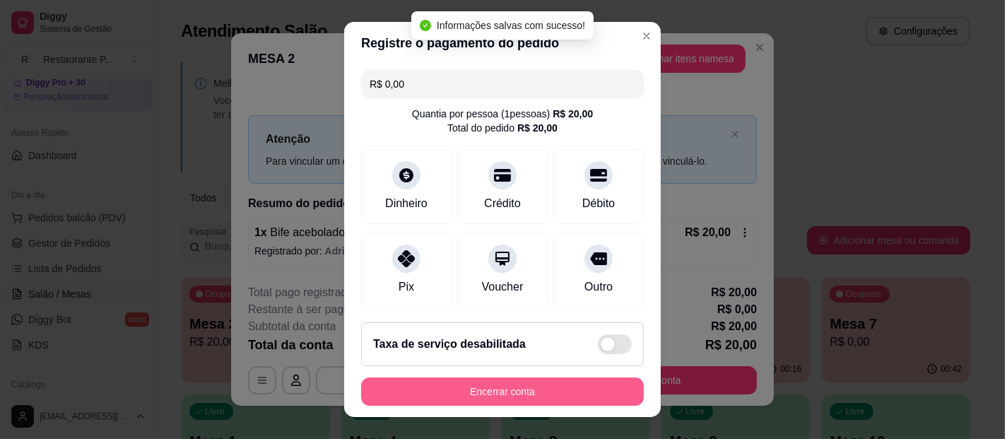
type input "R$ 0,00"
click at [537, 386] on button "Encerrar conta" at bounding box center [502, 391] width 283 height 28
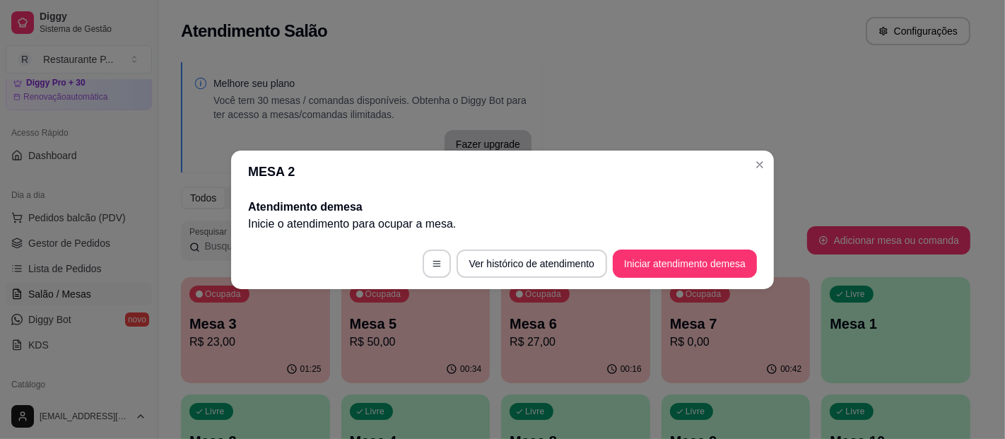
click at [770, 172] on header "MESA 2" at bounding box center [502, 171] width 543 height 42
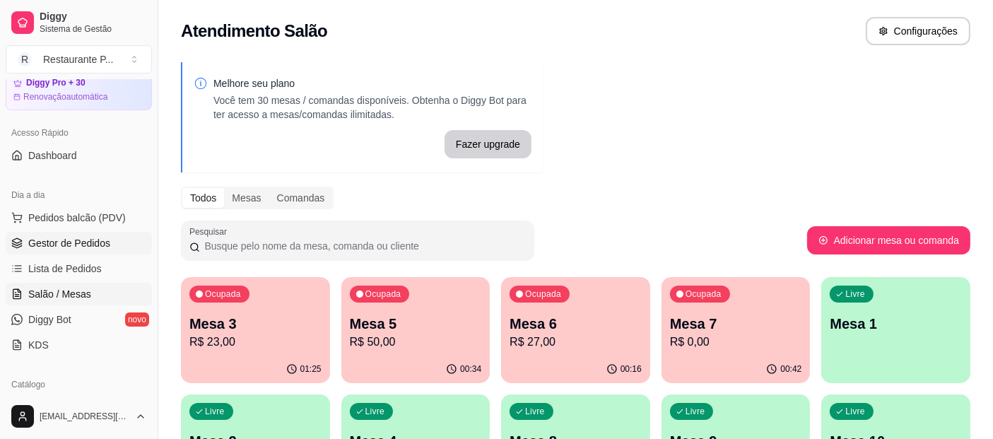
click at [84, 247] on span "Gestor de Pedidos" at bounding box center [69, 243] width 82 height 14
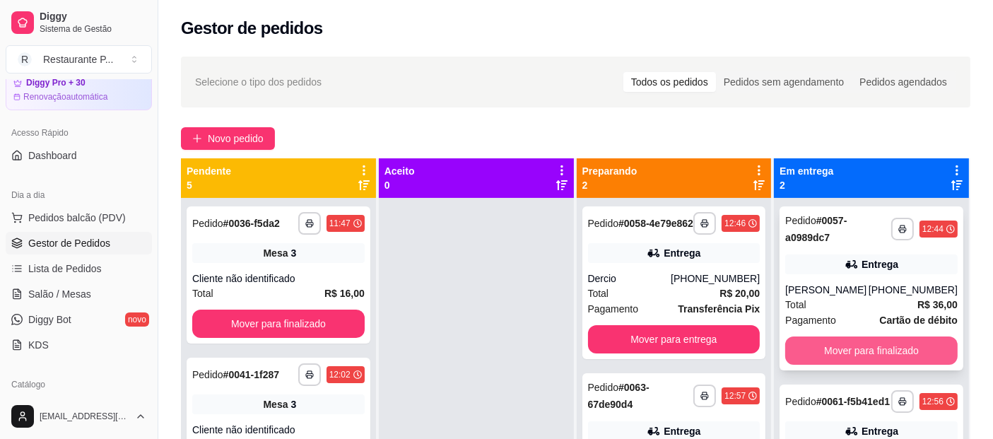
click at [806, 346] on button "Mover para finalizado" at bounding box center [871, 350] width 172 height 28
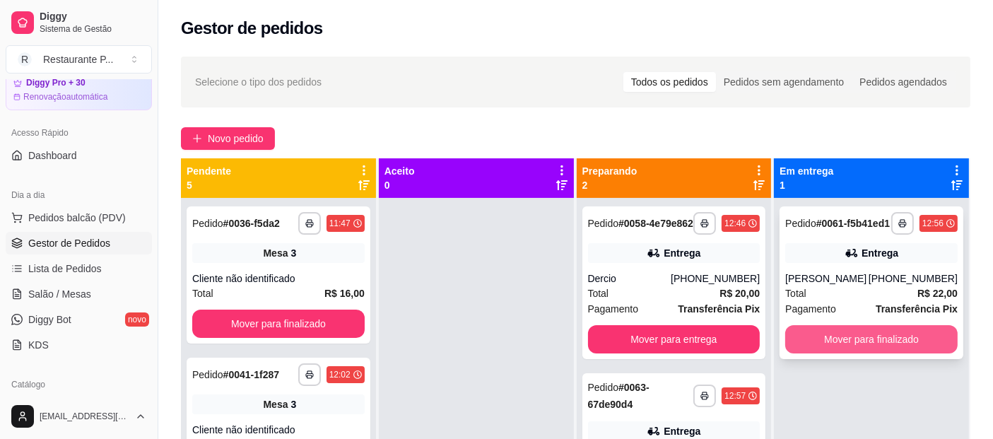
click at [818, 338] on button "Mover para finalizado" at bounding box center [871, 339] width 172 height 28
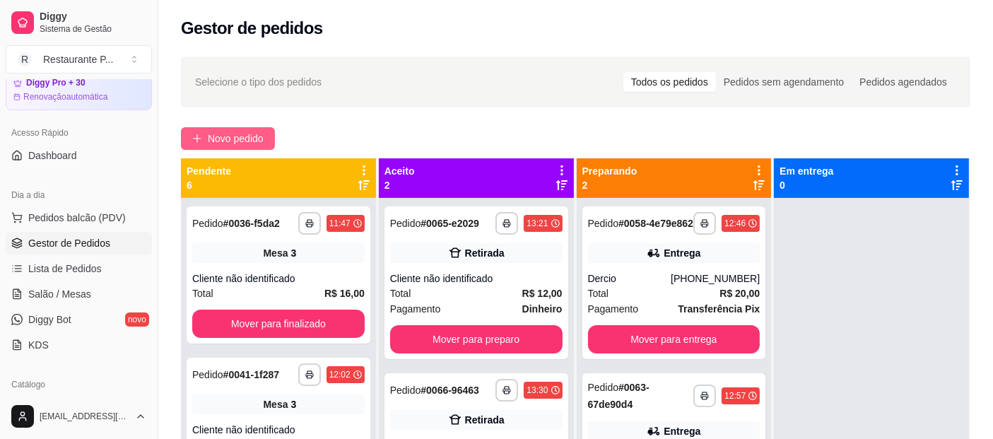
click at [225, 142] on span "Novo pedido" at bounding box center [236, 139] width 56 height 16
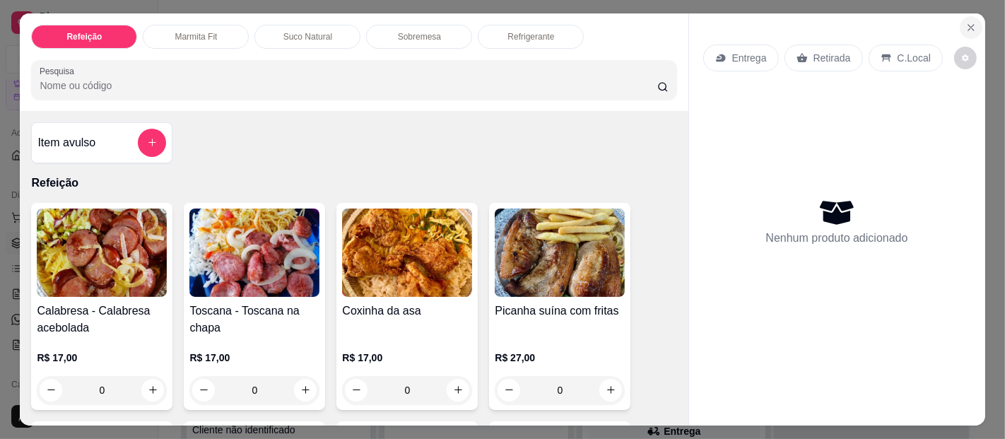
click at [968, 25] on icon "Close" at bounding box center [971, 28] width 6 height 6
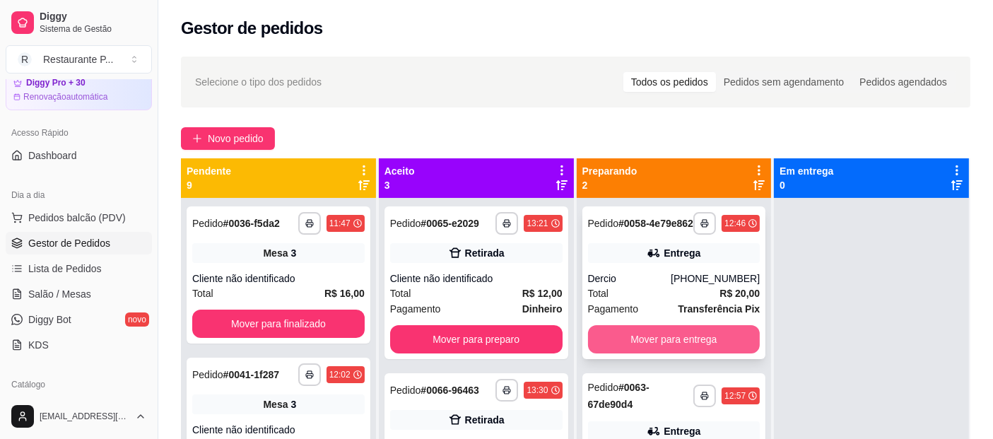
click at [634, 343] on button "Mover para entrega" at bounding box center [674, 339] width 172 height 28
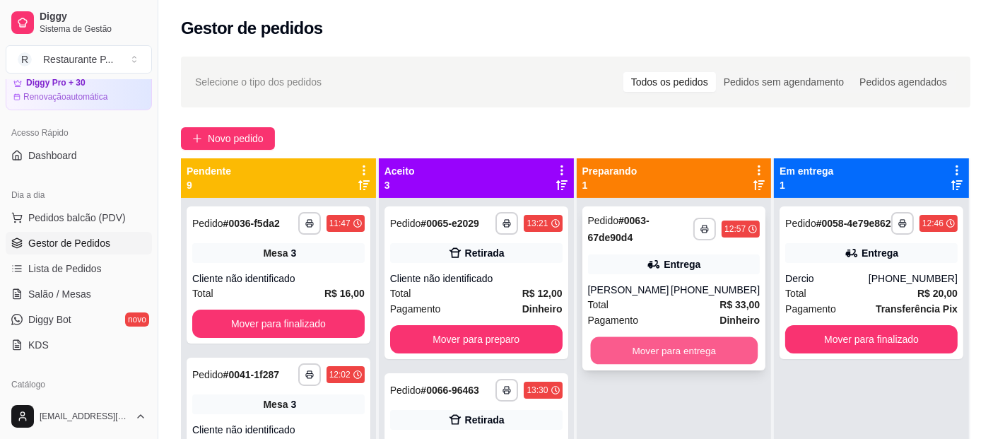
click at [667, 349] on button "Mover para entrega" at bounding box center [673, 351] width 167 height 28
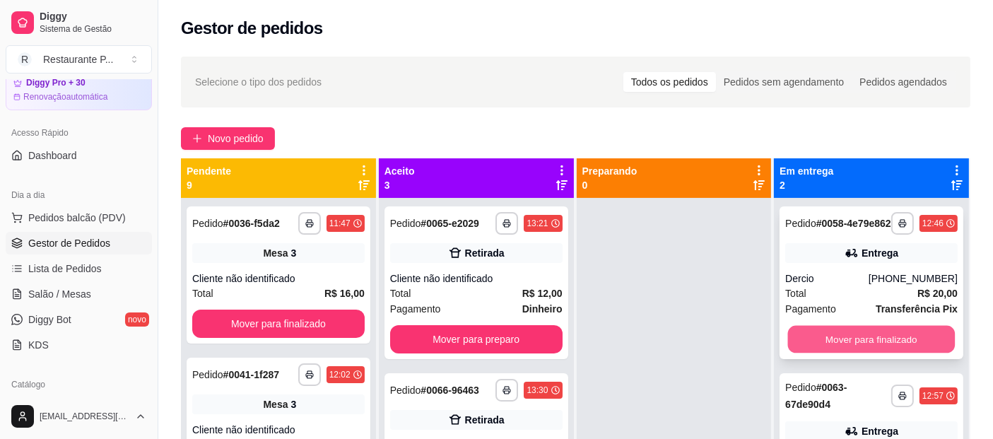
click at [850, 342] on button "Mover para finalizado" at bounding box center [871, 340] width 167 height 28
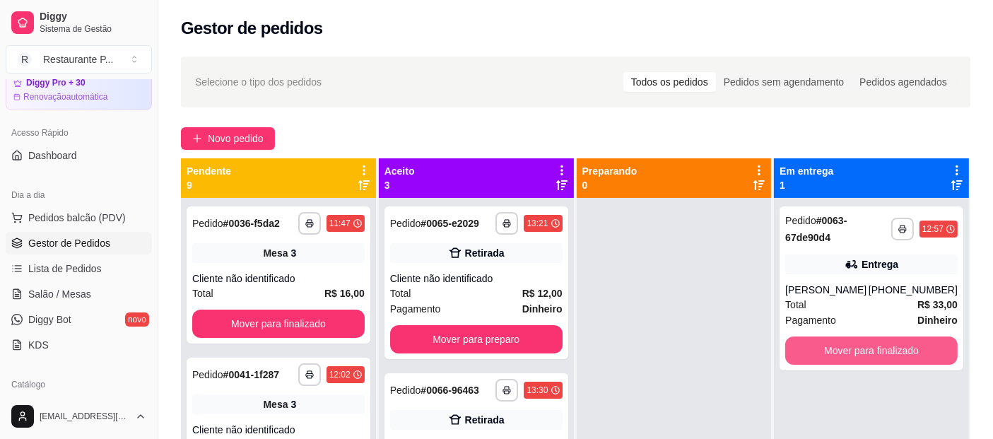
click at [850, 342] on button "Mover para finalizado" at bounding box center [871, 350] width 172 height 28
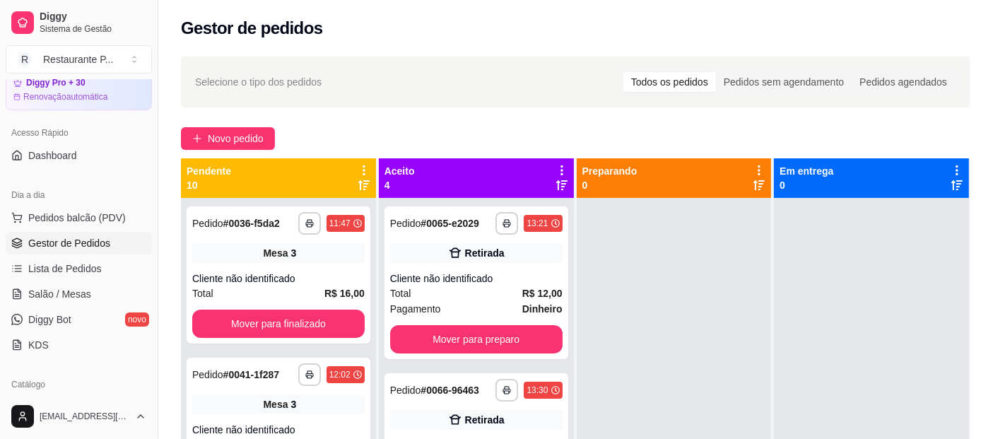
click at [557, 189] on icon at bounding box center [560, 185] width 11 height 10
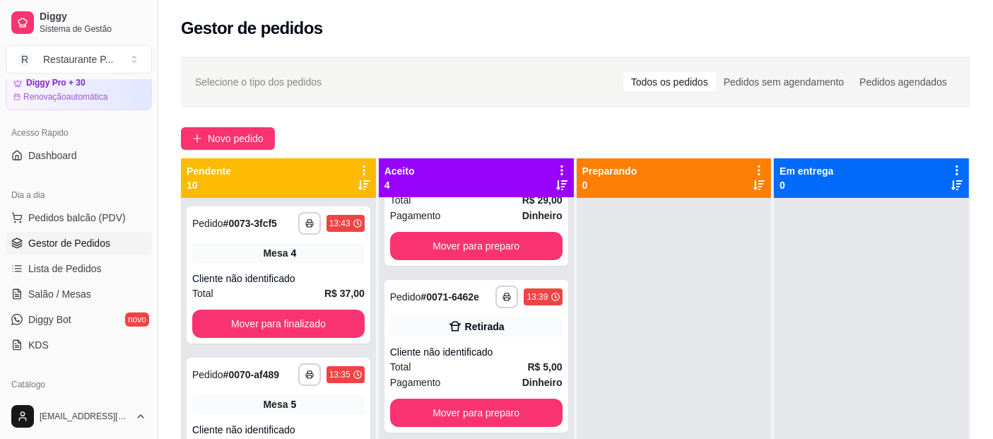
scroll to position [161, 0]
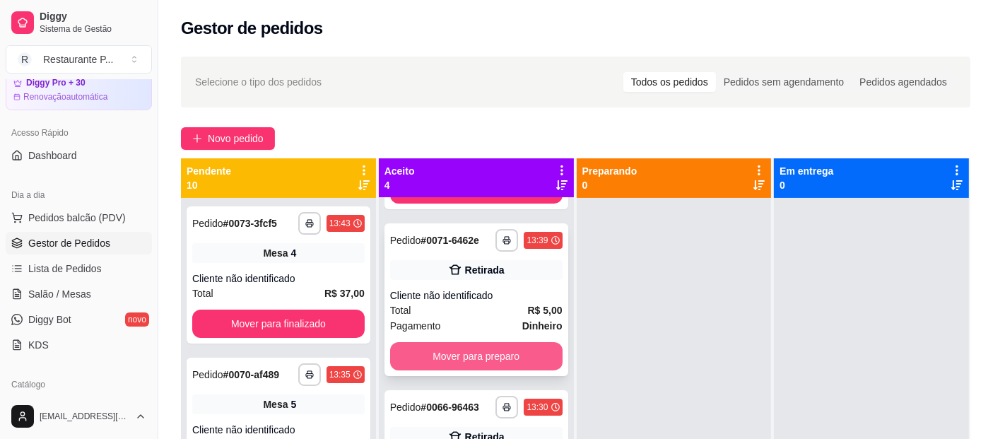
click at [515, 352] on button "Mover para preparo" at bounding box center [476, 356] width 172 height 28
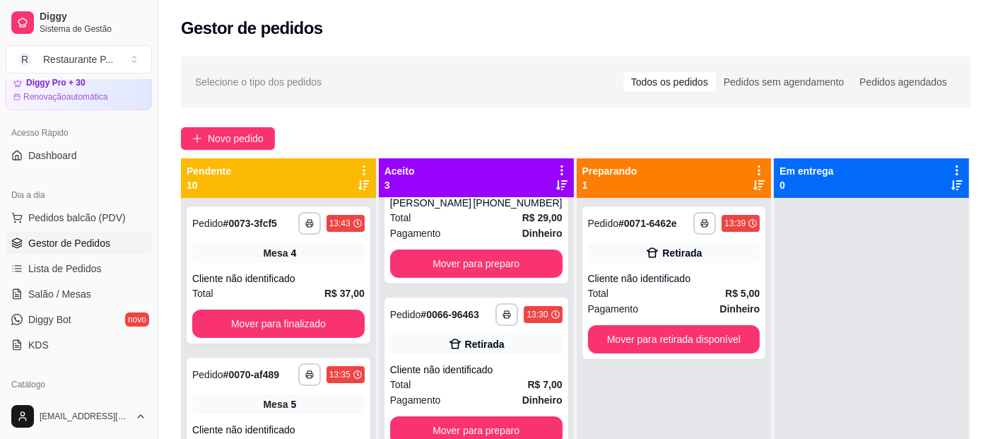
scroll to position [86, 0]
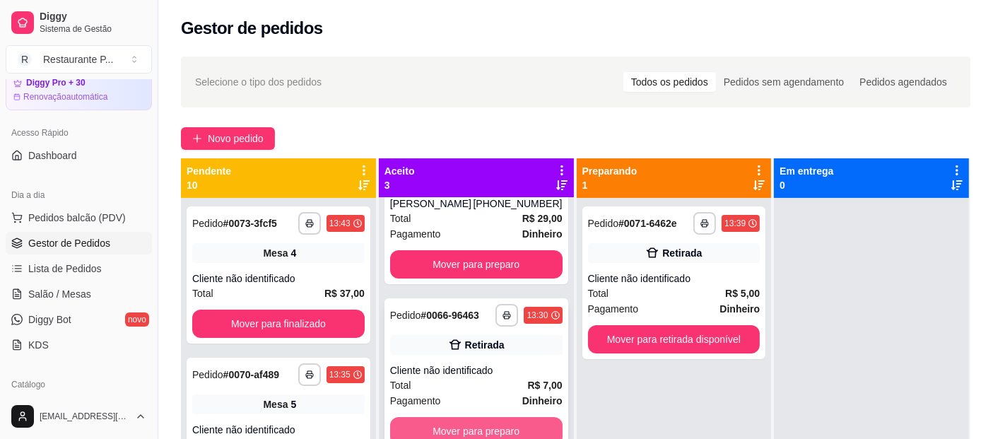
click at [496, 420] on button "Mover para preparo" at bounding box center [476, 431] width 172 height 28
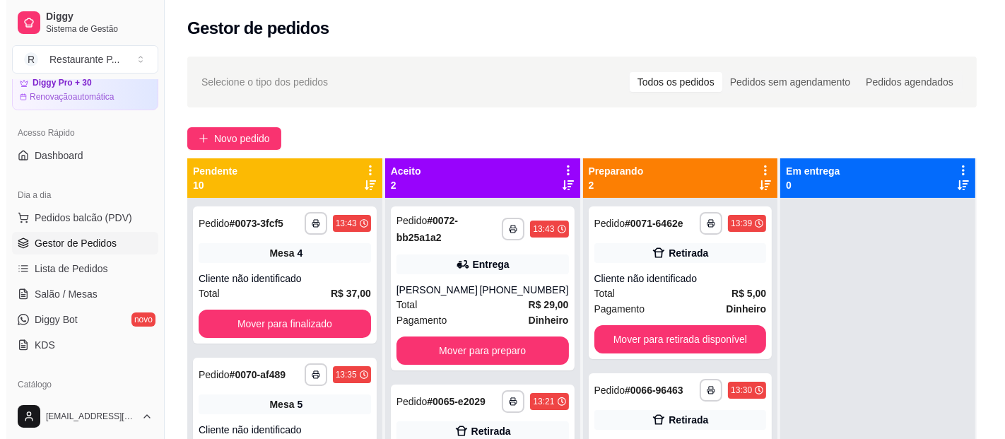
scroll to position [0, 0]
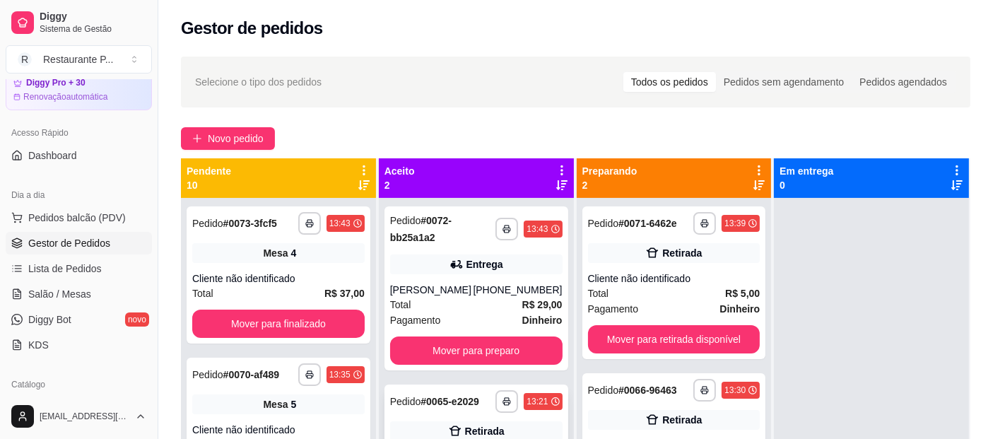
click at [418, 401] on span "Pedido" at bounding box center [405, 401] width 31 height 11
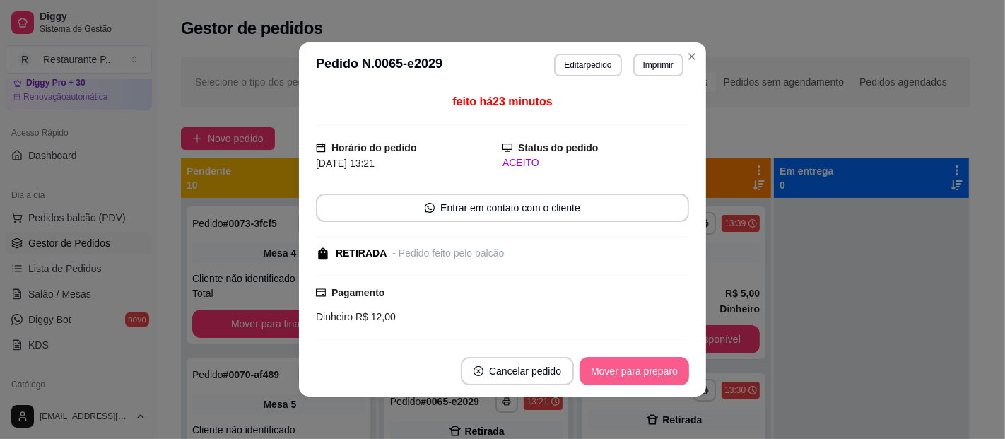
click at [651, 369] on button "Mover para preparo" at bounding box center [634, 371] width 110 height 28
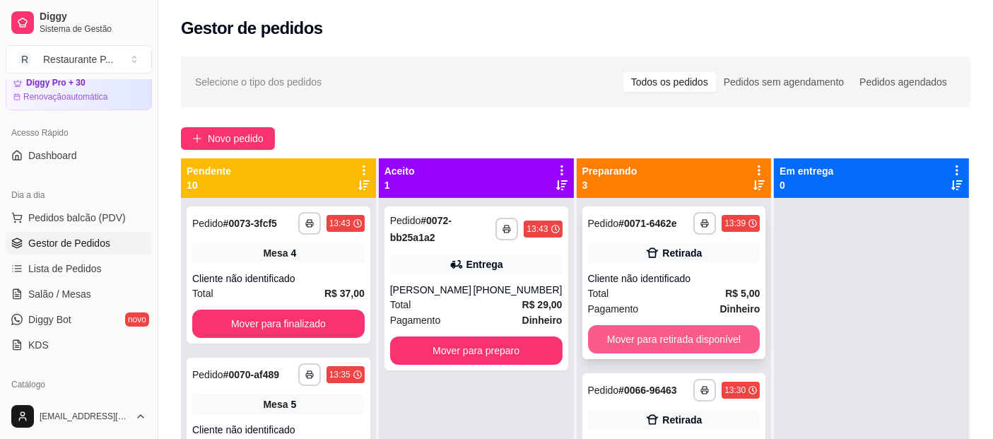
click at [687, 332] on button "Mover para retirada disponível" at bounding box center [674, 339] width 172 height 28
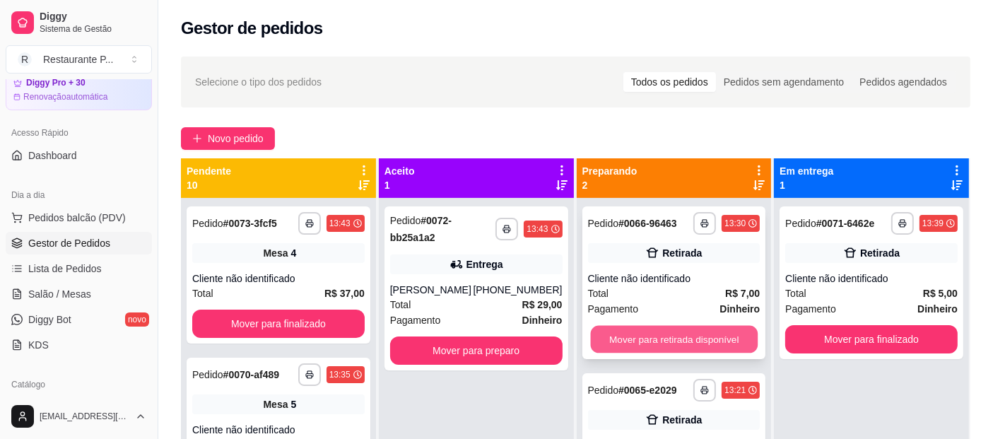
click at [658, 332] on button "Mover para retirada disponível" at bounding box center [673, 340] width 167 height 28
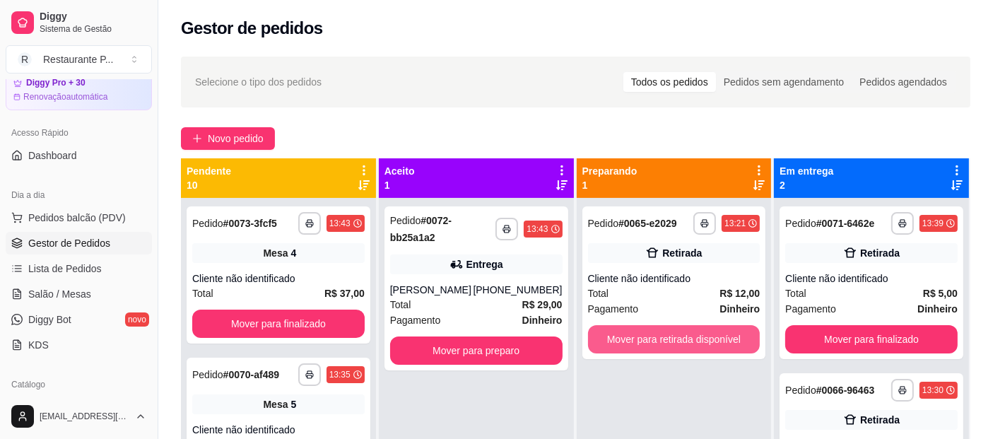
click at [658, 332] on button "Mover para retirada disponível" at bounding box center [674, 339] width 172 height 28
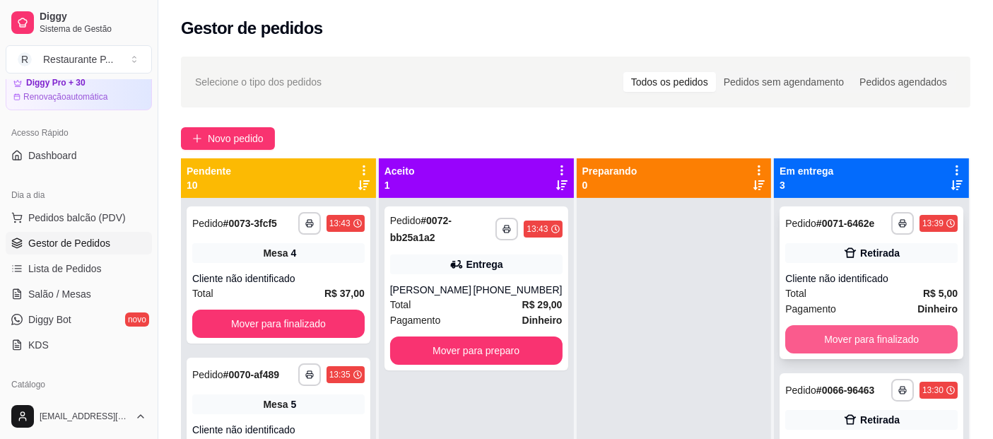
click at [851, 338] on button "Mover para finalizado" at bounding box center [871, 339] width 172 height 28
click at [853, 333] on button "Mover para finalizado" at bounding box center [871, 339] width 172 height 28
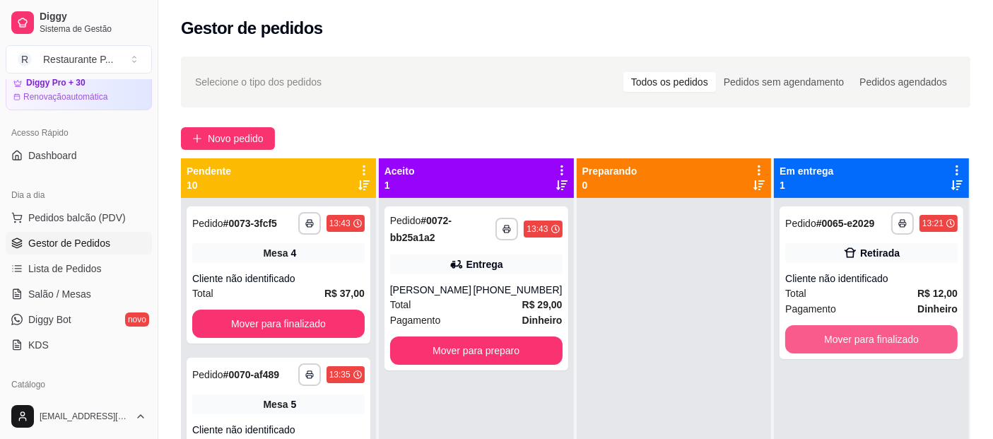
click at [853, 333] on button "Mover para finalizado" at bounding box center [871, 339] width 172 height 28
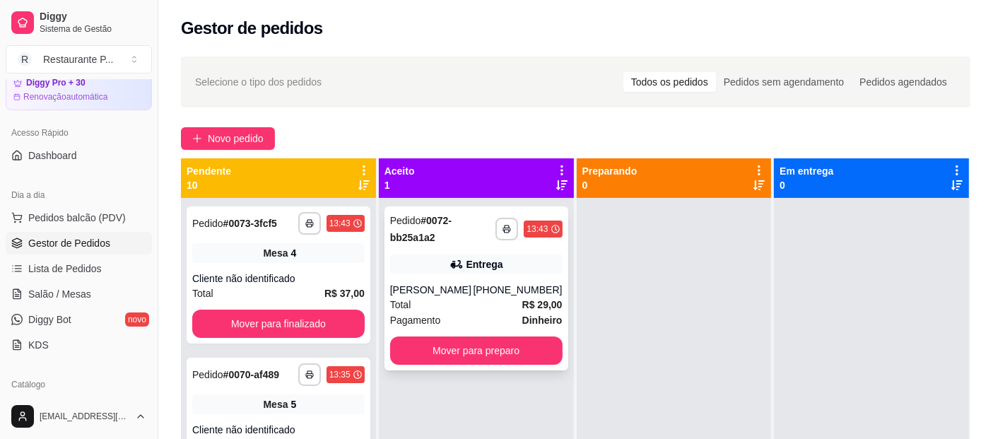
click at [526, 332] on div "**********" at bounding box center [476, 288] width 184 height 164
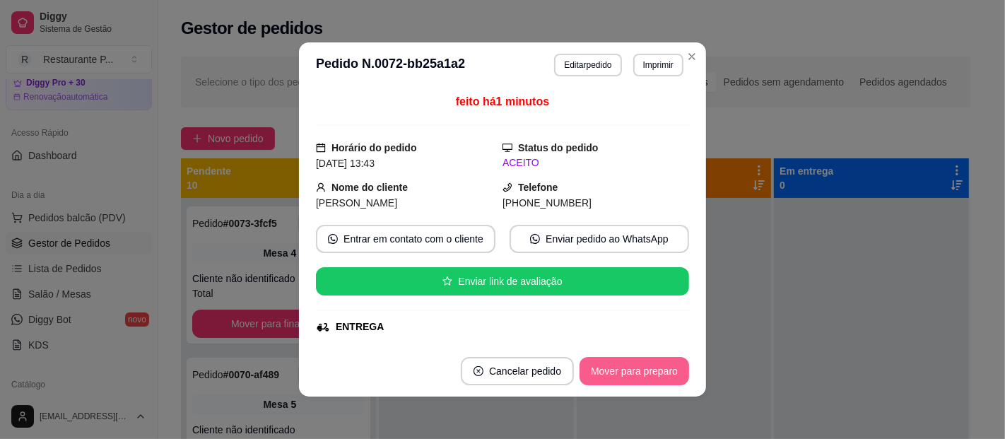
click at [658, 369] on button "Mover para preparo" at bounding box center [634, 371] width 110 height 28
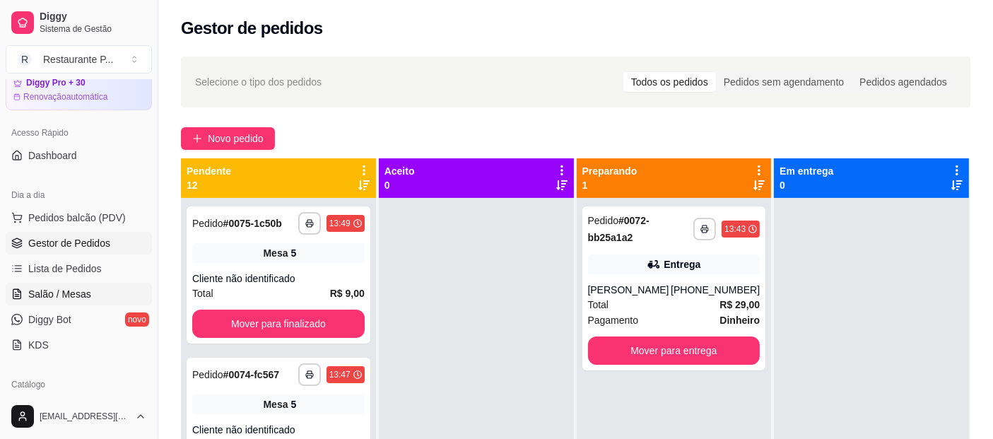
click at [82, 292] on span "Salão / Mesas" at bounding box center [59, 294] width 63 height 14
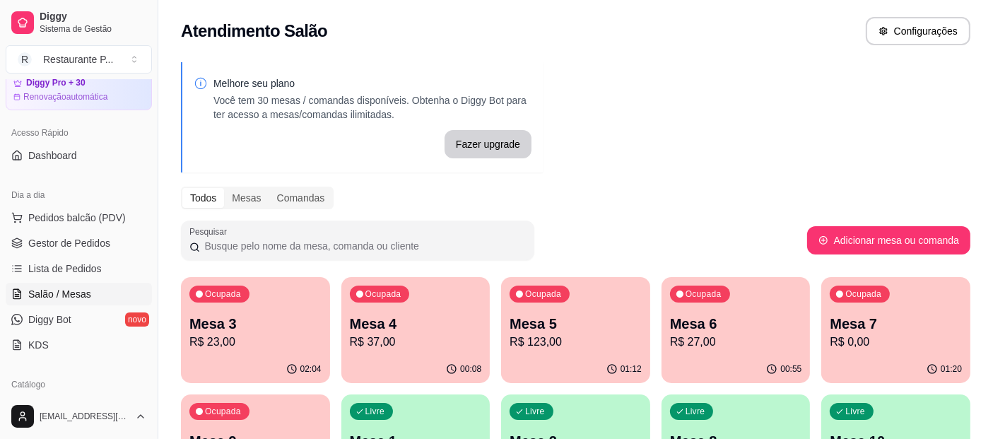
click at [549, 332] on div "Ocupada Mesa 5 R$ 123,00" at bounding box center [575, 316] width 149 height 78
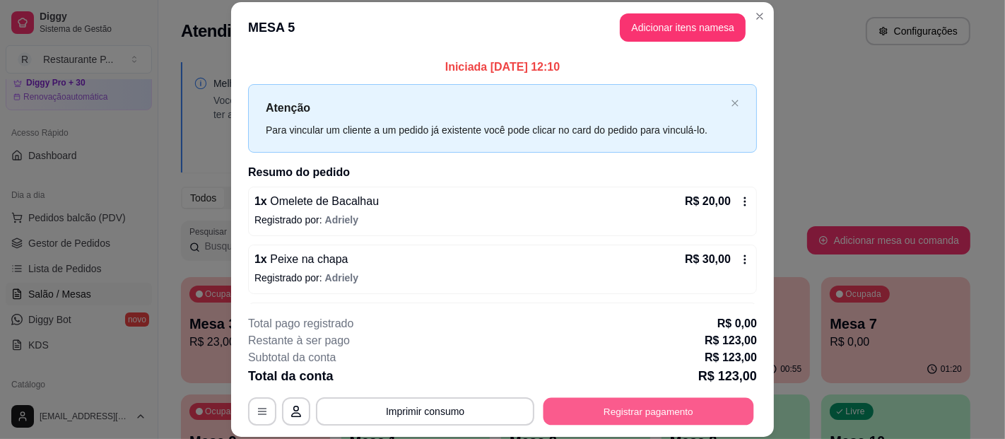
click at [614, 409] on button "Registrar pagamento" at bounding box center [648, 411] width 211 height 28
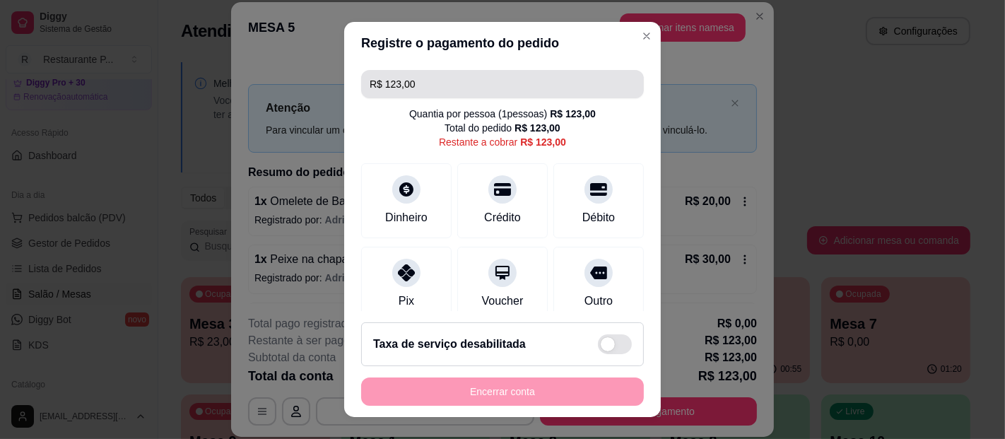
click at [442, 84] on input "R$ 123,00" at bounding box center [502, 84] width 266 height 28
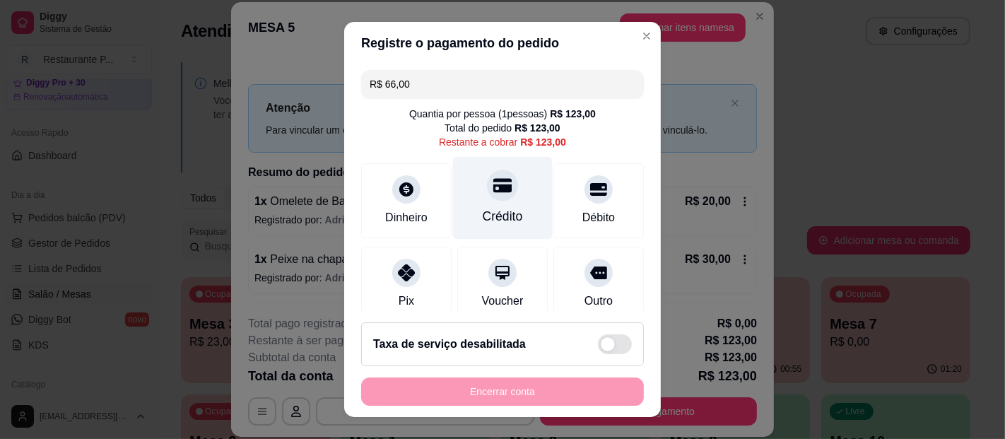
click at [504, 204] on div "Crédito" at bounding box center [503, 198] width 100 height 83
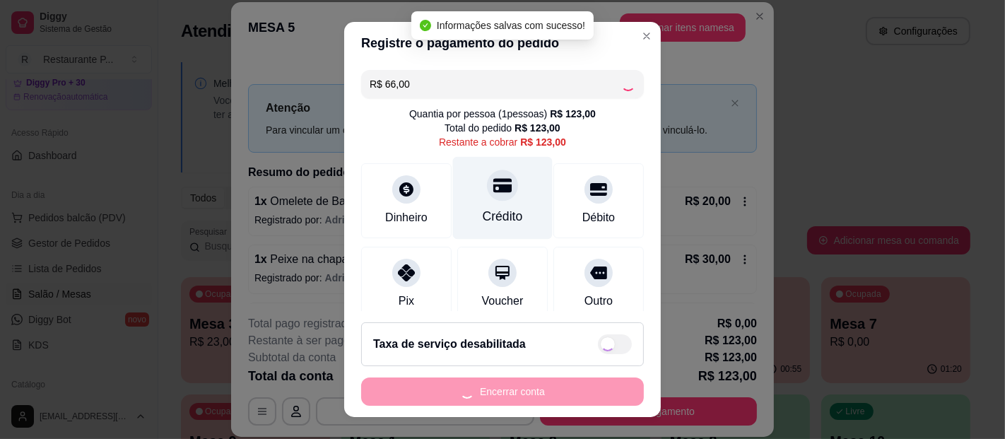
type input "R$ 57,00"
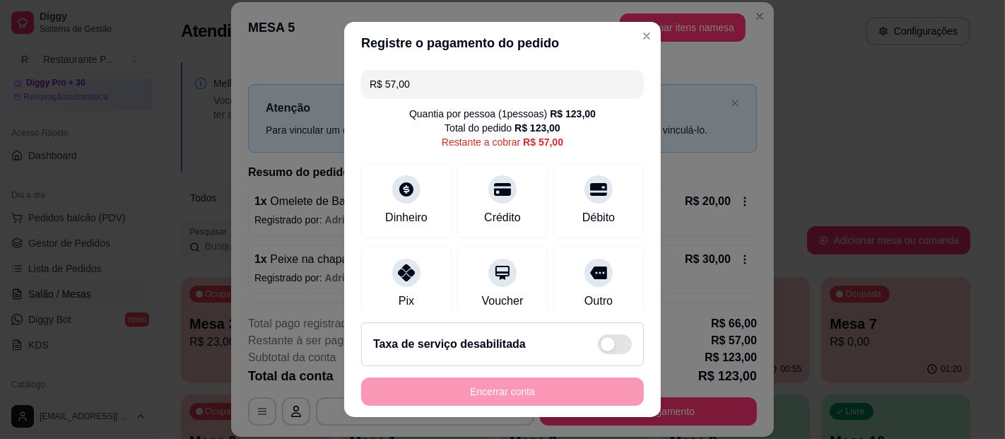
click at [628, 47] on header "Registre o pagamento do pedido" at bounding box center [502, 43] width 316 height 42
click at [617, 28] on header "Registre o pagamento do pedido" at bounding box center [502, 43] width 316 height 42
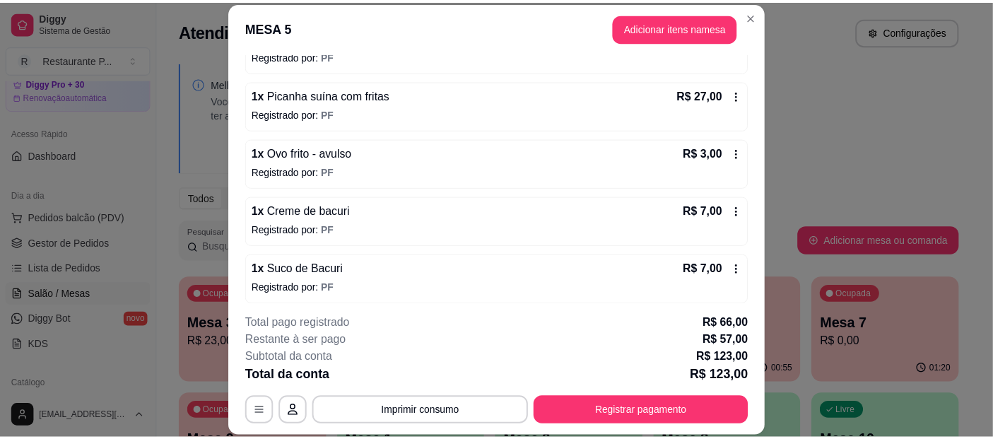
scroll to position [339, 0]
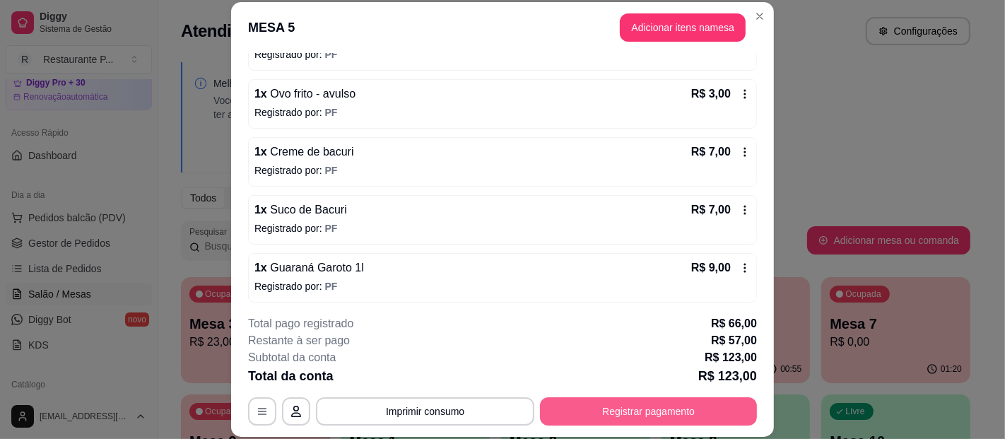
click at [588, 412] on button "Registrar pagamento" at bounding box center [648, 411] width 217 height 28
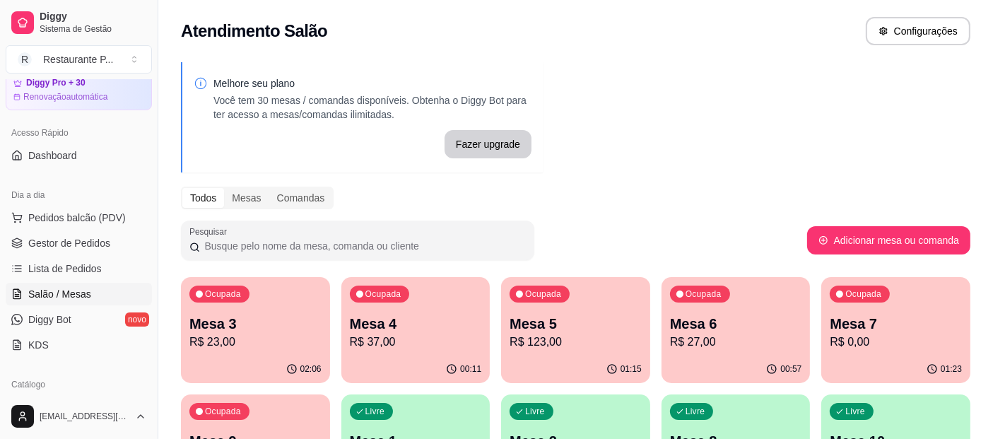
scroll to position [0, 0]
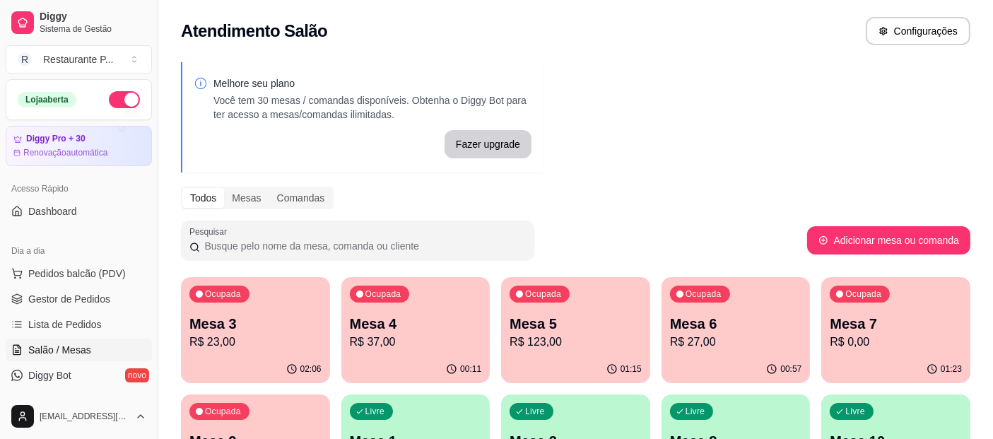
click at [121, 95] on button "button" at bounding box center [124, 99] width 31 height 17
click at [613, 406] on div "Ocupada Mesa 3 R$ 23,00 02:06 Ocupada Mesa 4 R$ 37,00 00:11 Ocupada Mesa 5 R$ 1…" at bounding box center [575, 388] width 789 height 223
click at [542, 391] on div "Ocupada Mesa 3 R$ 23,00 02:07 Ocupada Mesa 4 R$ 37,00 00:11 Ocupada Mesa 5 R$ 1…" at bounding box center [575, 388] width 789 height 223
click at [533, 335] on p "R$ 123,00" at bounding box center [575, 341] width 128 height 16
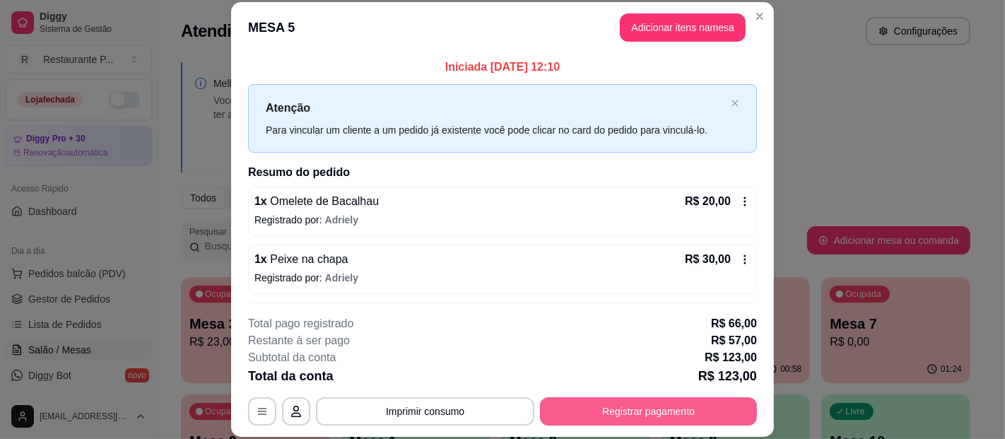
click at [585, 408] on button "Registrar pagamento" at bounding box center [648, 411] width 217 height 28
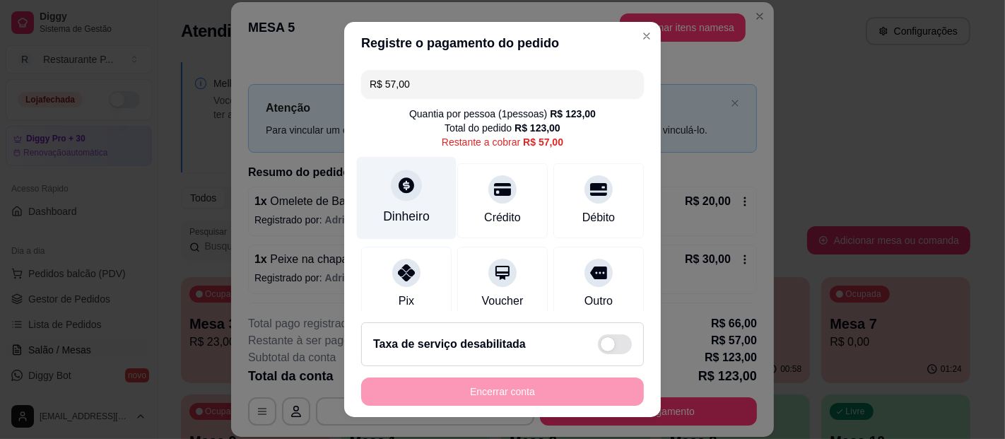
click at [373, 189] on div "Dinheiro" at bounding box center [407, 198] width 100 height 83
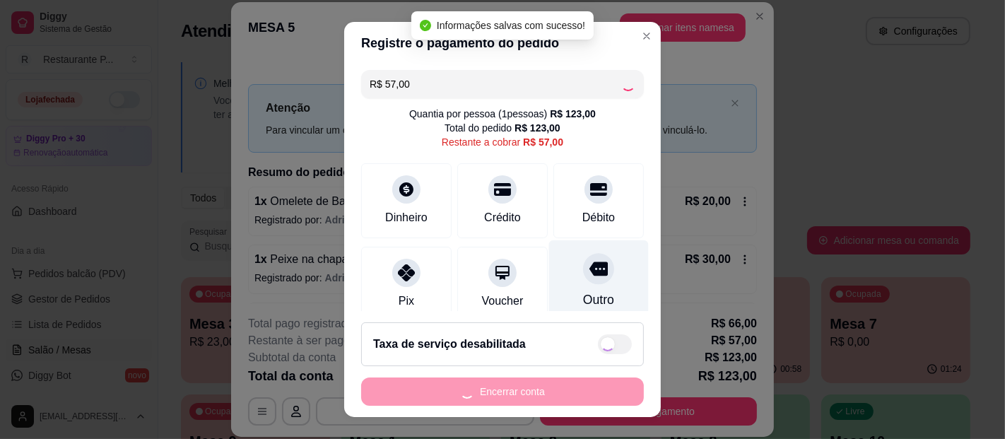
type input "R$ 0,00"
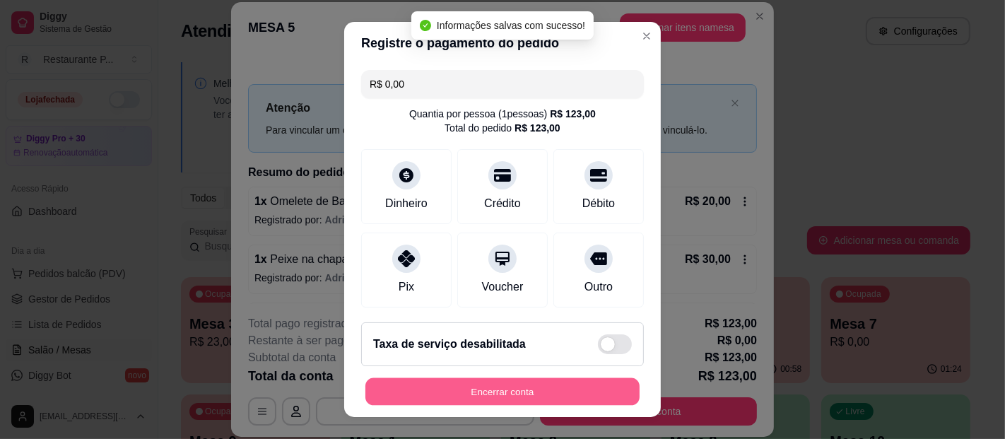
click at [530, 393] on button "Encerrar conta" at bounding box center [502, 392] width 274 height 28
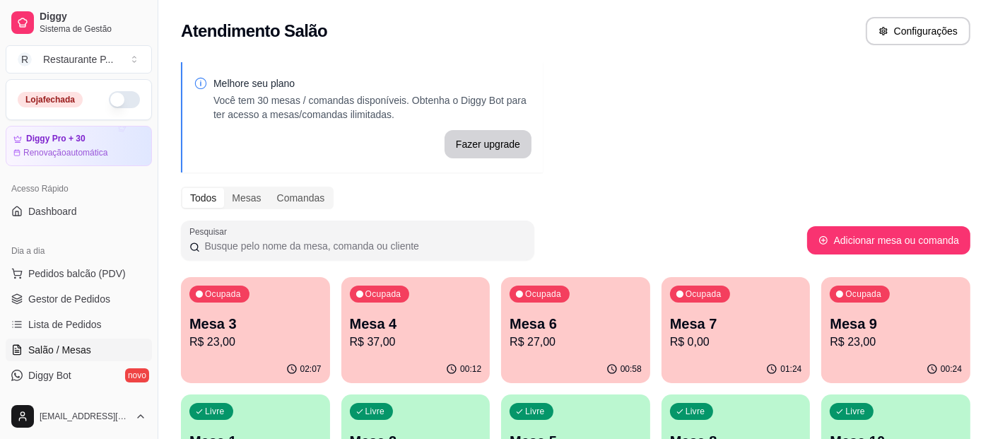
click at [249, 350] on div "Ocupada Mesa 3 R$ 23,00" at bounding box center [255, 316] width 149 height 78
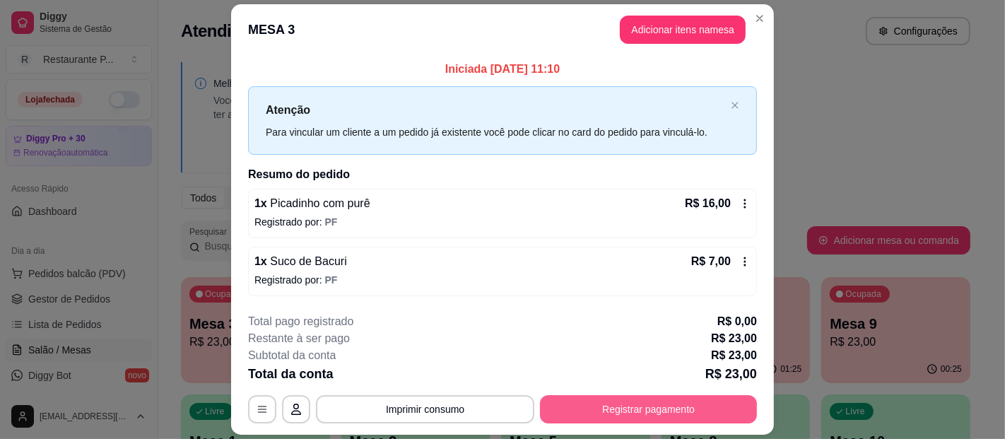
click at [694, 401] on button "Registrar pagamento" at bounding box center [648, 409] width 217 height 28
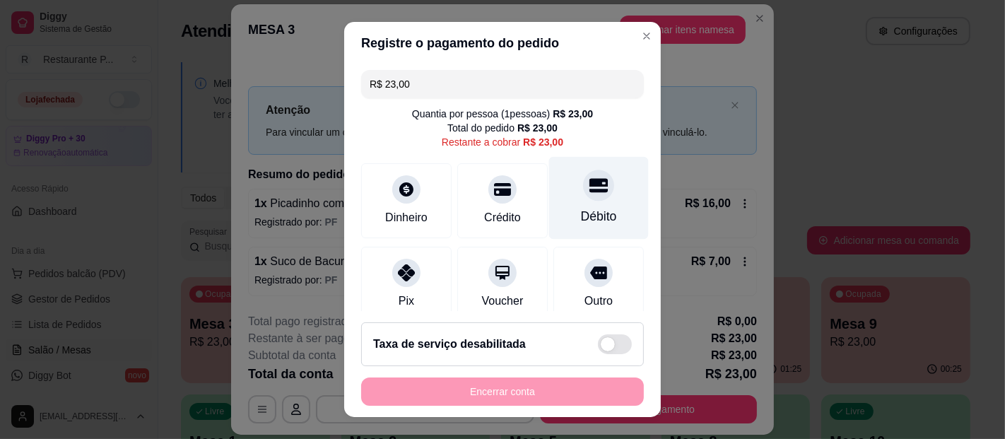
click at [584, 208] on div "Débito" at bounding box center [599, 216] width 36 height 18
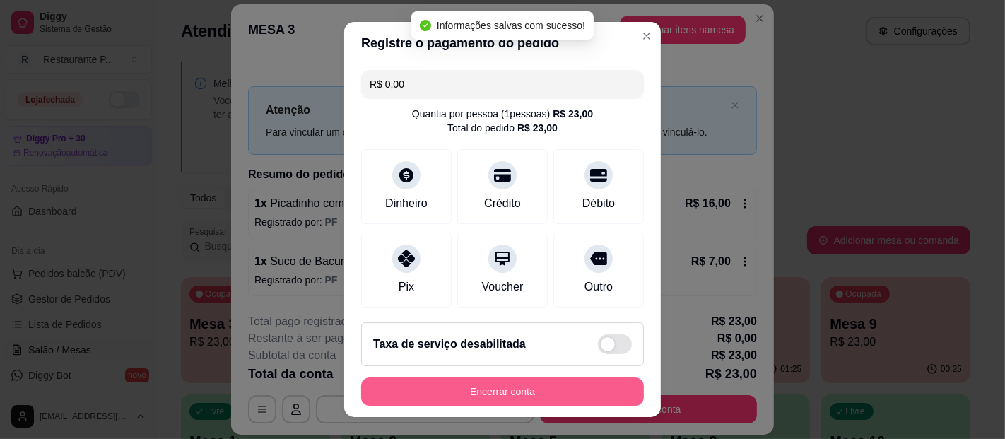
type input "R$ 0,00"
click at [504, 389] on button "Encerrar conta" at bounding box center [502, 392] width 274 height 28
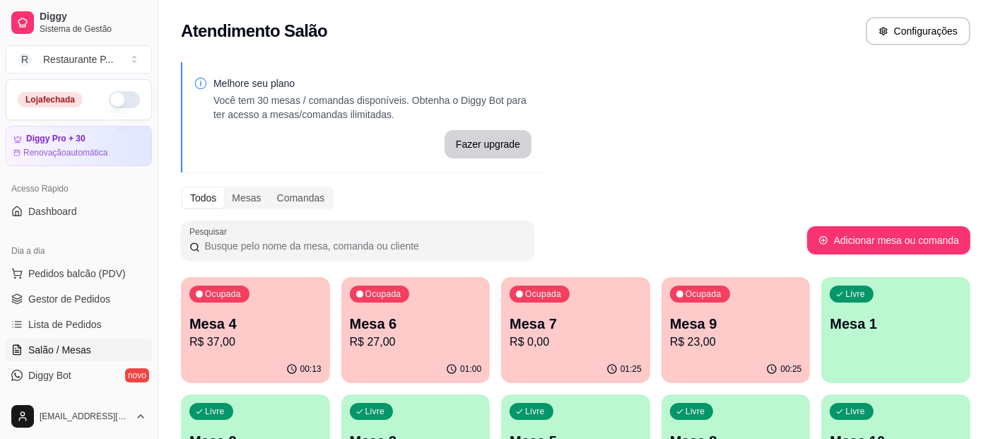
click at [581, 318] on p "Mesa 7" at bounding box center [575, 324] width 132 height 20
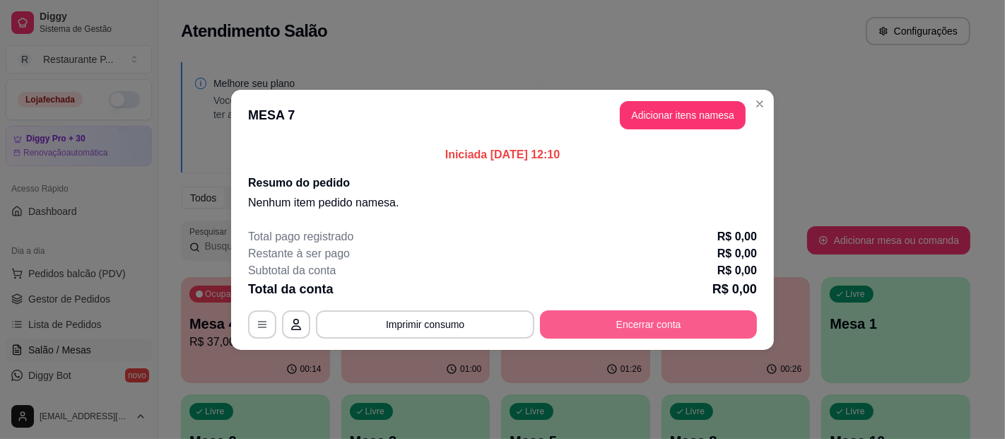
click at [608, 321] on button "Encerrar conta" at bounding box center [648, 324] width 217 height 28
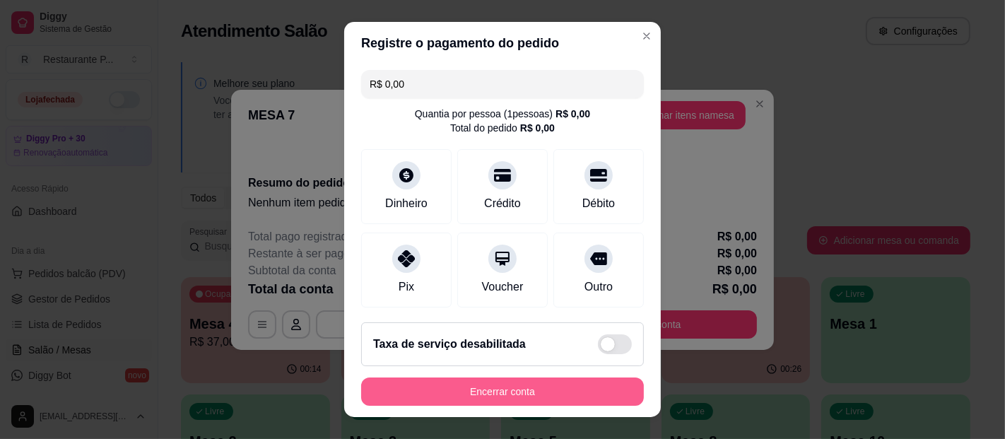
click at [532, 393] on button "Encerrar conta" at bounding box center [502, 391] width 283 height 28
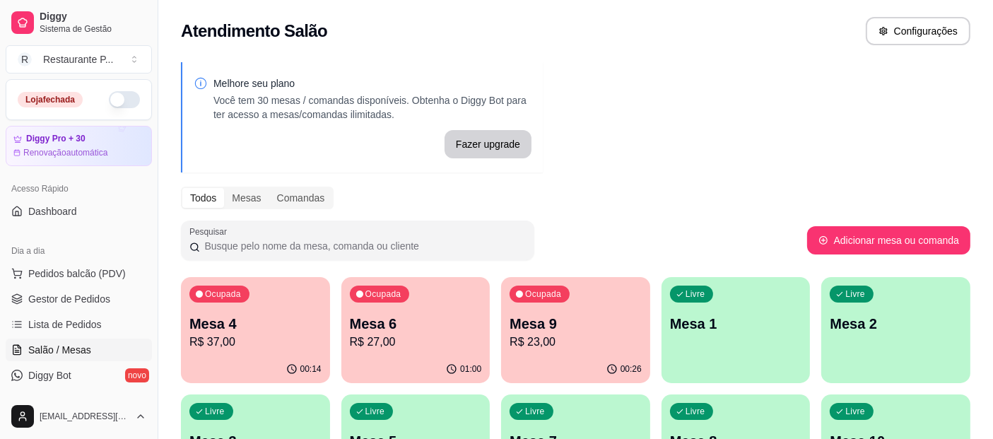
click at [654, 121] on div "Melhore seu plano Você tem 30 mesas / comandas disponíveis. Obtenha o Diggy Bot…" at bounding box center [575, 285] width 834 height 463
click at [365, 342] on p "R$ 27,00" at bounding box center [416, 341] width 132 height 17
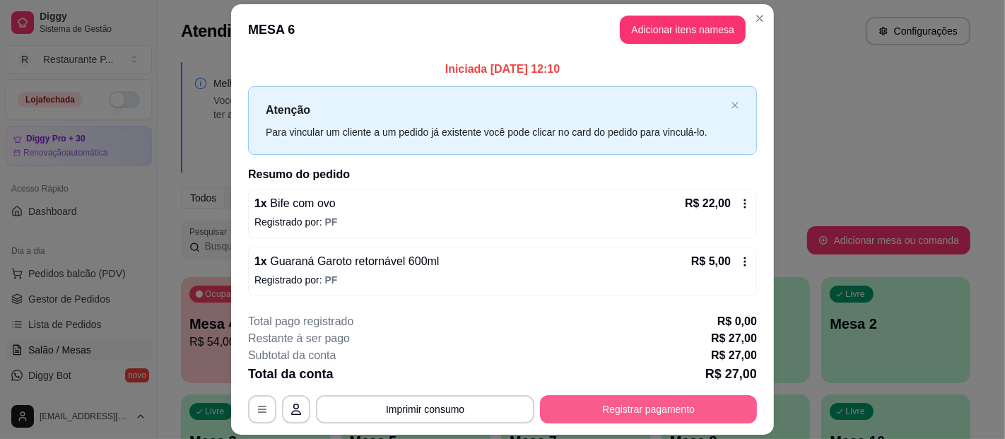
click at [641, 403] on button "Registrar pagamento" at bounding box center [648, 409] width 217 height 28
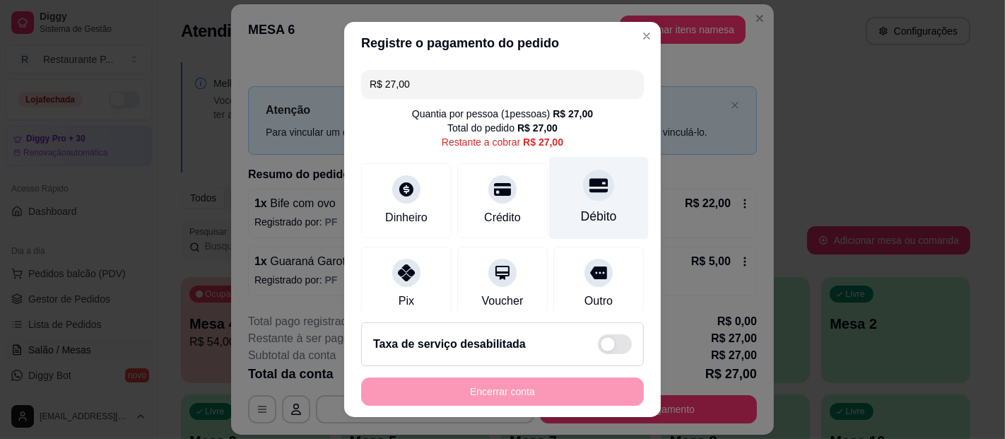
click at [583, 196] on div at bounding box center [598, 185] width 31 height 31
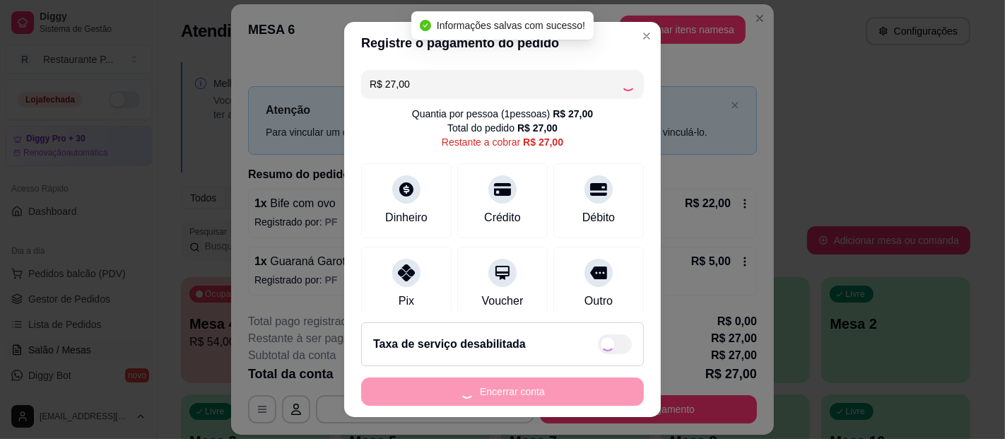
type input "R$ 0,00"
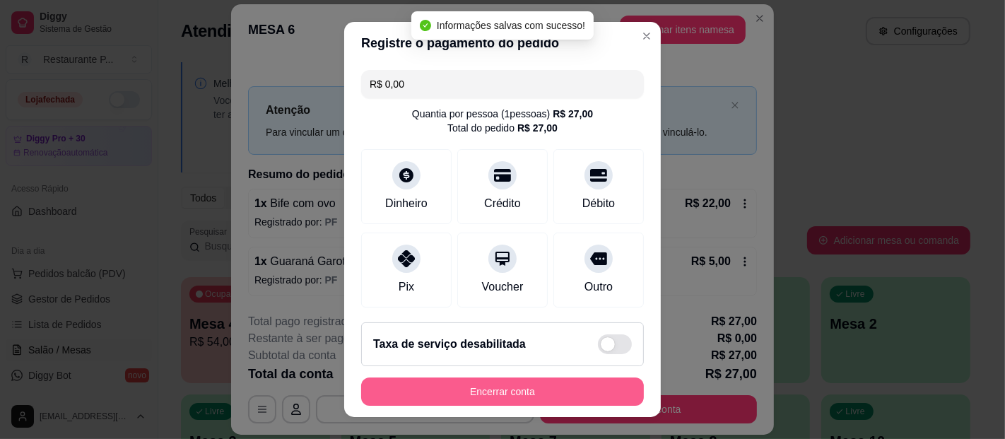
click at [512, 388] on button "Encerrar conta" at bounding box center [502, 391] width 283 height 28
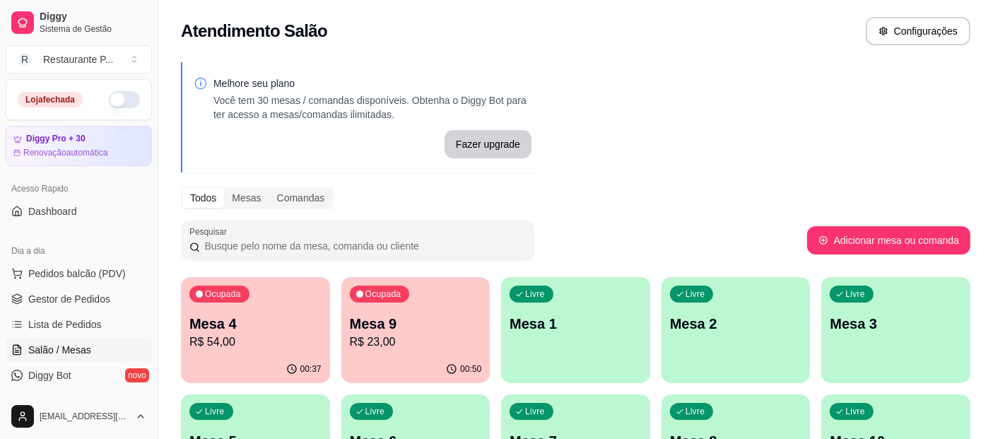
click at [409, 315] on p "Mesa 9" at bounding box center [416, 324] width 132 height 20
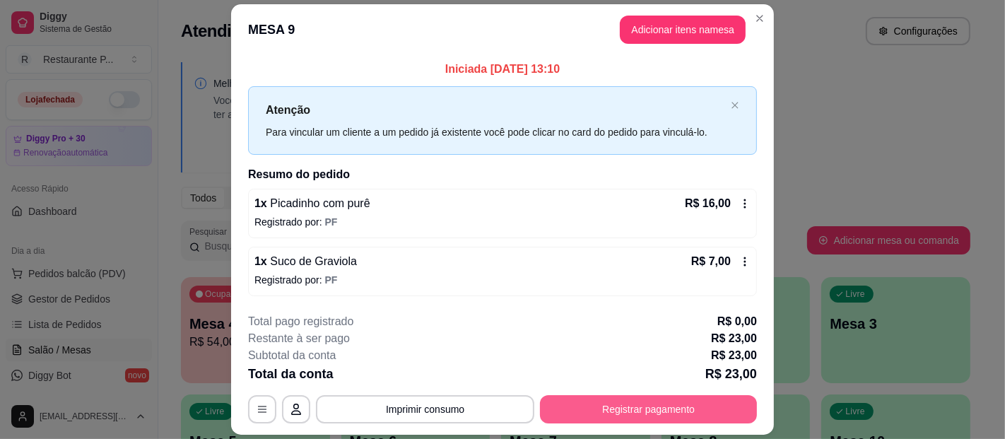
click at [636, 401] on button "Registrar pagamento" at bounding box center [648, 409] width 217 height 28
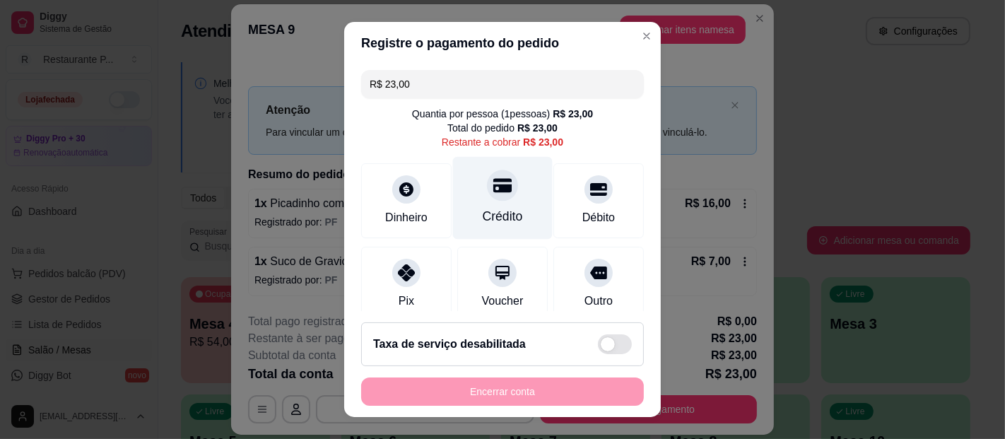
click at [487, 196] on div at bounding box center [502, 185] width 31 height 31
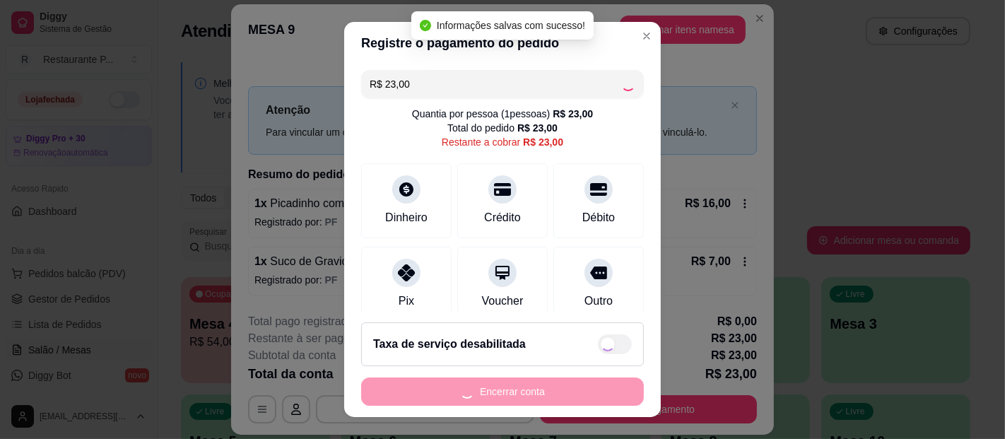
type input "R$ 0,00"
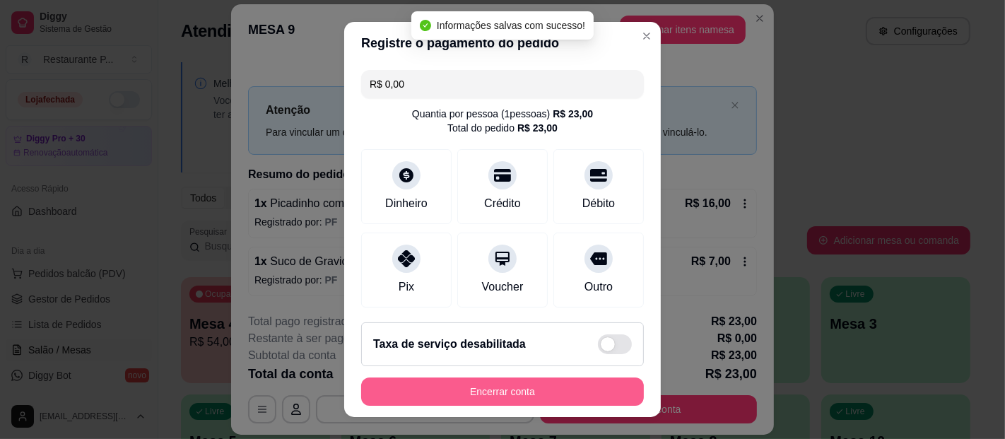
click at [521, 389] on button "Encerrar conta" at bounding box center [502, 391] width 283 height 28
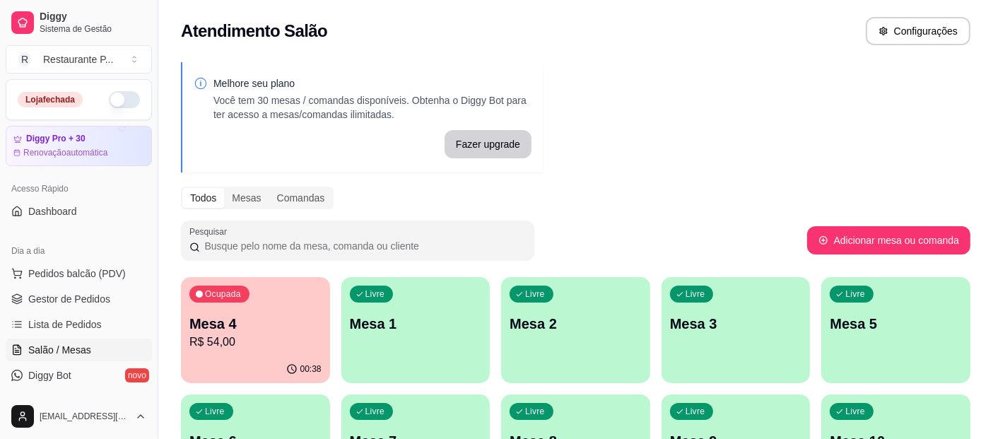
click at [271, 328] on p "Mesa 4" at bounding box center [255, 324] width 132 height 20
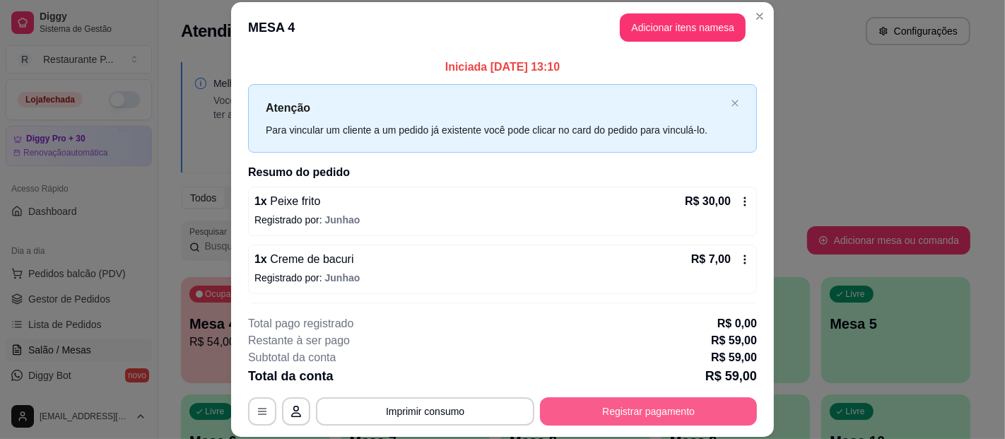
click at [649, 402] on button "Registrar pagamento" at bounding box center [648, 411] width 217 height 28
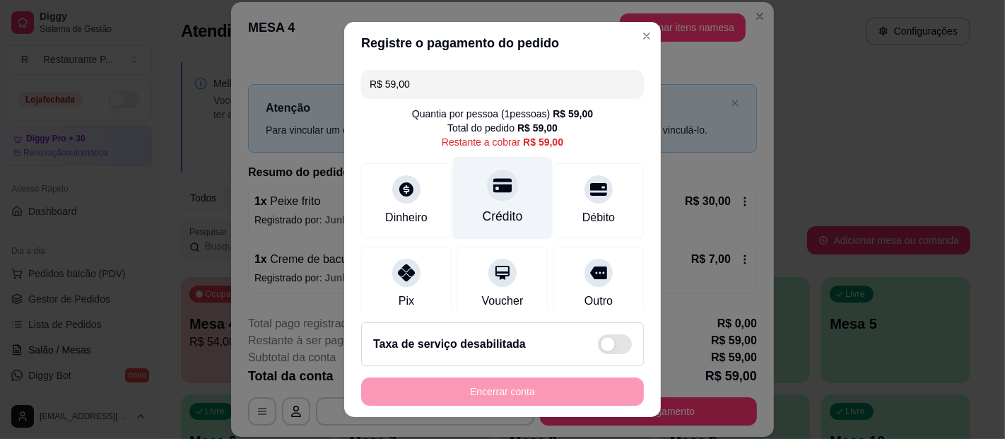
click at [486, 206] on div "Crédito" at bounding box center [503, 198] width 100 height 83
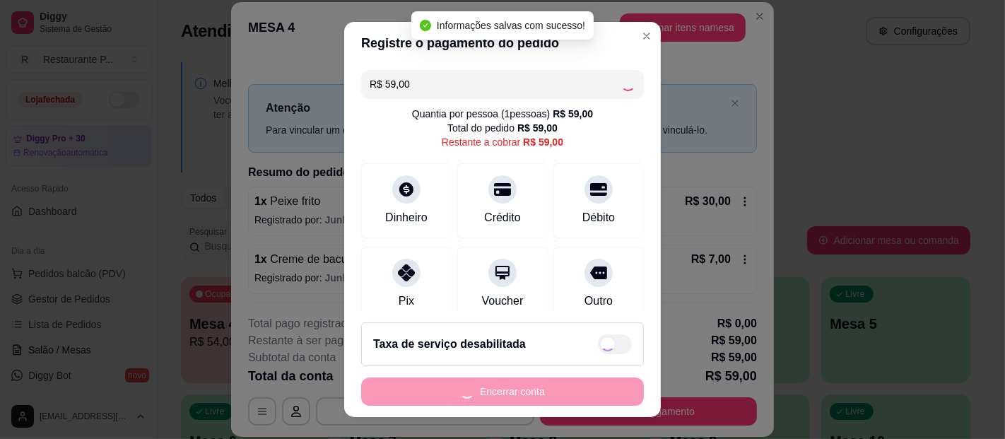
type input "R$ 0,00"
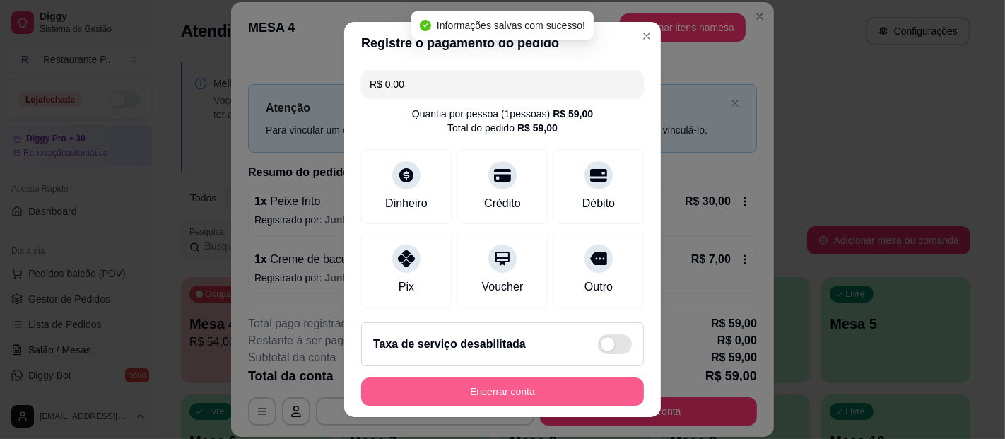
click at [471, 384] on button "Encerrar conta" at bounding box center [502, 391] width 283 height 28
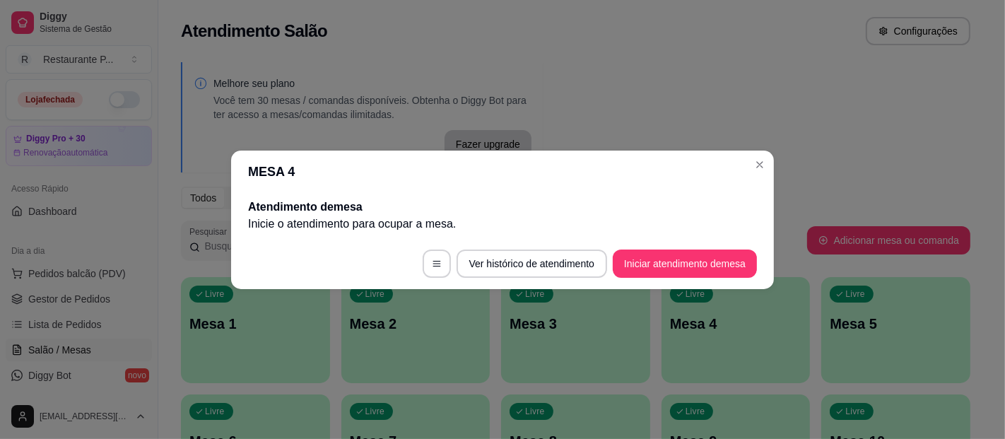
click at [771, 162] on header "MESA 4" at bounding box center [502, 171] width 543 height 42
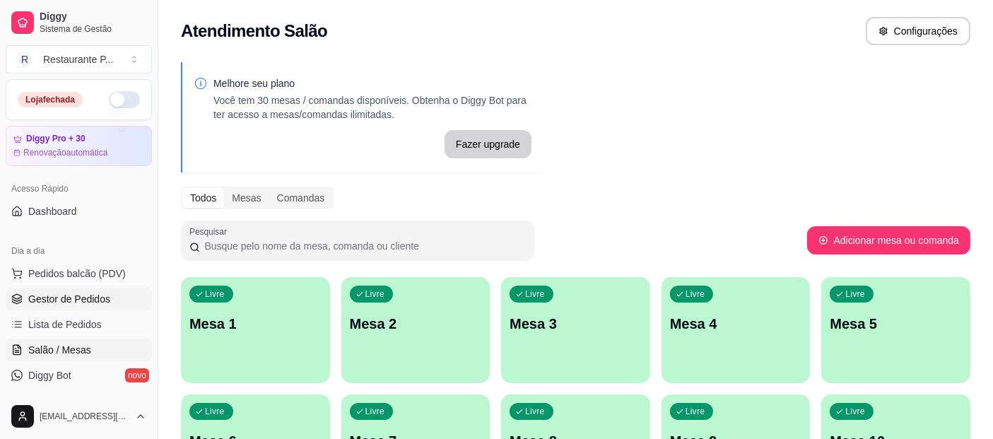
click at [80, 302] on span "Gestor de Pedidos" at bounding box center [69, 299] width 82 height 14
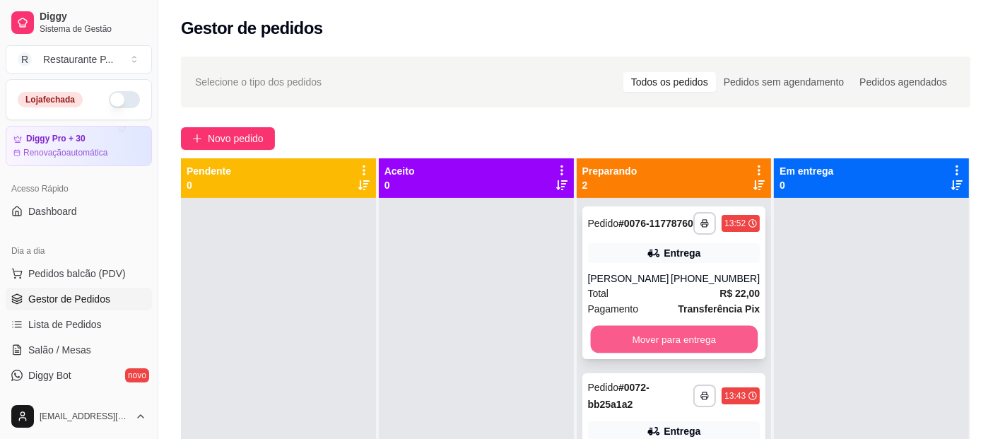
click at [706, 353] on button "Mover para entrega" at bounding box center [673, 340] width 167 height 28
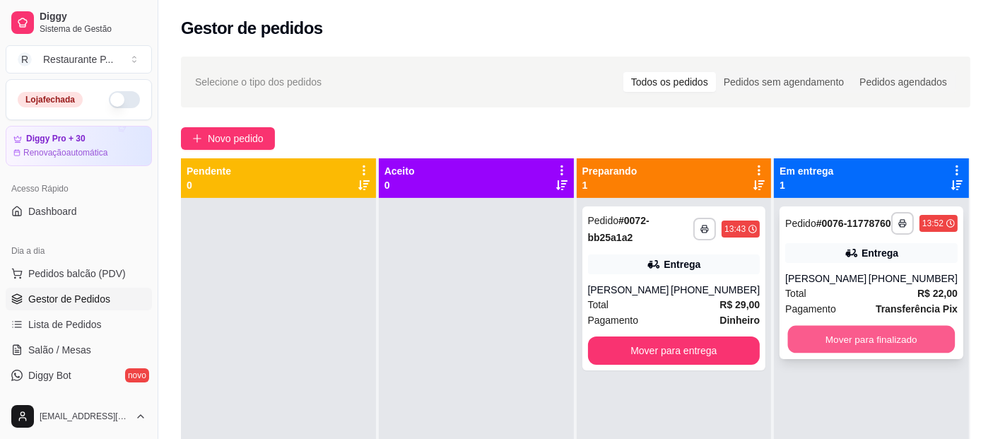
click at [826, 351] on button "Mover para finalizado" at bounding box center [871, 340] width 167 height 28
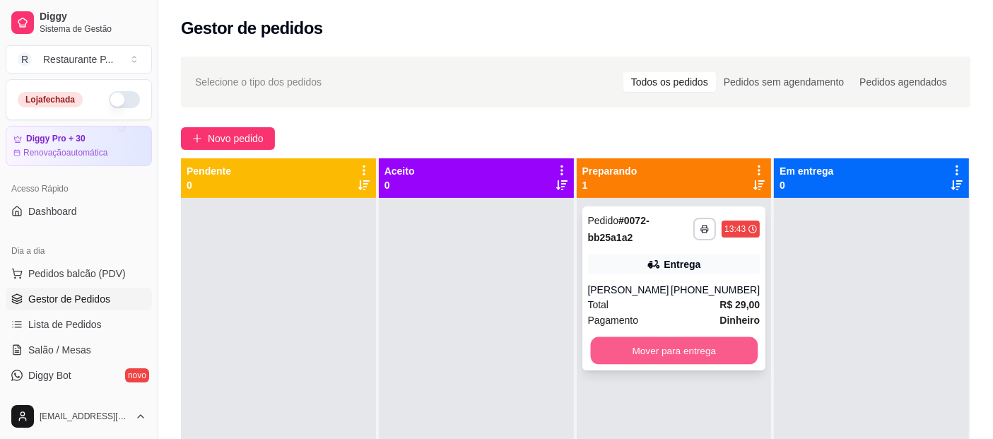
click at [707, 350] on button "Mover para entrega" at bounding box center [673, 351] width 167 height 28
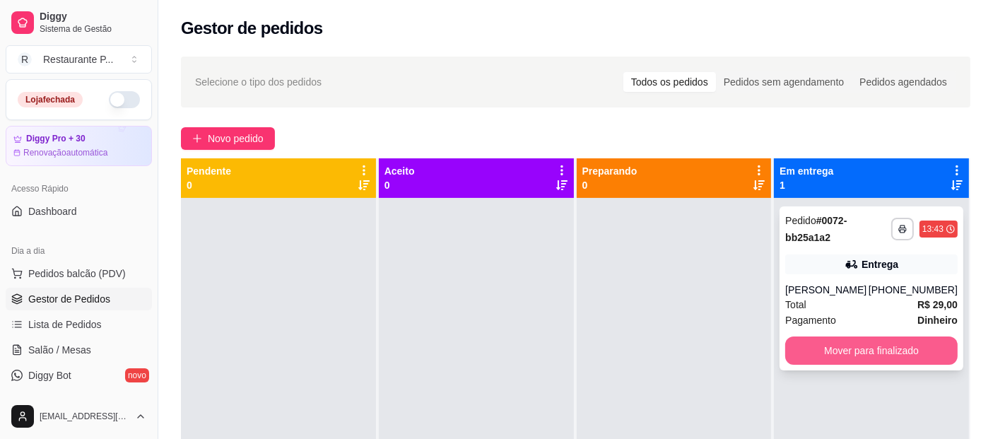
click at [846, 357] on button "Mover para finalizado" at bounding box center [871, 350] width 172 height 28
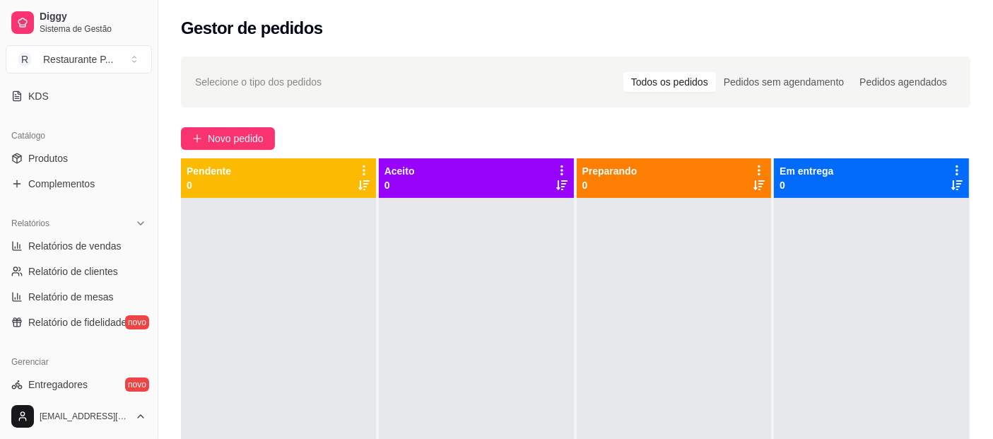
scroll to position [311, 0]
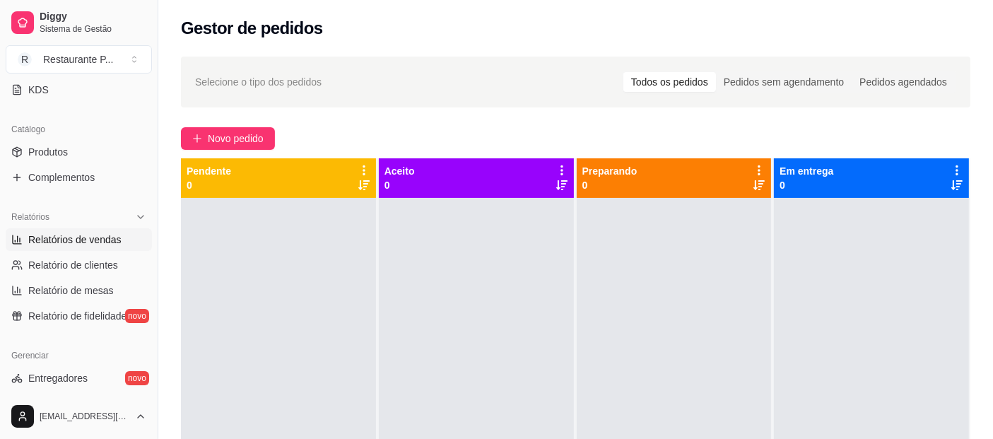
click at [116, 237] on span "Relatórios de vendas" at bounding box center [74, 239] width 93 height 14
select select "ALL"
select select "0"
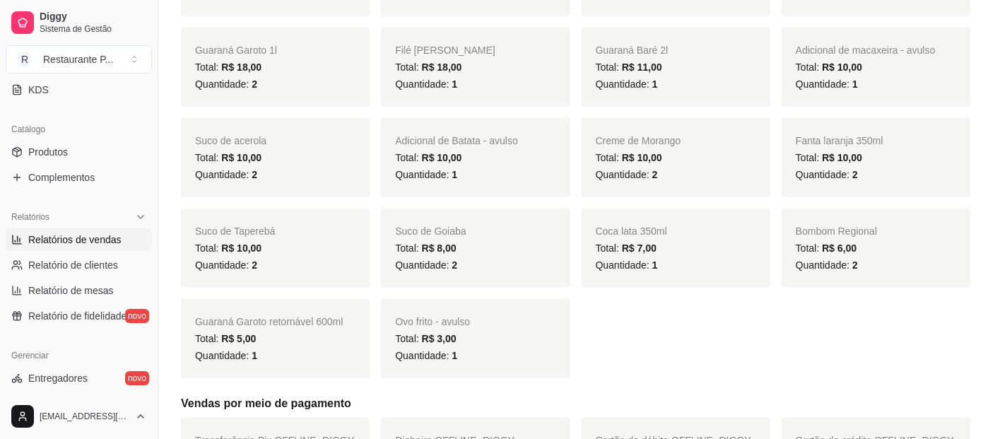
scroll to position [954, 0]
